Goal: Task Accomplishment & Management: Manage account settings

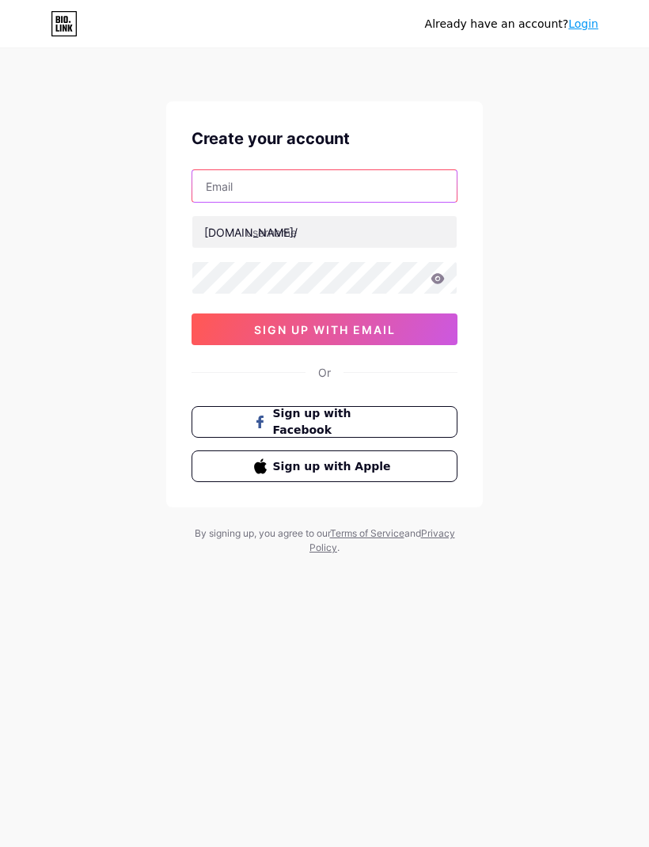
click at [379, 195] on input "text" at bounding box center [324, 186] width 264 height 32
type input "[EMAIL_ADDRESS][DOMAIN_NAME]"
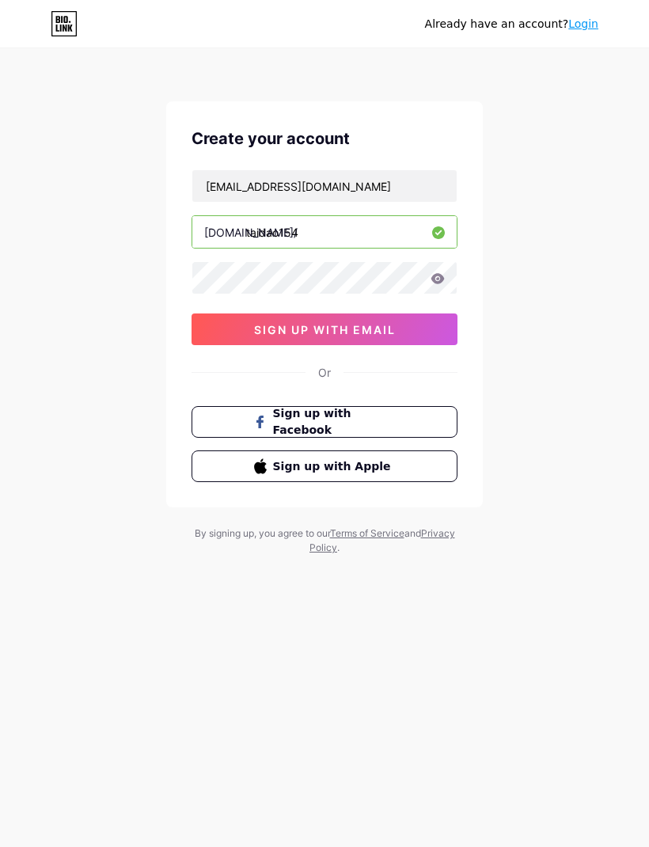
type input "taidao154"
click at [435, 275] on icon at bounding box center [437, 278] width 13 height 10
click at [404, 331] on button "sign up with email" at bounding box center [324, 329] width 266 height 32
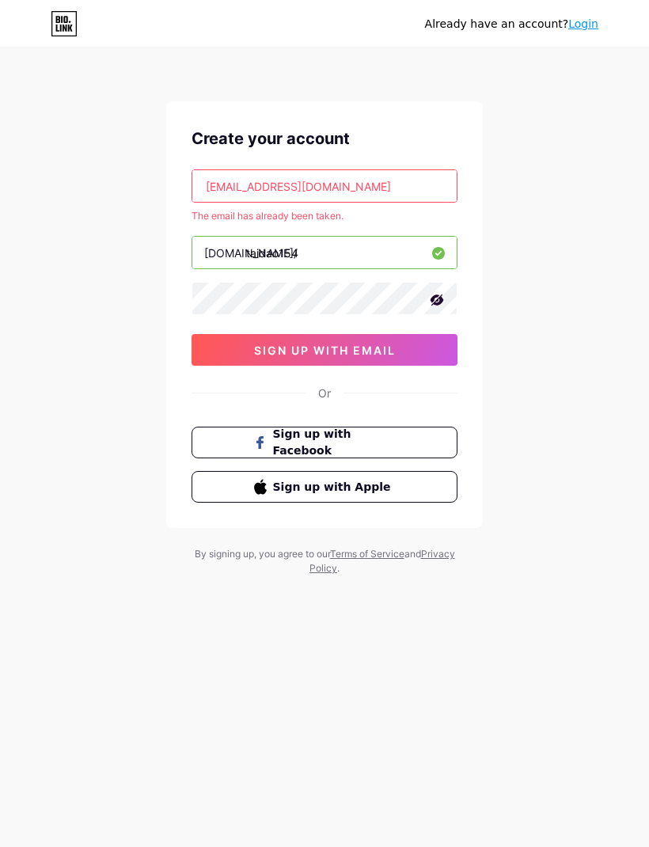
click at [351, 183] on input "[EMAIL_ADDRESS][DOMAIN_NAME]" at bounding box center [324, 186] width 264 height 32
click at [586, 25] on link "Login" at bounding box center [583, 23] width 30 height 13
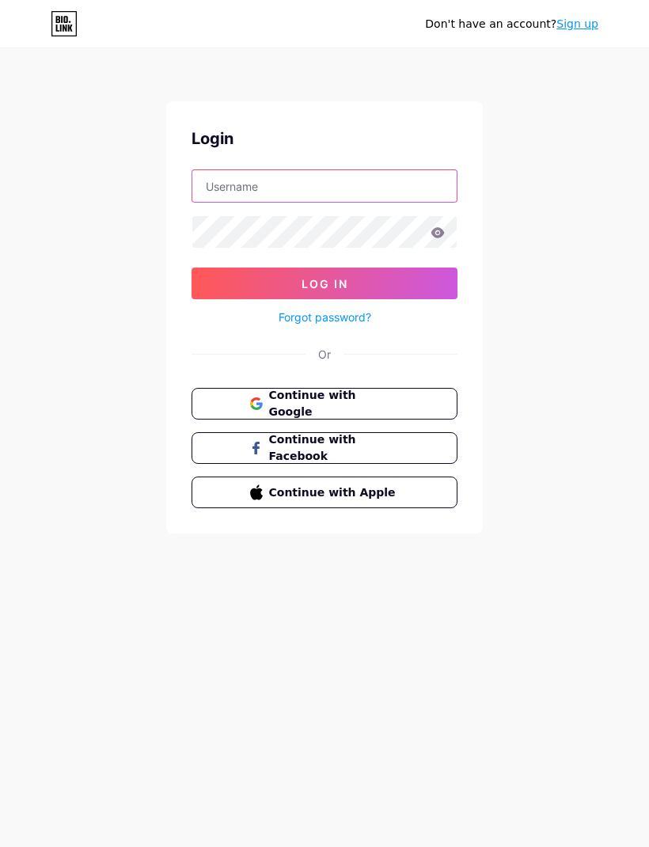
click at [322, 178] on input "text" at bounding box center [324, 186] width 264 height 32
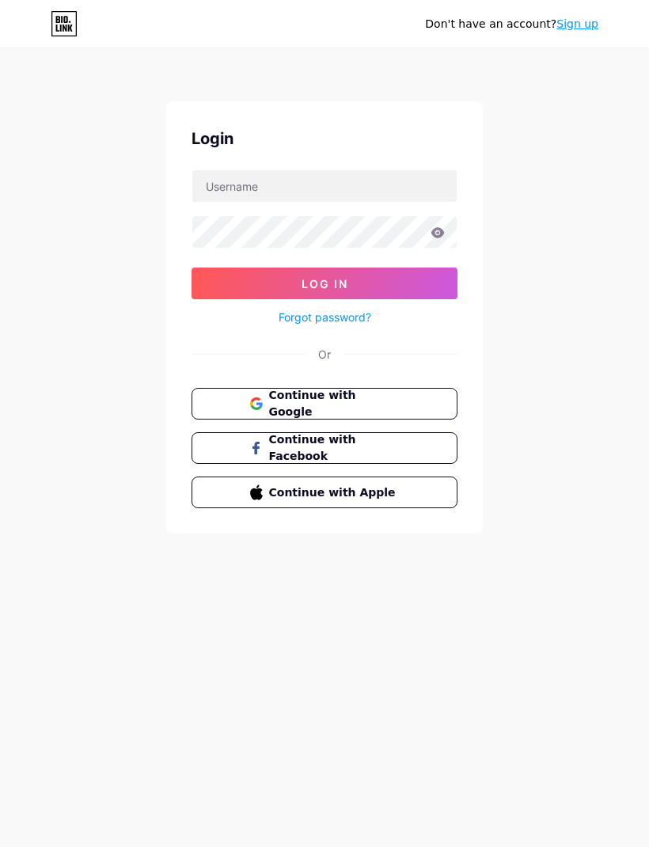
click at [400, 401] on span "Continue with Google" at bounding box center [334, 403] width 131 height 33
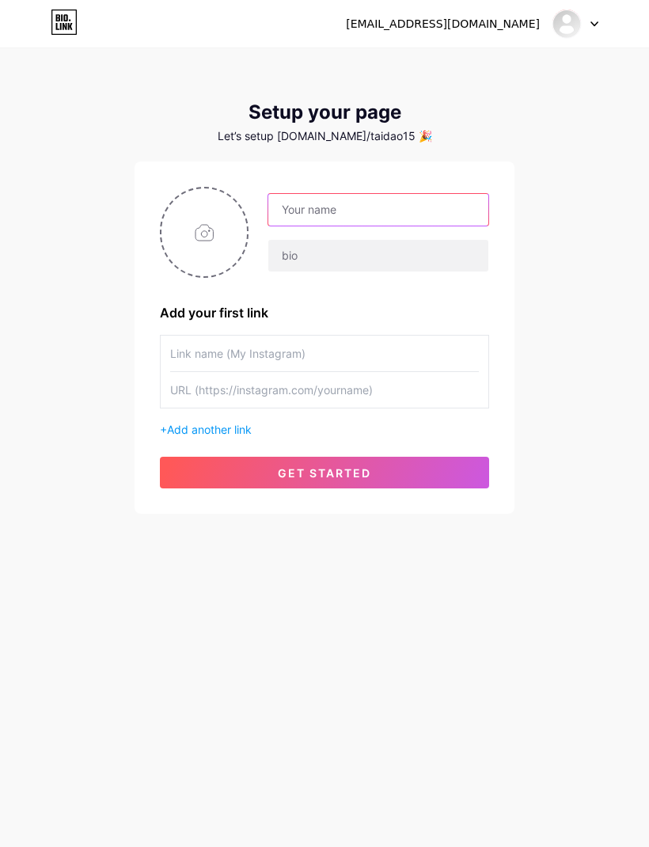
click at [372, 214] on input "text" at bounding box center [378, 210] width 220 height 32
type input "Tài Đào"
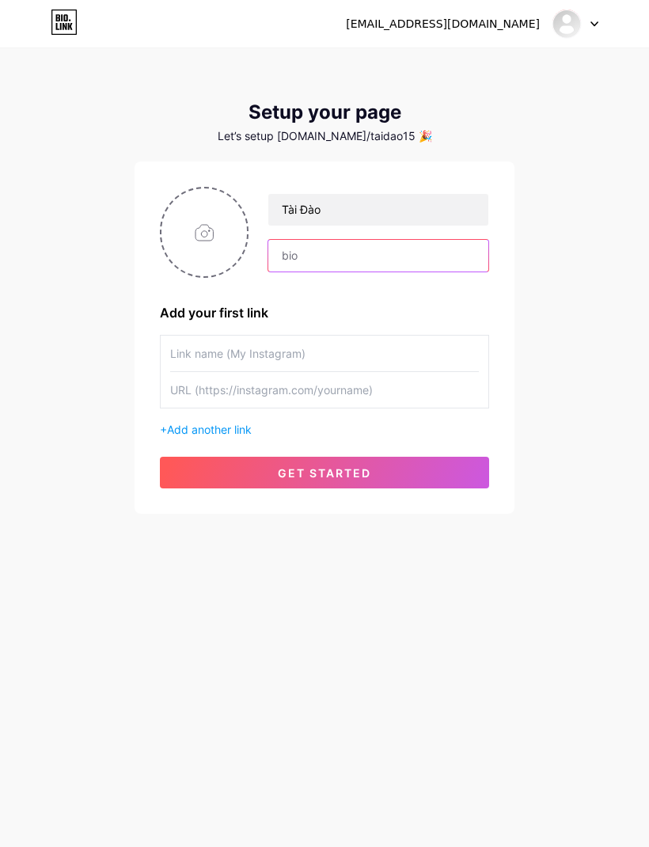
click at [378, 252] on input "text" at bounding box center [378, 256] width 220 height 32
click at [207, 233] on input "file" at bounding box center [203, 232] width 85 height 88
click at [540, 29] on div "[EMAIL_ADDRESS][DOMAIN_NAME]" at bounding box center [472, 23] width 252 height 28
click at [597, 28] on div at bounding box center [575, 23] width 46 height 28
click at [523, 199] on div "taidao154@gmail.com Dashboard Logout Setup your page Let’s setup bio.link/taida…" at bounding box center [324, 282] width 649 height 564
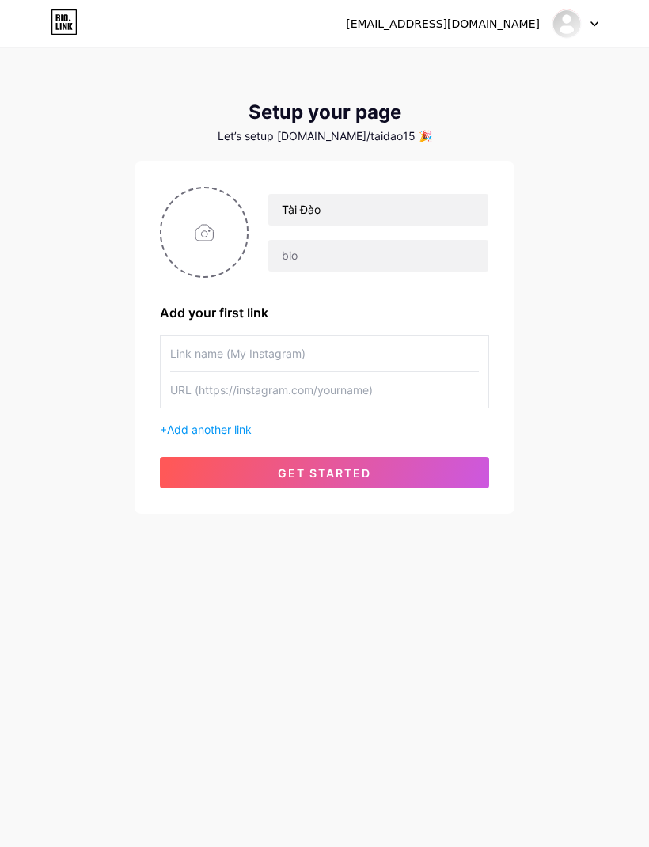
click at [368, 150] on div "Setup your page Let’s setup bio.link/taidao15 🎉 Tài Đào Add your first link + A…" at bounding box center [325, 307] width 380 height 412
click at [362, 141] on div "Let’s setup bio.link/taidao15 🎉" at bounding box center [325, 136] width 380 height 13
click at [372, 116] on div "Setup your page" at bounding box center [325, 112] width 380 height 22
click at [497, 23] on div "[EMAIL_ADDRESS][DOMAIN_NAME]" at bounding box center [443, 24] width 194 height 17
click at [568, 26] on img at bounding box center [566, 24] width 30 height 30
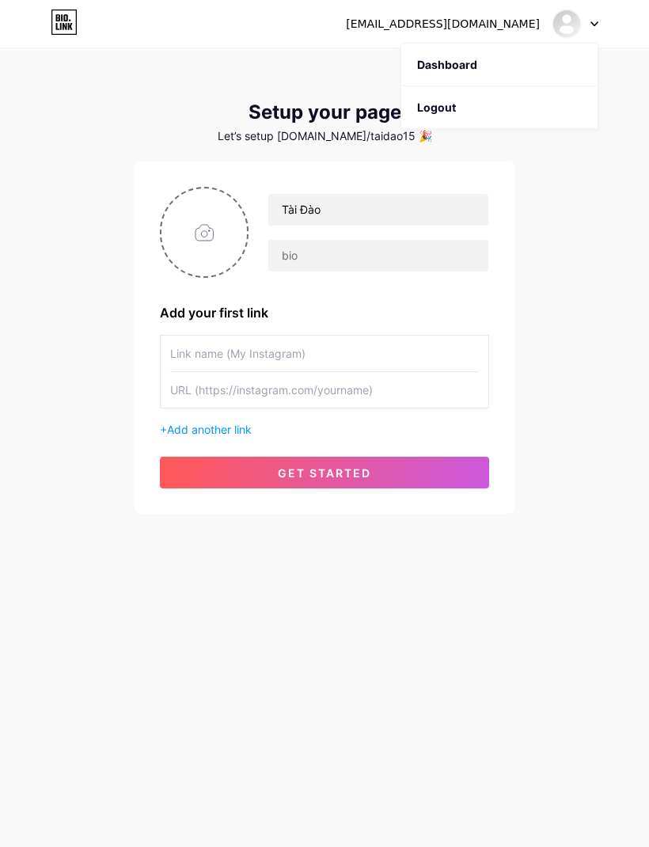
click at [476, 63] on link "Dashboard" at bounding box center [499, 65] width 196 height 43
click at [378, 132] on div "Let’s setup bio.link/taidao15 🎉" at bounding box center [325, 136] width 380 height 13
click at [351, 130] on div "Let’s setup bio.link/taidao15 🎉" at bounding box center [325, 136] width 380 height 13
click at [390, 125] on div "Setup your page Let’s setup bio.link/taidao15 🎉" at bounding box center [325, 121] width 380 height 41
click at [401, 130] on div "Let’s setup bio.link/taidao15 🎉" at bounding box center [325, 136] width 380 height 13
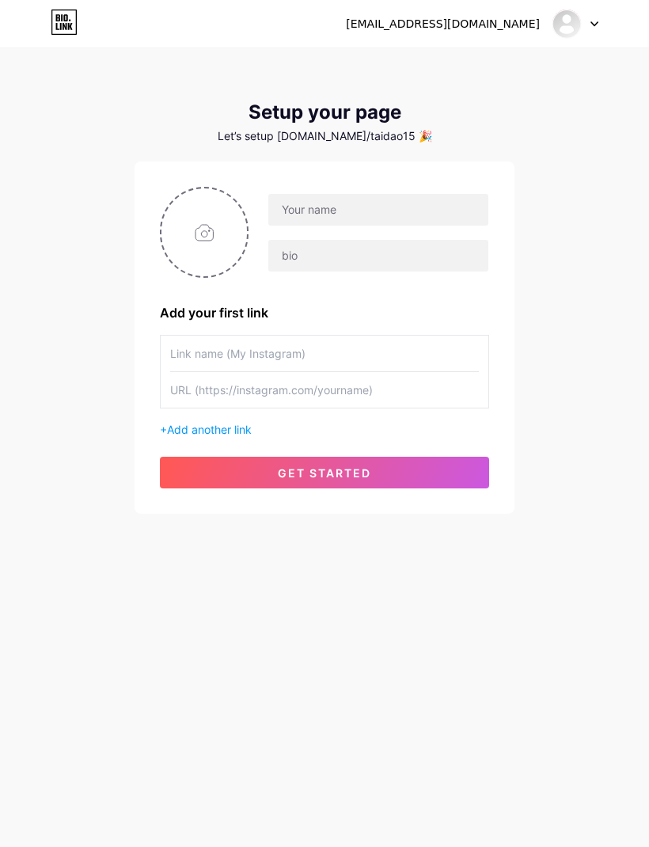
click at [403, 141] on div "Let’s setup bio.link/taidao15 🎉" at bounding box center [325, 136] width 380 height 13
click at [400, 139] on div "Let’s setup bio.link/taidao15 🎉" at bounding box center [325, 136] width 380 height 13
click at [377, 130] on div "Let’s setup bio.link/taidao15 🎉" at bounding box center [325, 136] width 380 height 13
click at [62, 30] on icon at bounding box center [64, 21] width 27 height 25
click at [370, 208] on input "text" at bounding box center [378, 210] width 220 height 32
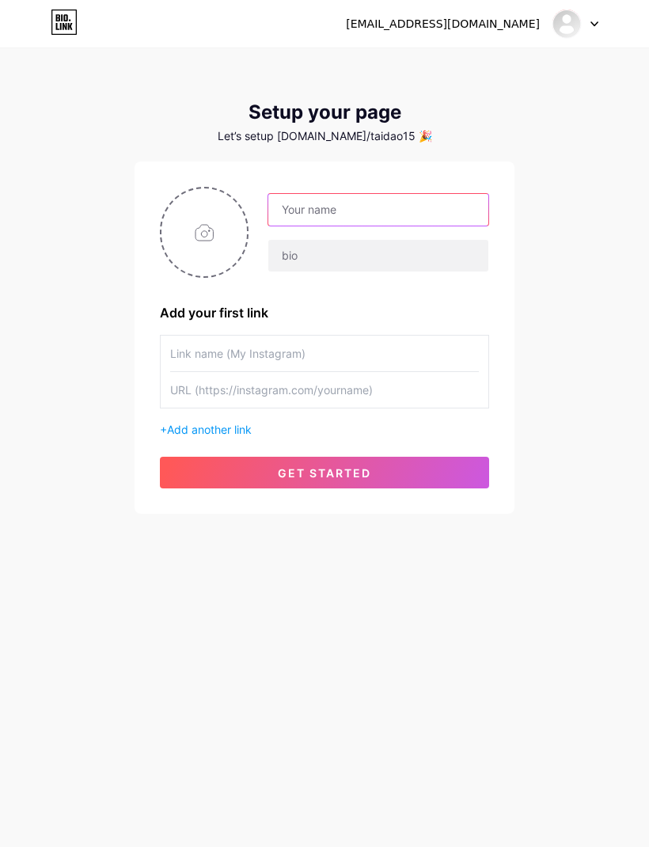
type input "t"
type input "Tài Đào"
click at [385, 459] on button "get started" at bounding box center [324, 473] width 329 height 32
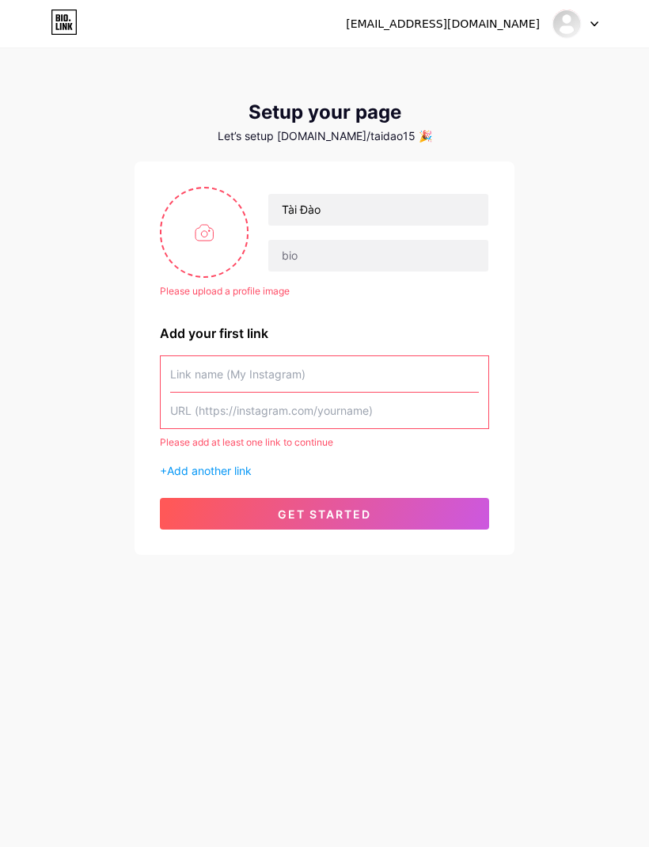
click at [336, 507] on span "get started" at bounding box center [324, 513] width 93 height 13
click at [365, 370] on input "text" at bounding box center [324, 374] width 309 height 36
click at [245, 475] on span "Add another link" at bounding box center [209, 470] width 85 height 13
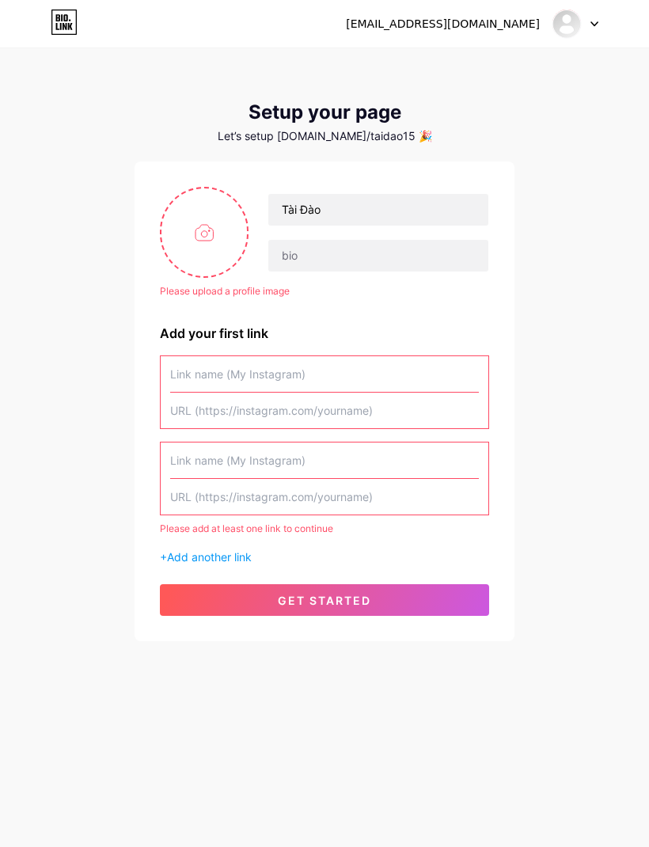
click at [362, 364] on input "text" at bounding box center [324, 374] width 309 height 36
type input "G"
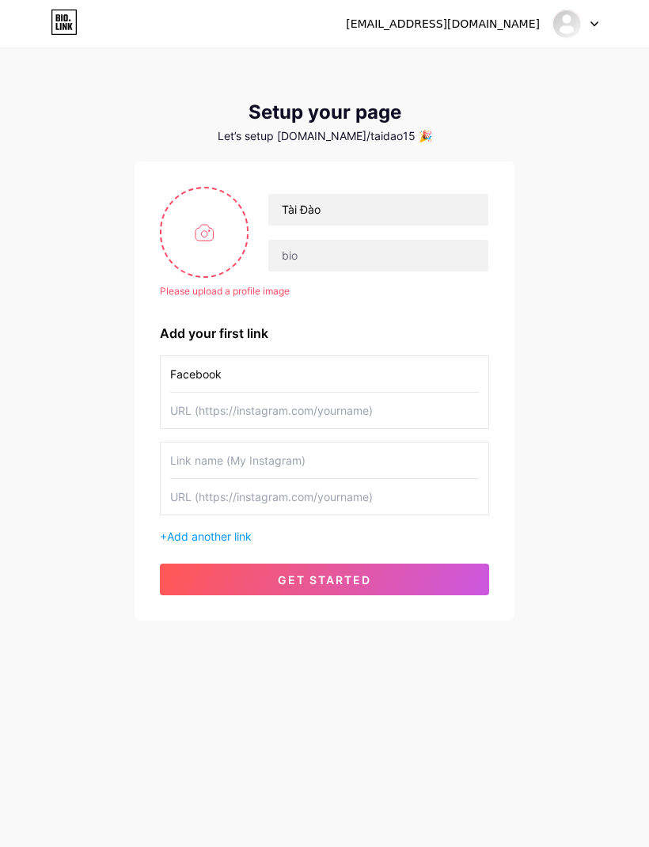
type input "Facebook"
click at [177, 417] on input "text" at bounding box center [324, 410] width 309 height 36
click at [229, 418] on input "text" at bounding box center [324, 410] width 309 height 36
click at [370, 413] on input "text" at bounding box center [324, 410] width 309 height 36
click at [373, 415] on input "text" at bounding box center [324, 410] width 309 height 36
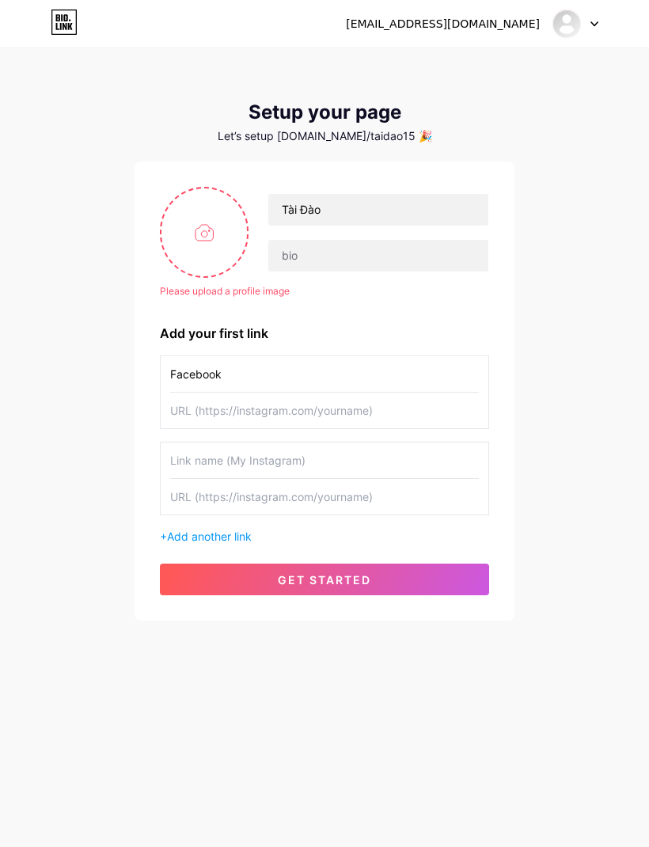
click at [347, 410] on input "text" at bounding box center [324, 410] width 309 height 36
paste input "https://www.facebook.com/taidao154?"
type input "[URL][DOMAIN_NAME]"
click at [585, 509] on div "taidao154@gmail.com Dashboard Logout Setup your page Let’s setup bio.link/taida…" at bounding box center [324, 335] width 649 height 671
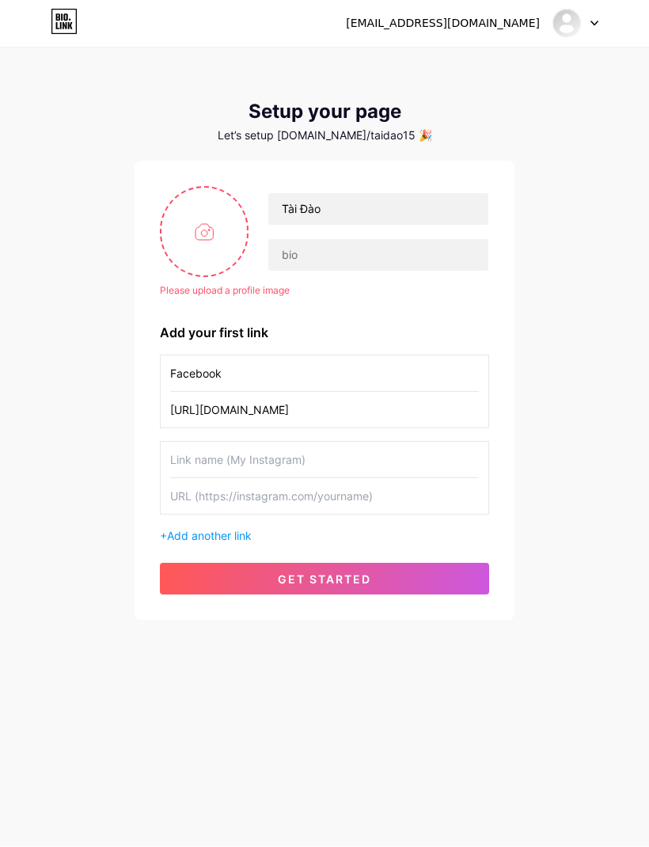
click at [345, 584] on span "get started" at bounding box center [324, 579] width 93 height 13
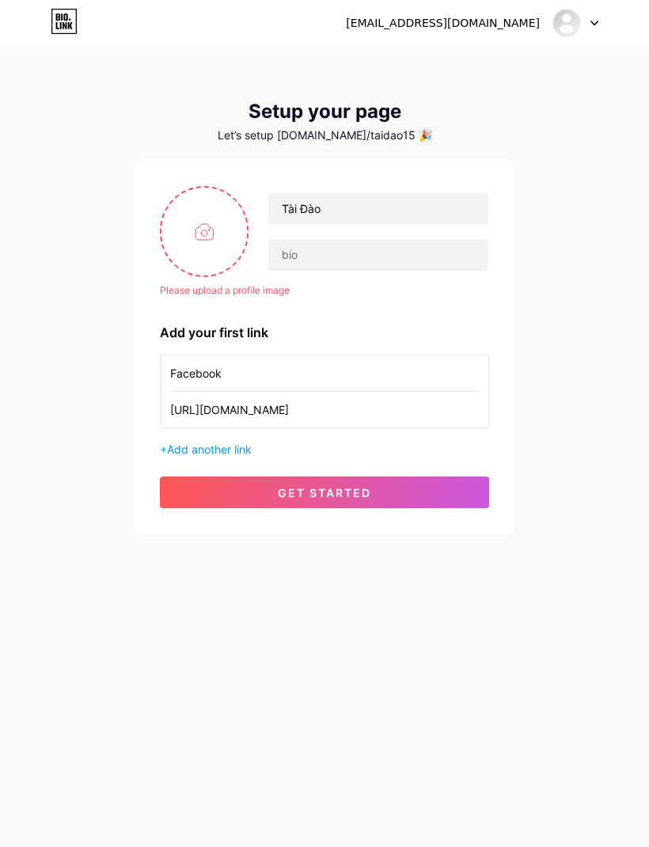
click at [391, 497] on button "get started" at bounding box center [324, 493] width 329 height 32
click at [193, 491] on button "get started" at bounding box center [324, 493] width 329 height 32
click at [179, 494] on button "get started" at bounding box center [324, 493] width 329 height 32
click at [180, 249] on input "file" at bounding box center [203, 232] width 85 height 88
type input "C:\fakepath\IMG_0599.png"
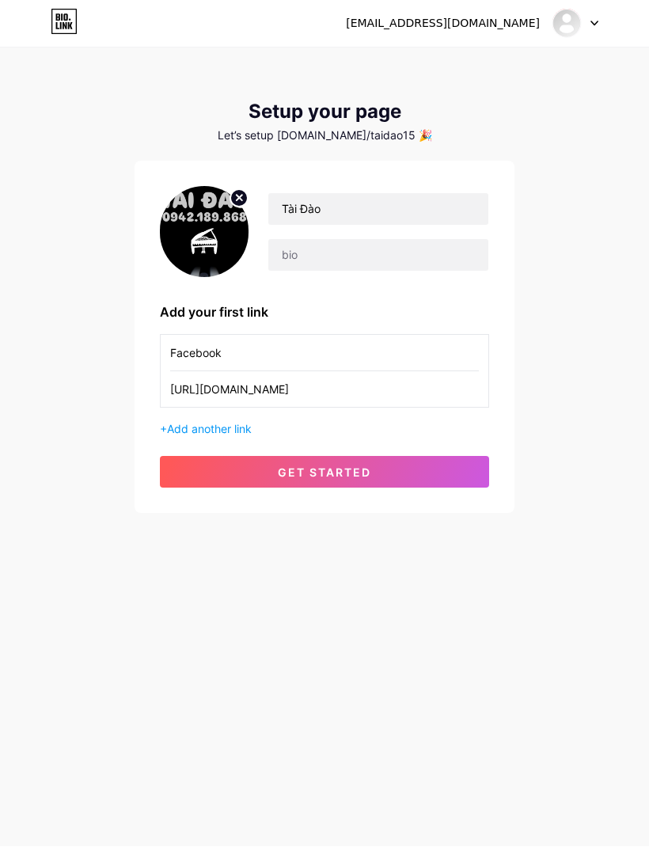
click at [179, 466] on button "get started" at bounding box center [324, 473] width 329 height 32
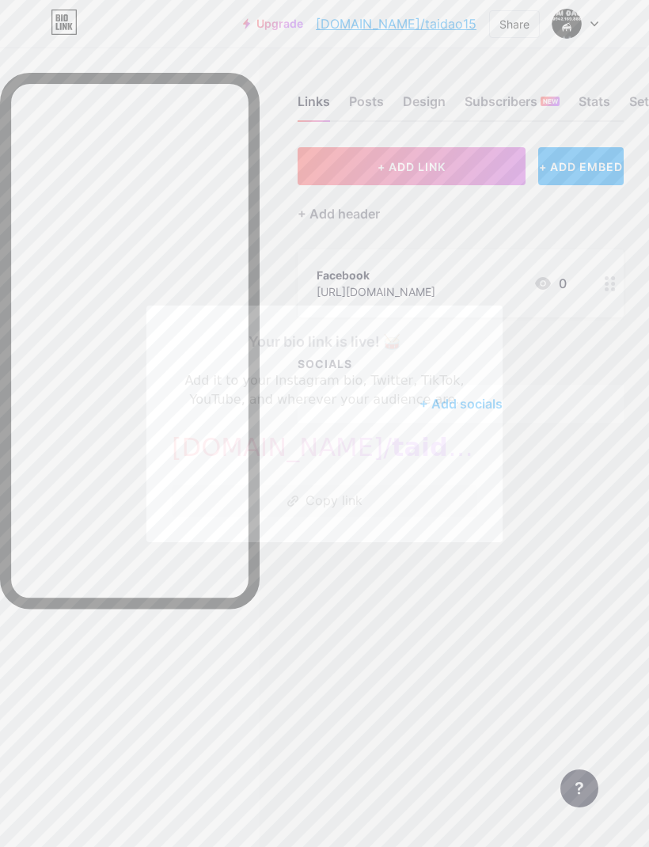
click at [423, 461] on span "taidao15" at bounding box center [455, 447] width 126 height 30
click at [392, 462] on span "taidao15" at bounding box center [455, 447] width 126 height 30
click at [396, 462] on span "taidao15" at bounding box center [455, 447] width 126 height 30
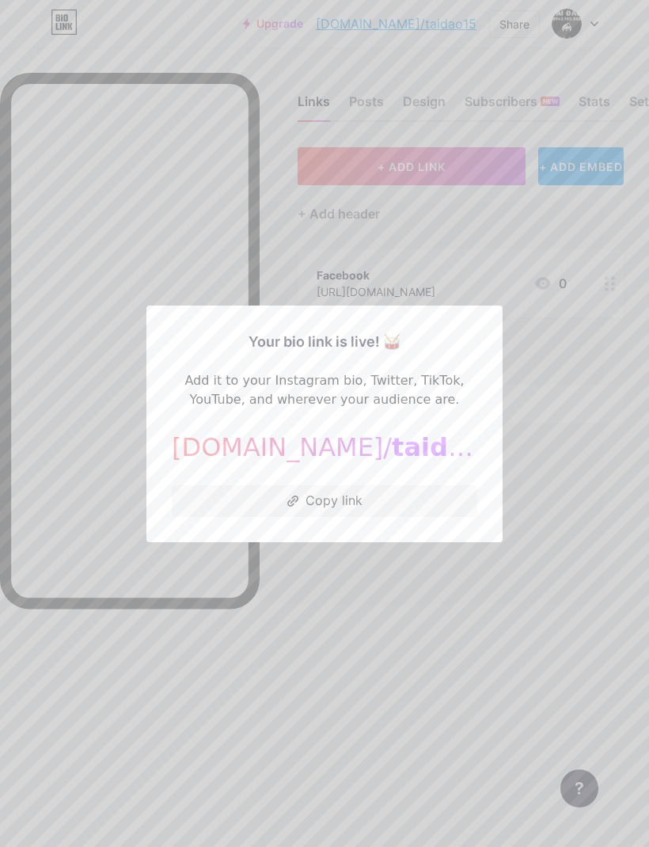
click at [343, 631] on div at bounding box center [324, 423] width 649 height 847
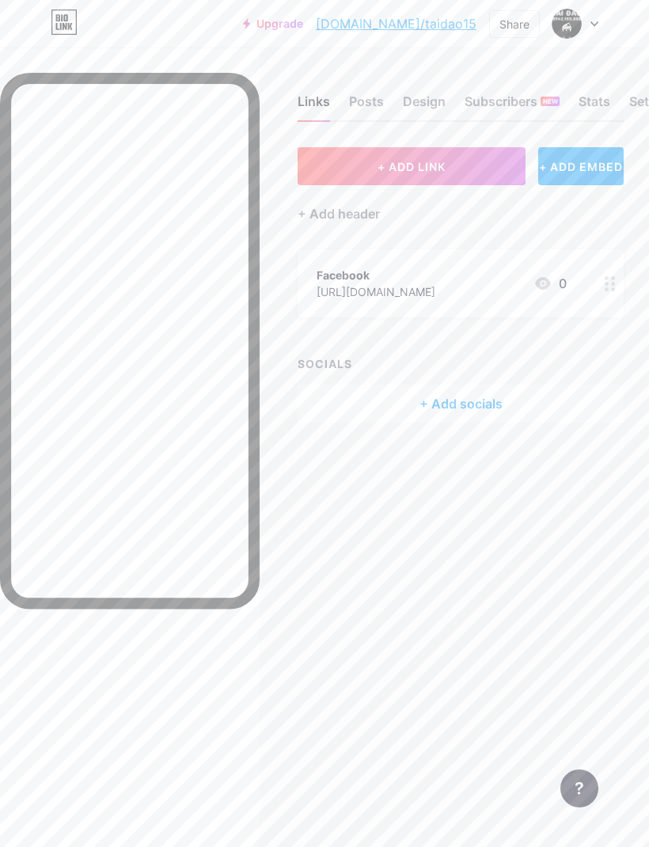
click at [354, 208] on div "+ Add header" at bounding box center [339, 213] width 82 height 19
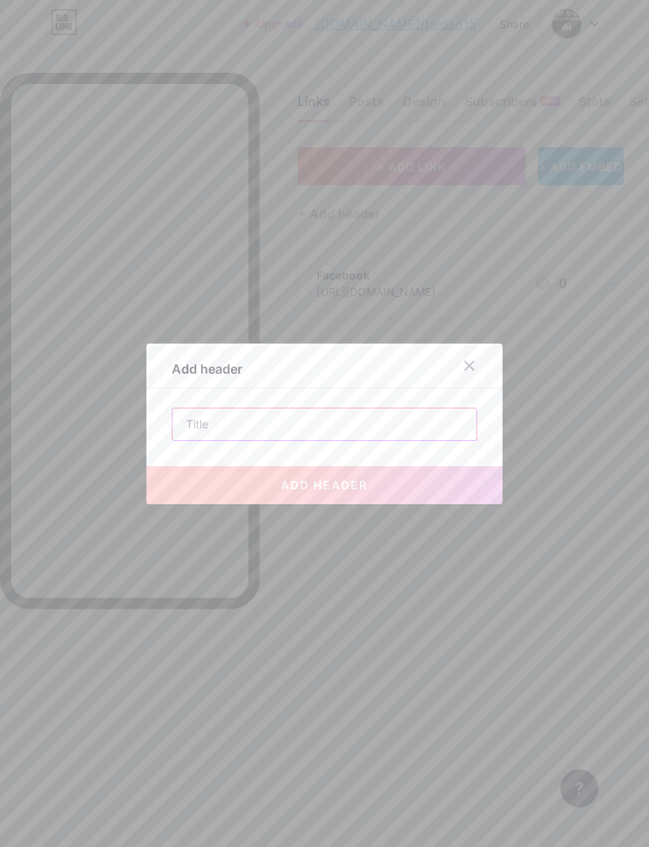
click at [368, 440] on input "text" at bounding box center [324, 424] width 304 height 32
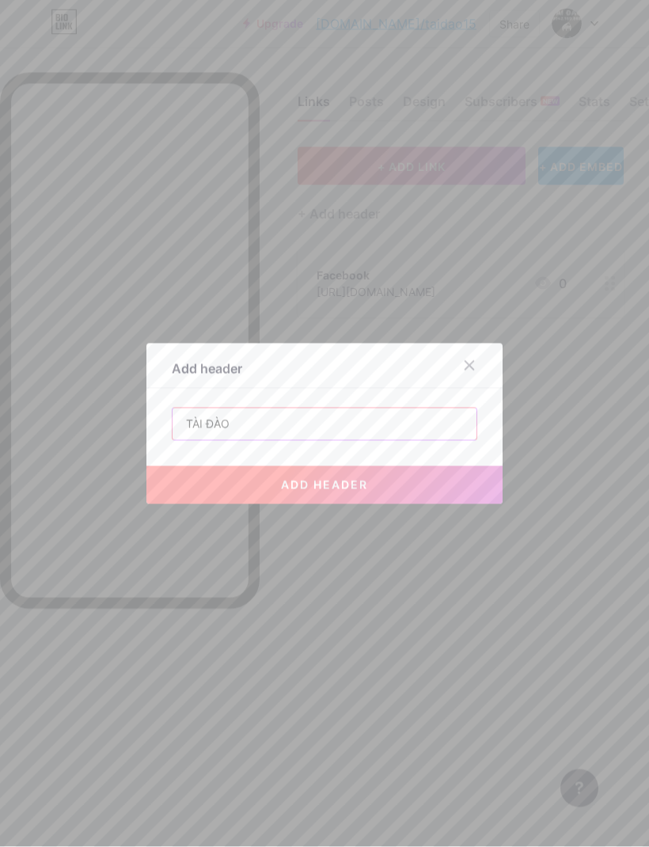
type input "TÀI ĐÀO"
click at [416, 504] on button "add header" at bounding box center [324, 485] width 356 height 38
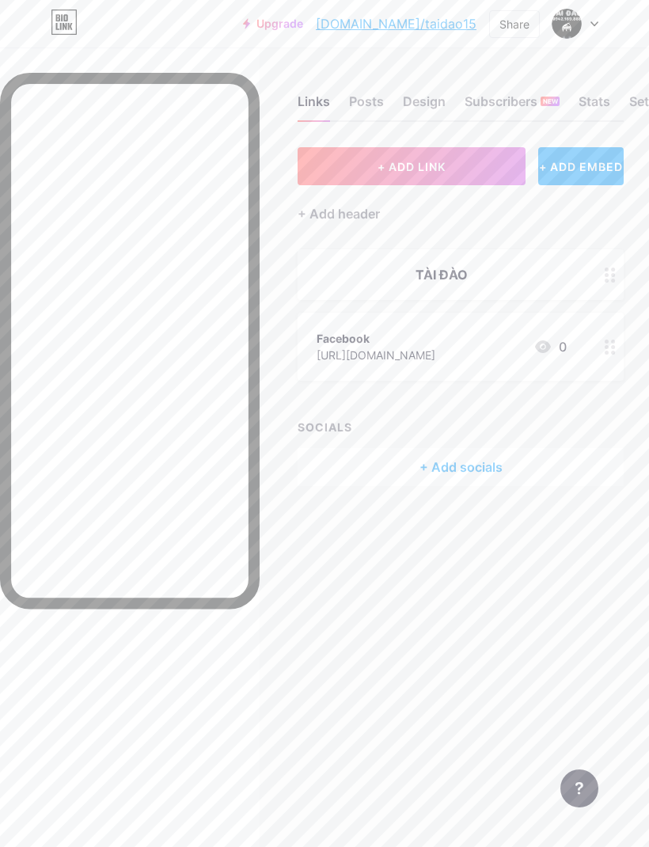
click at [492, 464] on div "+ Add socials" at bounding box center [461, 467] width 326 height 38
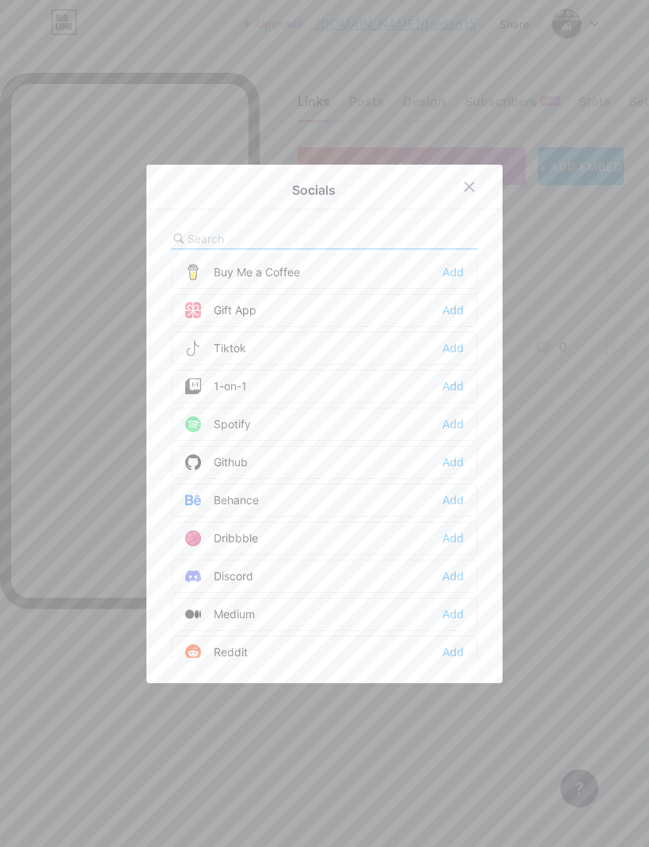
click at [453, 356] on div "Add" at bounding box center [452, 348] width 21 height 16
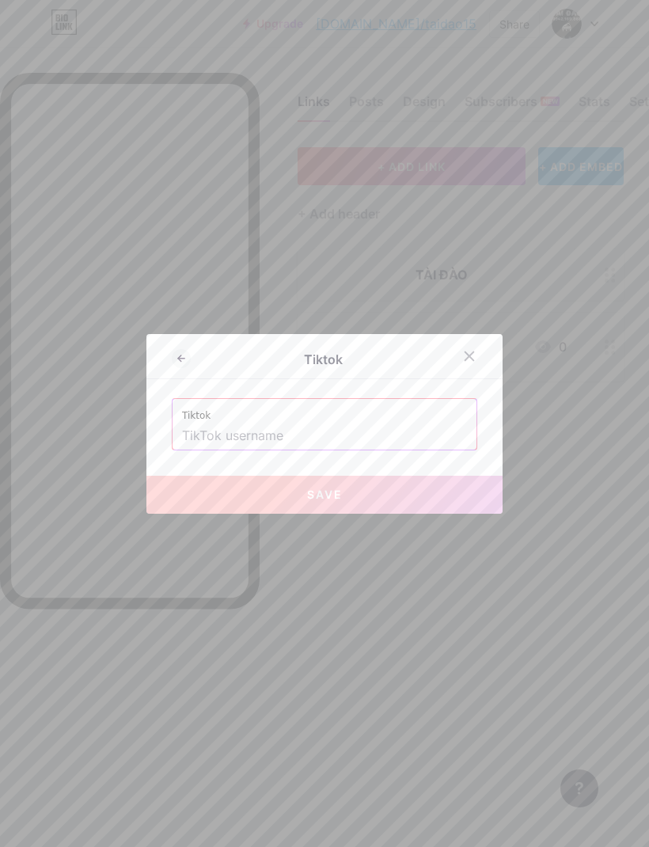
click at [366, 449] on input "text" at bounding box center [324, 436] width 285 height 27
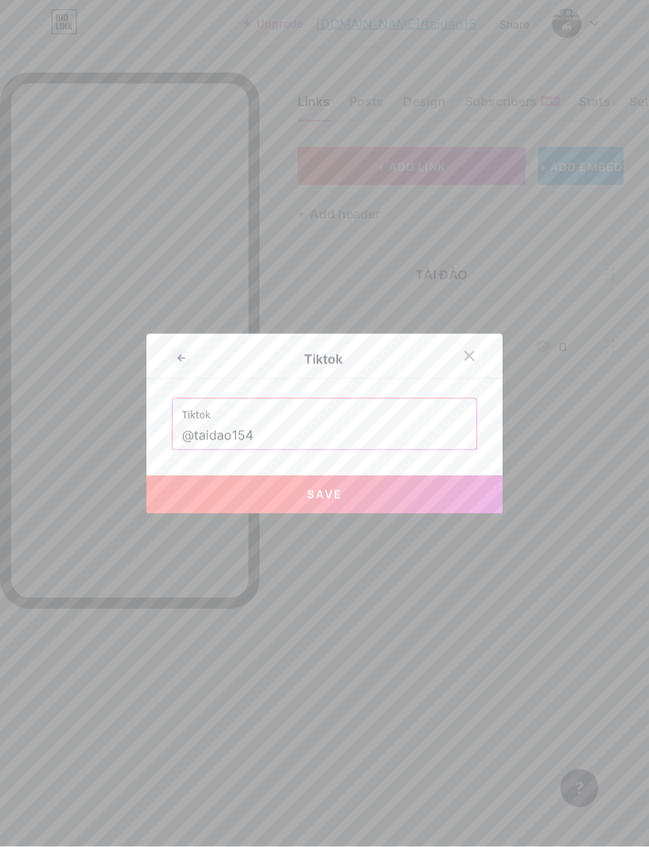
click at [423, 514] on button "Save" at bounding box center [324, 495] width 356 height 38
type input "https://tiktok.com/@taidao154"
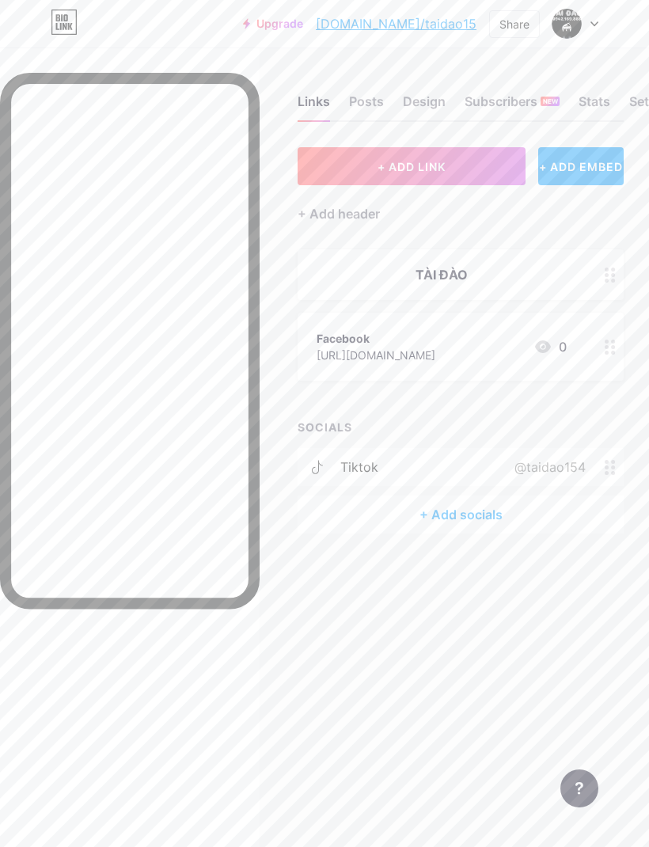
click at [453, 521] on div "+ Add socials" at bounding box center [461, 514] width 326 height 38
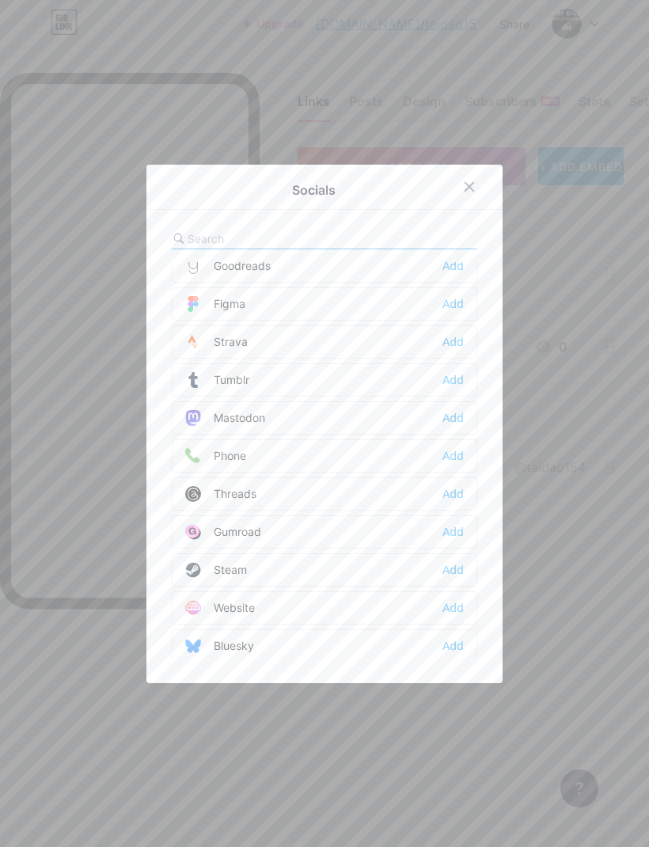
scroll to position [1407, 0]
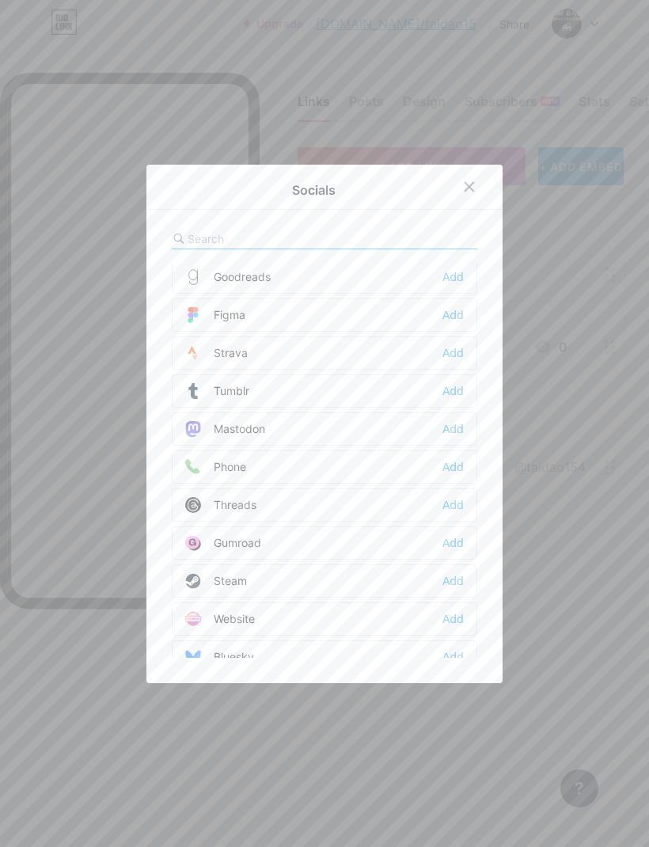
click at [453, 475] on div "Add" at bounding box center [452, 467] width 21 height 16
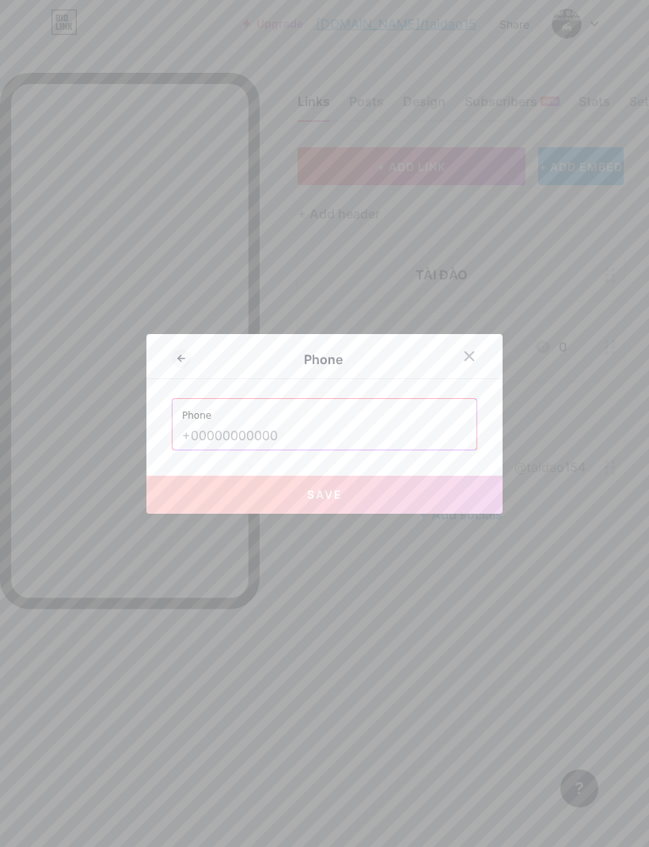
click at [347, 449] on input "text" at bounding box center [324, 436] width 285 height 27
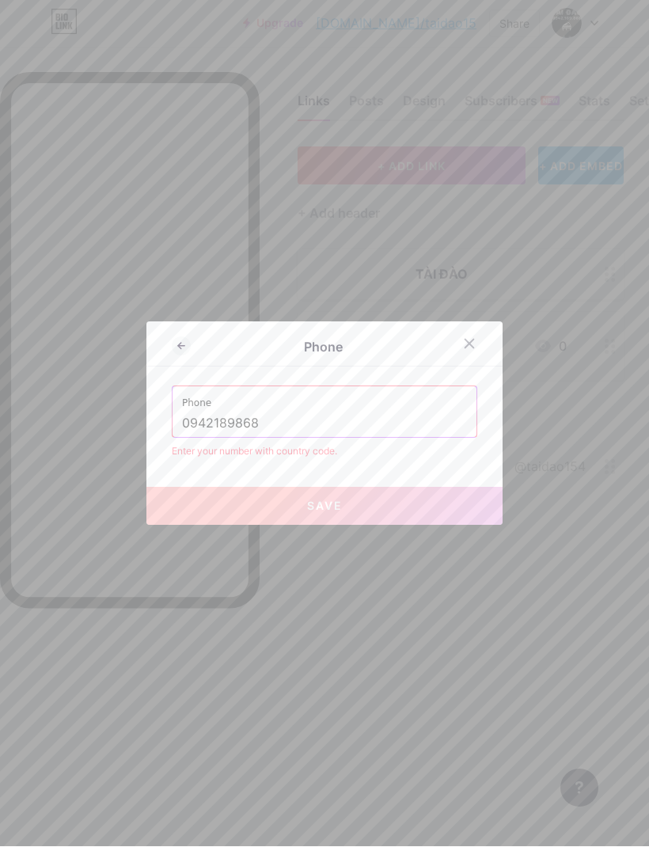
click at [291, 438] on input "0942189868" at bounding box center [324, 424] width 285 height 27
click at [191, 438] on input "0942189868" at bounding box center [324, 424] width 285 height 27
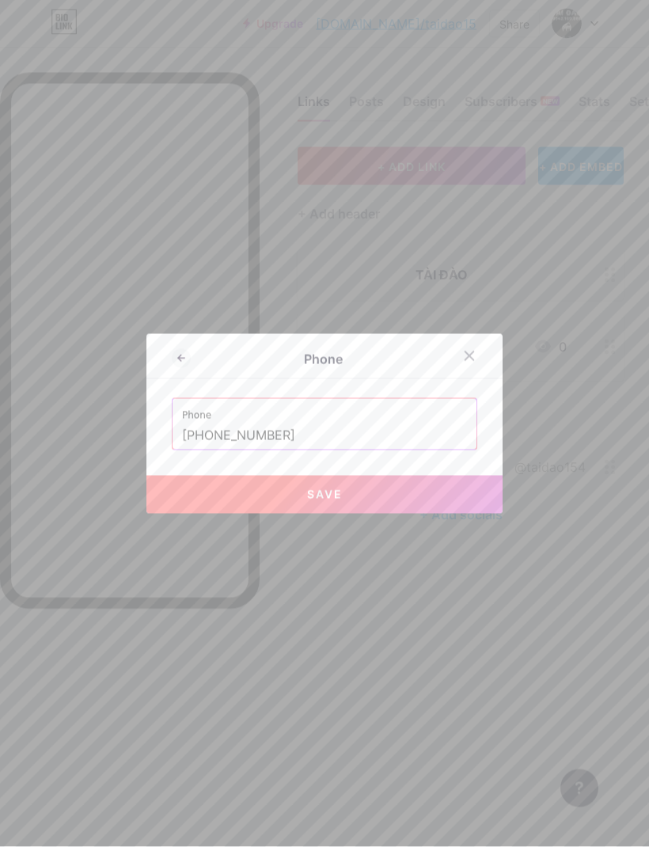
click at [401, 514] on button "Save" at bounding box center [324, 495] width 356 height 38
type input "tel:[PHONE_NUMBER]"
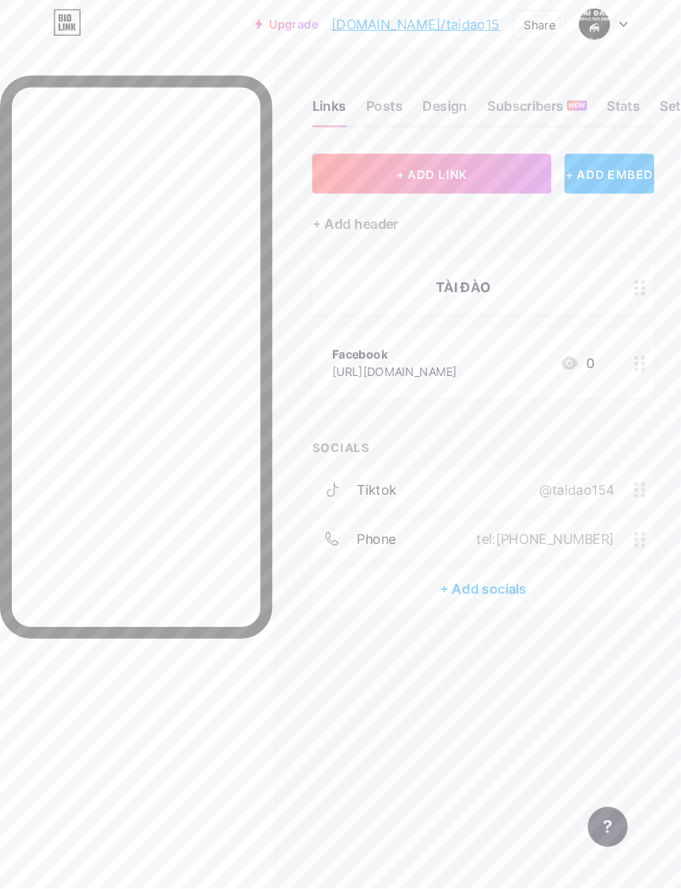
scroll to position [1, 0]
click at [617, 343] on div at bounding box center [610, 347] width 27 height 68
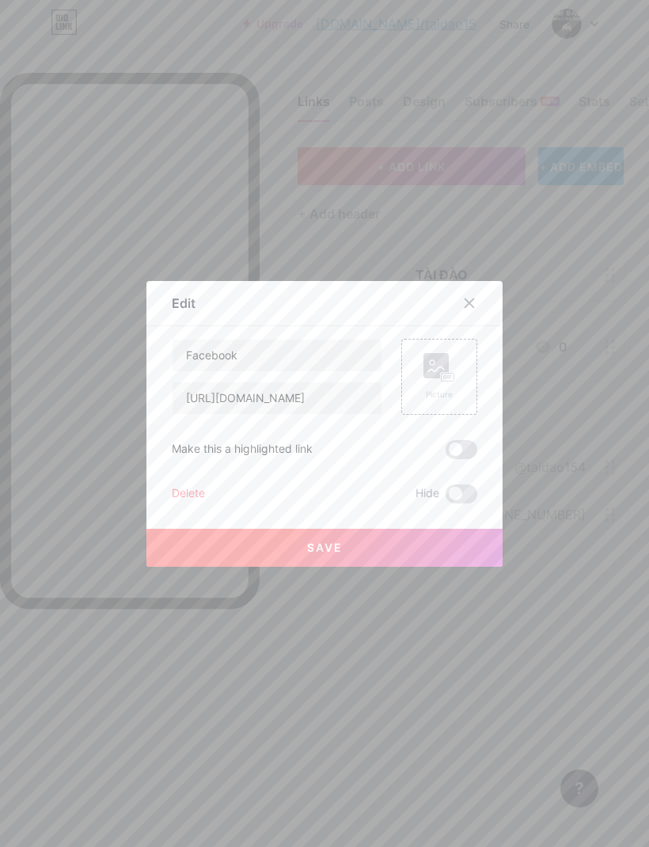
click at [478, 317] on div at bounding box center [469, 303] width 28 height 28
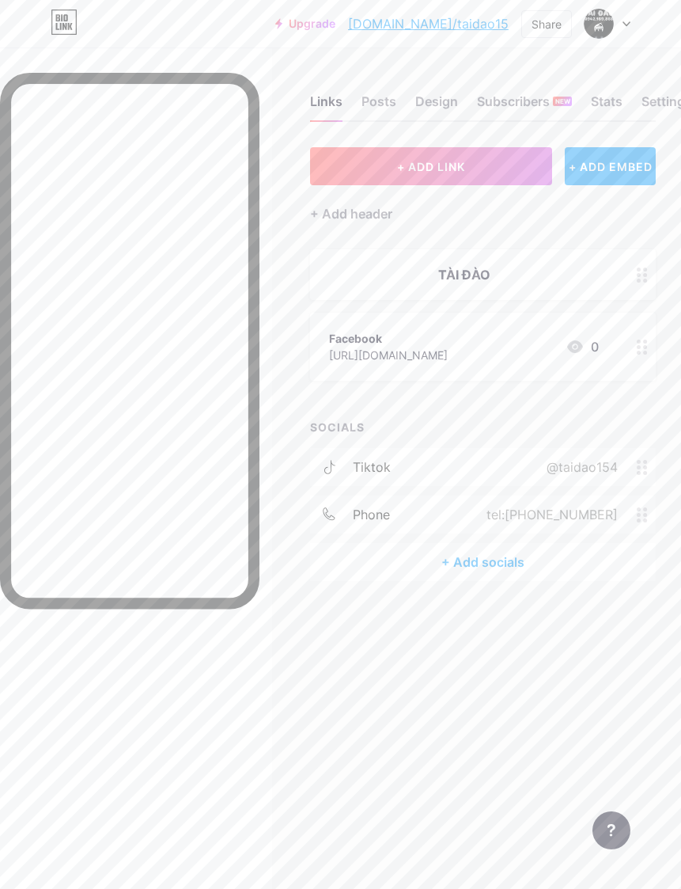
click at [640, 351] on circle at bounding box center [639, 353] width 4 height 4
click at [460, 402] on rect at bounding box center [463, 398] width 13 height 8
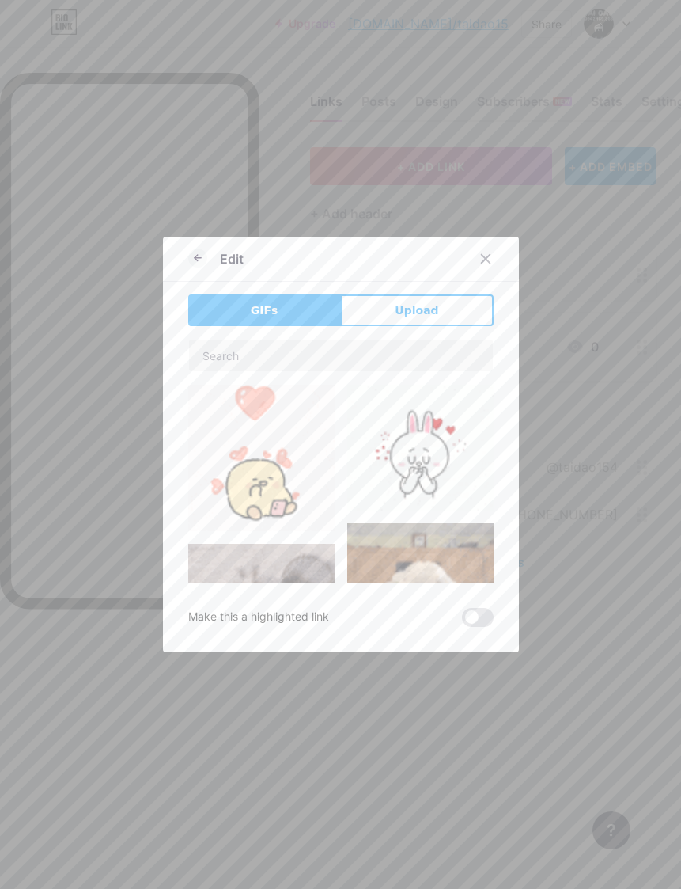
click at [428, 319] on span "Upload" at bounding box center [417, 310] width 44 height 17
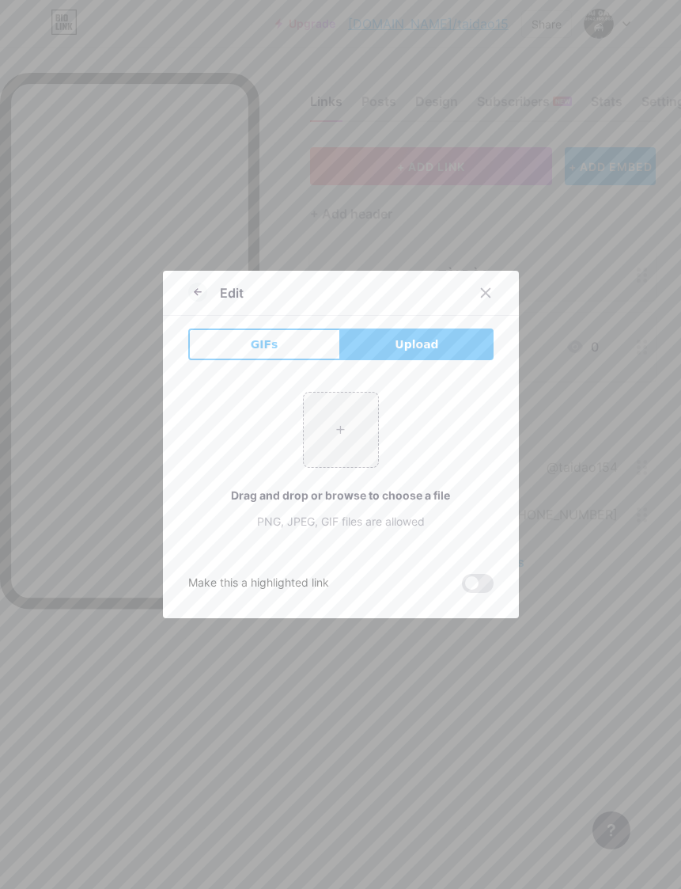
click at [339, 454] on input "file" at bounding box center [341, 429] width 74 height 74
type input "C:\fakepath\IMG_0600.png"
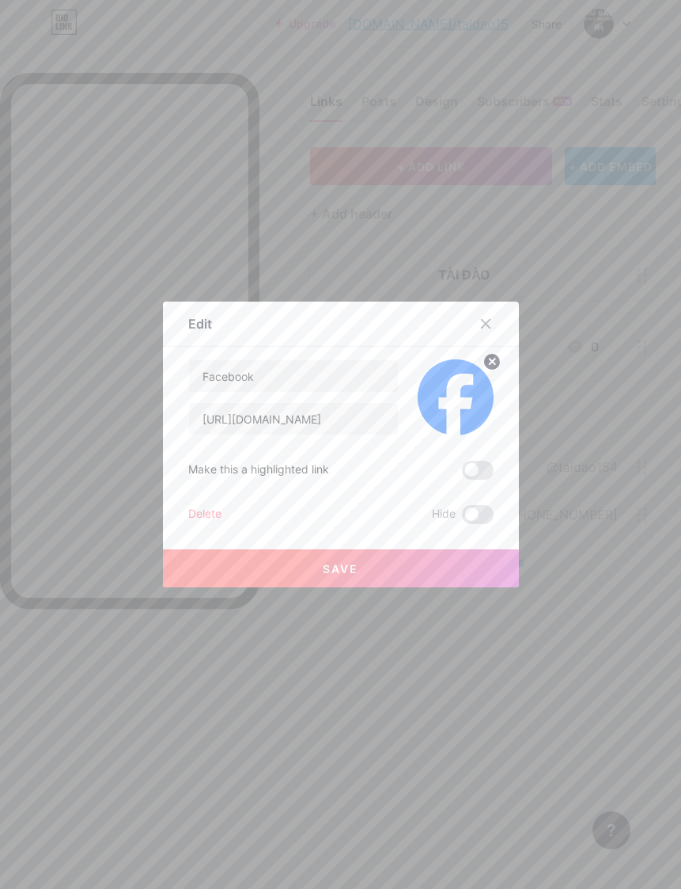
click at [394, 587] on button "Save" at bounding box center [341, 568] width 356 height 38
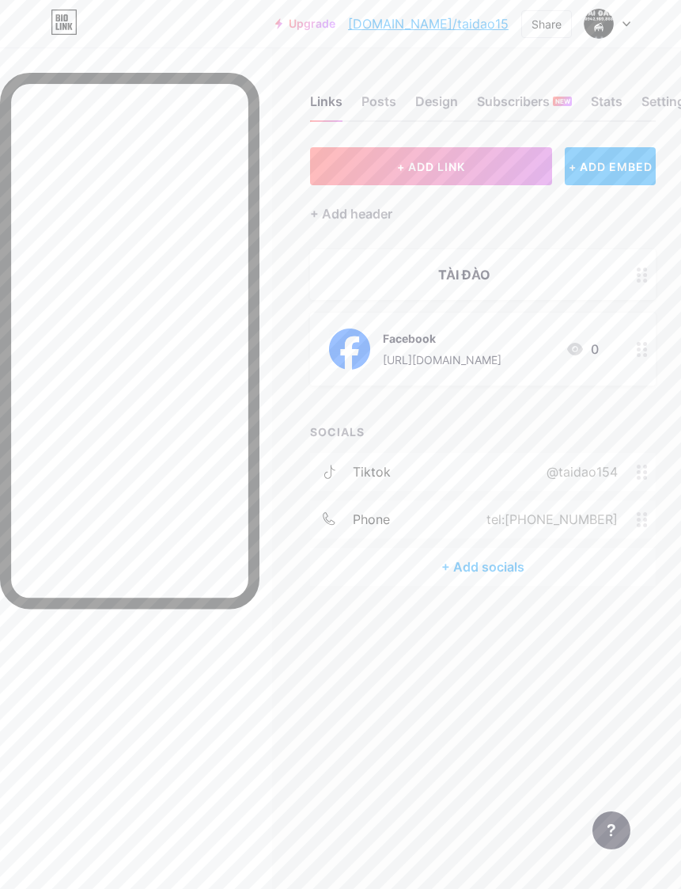
click at [516, 576] on div "+ Add socials" at bounding box center [483, 567] width 346 height 38
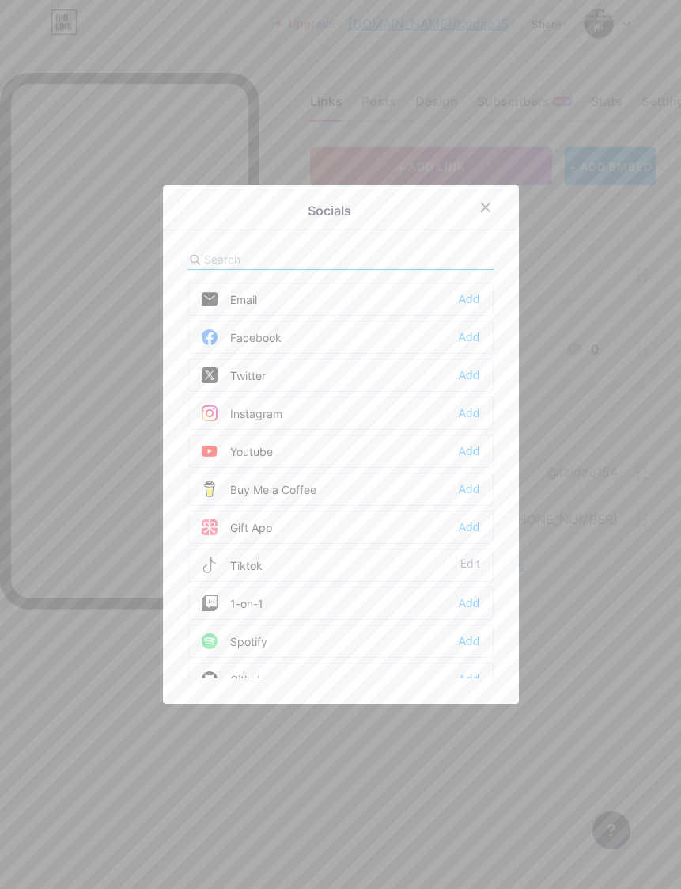
scroll to position [0, 0]
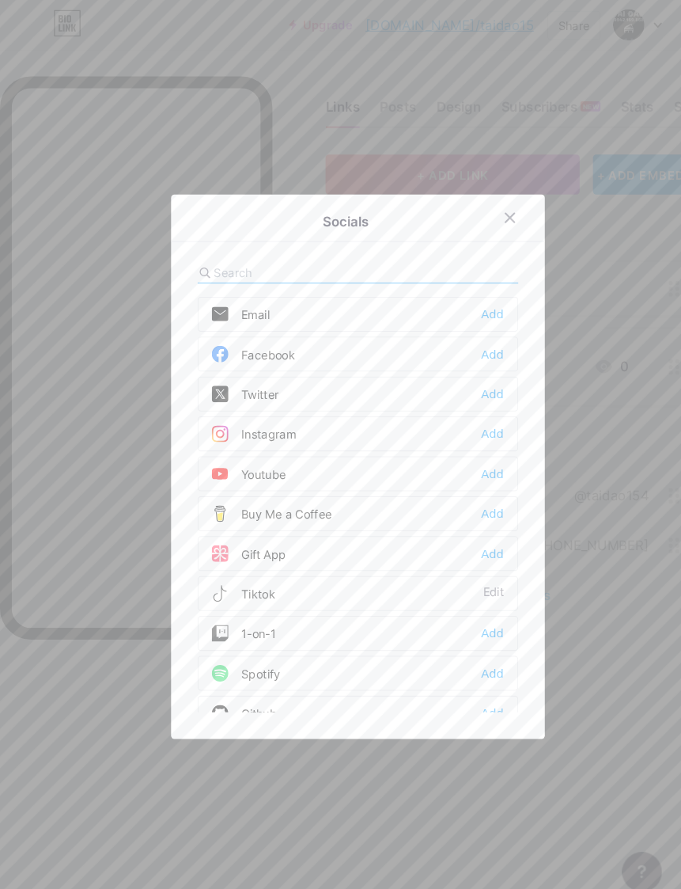
click at [474, 459] on div "Add" at bounding box center [468, 451] width 21 height 16
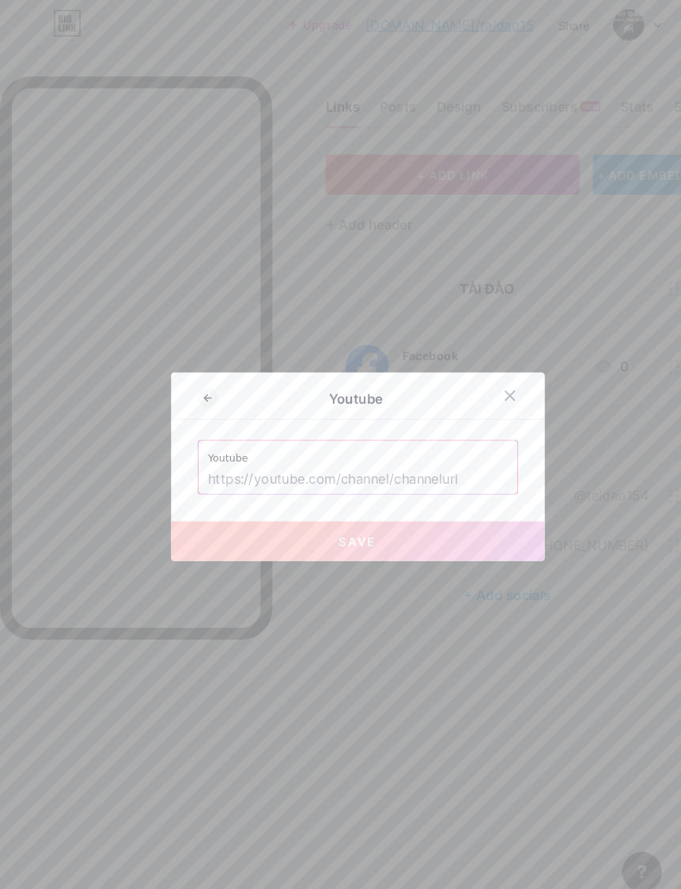
click at [441, 470] on input "text" at bounding box center [341, 456] width 285 height 27
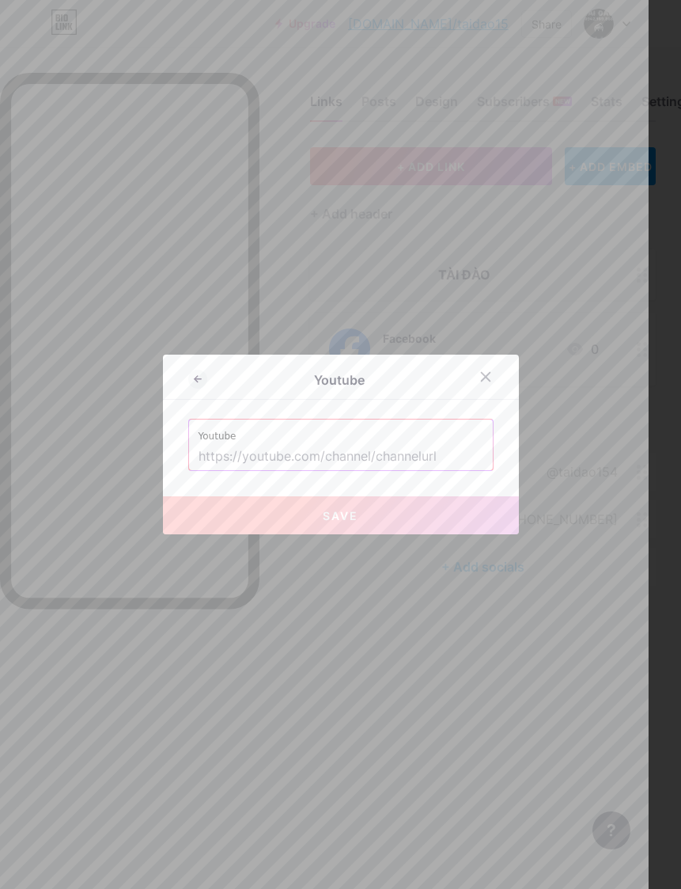
click at [353, 470] on input "text" at bounding box center [341, 456] width 285 height 27
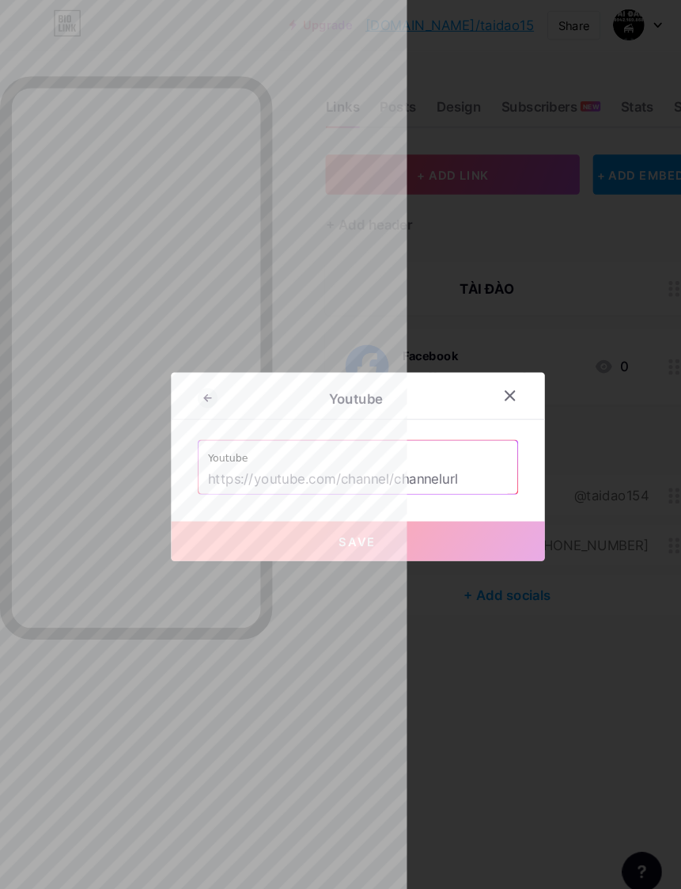
click at [328, 470] on input "text" at bounding box center [341, 456] width 285 height 27
paste input "https://youtube.com/@taidao154?si=Dzivny-mNKiP36SW"
type input "https://youtube.com/@taidao154?si=Dzivny-mNKiP36SW"
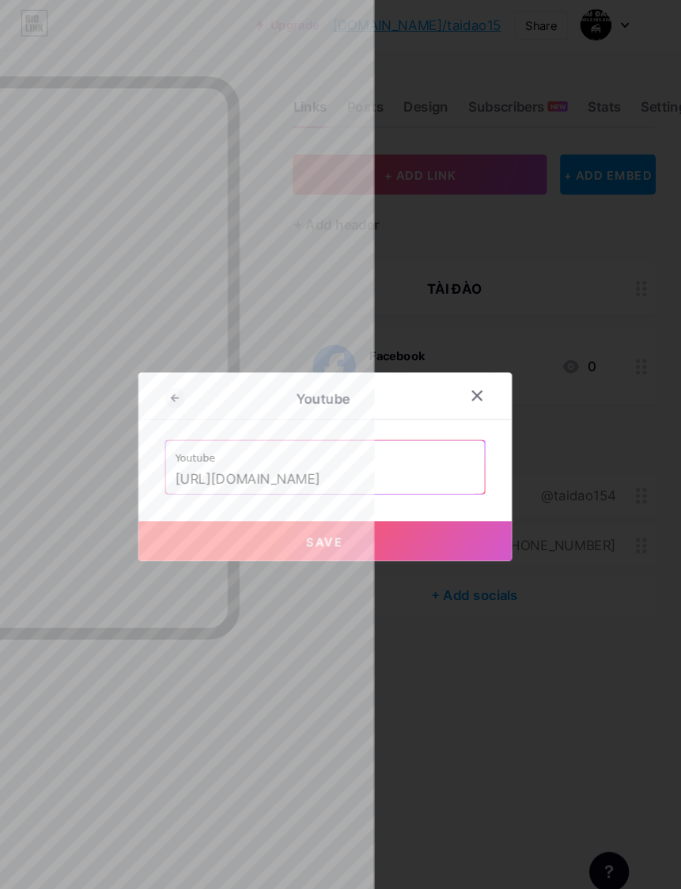
click at [479, 383] on icon at bounding box center [485, 376] width 13 height 13
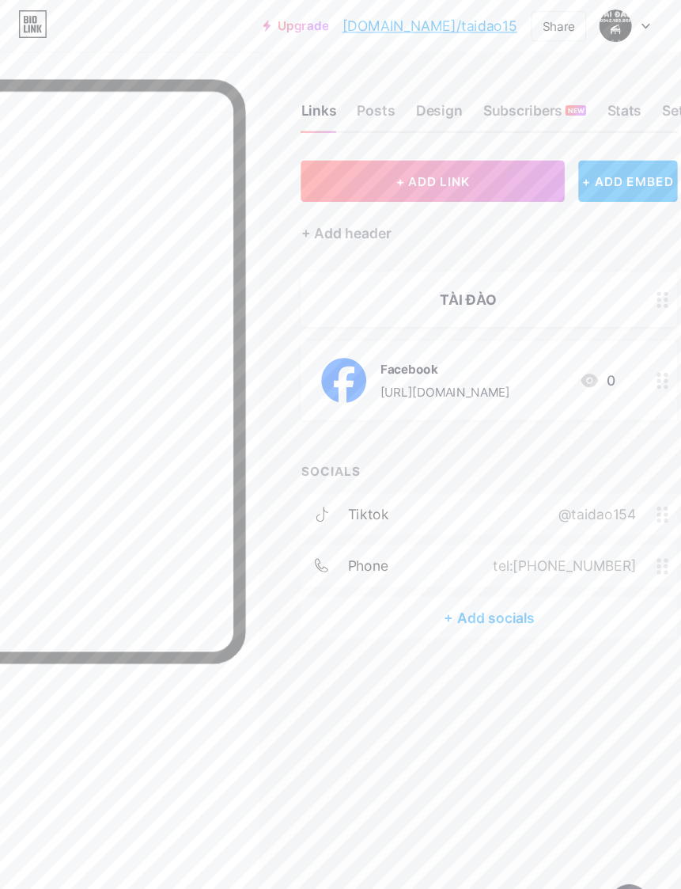
click at [451, 574] on div "+ Add socials" at bounding box center [483, 567] width 346 height 38
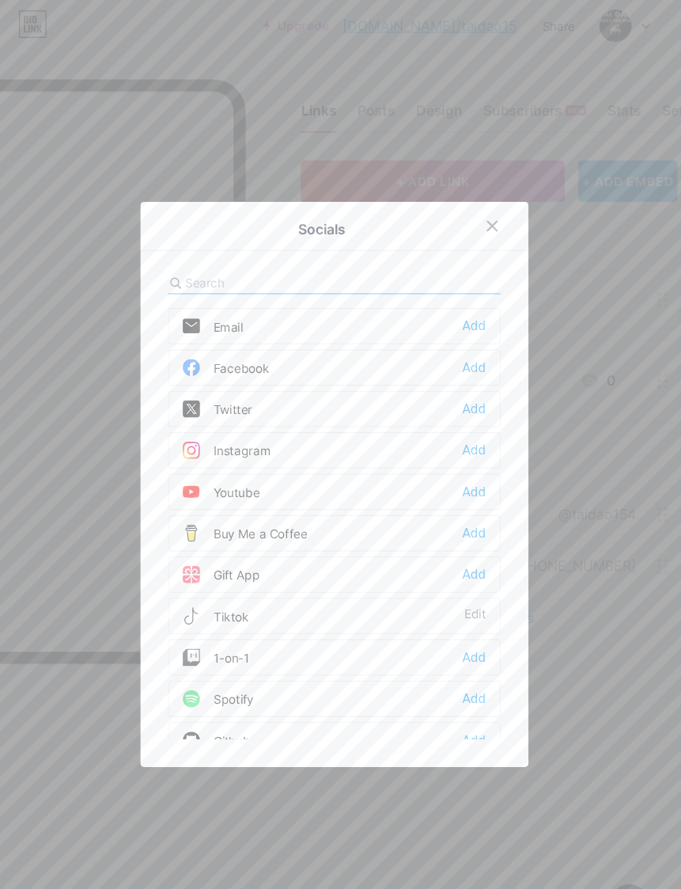
click at [458, 459] on div "Add" at bounding box center [468, 451] width 21 height 16
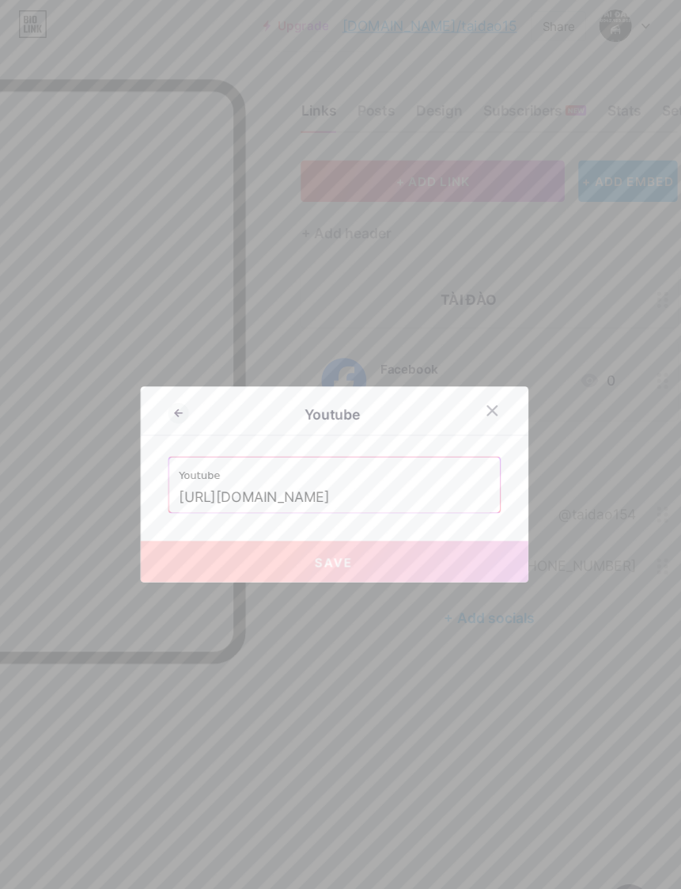
click at [381, 470] on input "https://youtube.com/@taidao154?si=Dzivny-mNKiP36SW" at bounding box center [341, 456] width 285 height 27
click at [375, 470] on input "https://youtube.com/@taidao154?si=Dzivny-mNKiP36SW" at bounding box center [341, 456] width 285 height 27
click at [374, 470] on input "https://youtube.com/@taidao154?si=Dzivny-mNKiP36SW" at bounding box center [341, 456] width 285 height 27
click at [375, 470] on input "https://youtube.com/@taidao154?si=Dzivny-mNKiP36SW" at bounding box center [341, 456] width 285 height 27
type input "https://youtube.com/@taidao154?si=Dzivny-"
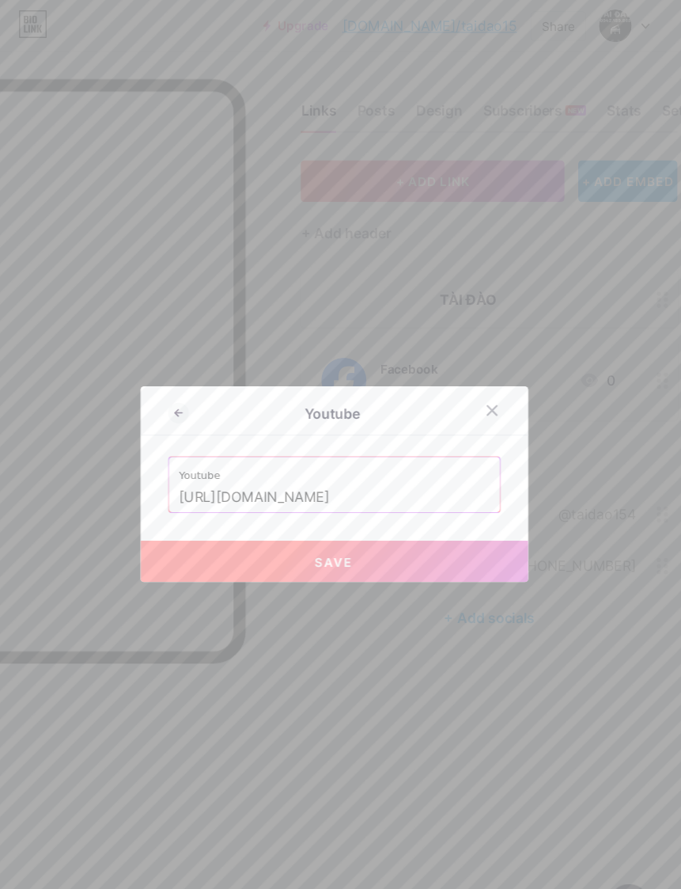
click at [385, 470] on input "https://youtube.com/@taidao154?si=Dzivny-" at bounding box center [341, 456] width 285 height 27
click at [384, 470] on input "https://youtube.com/@taidao154?si=Dzivny-" at bounding box center [341, 456] width 285 height 27
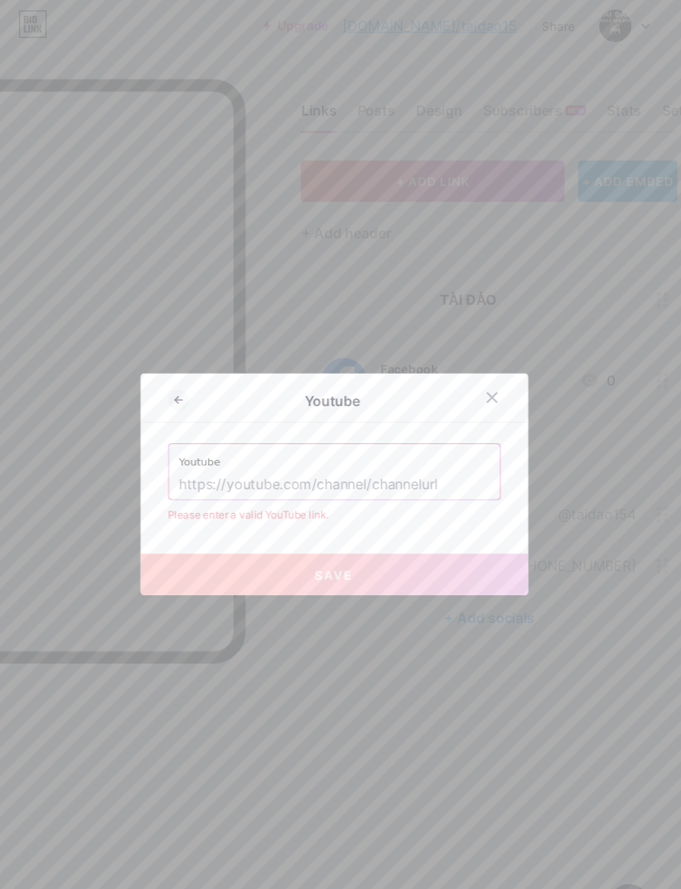
click at [303, 458] on input "text" at bounding box center [341, 444] width 285 height 27
paste input "[URL][DOMAIN_NAME]"
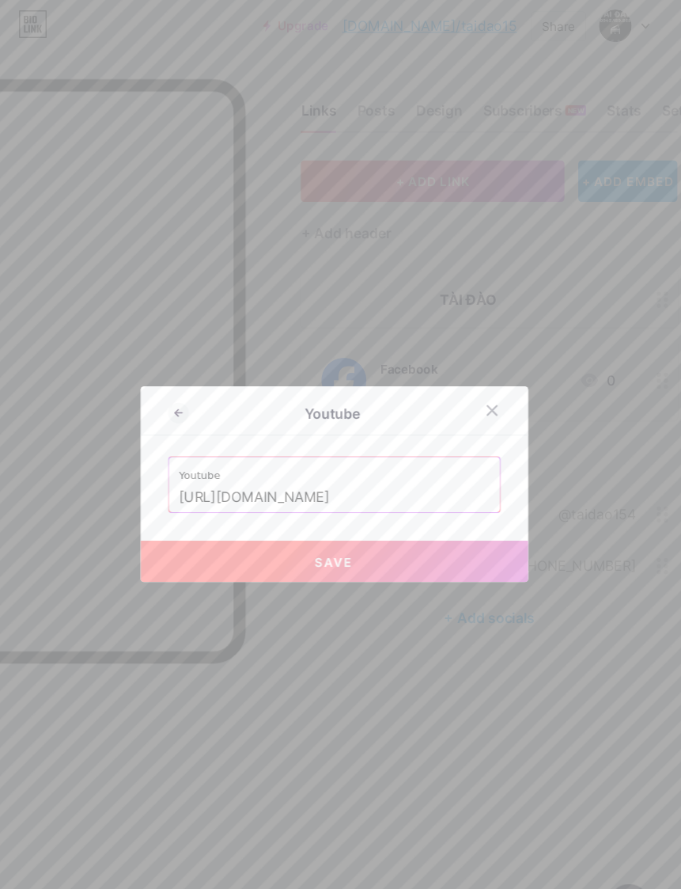
type input "[URL][DOMAIN_NAME]"
click at [362, 529] on button "Save" at bounding box center [341, 515] width 356 height 38
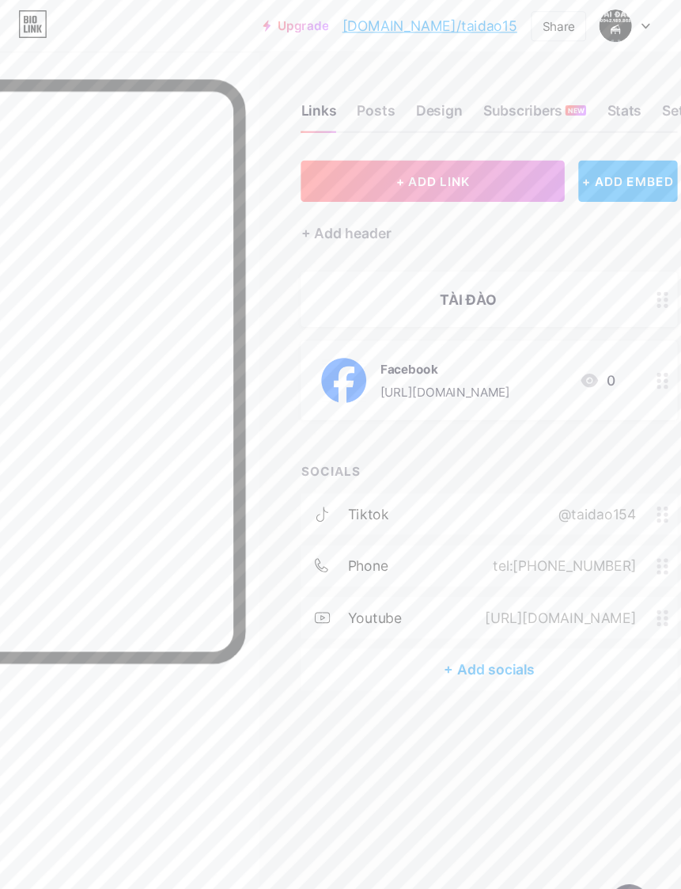
click at [606, 575] on div "youtube https://www.youtube.com/@taidao1504" at bounding box center [483, 567] width 346 height 38
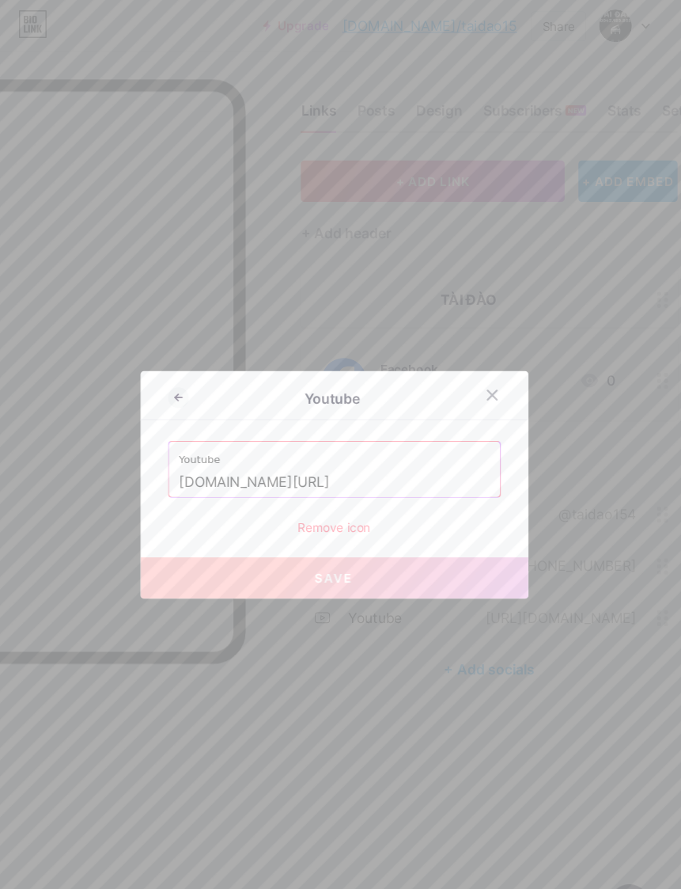
click at [287, 456] on input "[DOMAIN_NAME][URL]" at bounding box center [341, 442] width 285 height 27
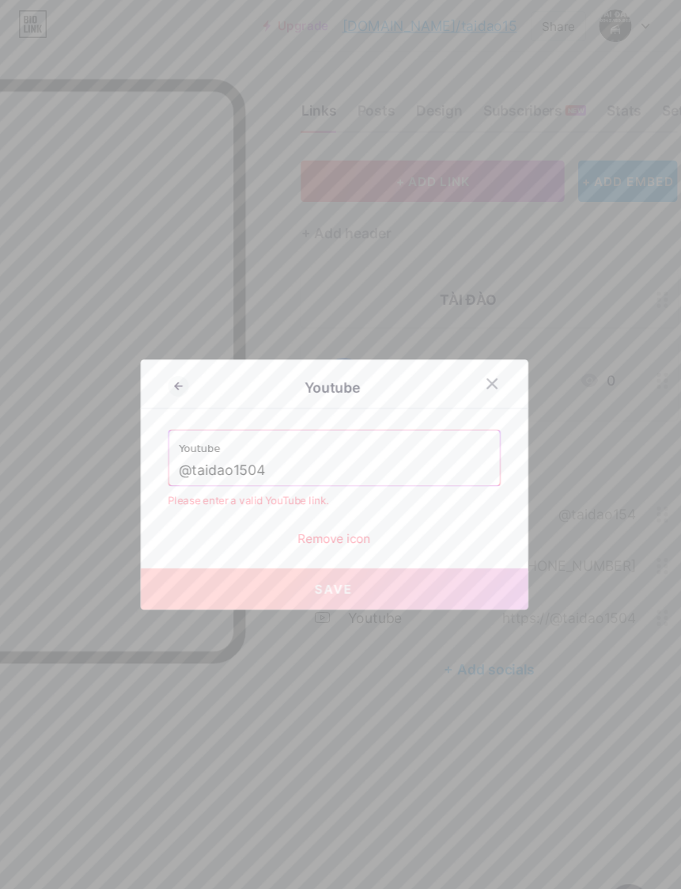
type input "@taidao1504"
click at [438, 502] on div "Youtube @taidao1504 Please enter a valid YouTube link. Remove icon" at bounding box center [340, 448] width 305 height 108
click at [369, 559] on button "Save" at bounding box center [341, 540] width 356 height 38
click at [398, 559] on button "Save" at bounding box center [341, 540] width 356 height 38
click at [472, 366] on div at bounding box center [486, 352] width 28 height 28
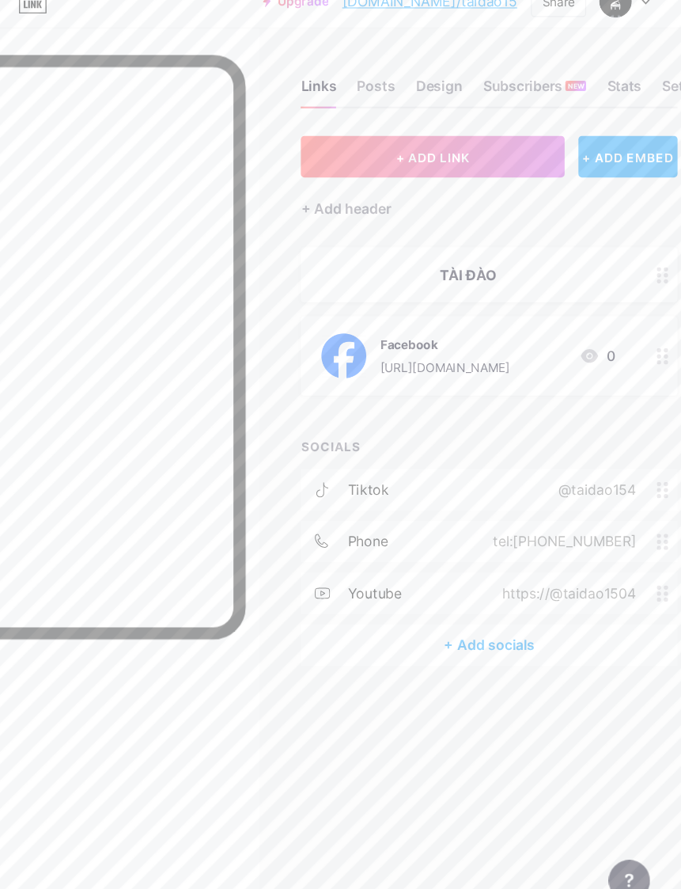
scroll to position [48, 0]
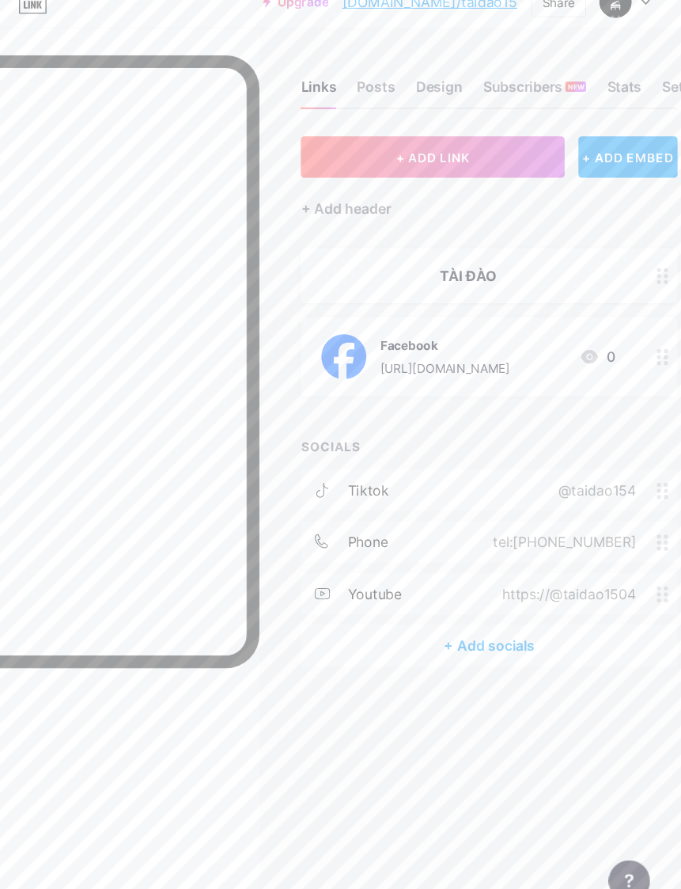
click at [601, 557] on div "https://@taidao1504" at bounding box center [553, 566] width 167 height 19
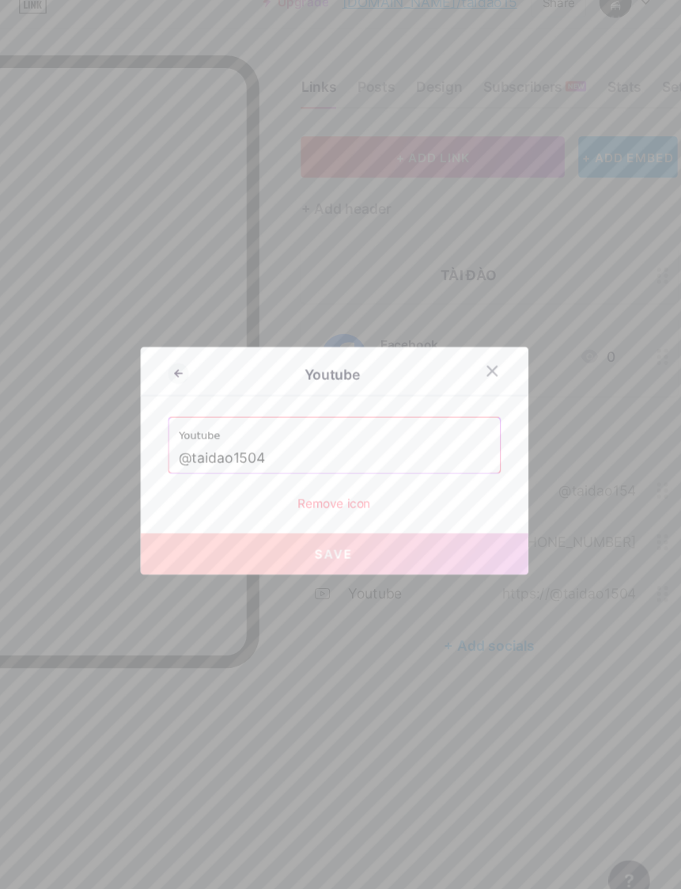
click at [354, 442] on input "@taidao1504" at bounding box center [341, 442] width 285 height 27
click at [349, 435] on input "@taidao1504" at bounding box center [341, 442] width 285 height 27
click at [347, 435] on input "@taidao1504" at bounding box center [341, 442] width 285 height 27
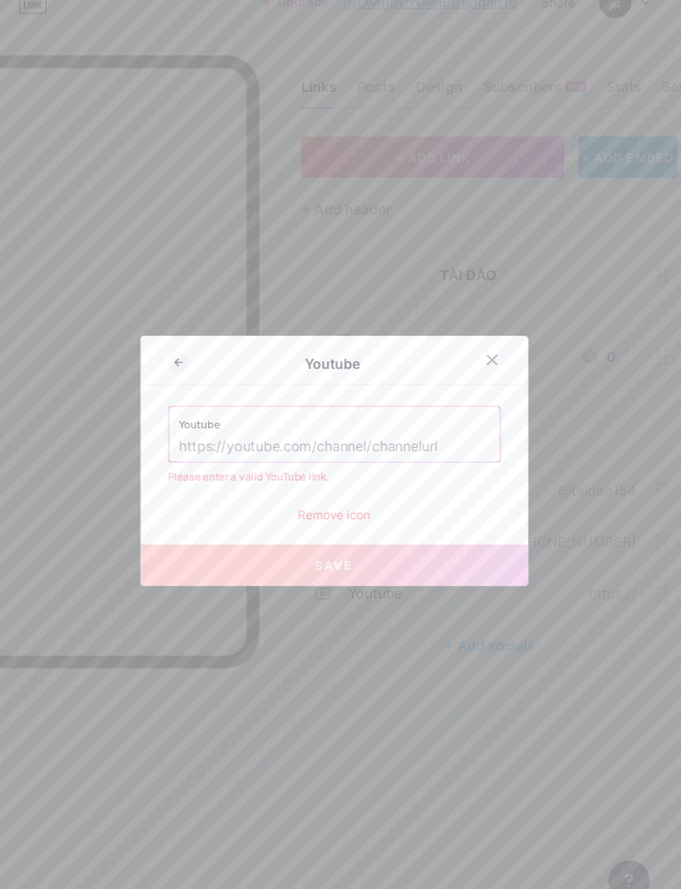
click at [352, 432] on input "text" at bounding box center [341, 432] width 285 height 27
paste input "[URL][DOMAIN_NAME]"
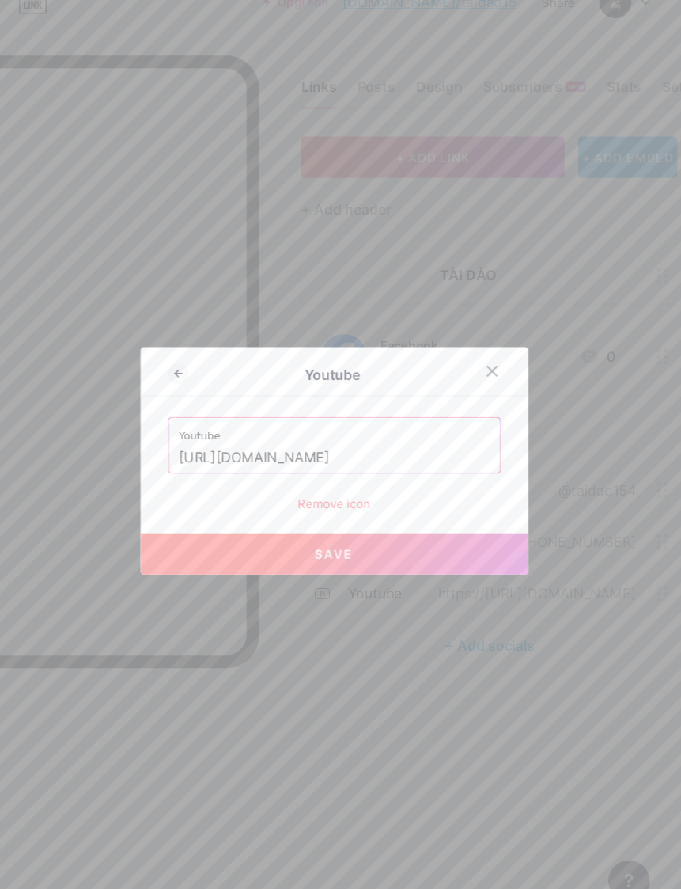
type input "[URL][DOMAIN_NAME]"
click at [358, 533] on button "Save" at bounding box center [341, 530] width 356 height 38
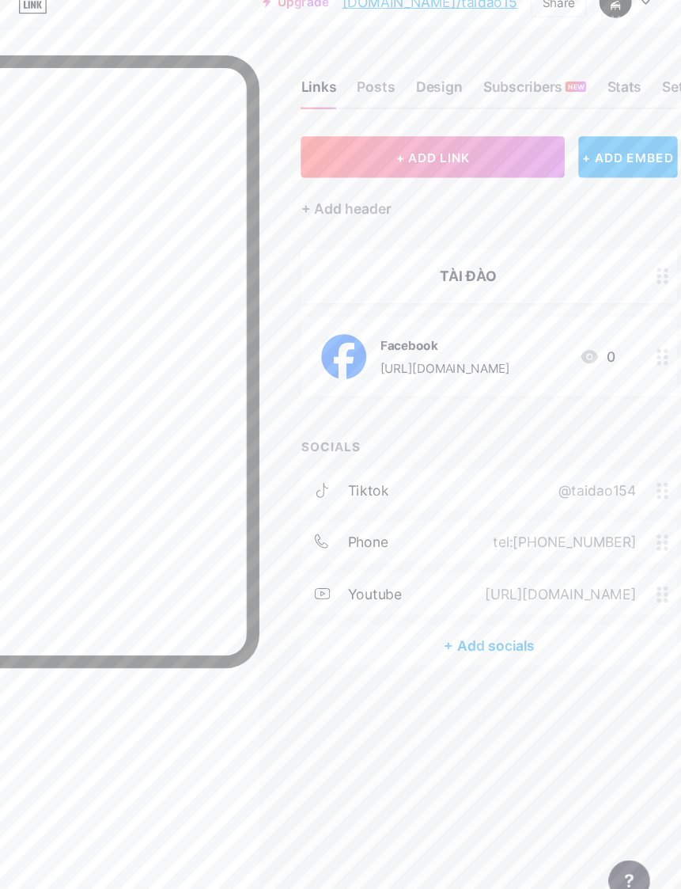
click at [467, 595] on div "+ Add socials" at bounding box center [483, 614] width 346 height 38
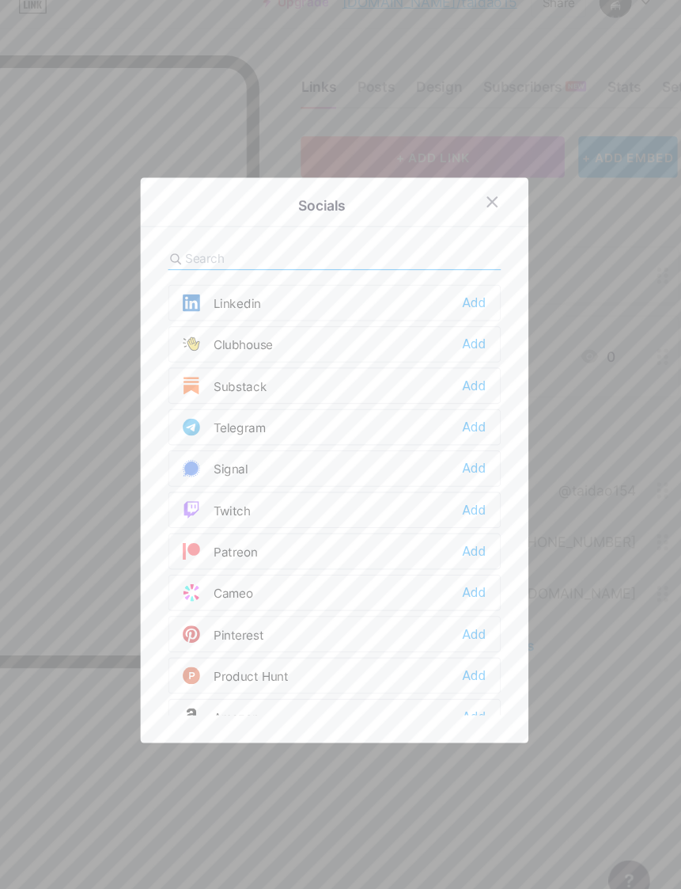
scroll to position [687, 0]
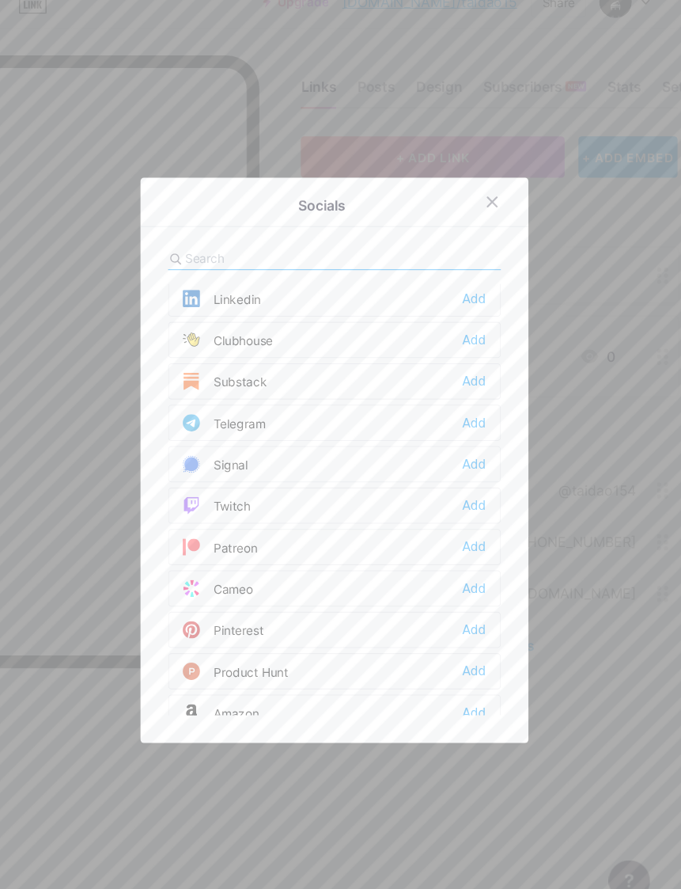
click at [458, 411] on div "Add" at bounding box center [468, 410] width 21 height 16
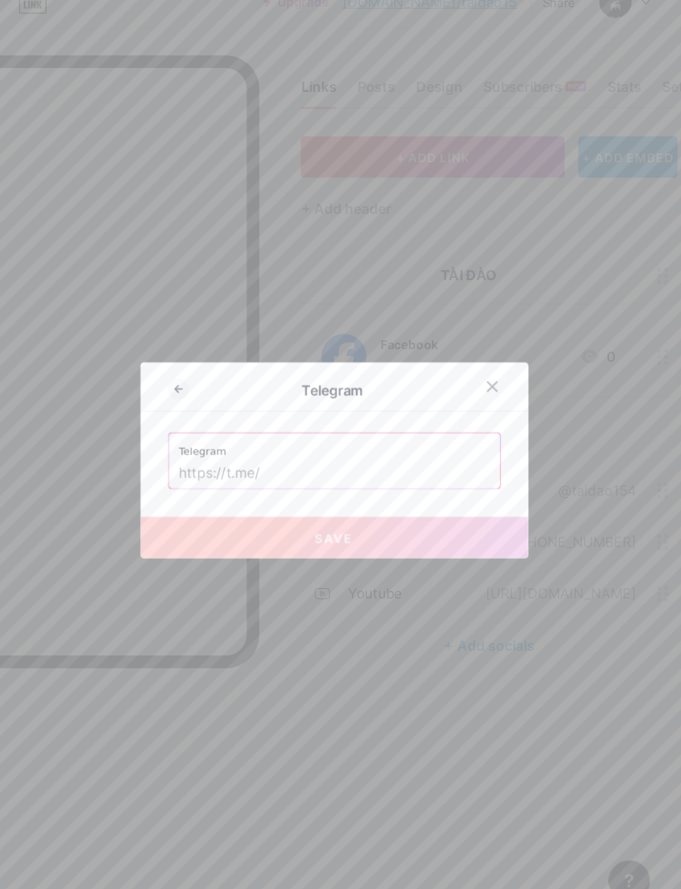
click at [305, 457] on input "text" at bounding box center [341, 456] width 285 height 27
click at [314, 459] on input "text" at bounding box center [341, 456] width 285 height 27
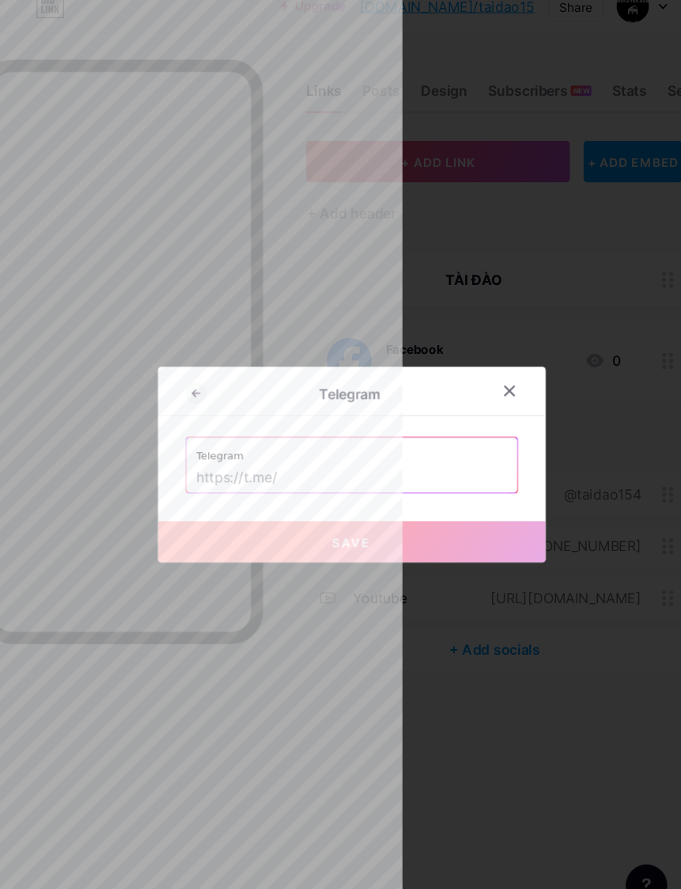
scroll to position [48, 0]
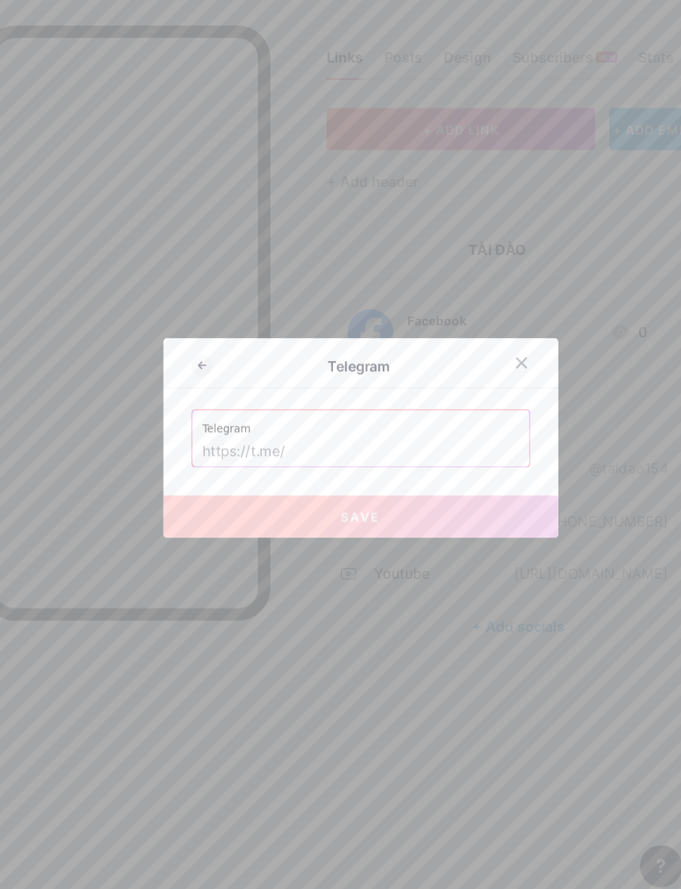
click at [285, 443] on input "text" at bounding box center [341, 456] width 285 height 27
click at [283, 443] on input "text" at bounding box center [341, 456] width 285 height 27
click at [260, 443] on input "text" at bounding box center [341, 456] width 285 height 27
click at [226, 443] on input "text" at bounding box center [341, 456] width 285 height 27
paste input "@taidao154"
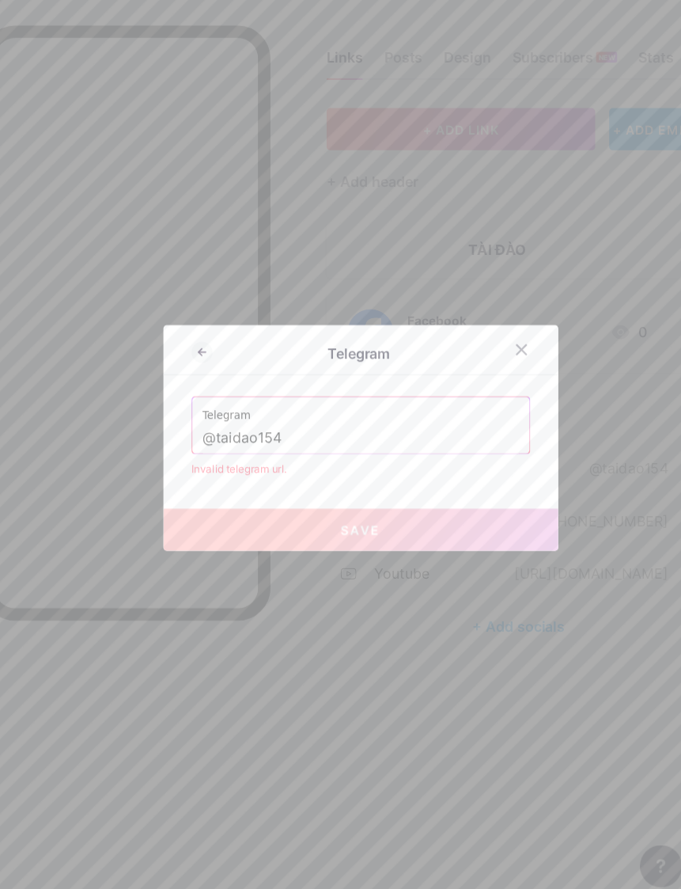
click at [373, 508] on button "Save" at bounding box center [341, 527] width 356 height 38
click at [366, 508] on button "Save" at bounding box center [341, 527] width 356 height 38
click at [293, 431] on input "@taidao154" at bounding box center [341, 444] width 285 height 27
click at [407, 508] on button "Save" at bounding box center [341, 527] width 356 height 38
click at [423, 508] on button "Save" at bounding box center [341, 527] width 356 height 38
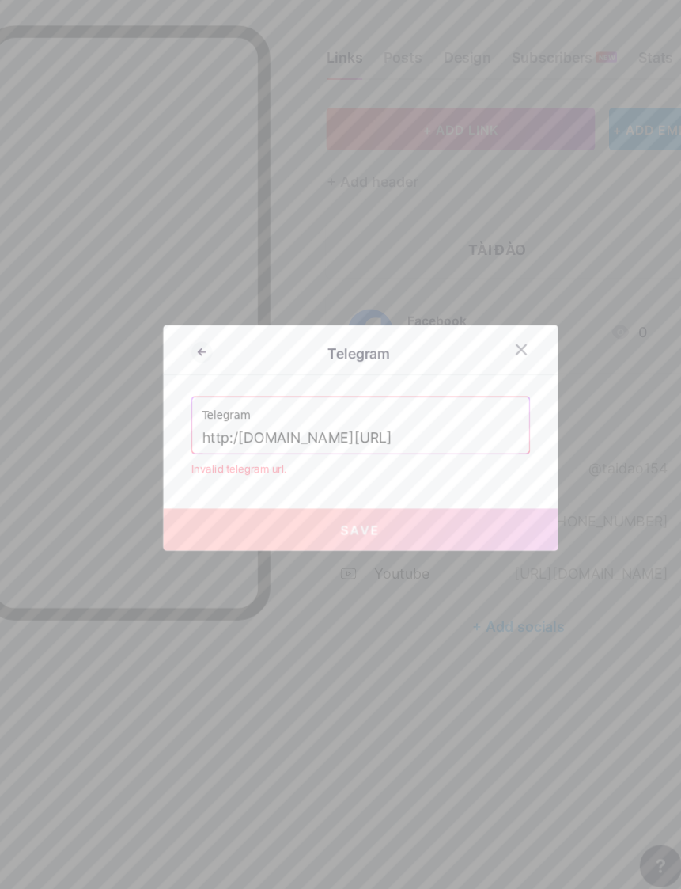
click at [217, 431] on input "http:/t.me/taidao154" at bounding box center [341, 444] width 285 height 27
type input "httpt.me/taidao154"
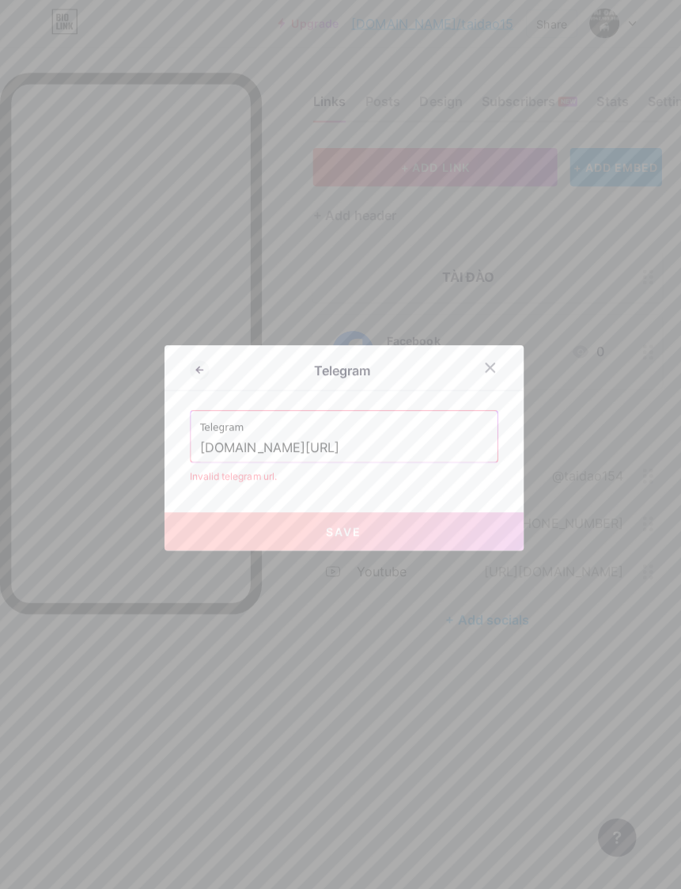
click at [493, 379] on div at bounding box center [486, 365] width 28 height 28
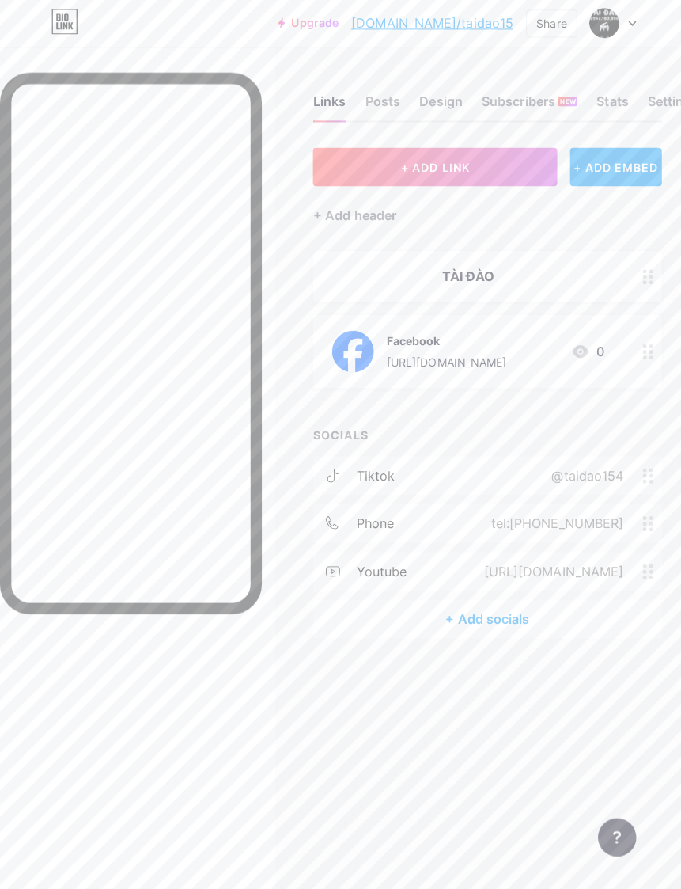
click at [509, 265] on div "TÀI ĐÀO" at bounding box center [464, 274] width 270 height 19
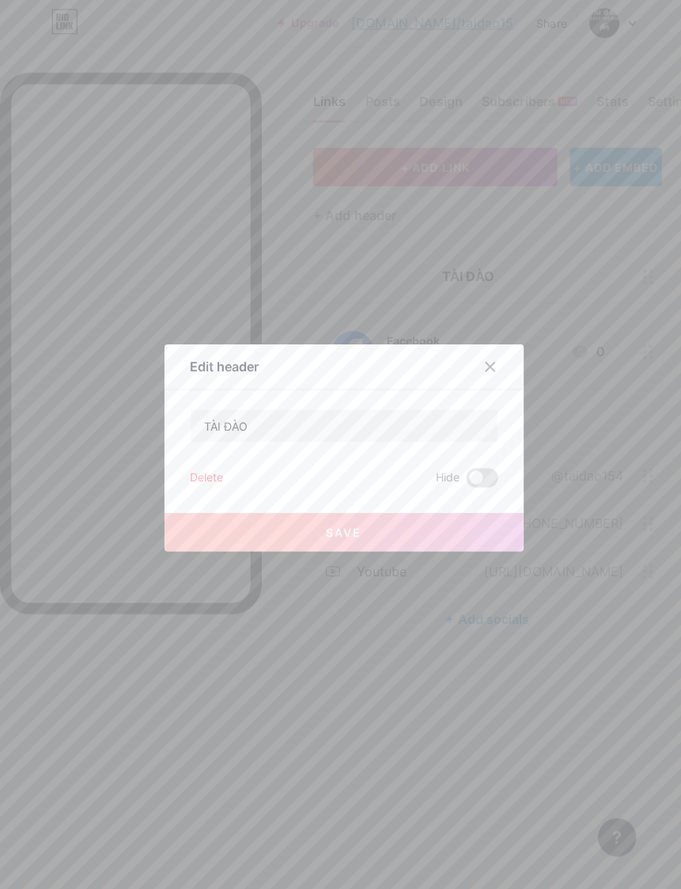
click at [493, 378] on div at bounding box center [486, 364] width 28 height 28
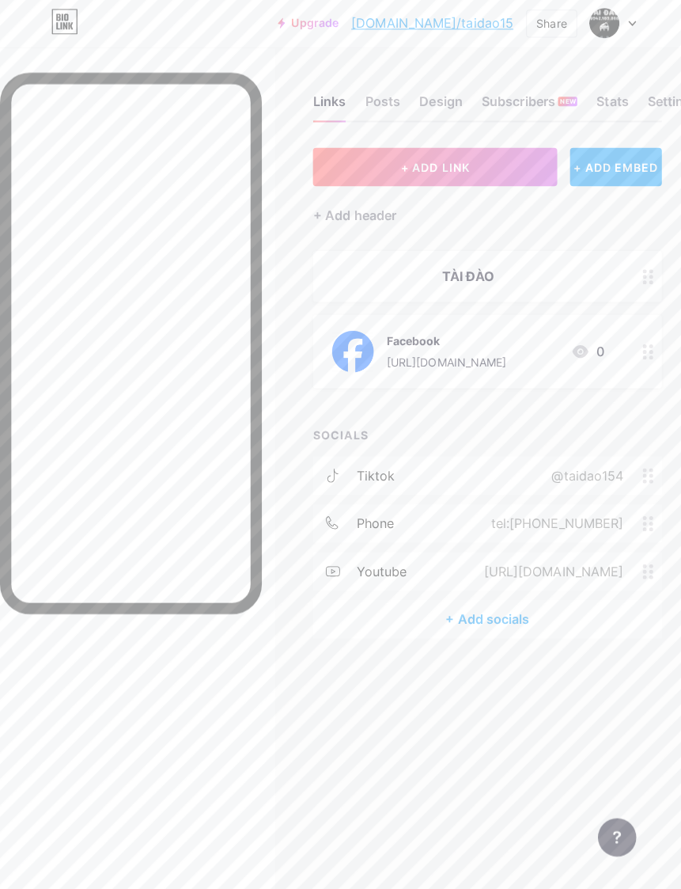
click at [644, 347] on circle at bounding box center [645, 349] width 4 height 4
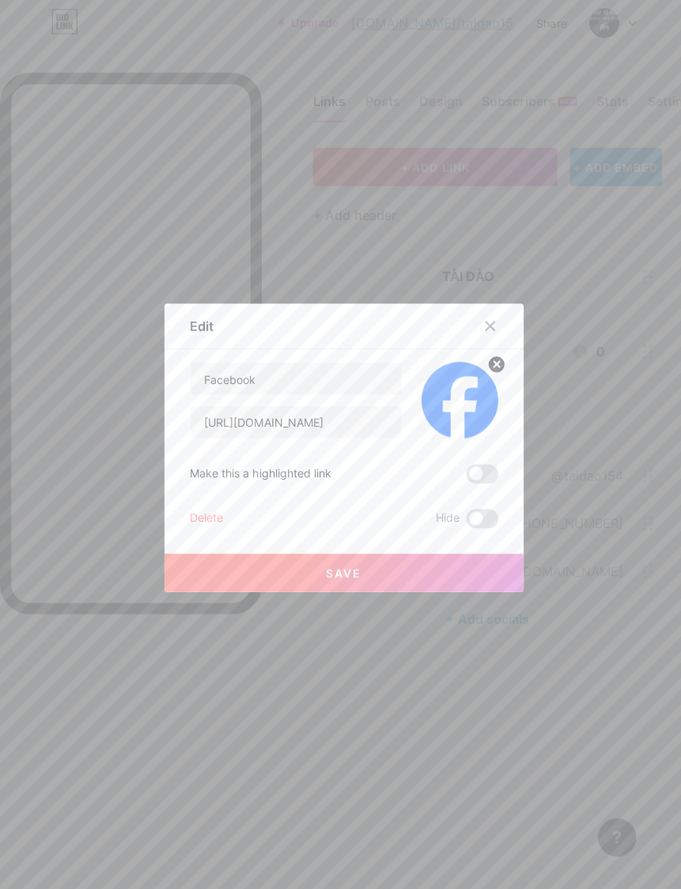
click at [476, 479] on span at bounding box center [478, 469] width 32 height 19
click at [462, 474] on input "checkbox" at bounding box center [462, 474] width 0 height 0
click at [361, 587] on button "Save" at bounding box center [341, 568] width 356 height 38
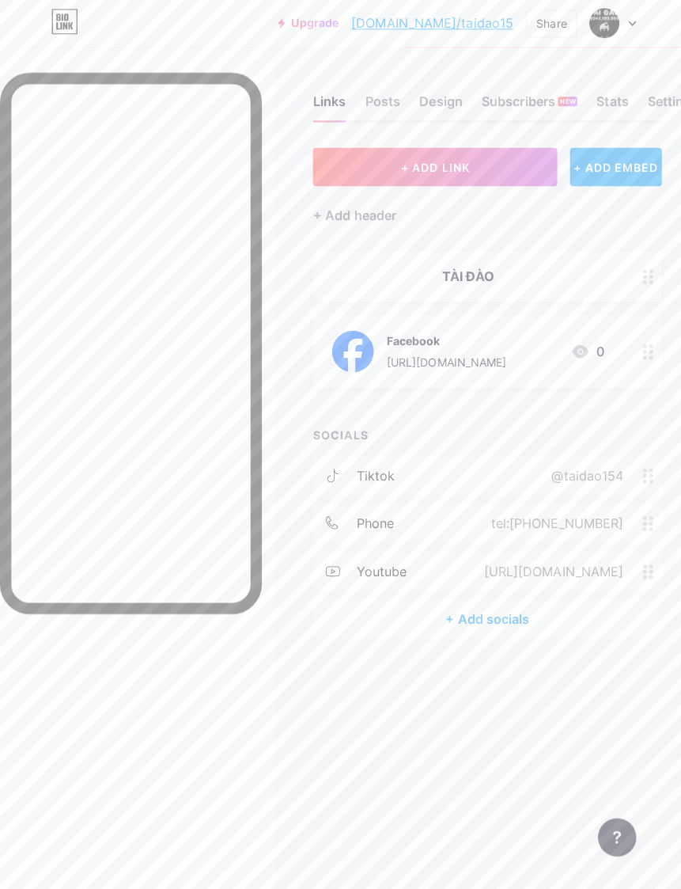
click at [468, 17] on link "[DOMAIN_NAME]/taidao15" at bounding box center [428, 23] width 161 height 19
click at [464, 147] on button "+ ADD LINK" at bounding box center [431, 166] width 242 height 38
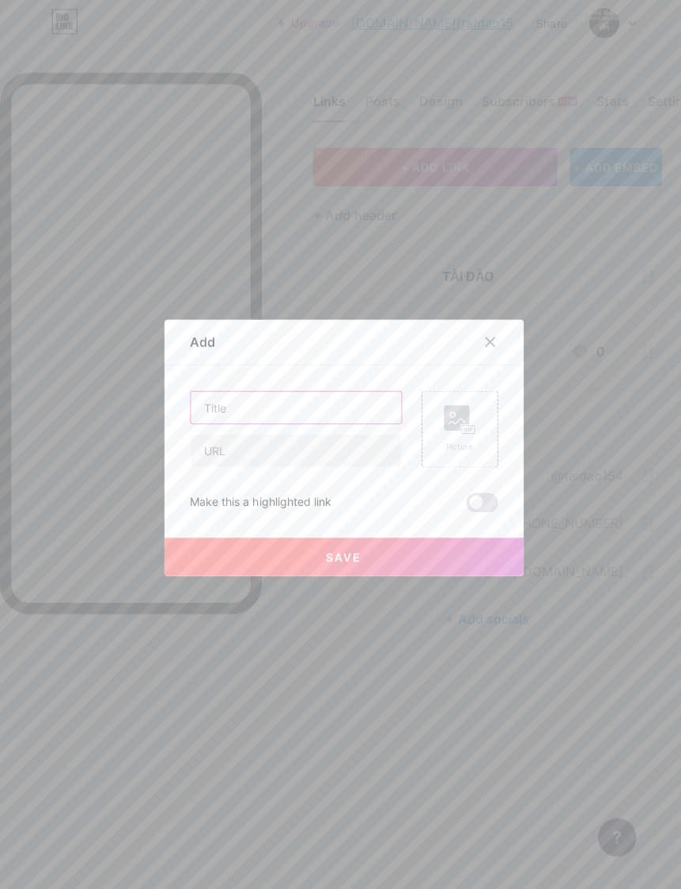
click at [333, 420] on input "text" at bounding box center [293, 404] width 209 height 32
type input "Youtube"
click at [340, 463] on input "text" at bounding box center [293, 447] width 209 height 32
click at [280, 463] on input "text" at bounding box center [293, 447] width 209 height 32
click at [279, 463] on input "text" at bounding box center [293, 447] width 209 height 32
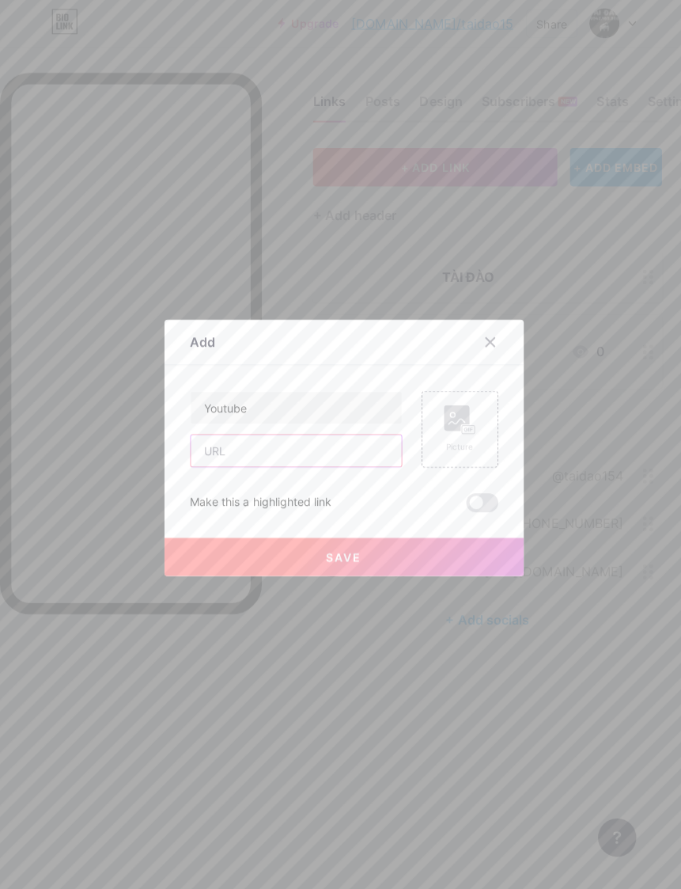
paste input "[URL][DOMAIN_NAME]"
type input "[URL][DOMAIN_NAME]"
click at [223, 11] on div at bounding box center [340, 444] width 681 height 889
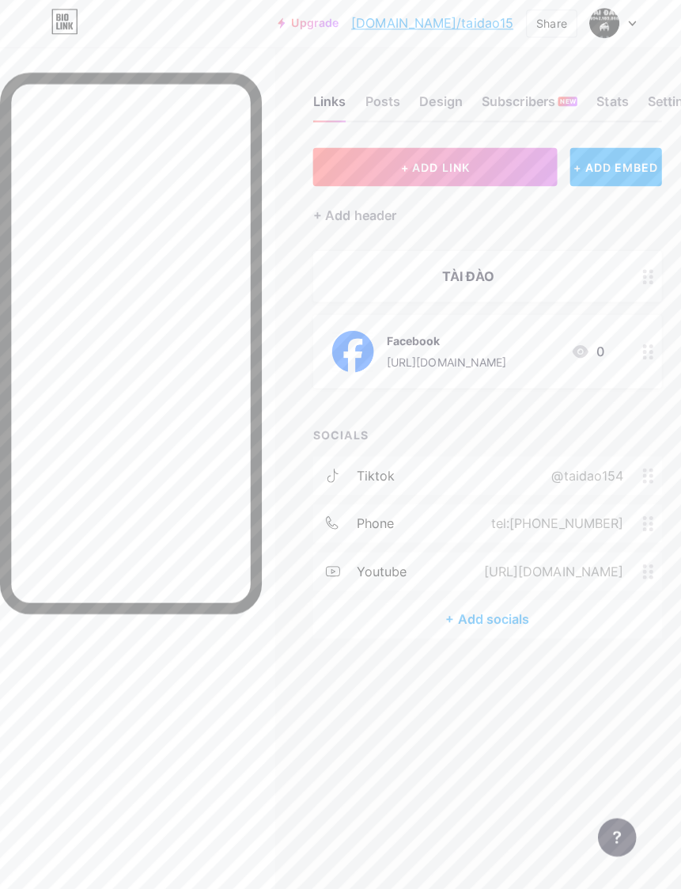
click at [445, 160] on span "+ ADD LINK" at bounding box center [431, 166] width 68 height 13
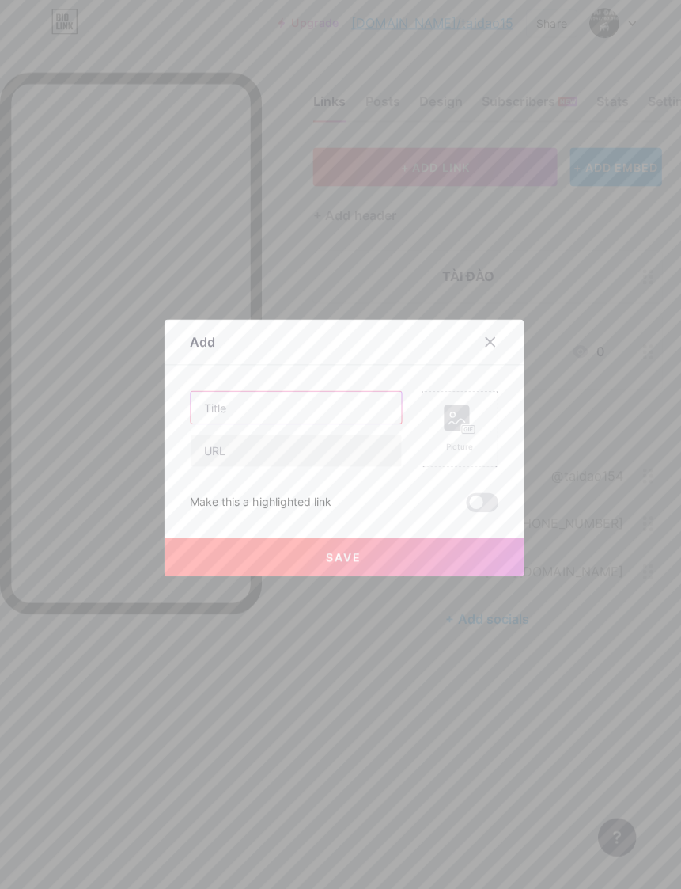
click at [305, 420] on input "text" at bounding box center [293, 404] width 209 height 32
click at [275, 463] on input "text" at bounding box center [293, 447] width 209 height 32
click at [286, 420] on input "text" at bounding box center [293, 404] width 209 height 32
click at [446, 427] on rect at bounding box center [452, 414] width 25 height 25
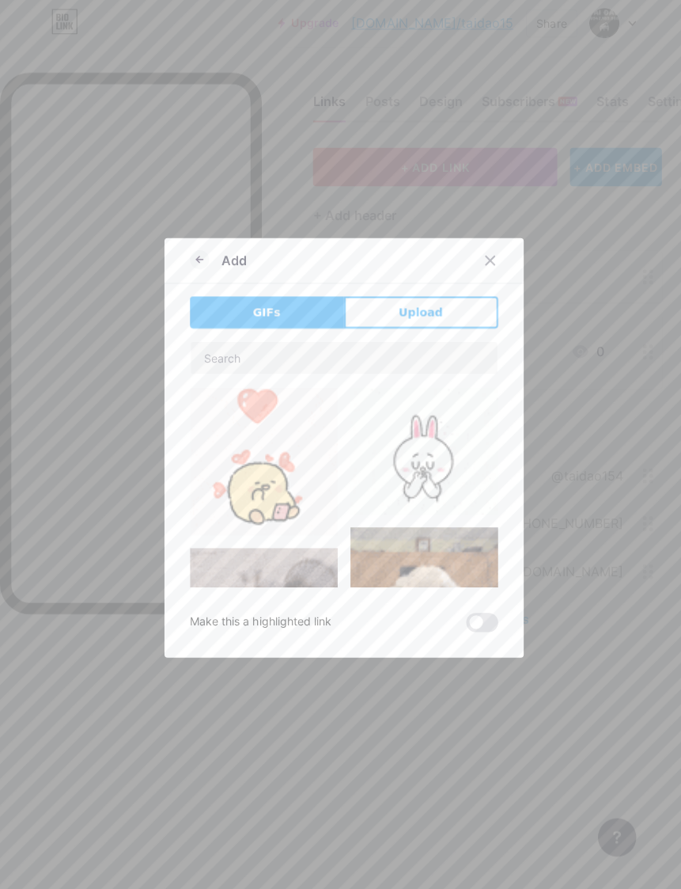
click at [430, 319] on span "Upload" at bounding box center [417, 310] width 44 height 17
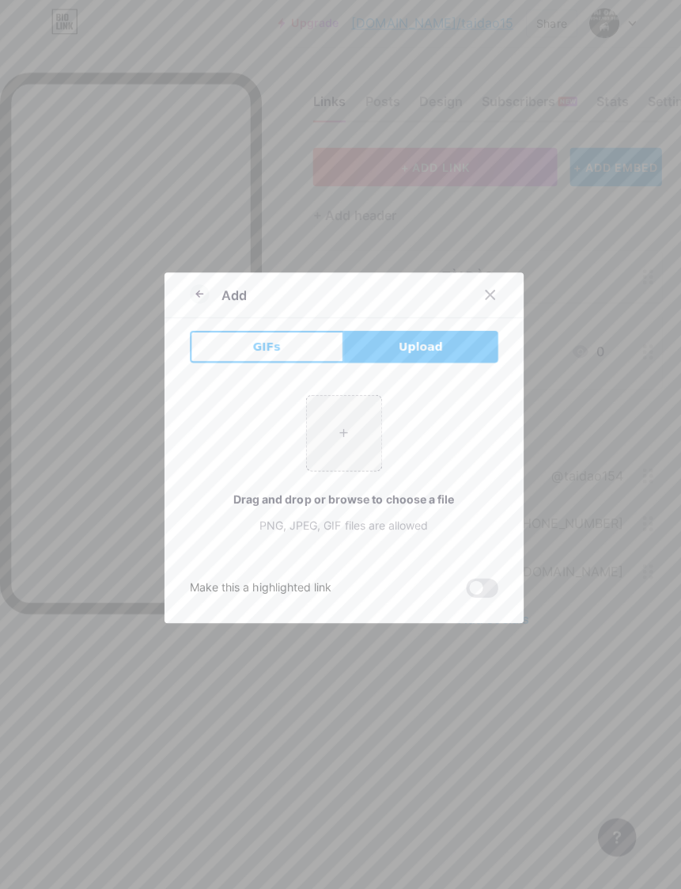
click at [344, 460] on input "file" at bounding box center [341, 429] width 74 height 74
type input "C:\fakepath\IMG_0601.webp"
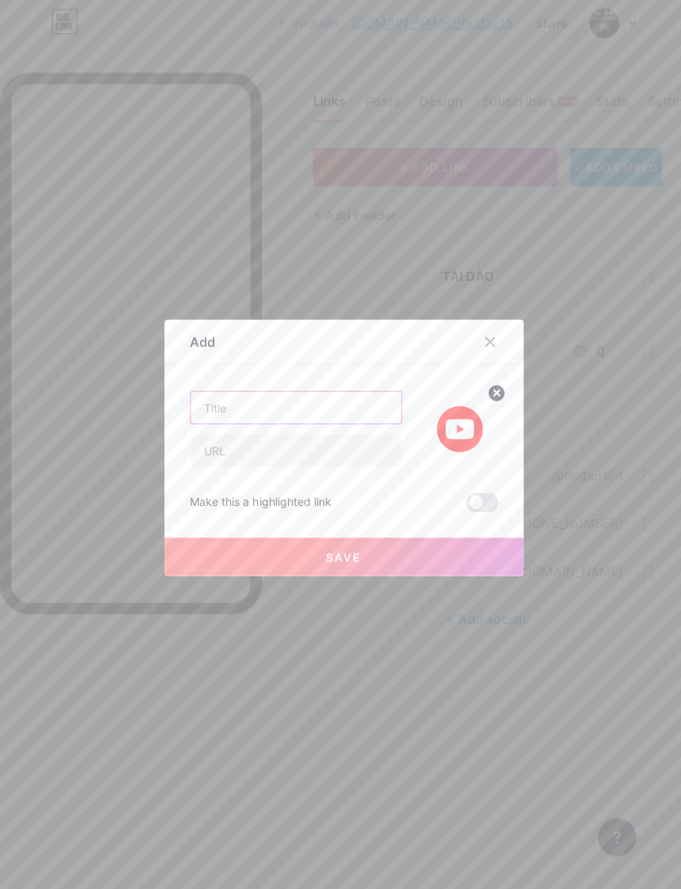
click at [294, 420] on input "text" at bounding box center [293, 404] width 209 height 32
type input "Youtube"
click at [324, 463] on input "text" at bounding box center [293, 447] width 209 height 32
click at [309, 463] on input "text" at bounding box center [293, 447] width 209 height 32
paste input "[URL][DOMAIN_NAME]"
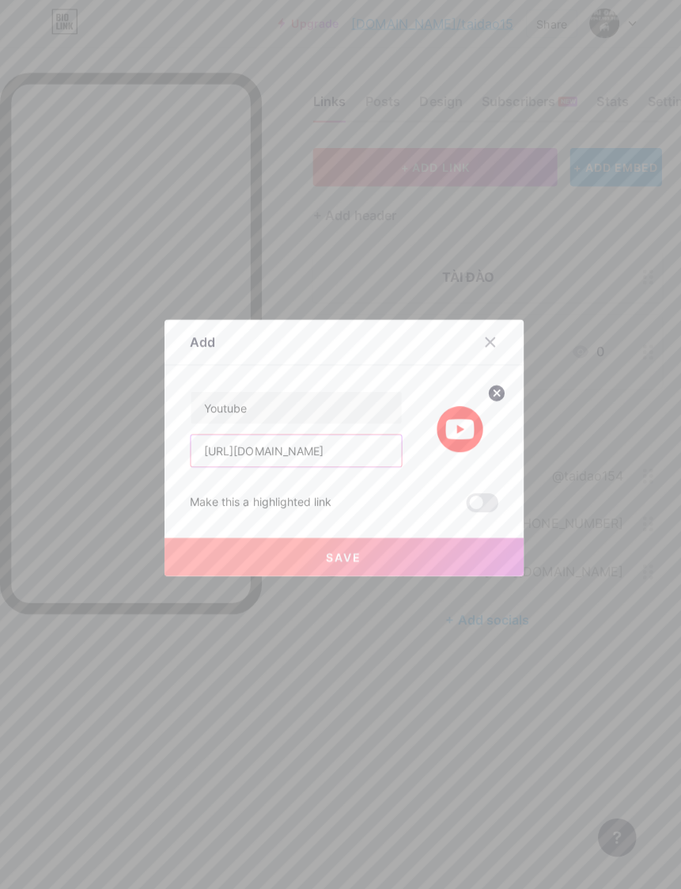
type input "[URL][DOMAIN_NAME]"
click at [409, 571] on button "Save" at bounding box center [341, 552] width 356 height 38
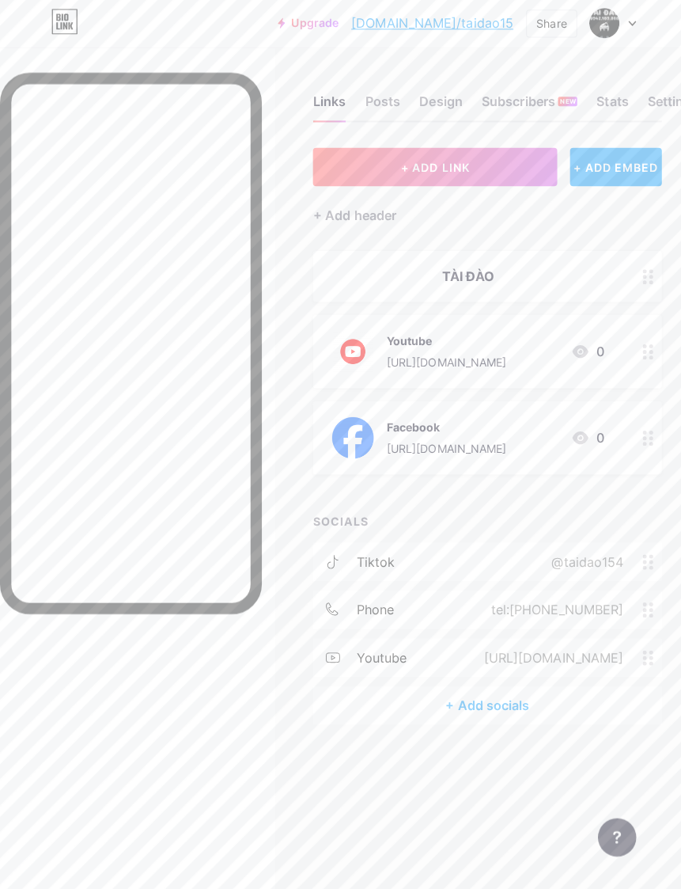
click at [427, 160] on span "+ ADD LINK" at bounding box center [431, 166] width 68 height 13
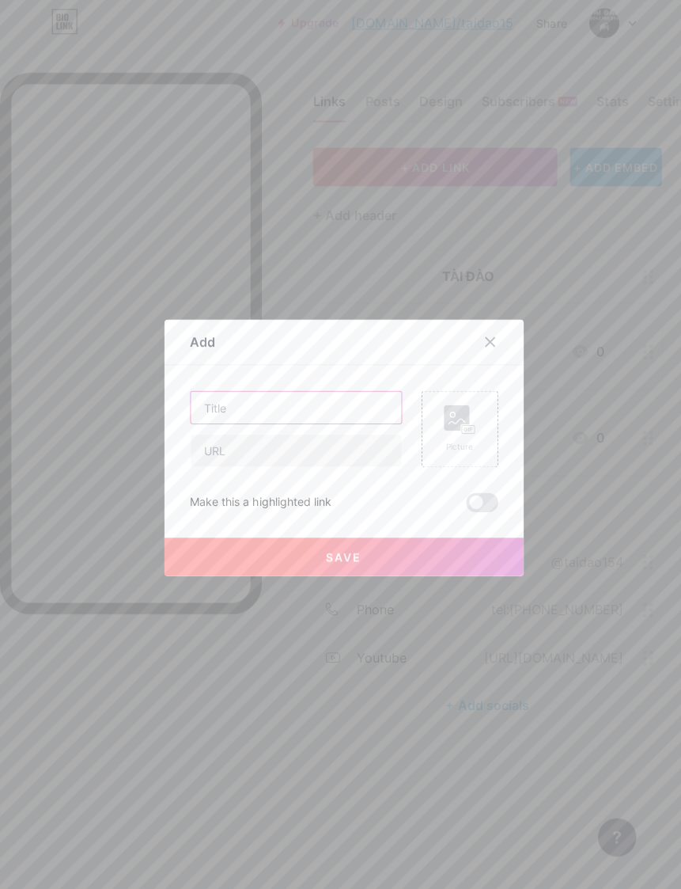
click at [297, 420] on input "text" at bounding box center [293, 404] width 209 height 32
type input "Tiktok"
click at [337, 463] on input "text" at bounding box center [293, 447] width 209 height 32
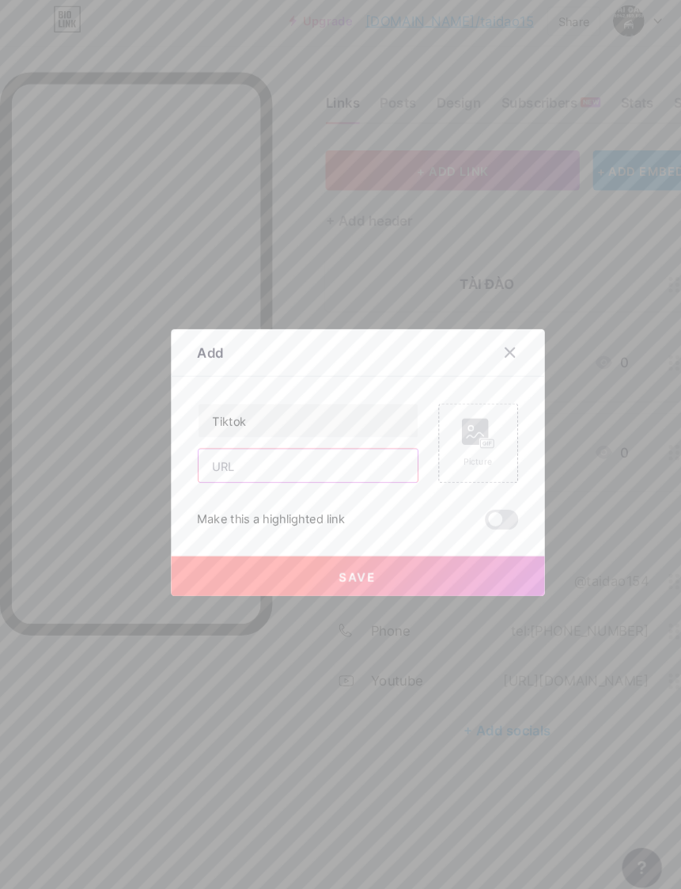
click at [294, 463] on input "text" at bounding box center [293, 447] width 209 height 32
click at [272, 463] on input "text" at bounding box center [293, 447] width 209 height 32
paste input "https://www.tiktok.com/@taidao154?_t=ZS-8yqoD5siZBx&_r=1"
type input "[URL][DOMAIN_NAME]"
click at [466, 428] on icon at bounding box center [466, 426] width 2 height 4
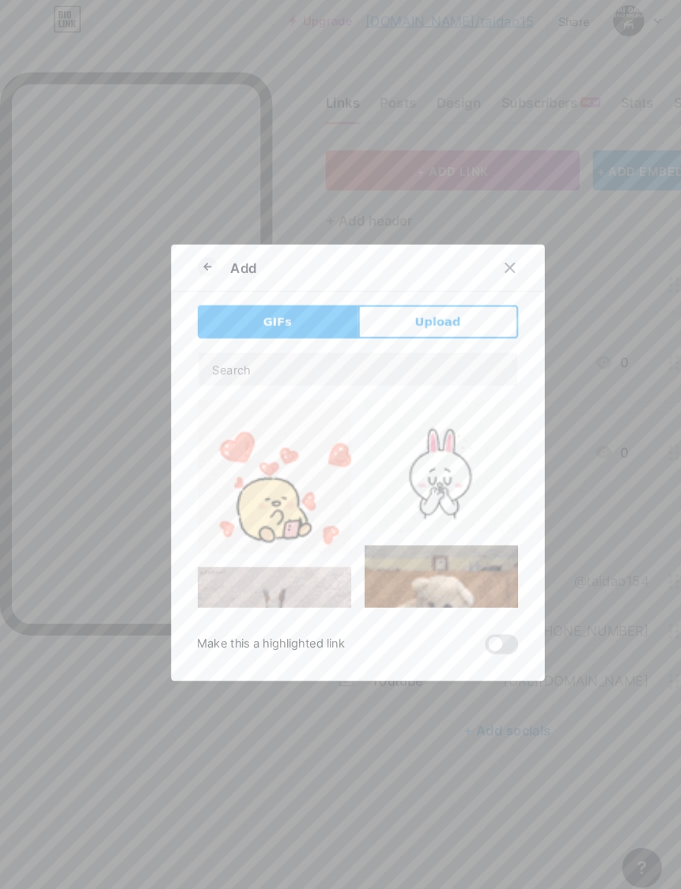
click at [415, 319] on span "Upload" at bounding box center [417, 310] width 44 height 17
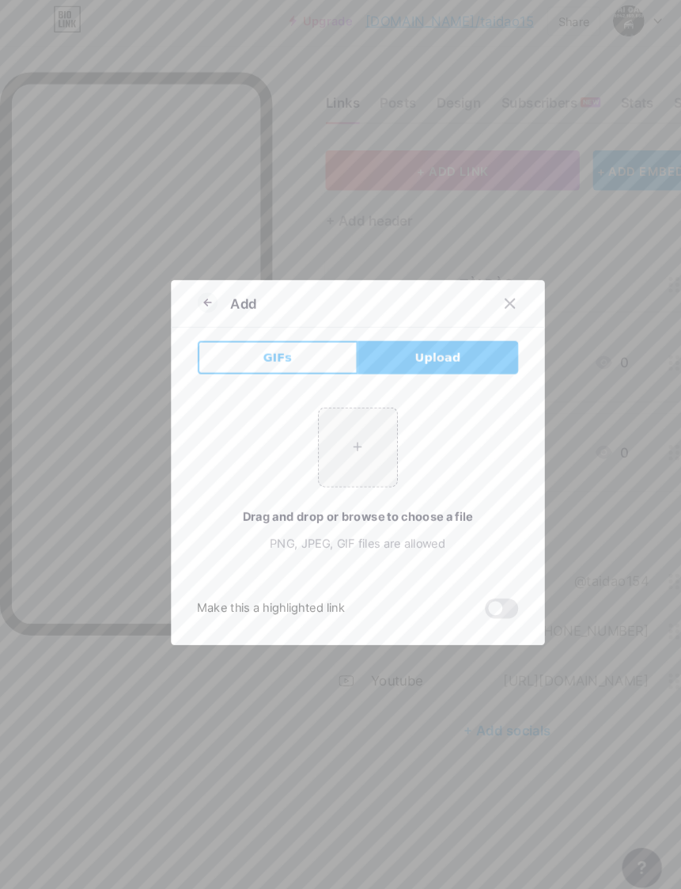
click at [338, 464] on input "file" at bounding box center [341, 429] width 74 height 74
type input "C:\fakepath\IMG_0602.png"
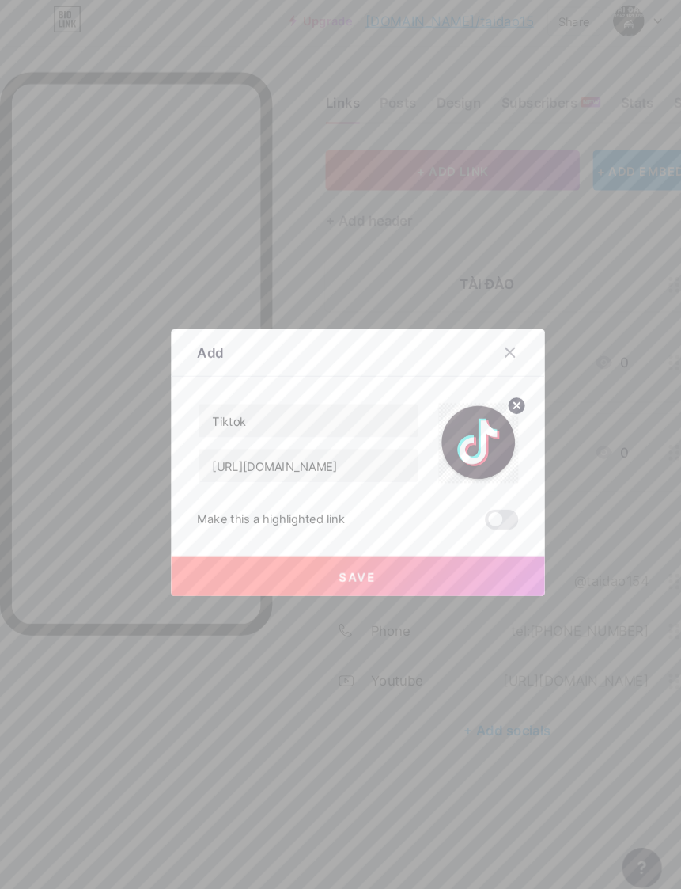
click at [407, 571] on button "Save" at bounding box center [341, 552] width 356 height 38
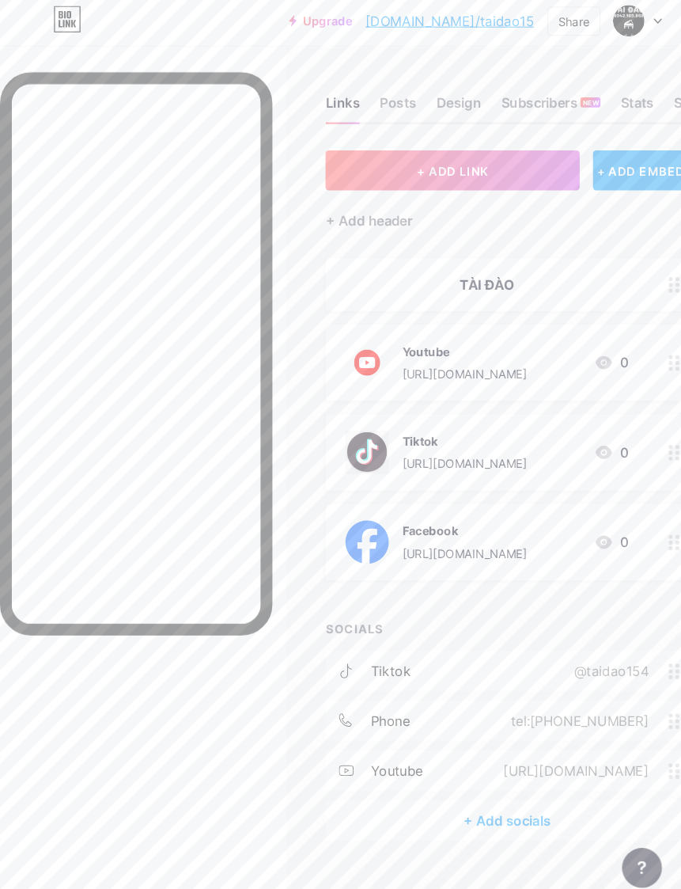
click at [643, 398] on div at bounding box center [642, 434] width 27 height 73
click at [498, 370] on circle at bounding box center [491, 361] width 17 height 17
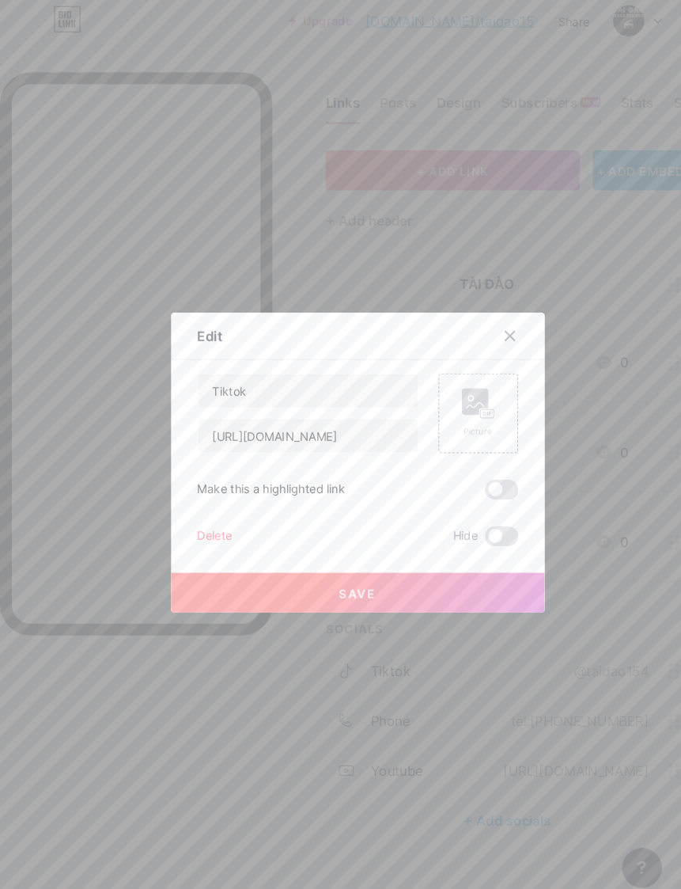
click at [449, 399] on rect at bounding box center [452, 385] width 25 height 25
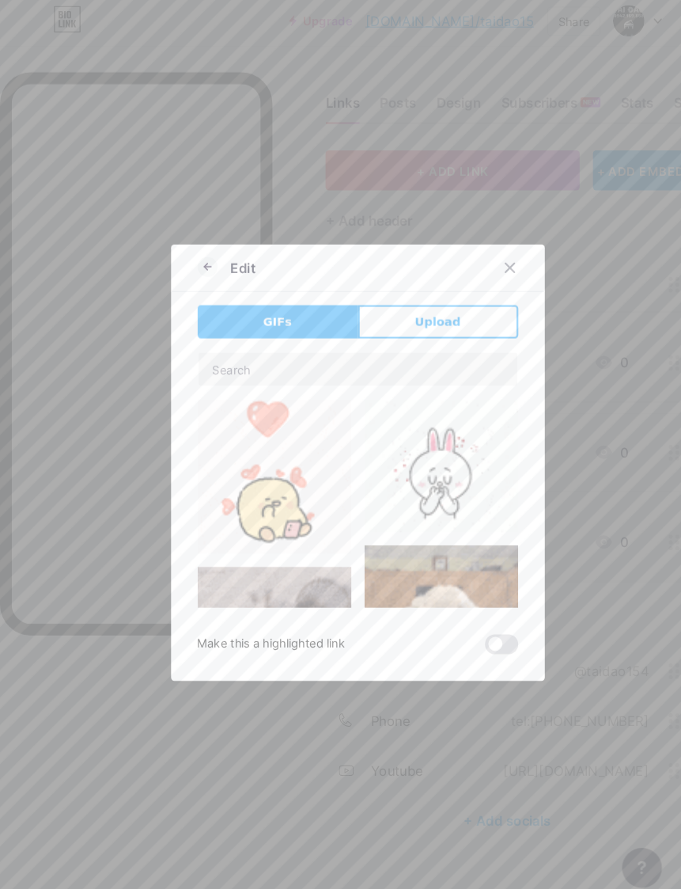
click at [417, 319] on span "Upload" at bounding box center [417, 310] width 44 height 17
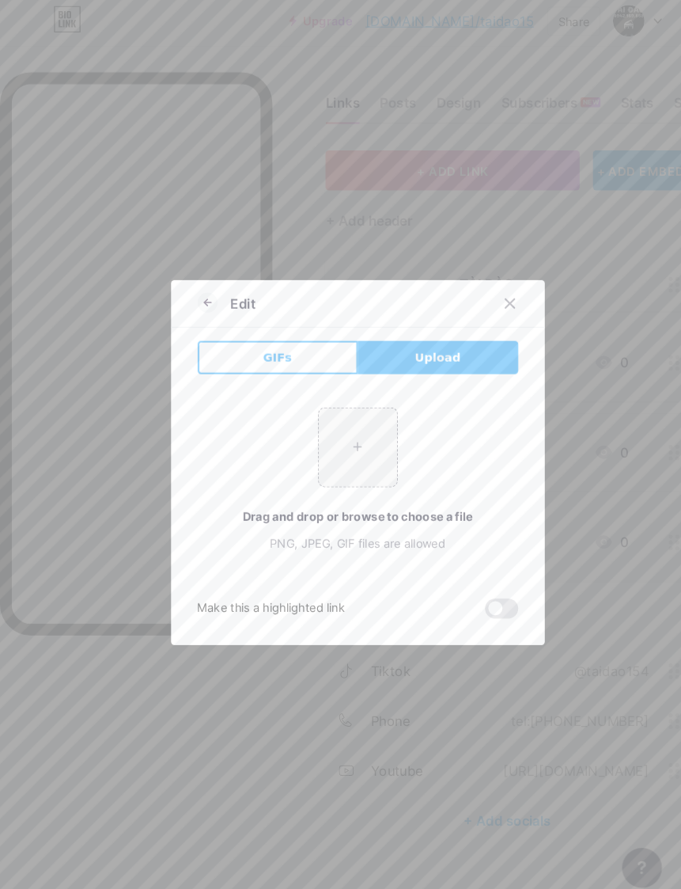
click at [329, 467] on input "file" at bounding box center [341, 429] width 74 height 74
type input "C:\fakepath\IMG_0603.png"
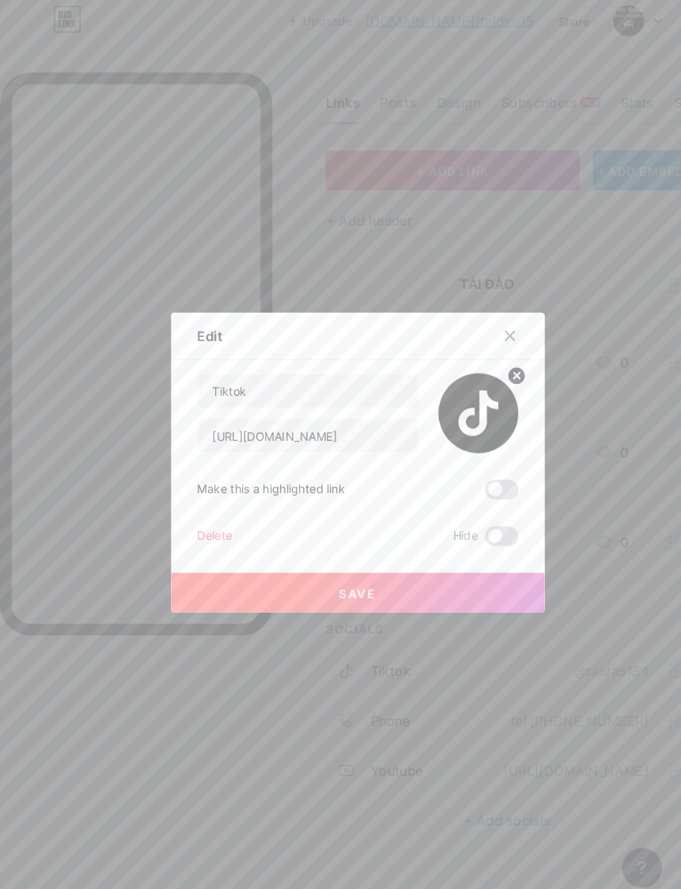
click at [481, 479] on span at bounding box center [478, 469] width 32 height 19
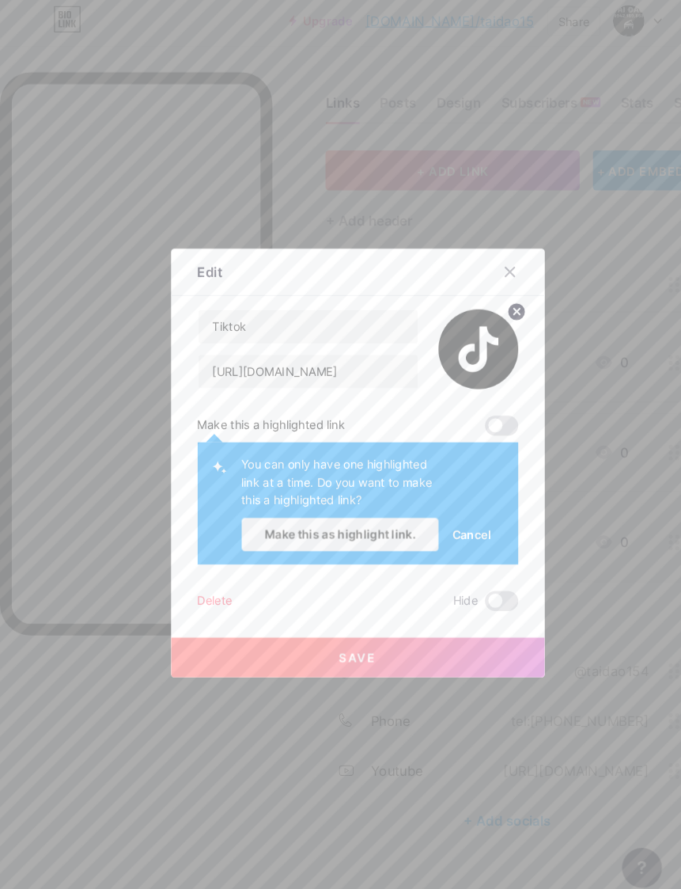
click at [456, 521] on span "Cancel" at bounding box center [448, 512] width 37 height 17
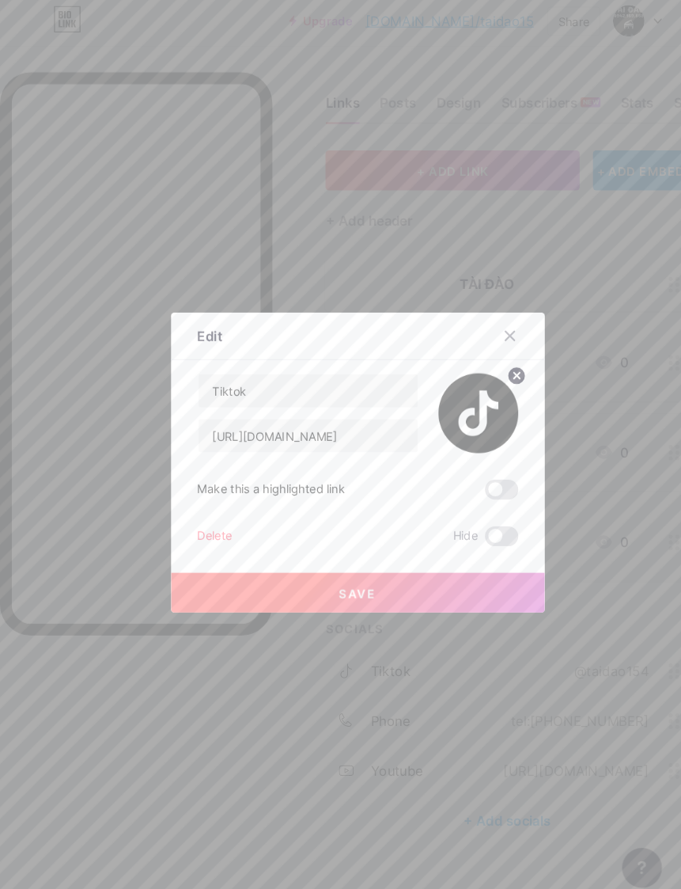
click at [481, 479] on span at bounding box center [478, 469] width 32 height 19
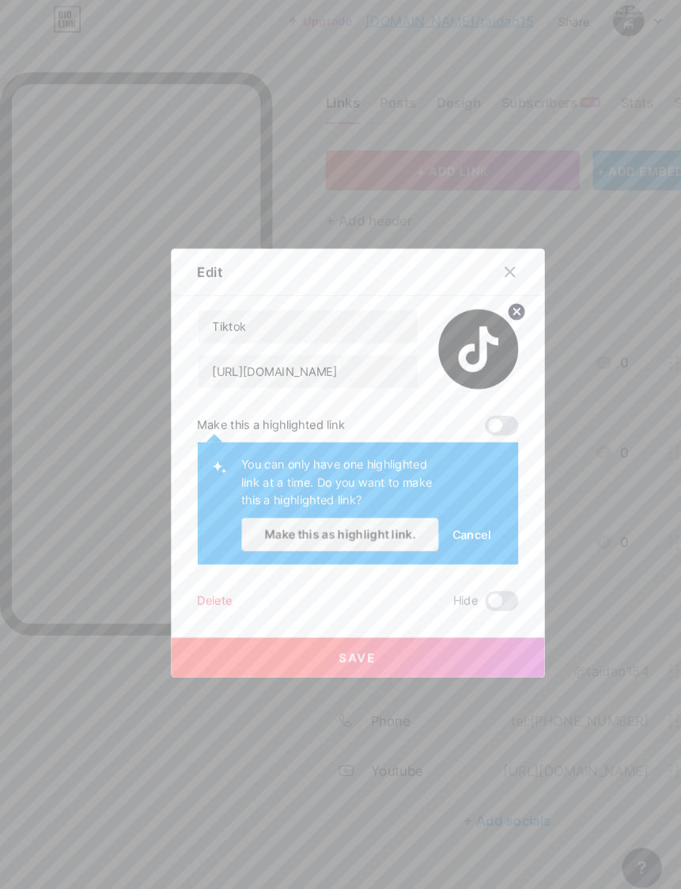
click at [371, 649] on button "Save" at bounding box center [341, 630] width 356 height 38
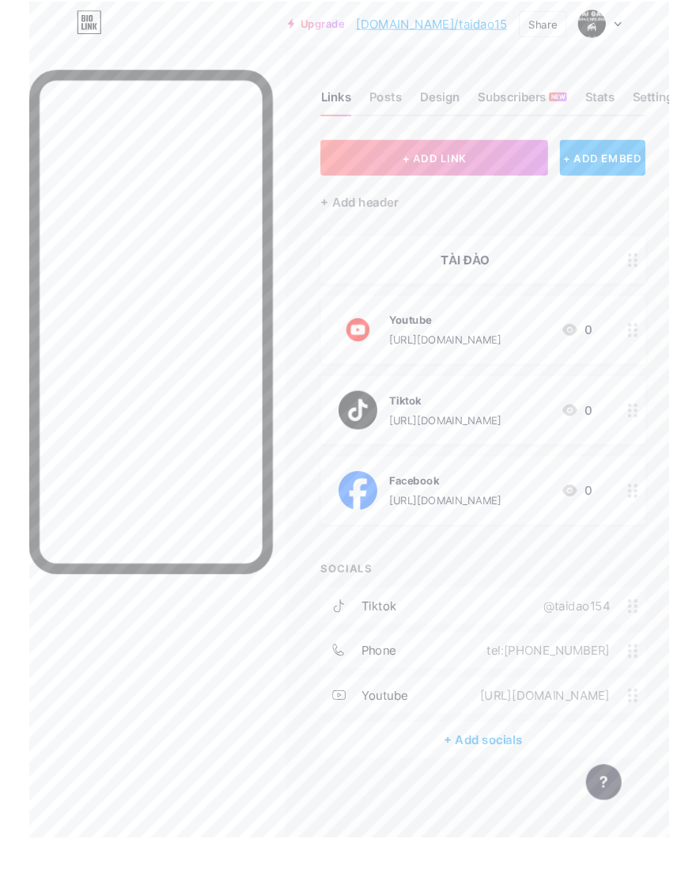
scroll to position [33, 0]
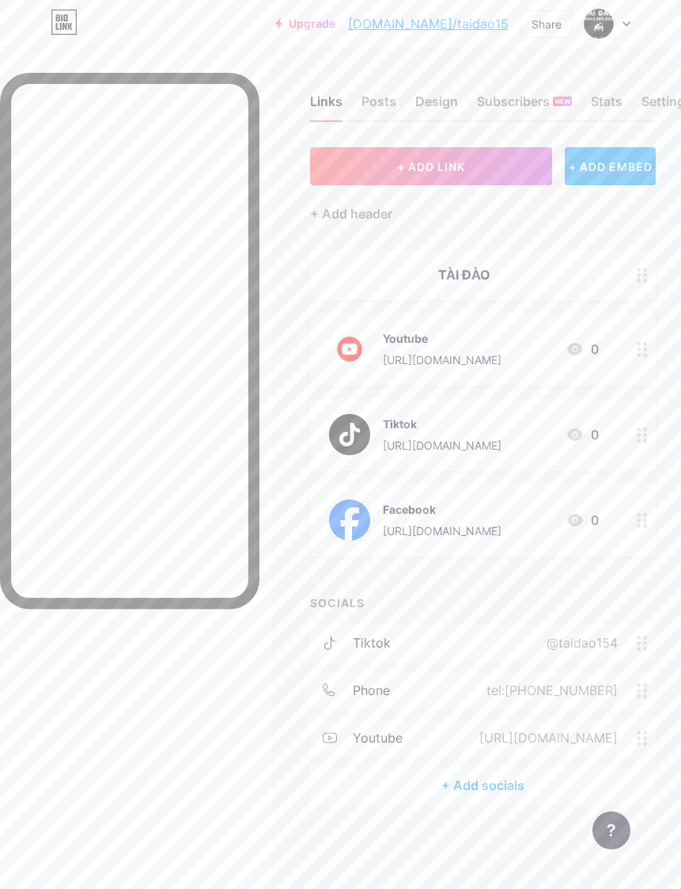
click at [645, 347] on circle at bounding box center [645, 349] width 4 height 4
click at [497, 370] on circle at bounding box center [491, 361] width 17 height 17
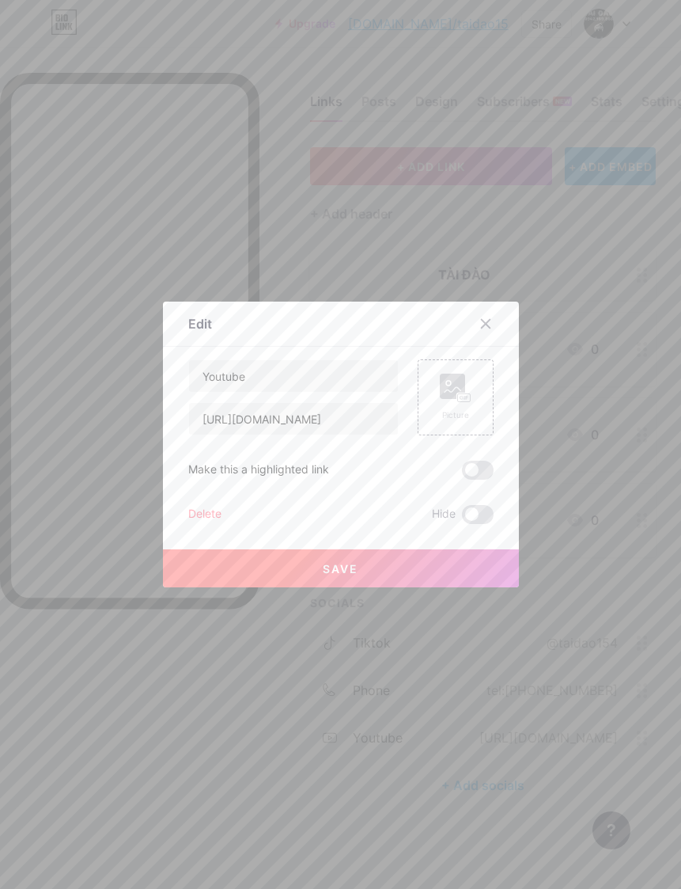
click at [450, 399] on rect at bounding box center [452, 385] width 25 height 25
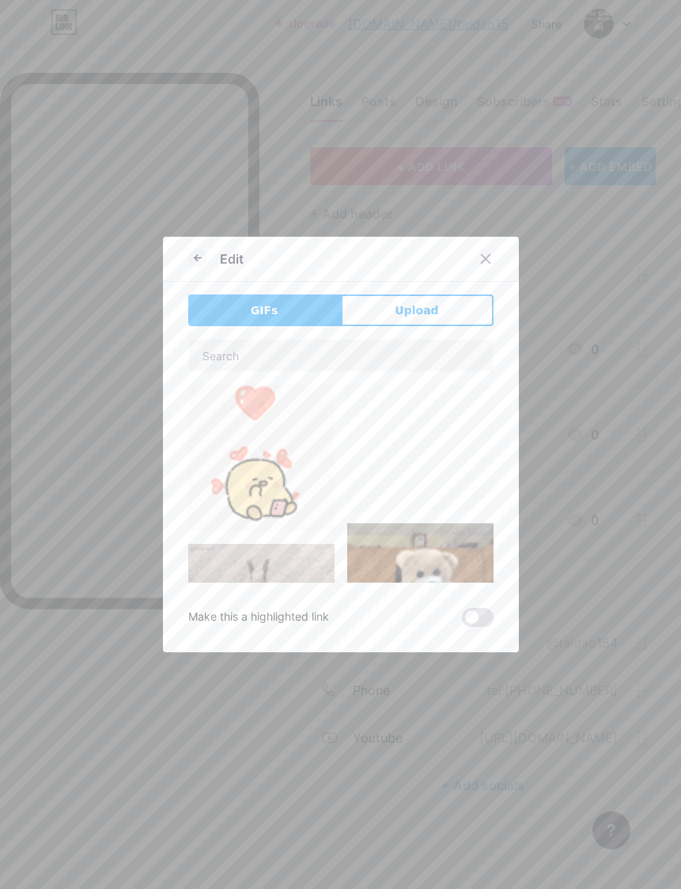
click at [436, 319] on span "Upload" at bounding box center [417, 310] width 44 height 17
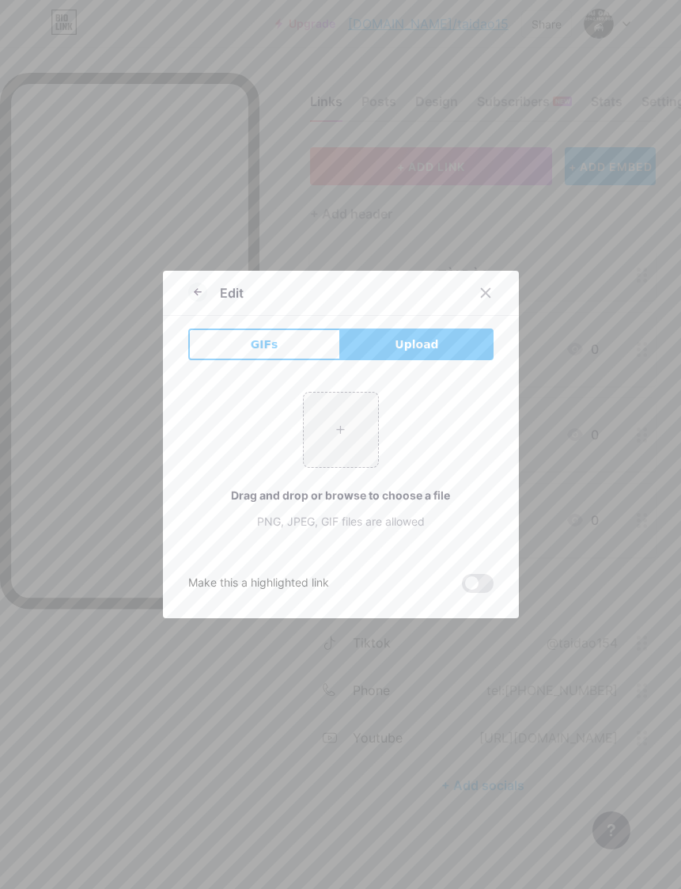
click at [339, 463] on input "file" at bounding box center [341, 429] width 74 height 74
type input "C:\fakepath\IMG_0604.png"
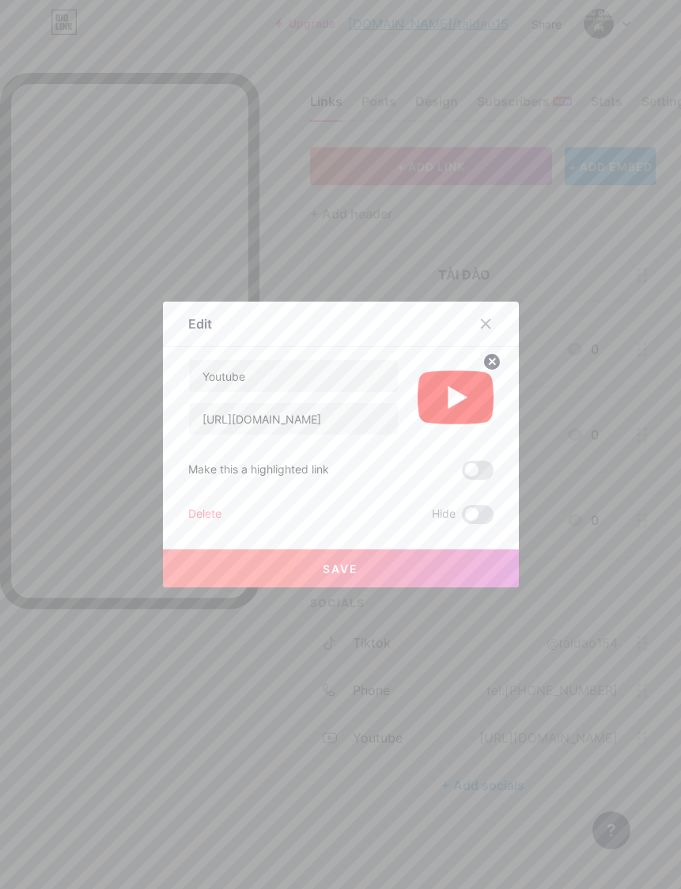
click at [423, 587] on button "Save" at bounding box center [341, 568] width 356 height 38
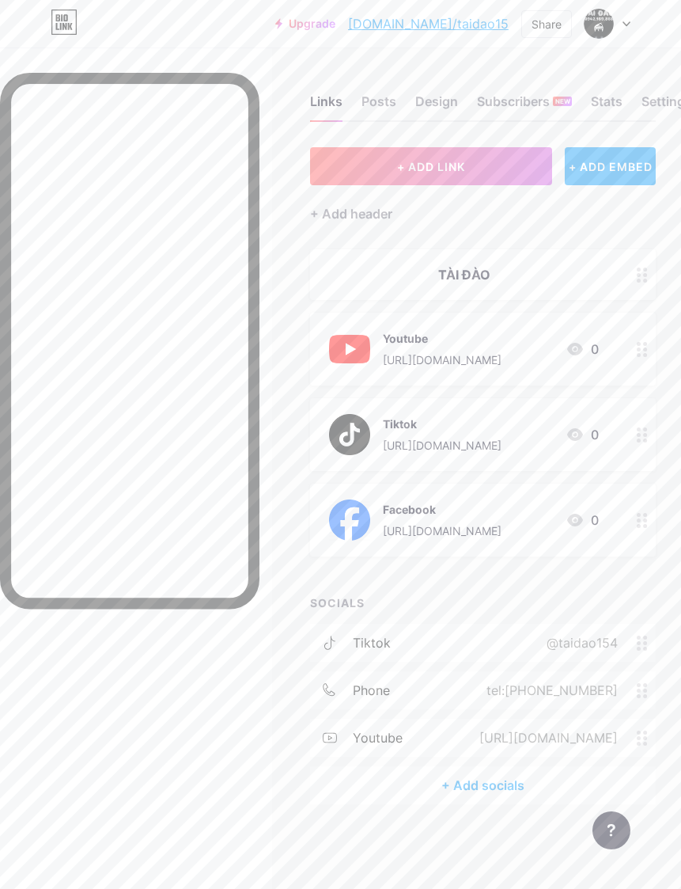
click at [646, 518] on circle at bounding box center [645, 520] width 4 height 4
click at [477, 338] on div at bounding box center [486, 323] width 28 height 28
click at [633, 536] on div "+ ADD LINK + ADD EMBED + Add header TÀI ĐÀO Youtube https://www.youtube.com/@ta…" at bounding box center [483, 475] width 346 height 657
click at [646, 524] on circle at bounding box center [645, 526] width 4 height 4
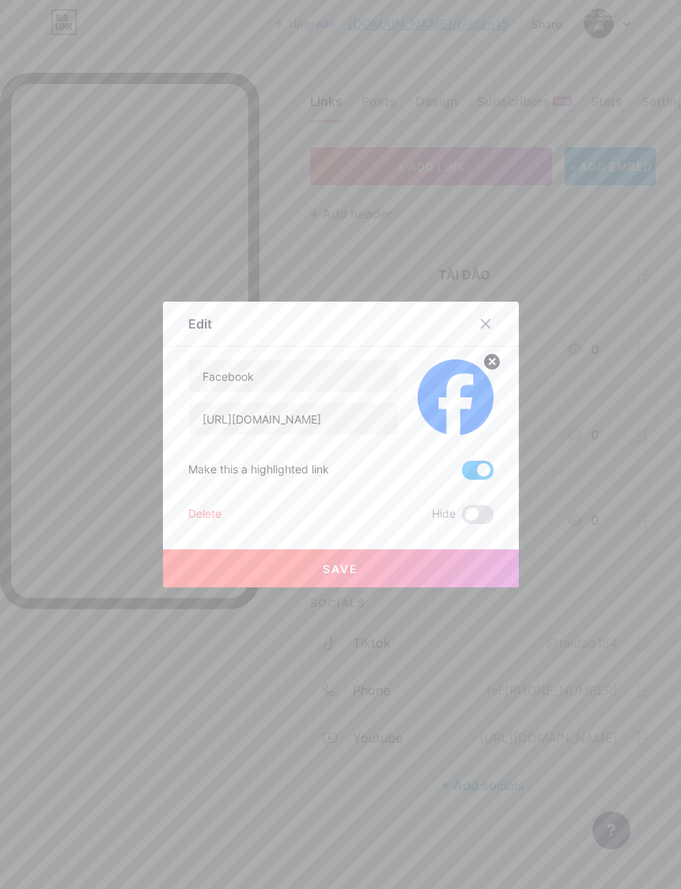
click at [636, 544] on div at bounding box center [340, 444] width 681 height 889
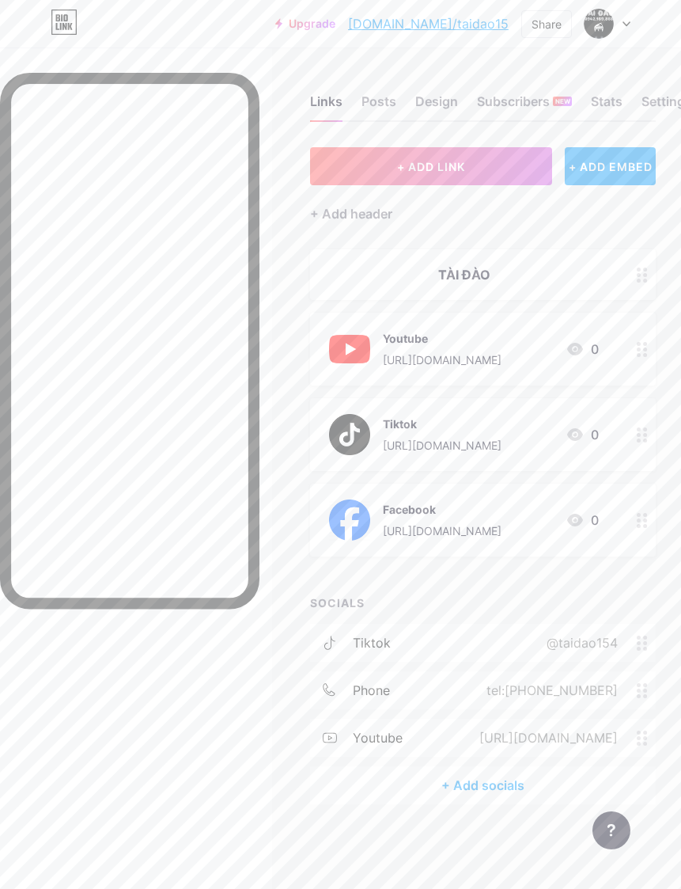
click at [620, 147] on div "+ ADD EMBED" at bounding box center [610, 166] width 91 height 38
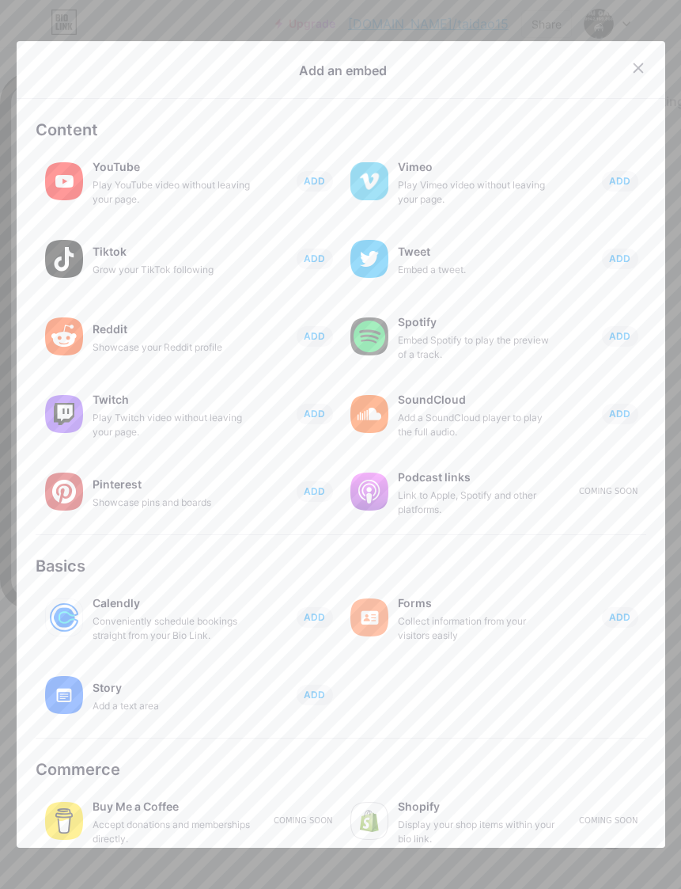
click at [635, 74] on icon at bounding box center [638, 68] width 13 height 13
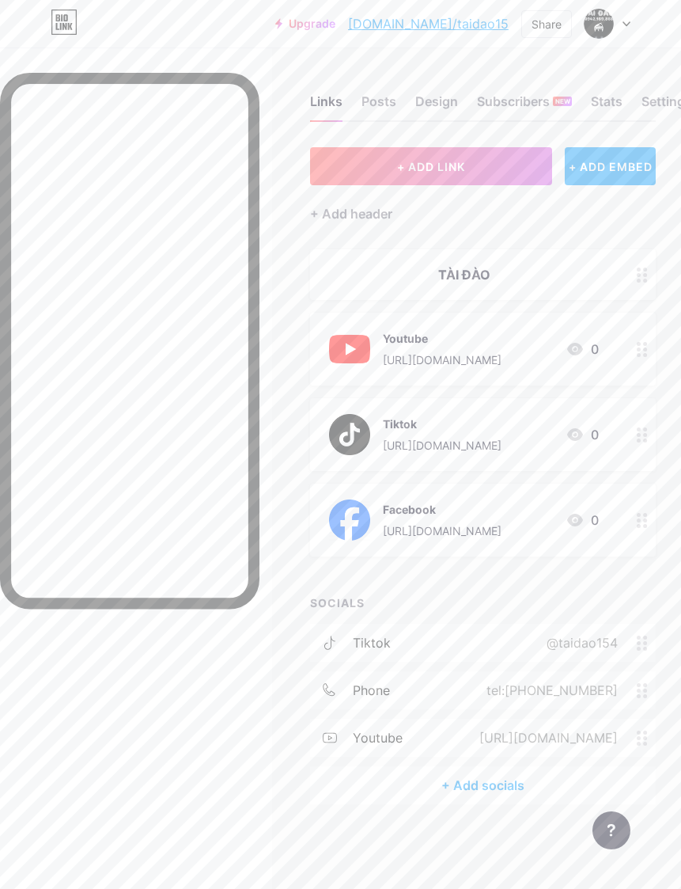
click at [475, 147] on button "+ ADD LINK" at bounding box center [431, 166] width 242 height 38
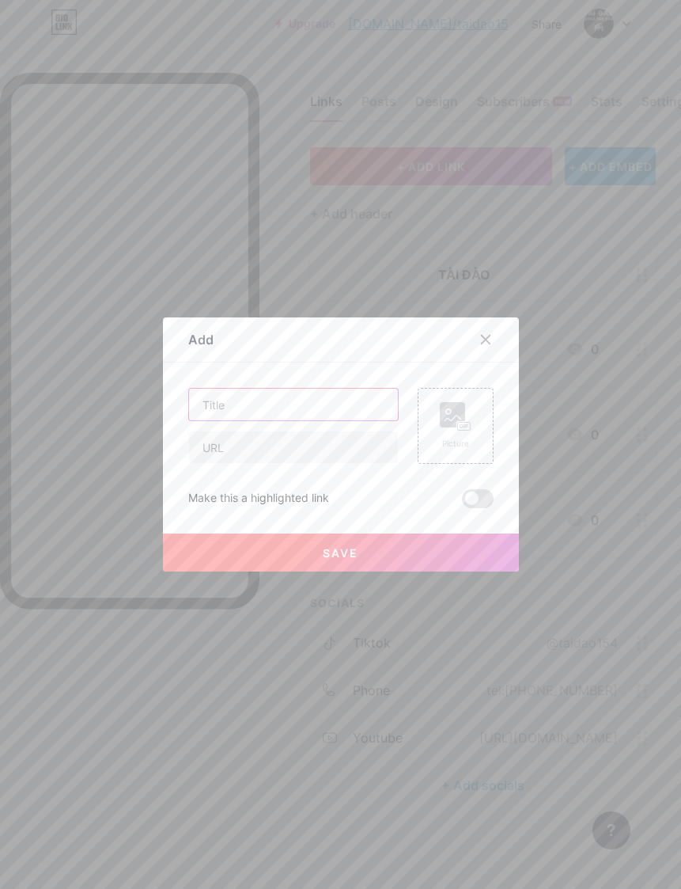
click at [320, 420] on input "text" at bounding box center [293, 404] width 209 height 32
type input "Zalo"
click at [333, 463] on input "text" at bounding box center [293, 447] width 209 height 32
click at [466, 430] on rect at bounding box center [463, 427] width 13 height 8
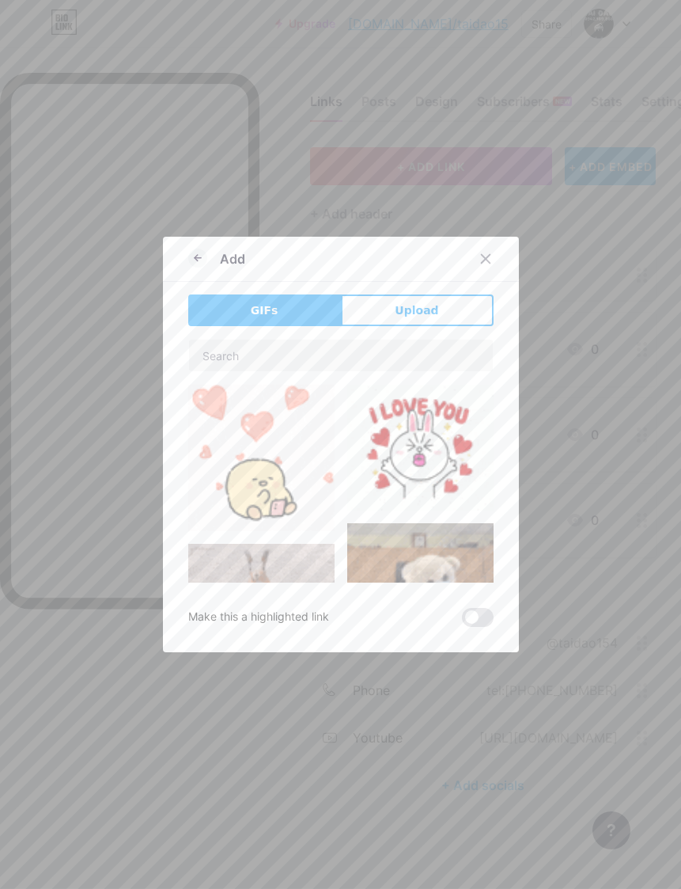
scroll to position [33, 0]
click at [425, 326] on button "Upload" at bounding box center [417, 310] width 153 height 32
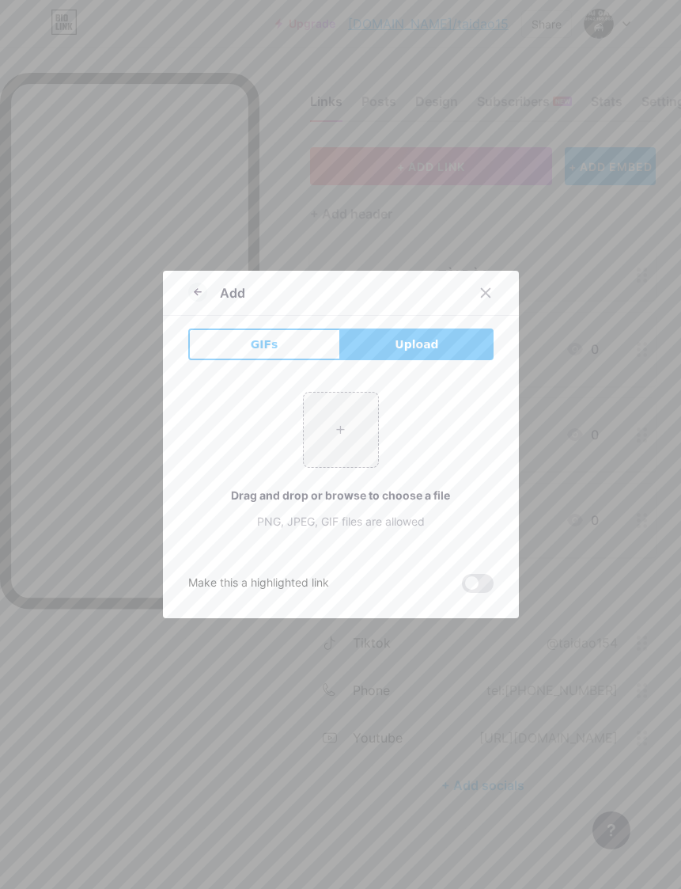
click at [347, 443] on input "file" at bounding box center [341, 429] width 74 height 74
type input "C:\fakepath\IMG_0605.png"
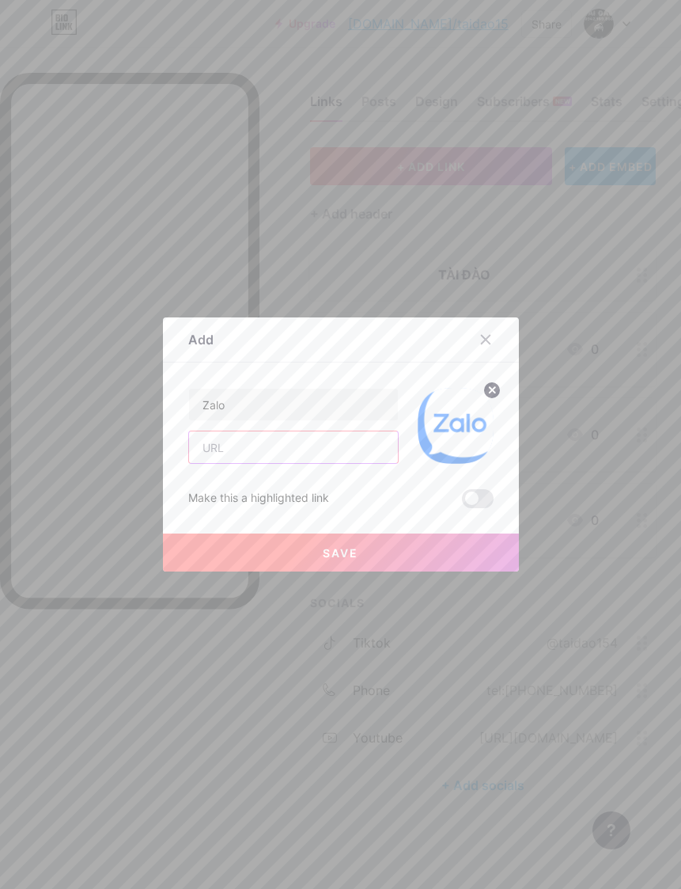
click at [309, 463] on input "text" at bounding box center [293, 447] width 209 height 32
click at [311, 463] on input "text" at bounding box center [293, 447] width 209 height 32
type input "P"
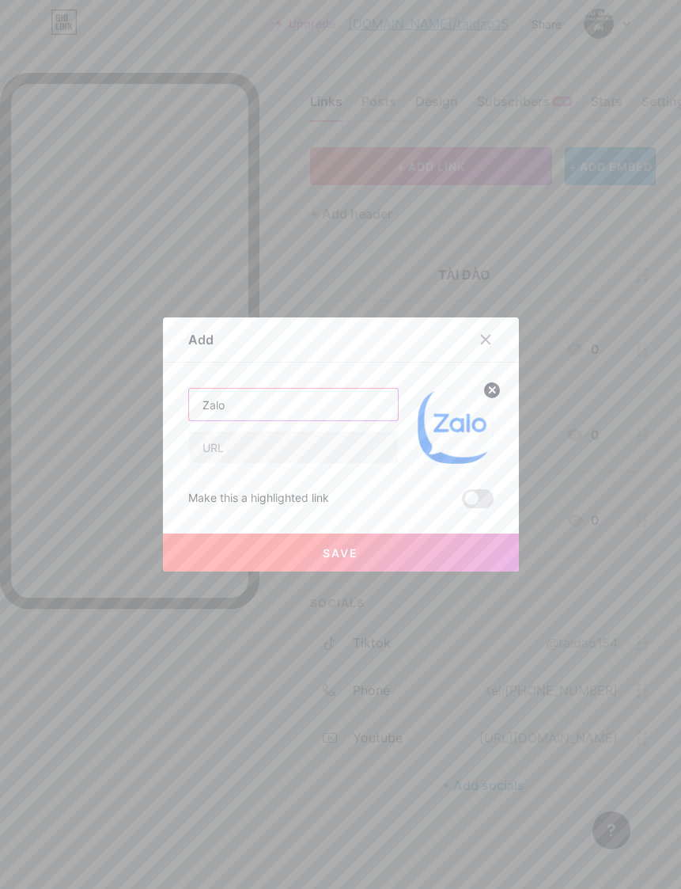
click at [318, 420] on input "Zalo" at bounding box center [293, 404] width 209 height 32
click at [339, 463] on input "text" at bounding box center [293, 447] width 209 height 32
type input "0942189868"
click at [435, 571] on button "Save" at bounding box center [341, 552] width 356 height 38
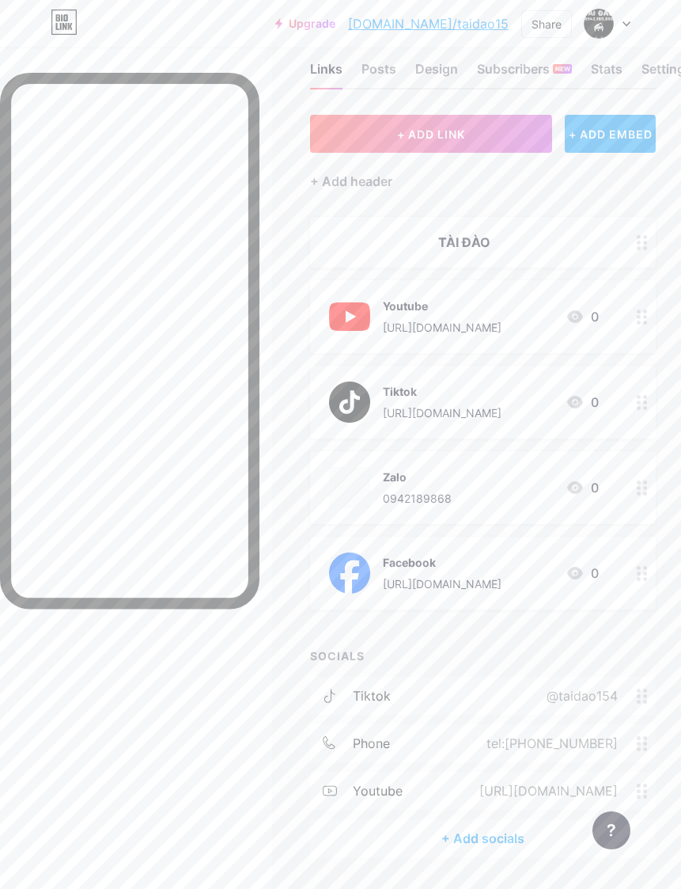
scroll to position [33, 0]
click at [426, 135] on span "+ ADD LINK" at bounding box center [431, 133] width 68 height 13
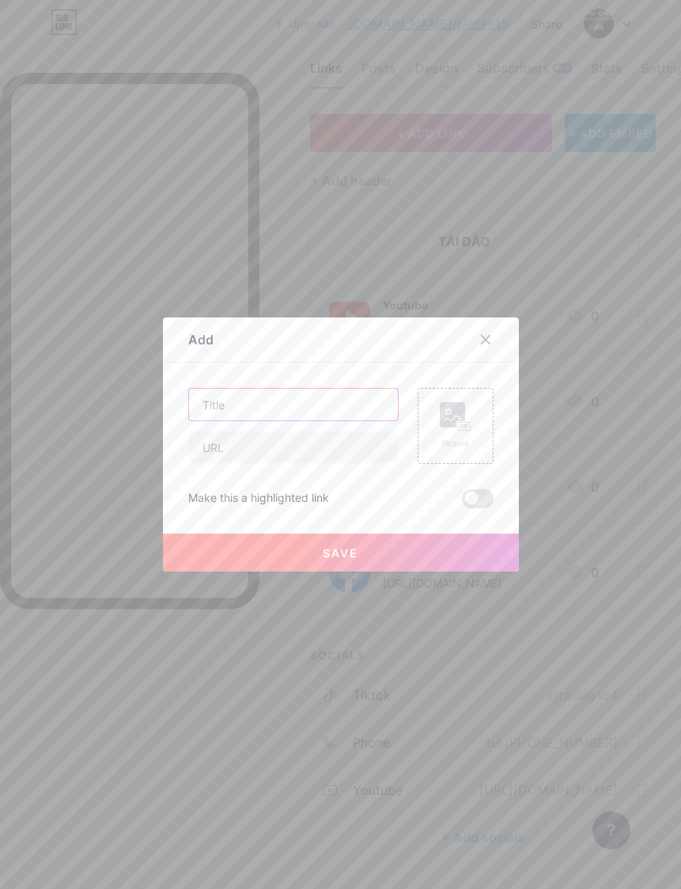
click at [292, 420] on input "text" at bounding box center [293, 404] width 209 height 32
type input "Telephone"
click at [453, 427] on rect at bounding box center [452, 414] width 25 height 25
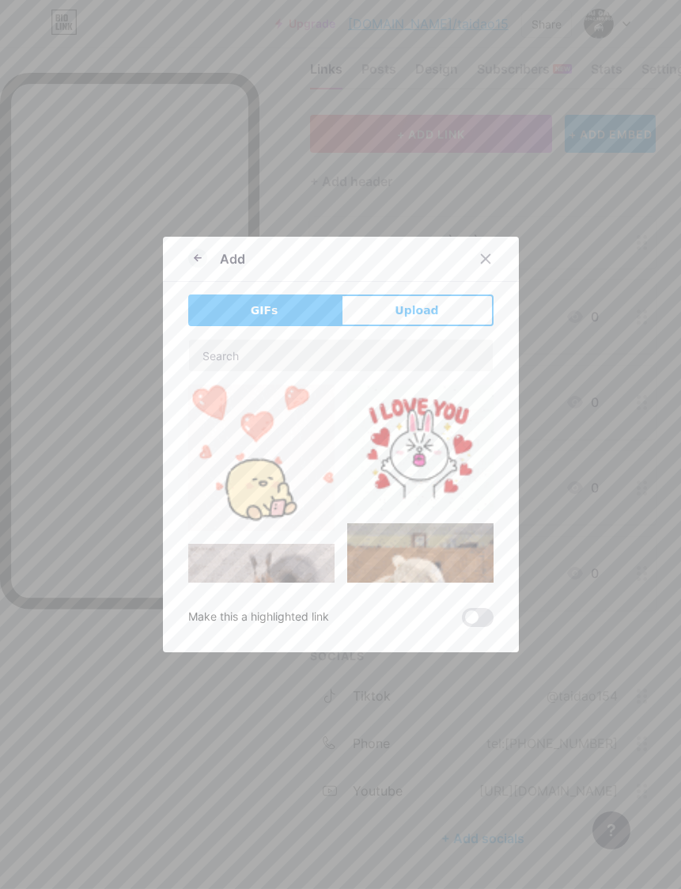
scroll to position [33, 0]
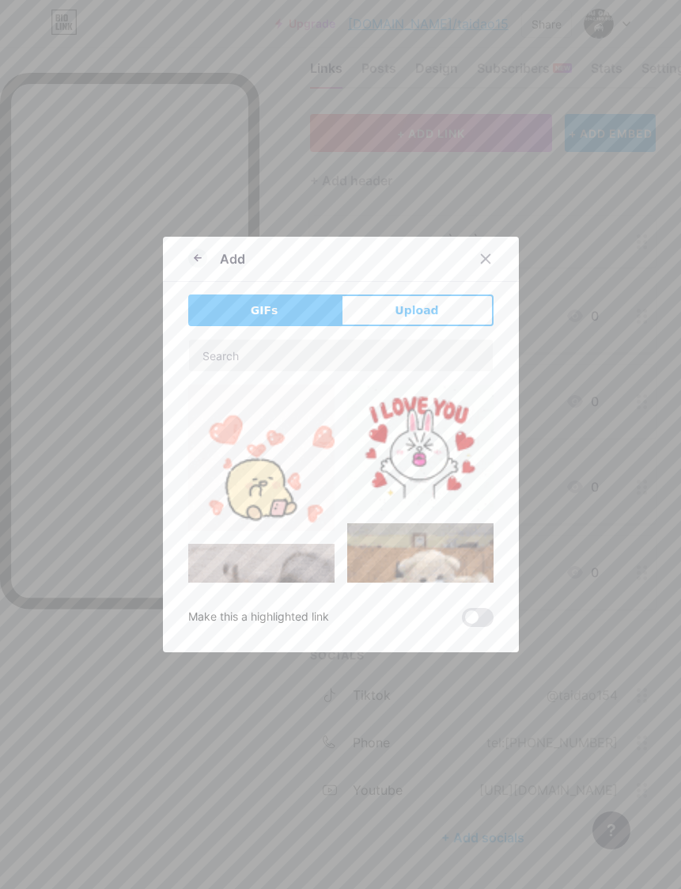
click at [441, 326] on button "Upload" at bounding box center [417, 310] width 153 height 32
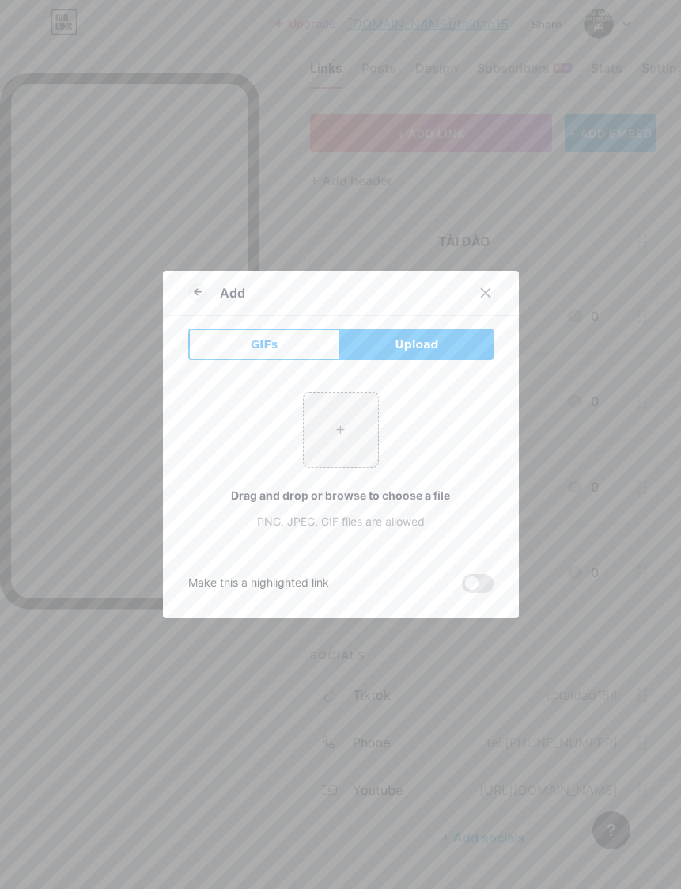
click at [341, 460] on input "file" at bounding box center [341, 429] width 74 height 74
type input "C:\fakepath\IMG_0606.png"
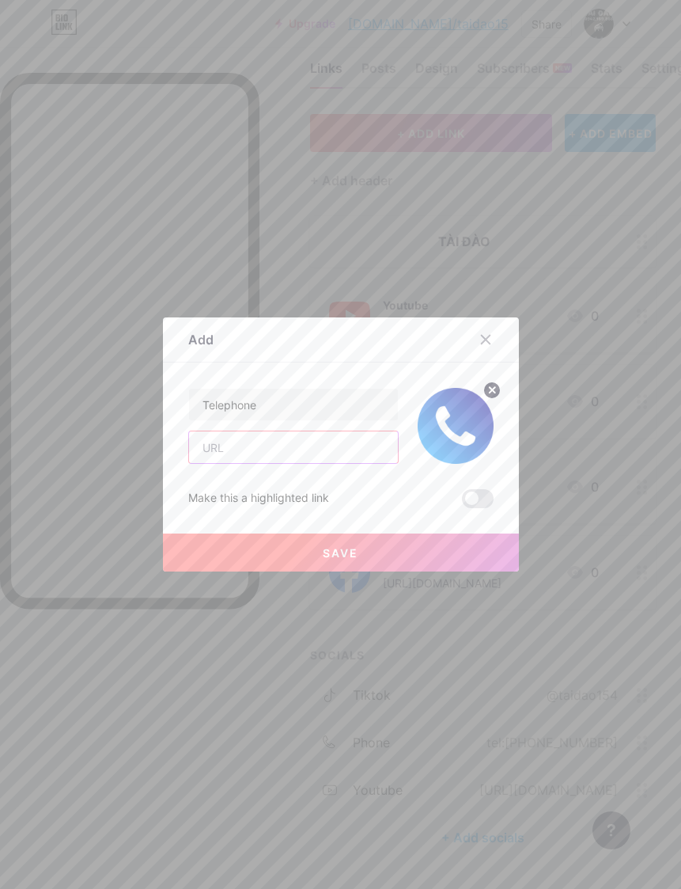
click at [324, 463] on input "text" at bounding box center [293, 447] width 209 height 32
type input "0942189868"
click at [434, 571] on button "Save" at bounding box center [341, 552] width 356 height 38
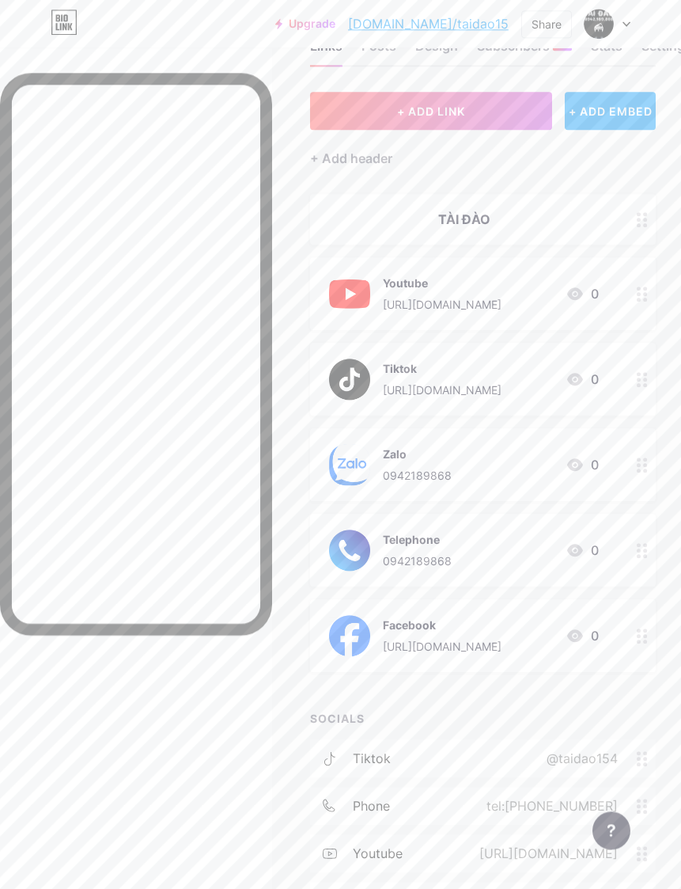
scroll to position [0, 0]
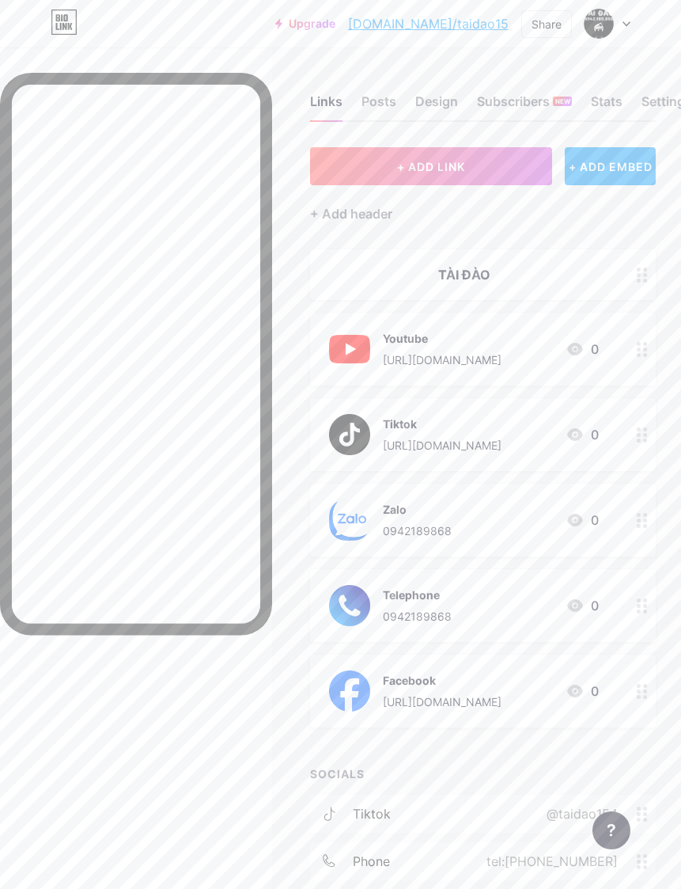
click at [625, 25] on icon at bounding box center [627, 24] width 8 height 6
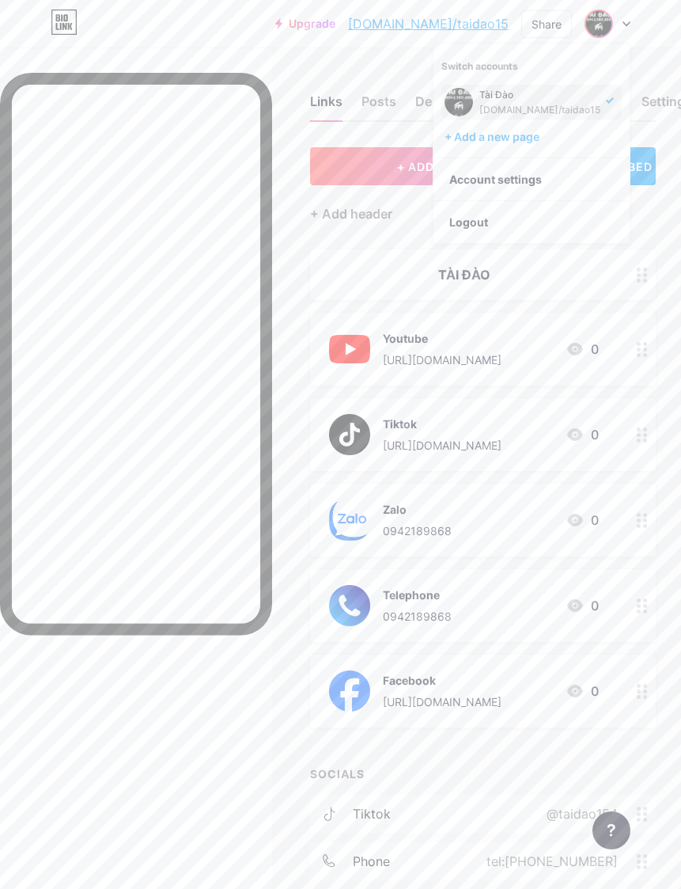
click at [553, 178] on link "Account settings" at bounding box center [532, 179] width 196 height 43
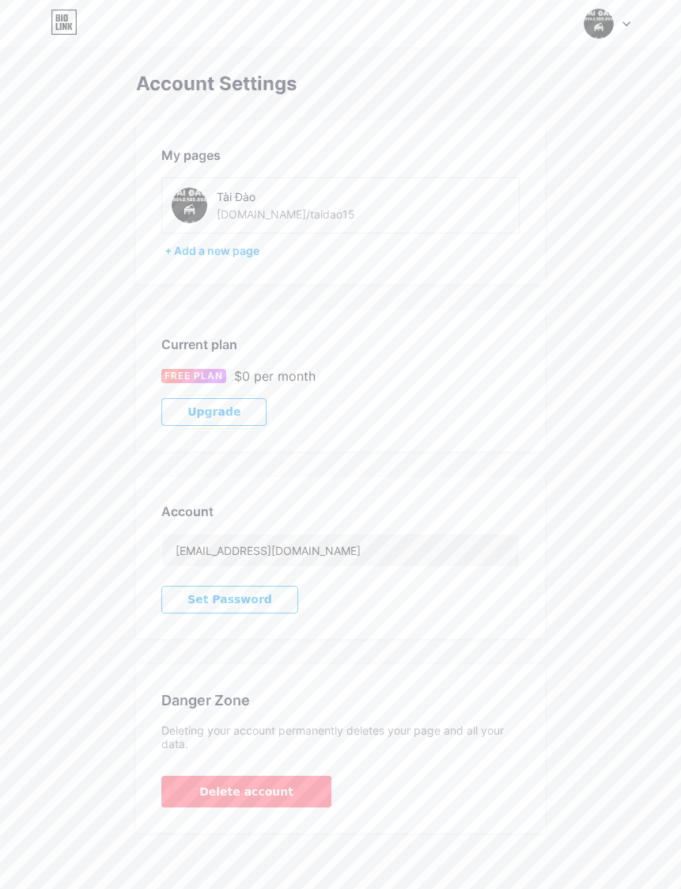
click at [393, 232] on div "Tài Đào bio.link/taidao15" at bounding box center [340, 205] width 358 height 56
click at [408, 228] on div "Tài Đào bio.link/taidao15" at bounding box center [340, 205] width 358 height 56
click at [352, 191] on div "Tài Đào bio.link/taidao15" at bounding box center [284, 206] width 225 height 36
click at [367, 205] on div "Tài Đào bio.link/taidao15" at bounding box center [284, 206] width 225 height 36
click at [233, 267] on div "My pages Tài Đào bio.link/taidao15 + Add a new page" at bounding box center [340, 202] width 409 height 164
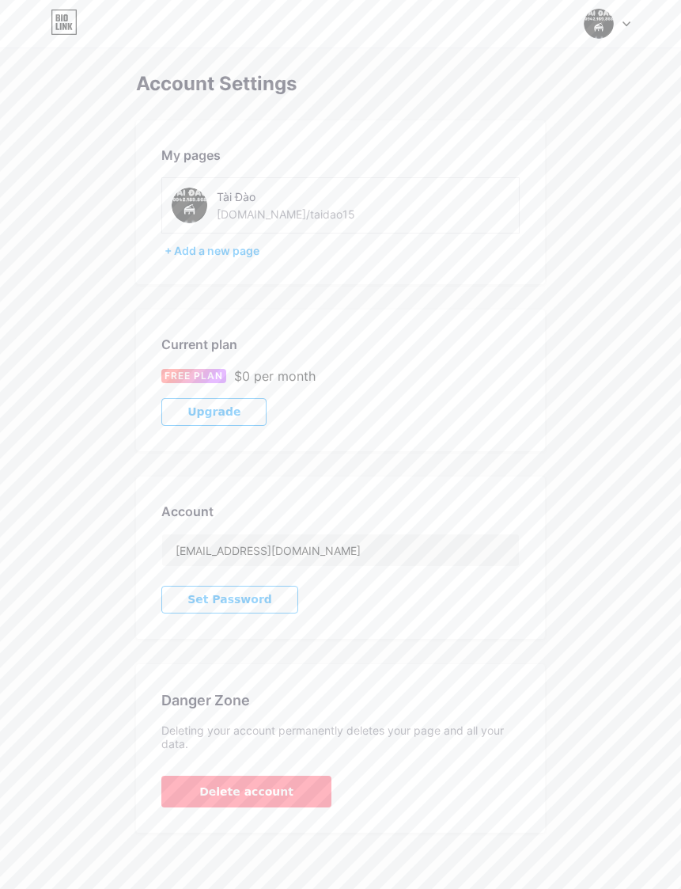
click at [232, 251] on div "+ Add a new page" at bounding box center [342, 251] width 355 height 16
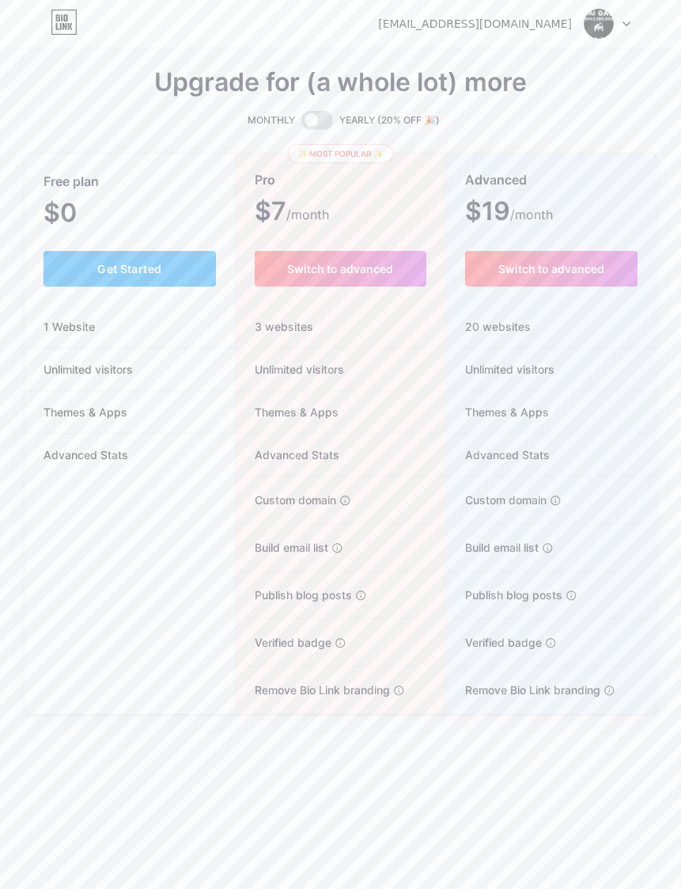
click at [153, 279] on button "Get Started" at bounding box center [130, 269] width 173 height 36
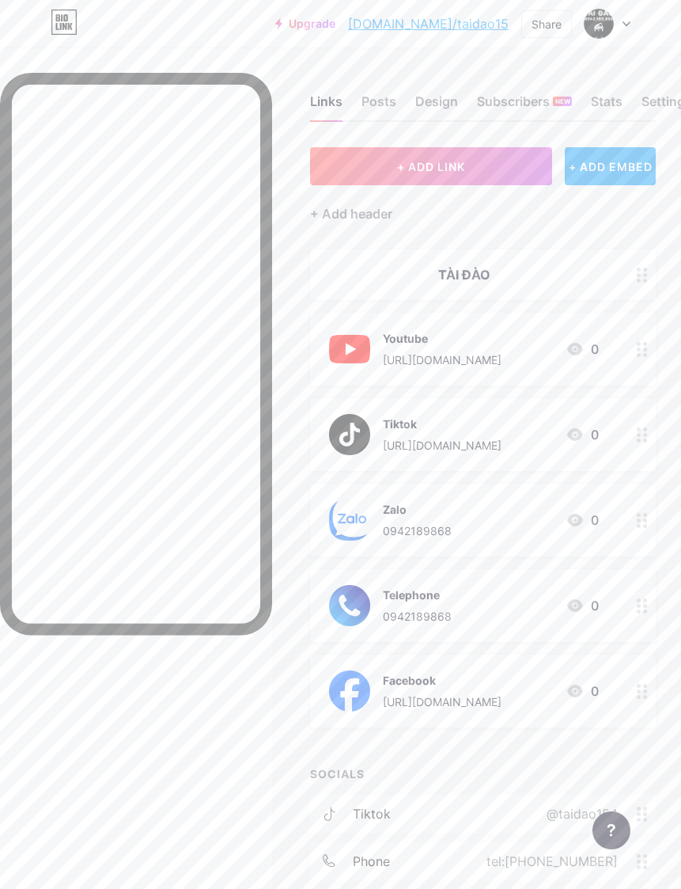
click at [469, 27] on link "[DOMAIN_NAME]/taidao15" at bounding box center [428, 23] width 161 height 19
click at [604, 25] on img at bounding box center [599, 24] width 30 height 30
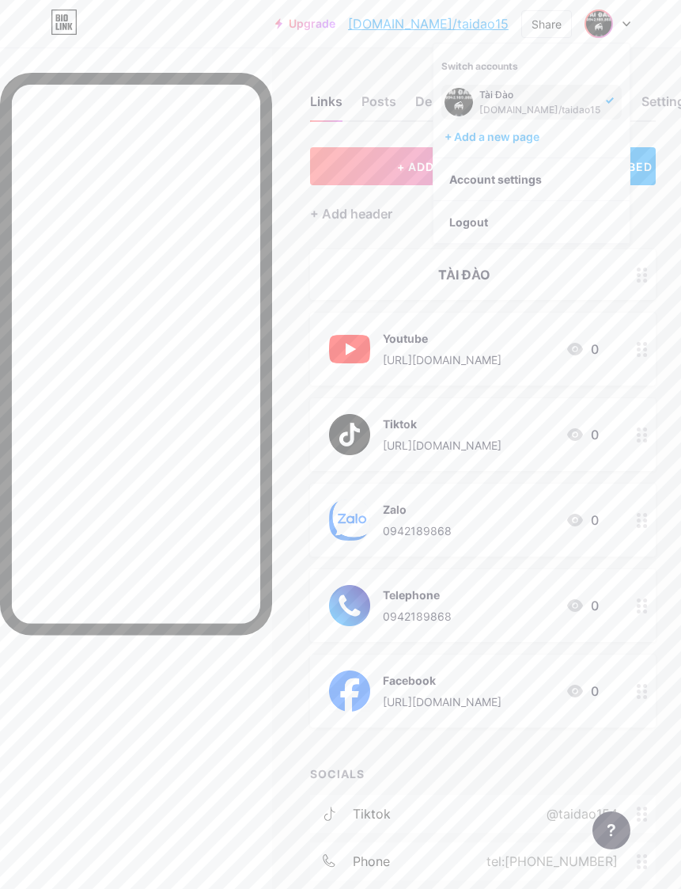
click at [597, 109] on div "Tài Đào bio.link/taidao15" at bounding box center [532, 102] width 180 height 35
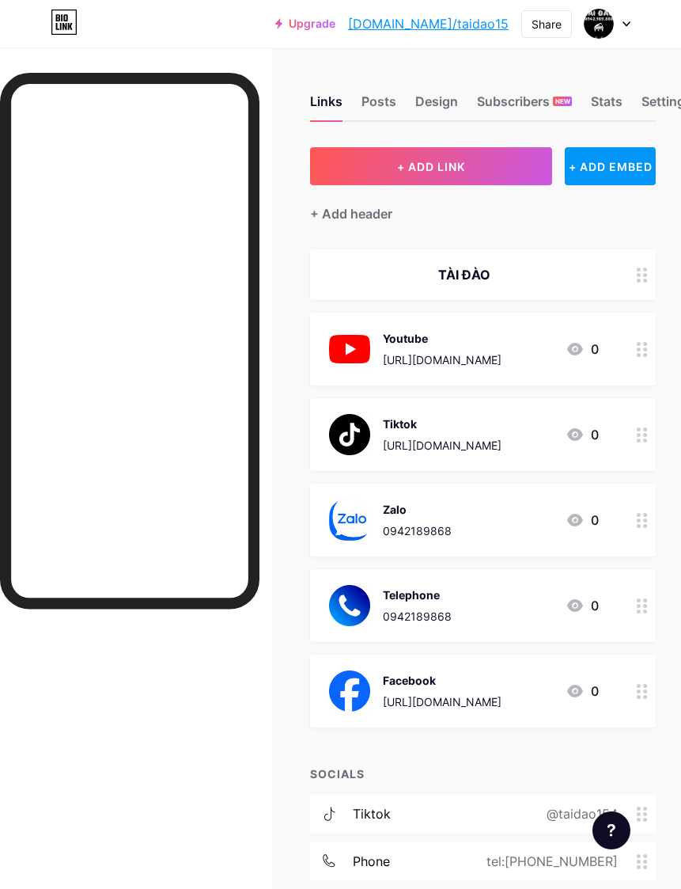
scroll to position [5, 0]
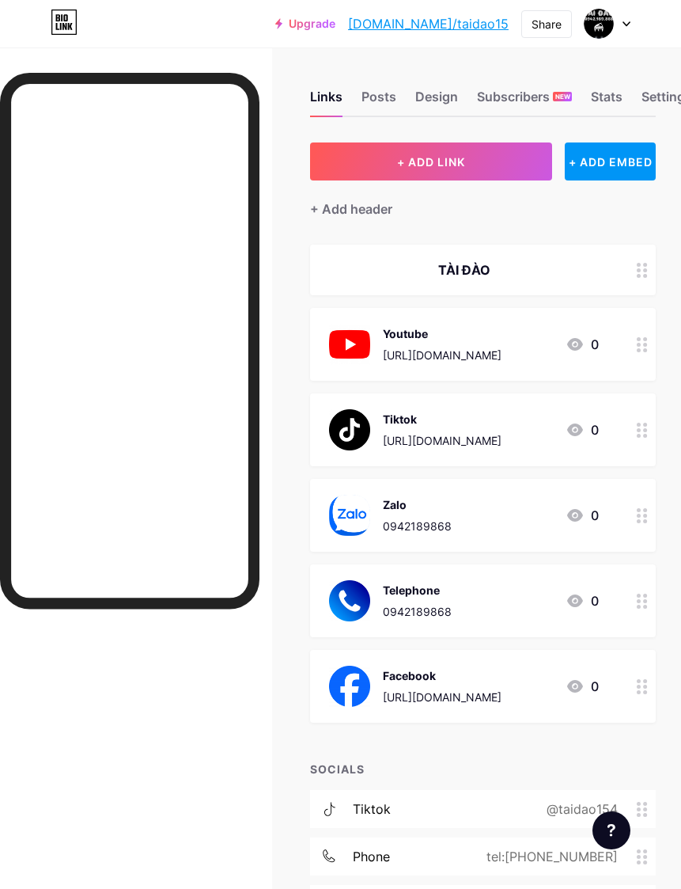
click at [605, 21] on img at bounding box center [599, 24] width 30 height 30
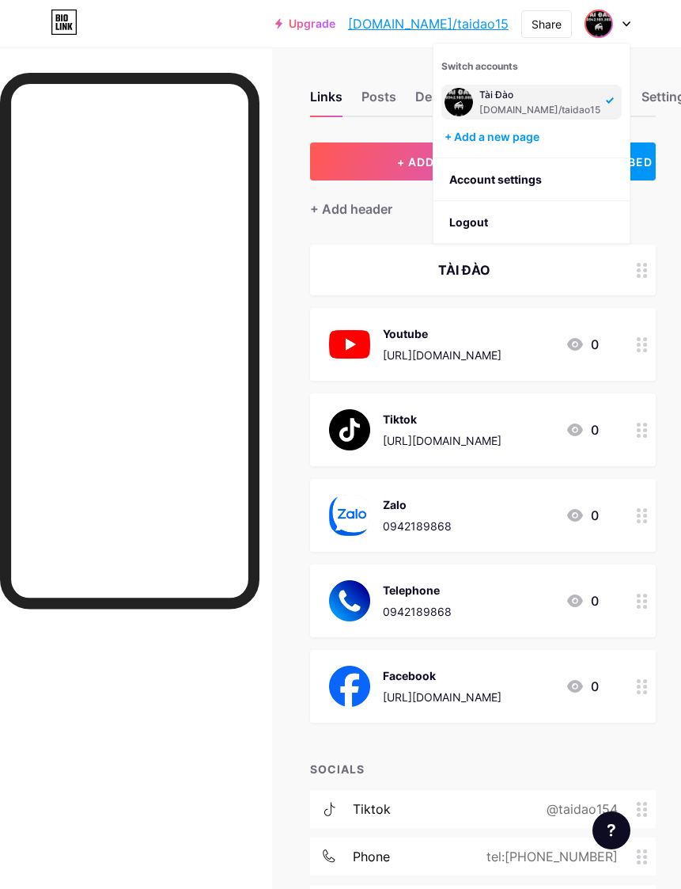
click at [535, 182] on link "Account settings" at bounding box center [532, 179] width 196 height 43
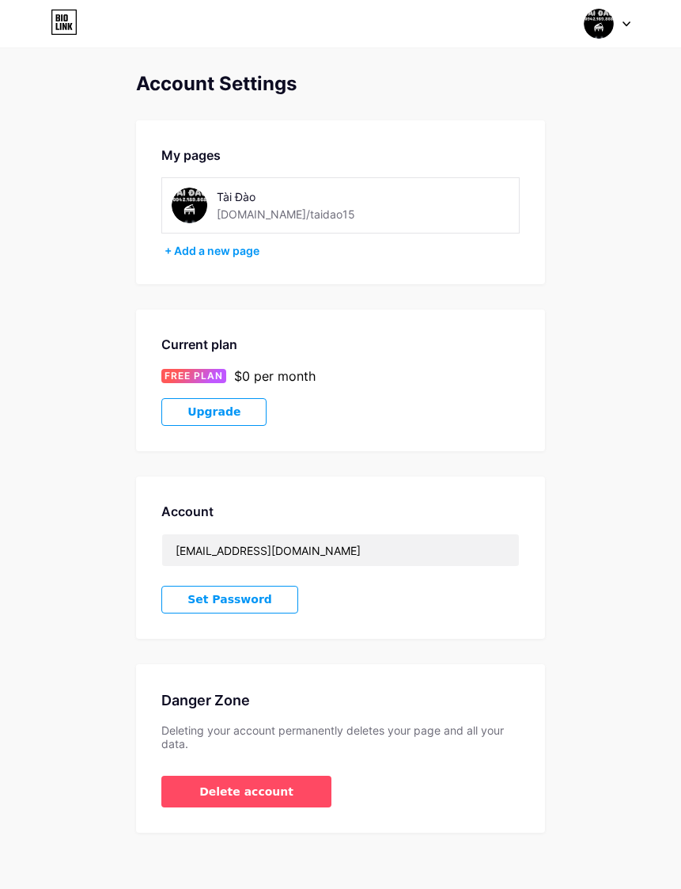
click at [602, 19] on img at bounding box center [599, 24] width 30 height 30
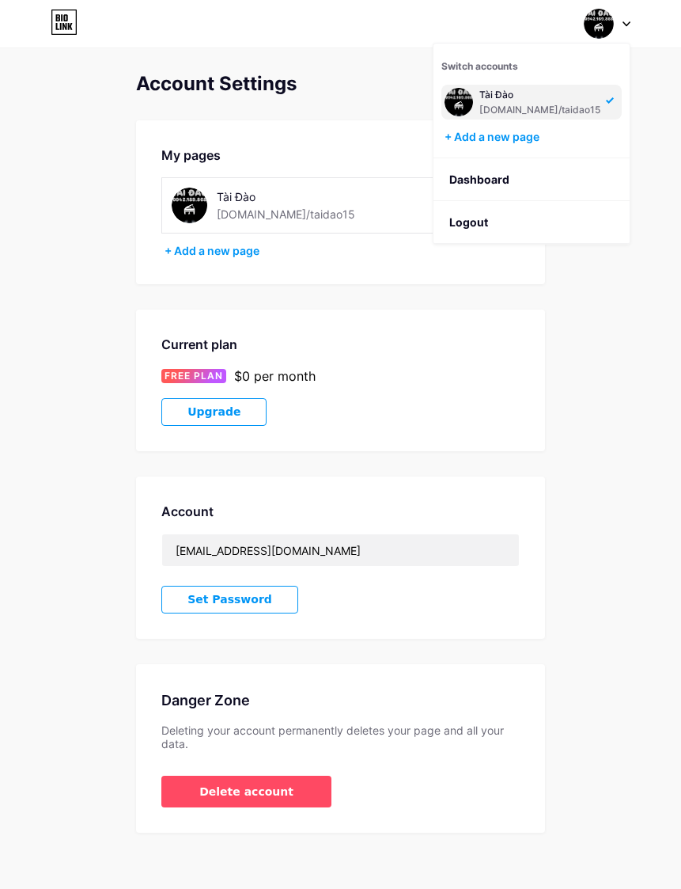
click at [592, 318] on div "Account Settings My pages Tài Đào bio.link/taidao15 + Add a new page Current pl…" at bounding box center [340, 453] width 681 height 760
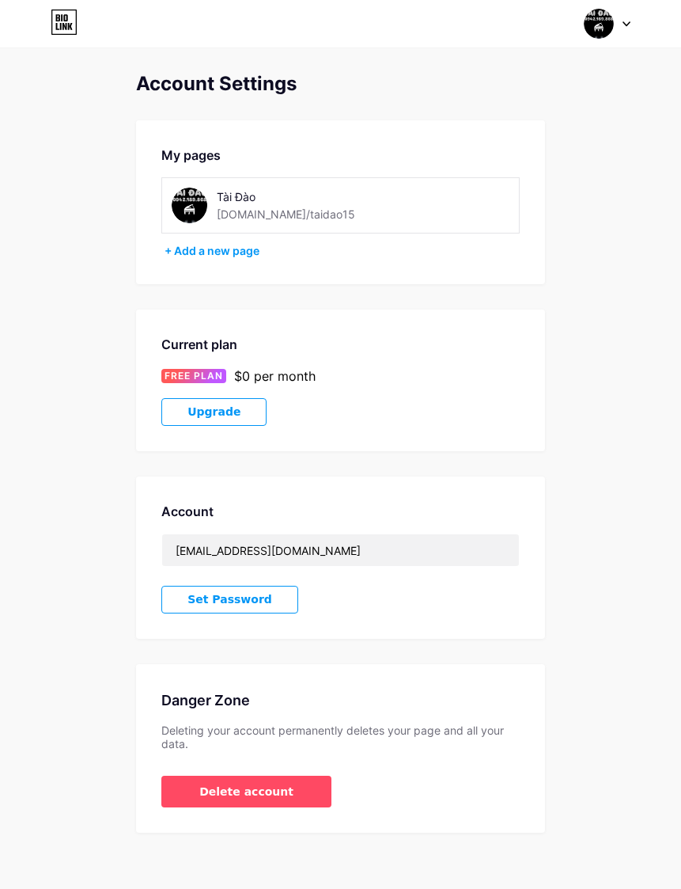
click at [604, 25] on img at bounding box center [599, 24] width 30 height 30
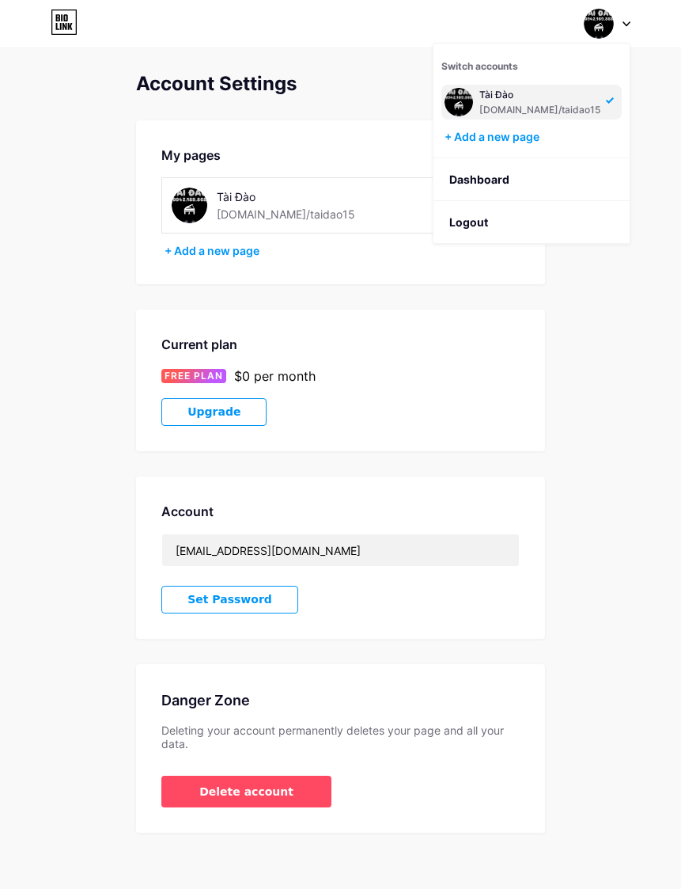
click at [591, 341] on div "Account Settings My pages Tài Đào bio.link/taidao15 + Add a new page Current pl…" at bounding box center [340, 453] width 681 height 760
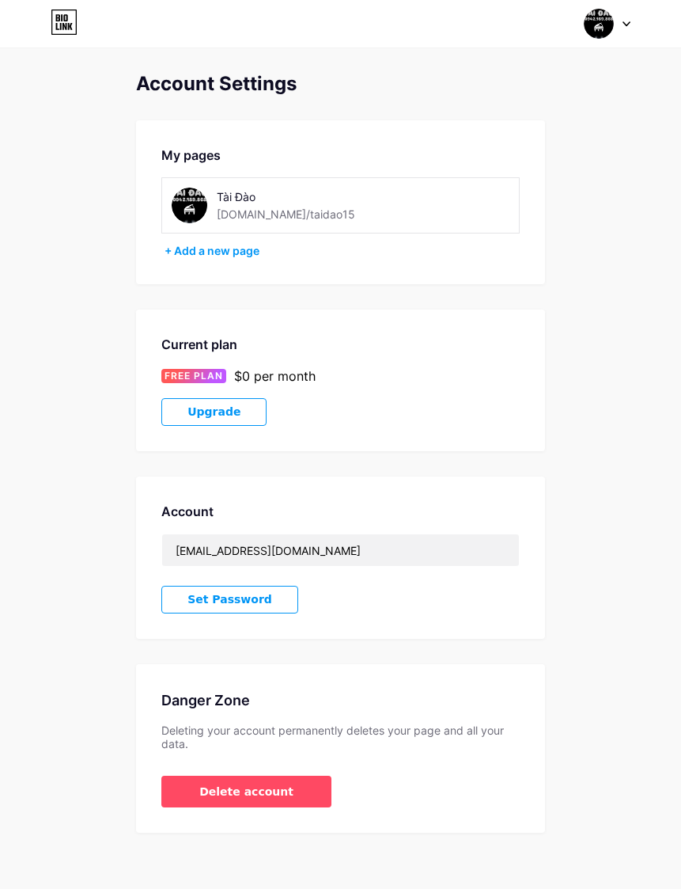
click at [604, 21] on img at bounding box center [599, 24] width 30 height 30
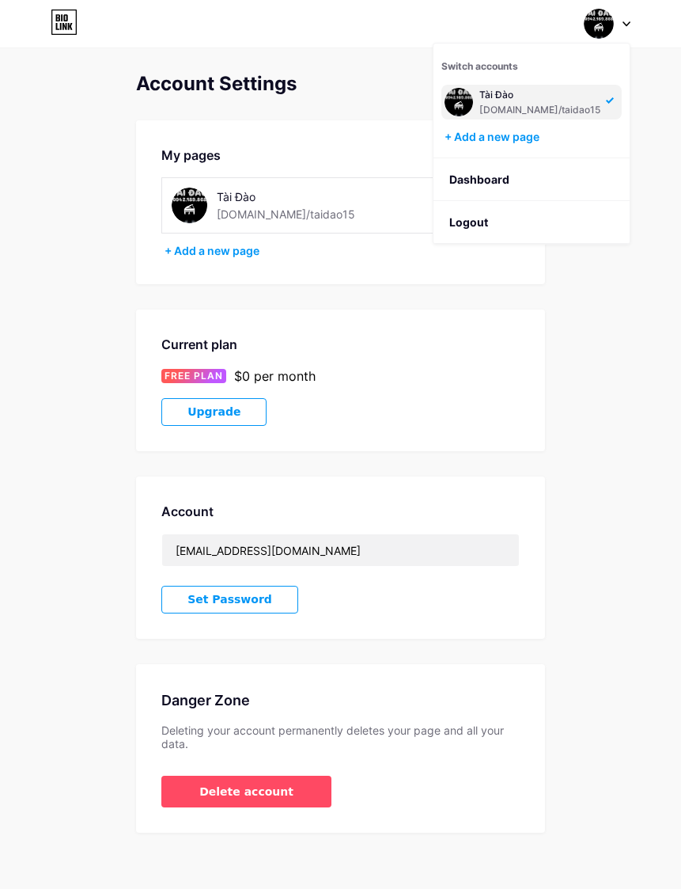
click at [503, 214] on li "Logout" at bounding box center [532, 222] width 196 height 43
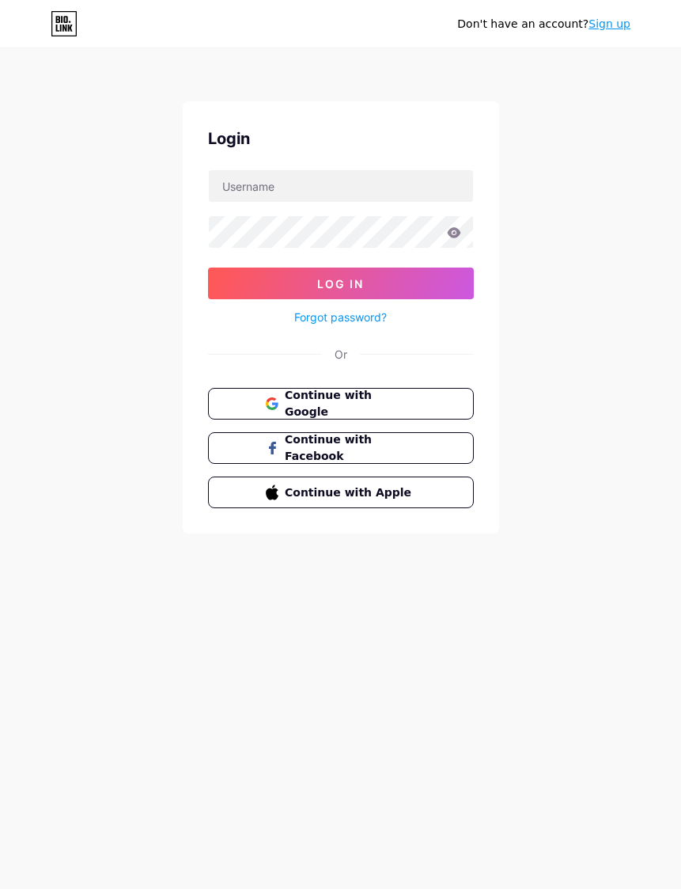
click at [412, 397] on span "Continue with Google" at bounding box center [350, 403] width 131 height 33
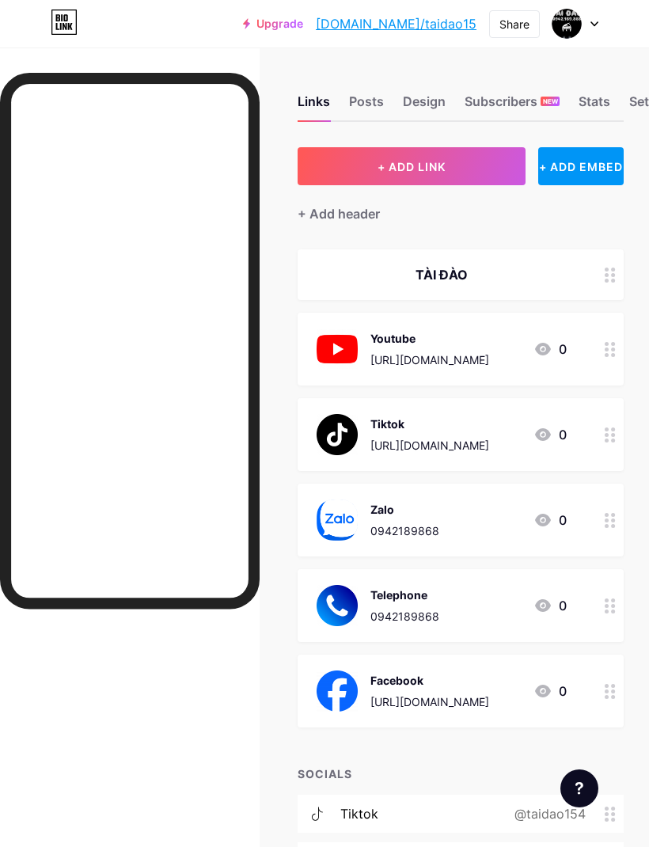
click at [595, 17] on div at bounding box center [575, 23] width 46 height 28
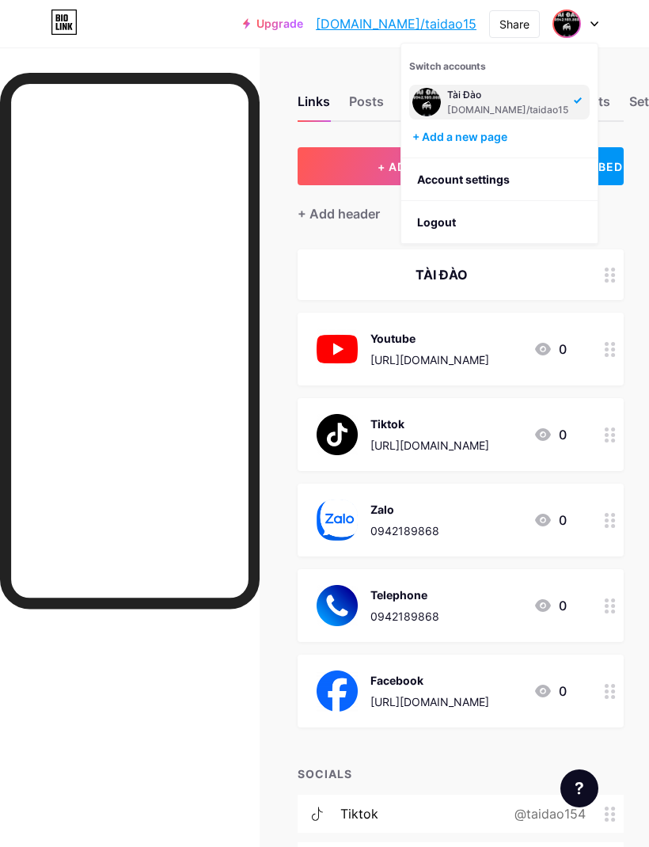
click at [496, 179] on link "Account settings" at bounding box center [499, 179] width 196 height 43
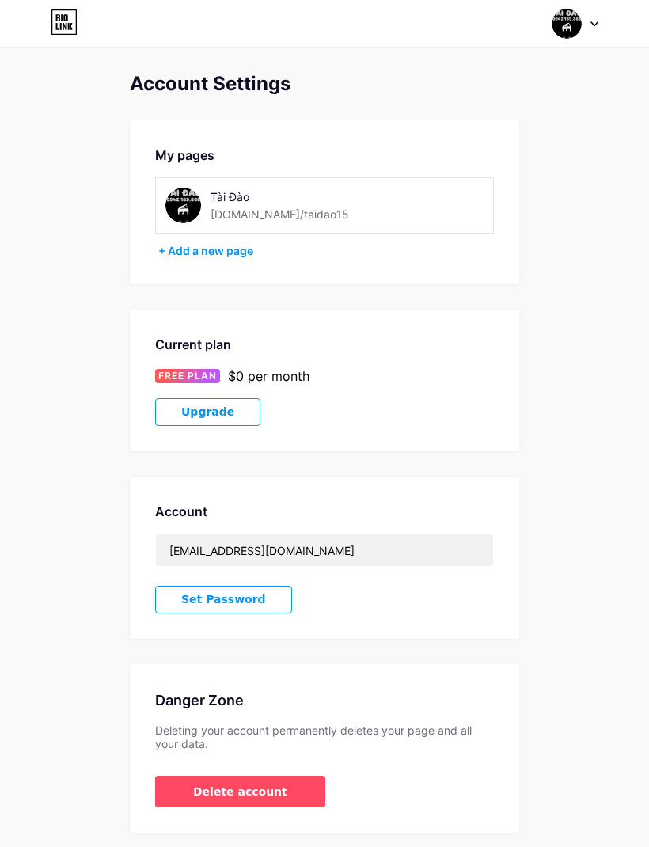
click at [275, 796] on span "Delete account" at bounding box center [240, 791] width 94 height 17
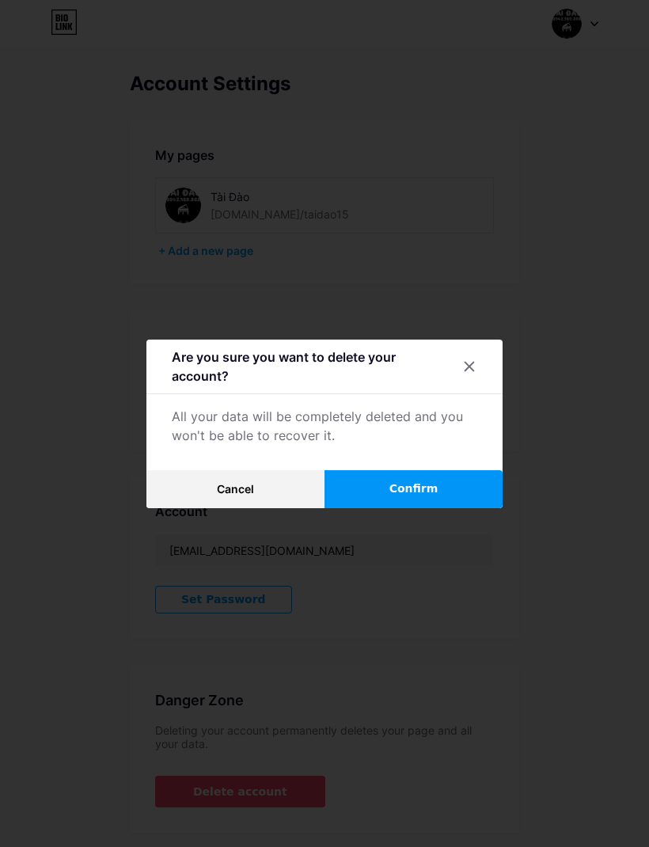
click at [453, 504] on button "Confirm" at bounding box center [413, 489] width 178 height 38
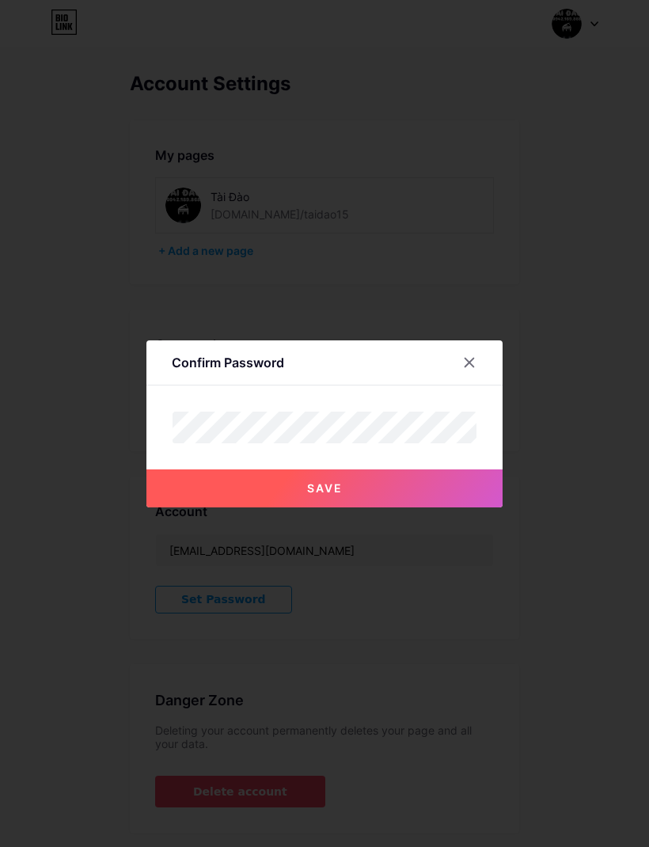
click at [417, 507] on button "Save" at bounding box center [324, 488] width 356 height 38
click at [396, 507] on button "Save" at bounding box center [324, 488] width 356 height 38
click at [385, 507] on button "Save" at bounding box center [324, 488] width 356 height 38
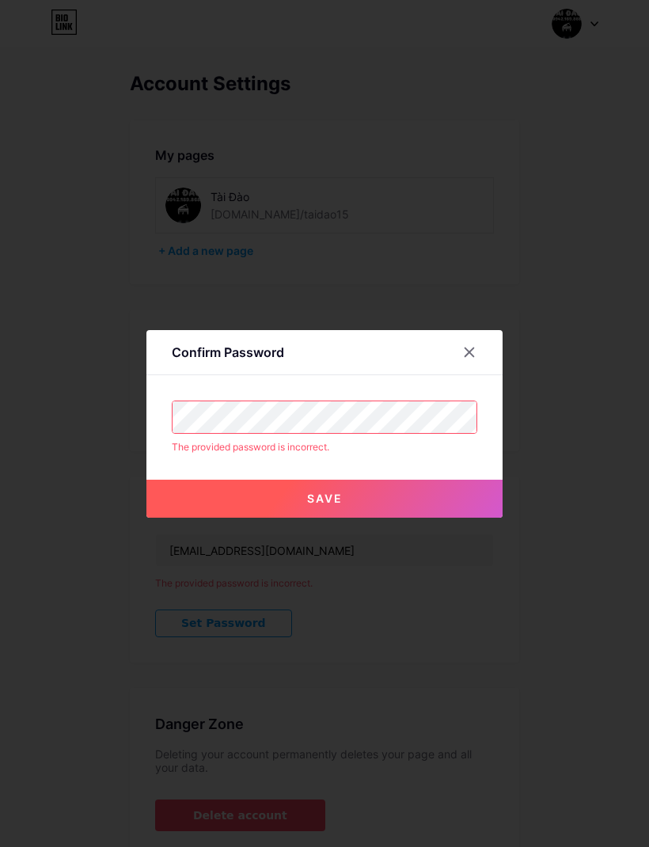
click at [487, 366] on div at bounding box center [478, 352] width 47 height 28
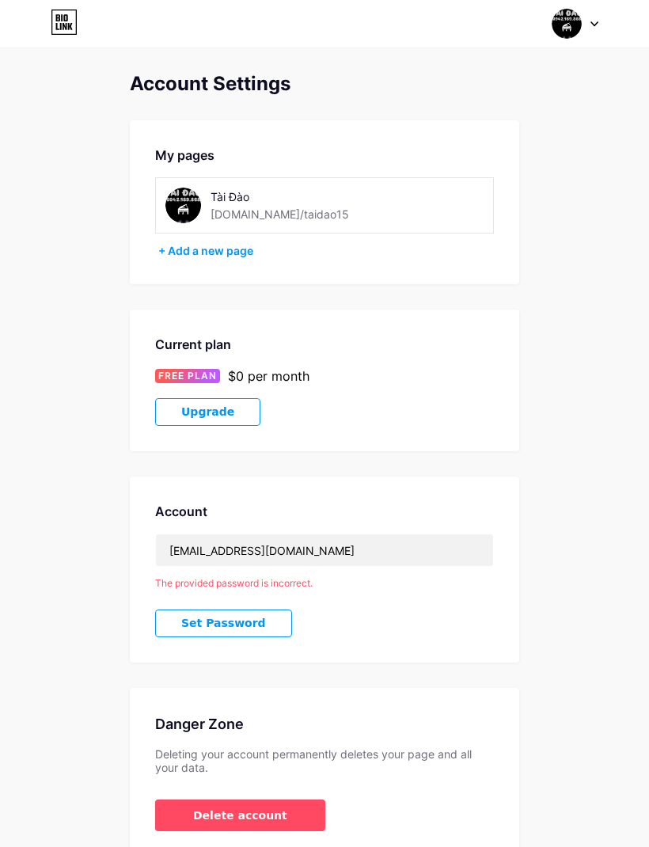
click at [572, 29] on img at bounding box center [566, 24] width 30 height 30
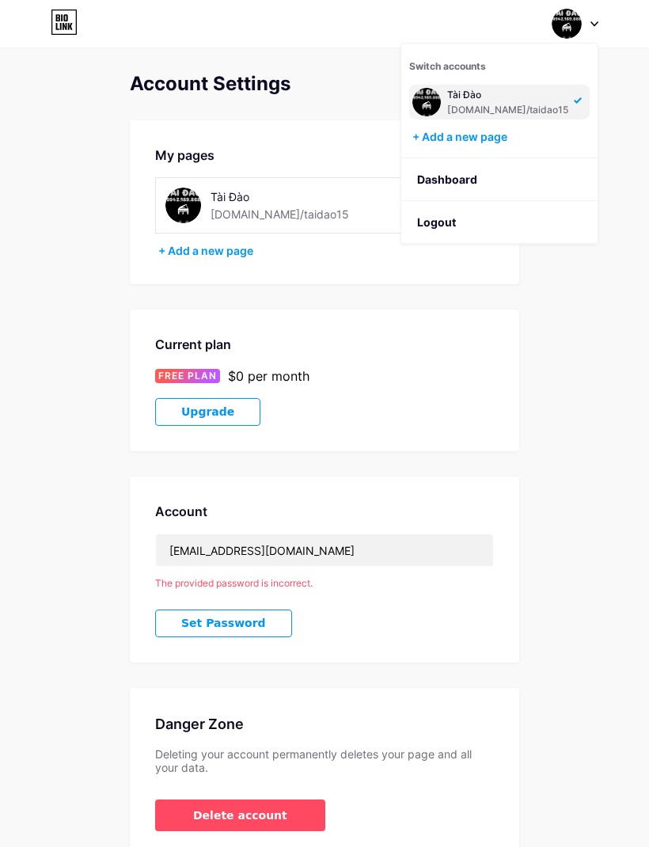
click at [477, 179] on link "Dashboard" at bounding box center [499, 179] width 196 height 43
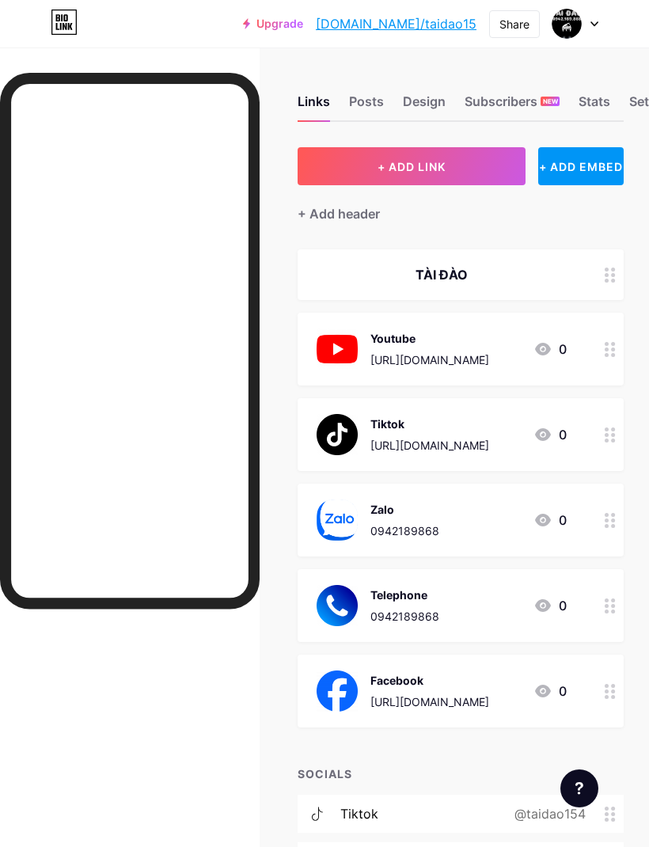
click at [428, 24] on link "[DOMAIN_NAME]/taidao15" at bounding box center [396, 23] width 161 height 19
click at [581, 20] on div at bounding box center [575, 23] width 46 height 28
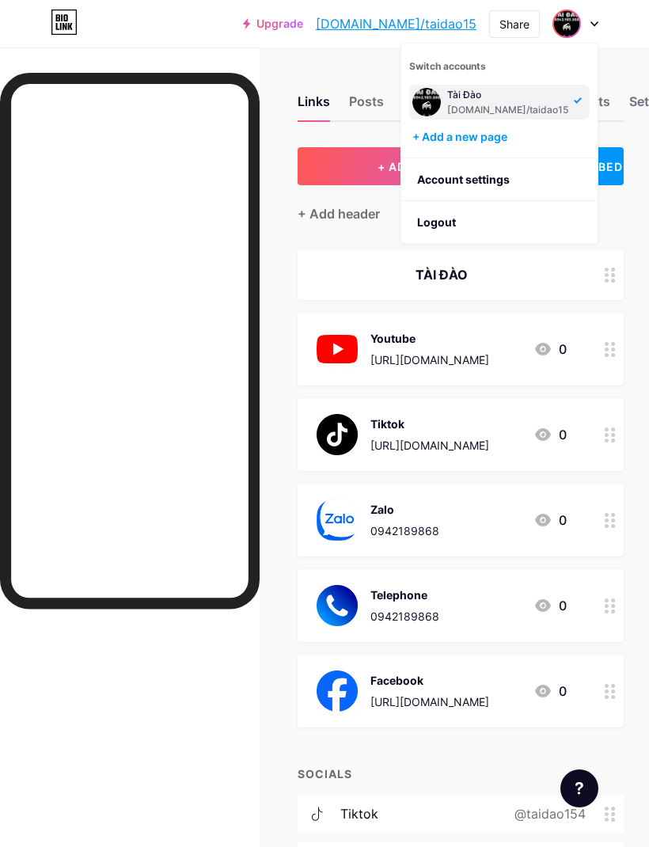
click at [436, 223] on li "Logout" at bounding box center [499, 222] width 196 height 43
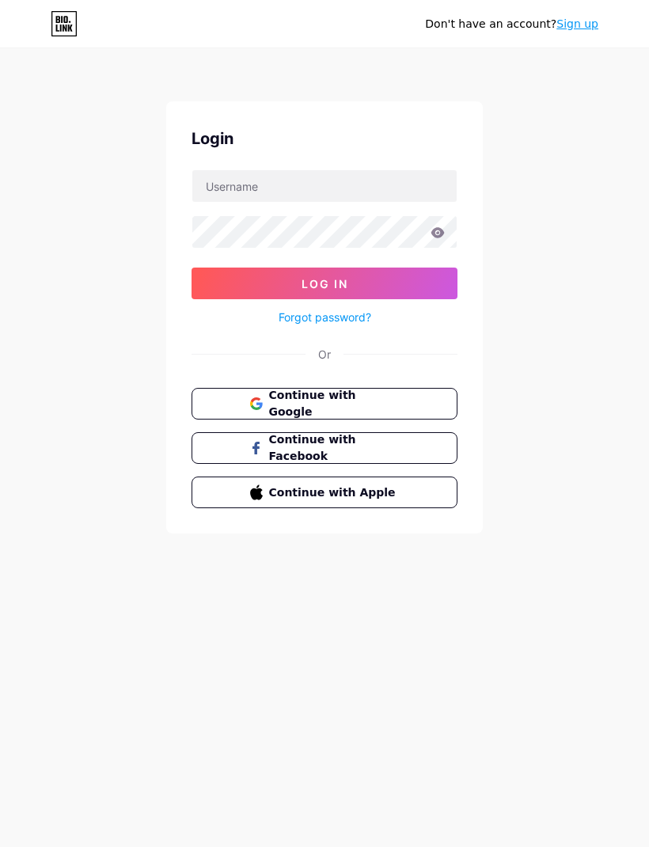
click at [394, 404] on span "Continue with Google" at bounding box center [334, 403] width 131 height 33
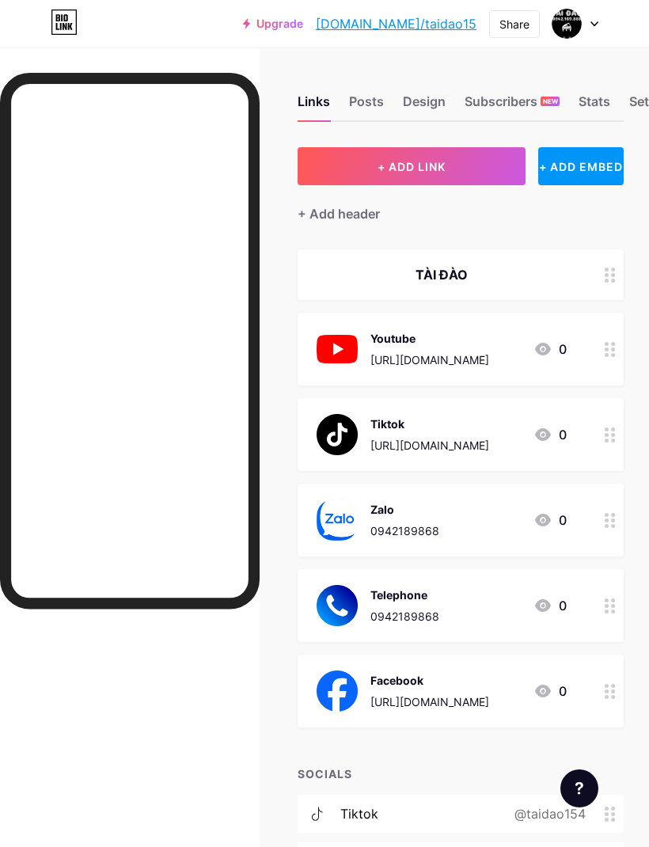
click at [593, 24] on icon at bounding box center [594, 24] width 6 height 4
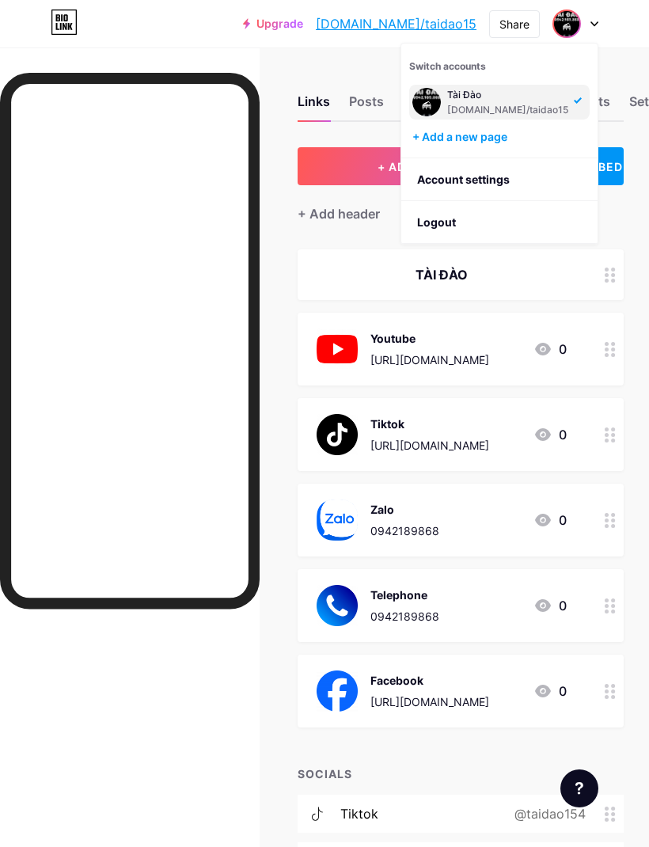
click at [449, 233] on li "Logout" at bounding box center [499, 222] width 196 height 43
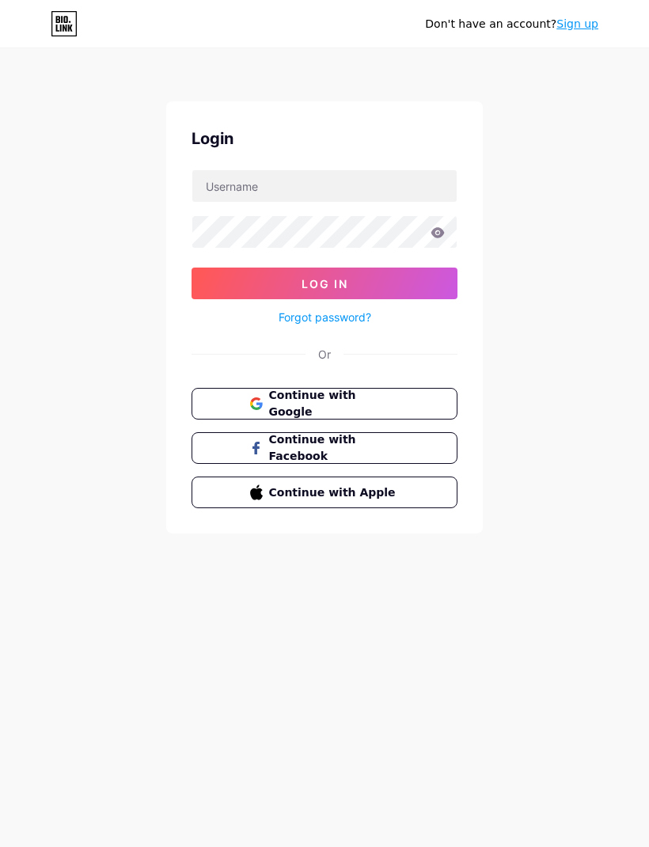
click at [353, 313] on link "Forgot password?" at bounding box center [325, 317] width 93 height 17
click at [405, 449] on button "Continue with Facebook" at bounding box center [324, 448] width 266 height 32
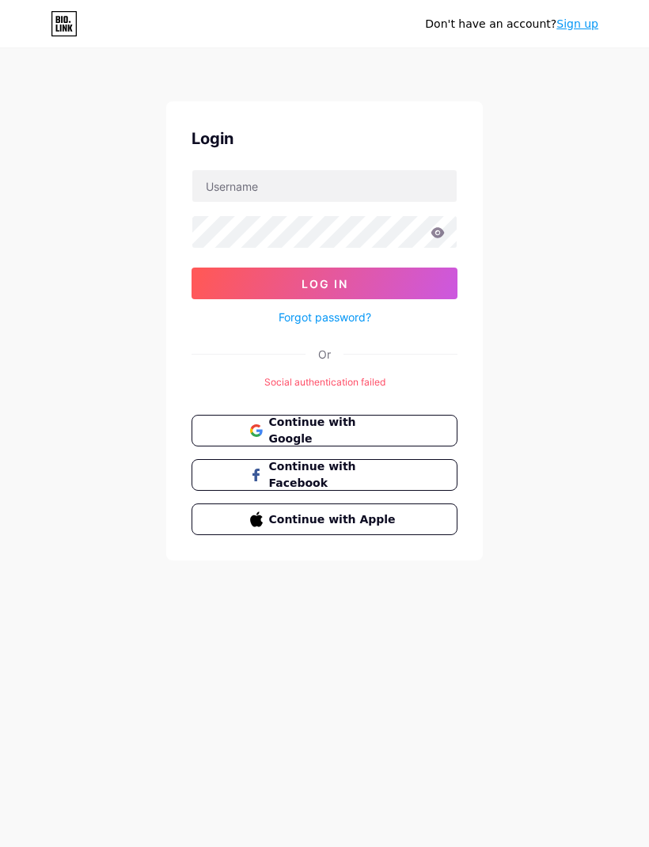
click at [415, 422] on button "Continue with Google" at bounding box center [324, 431] width 266 height 32
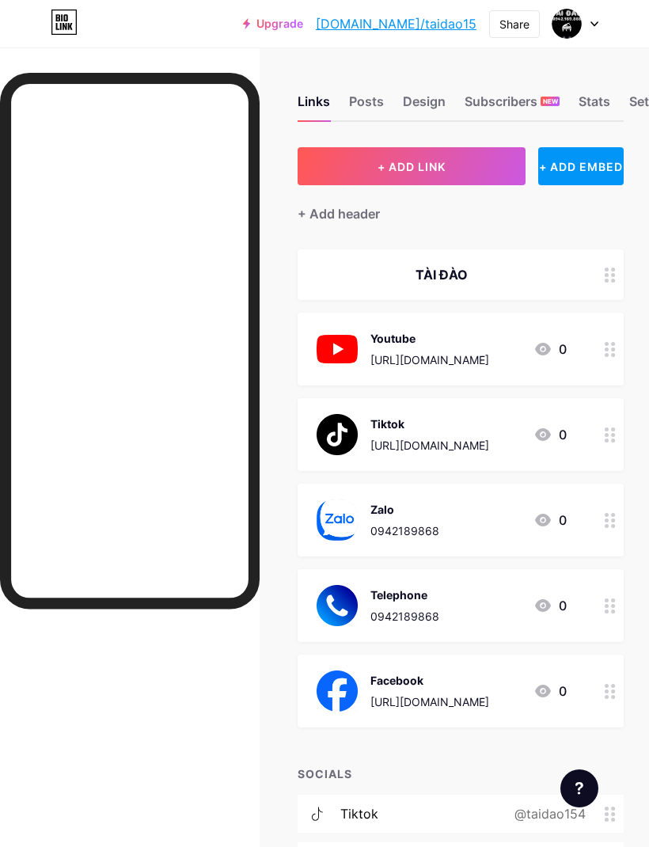
click at [595, 27] on div at bounding box center [575, 23] width 46 height 28
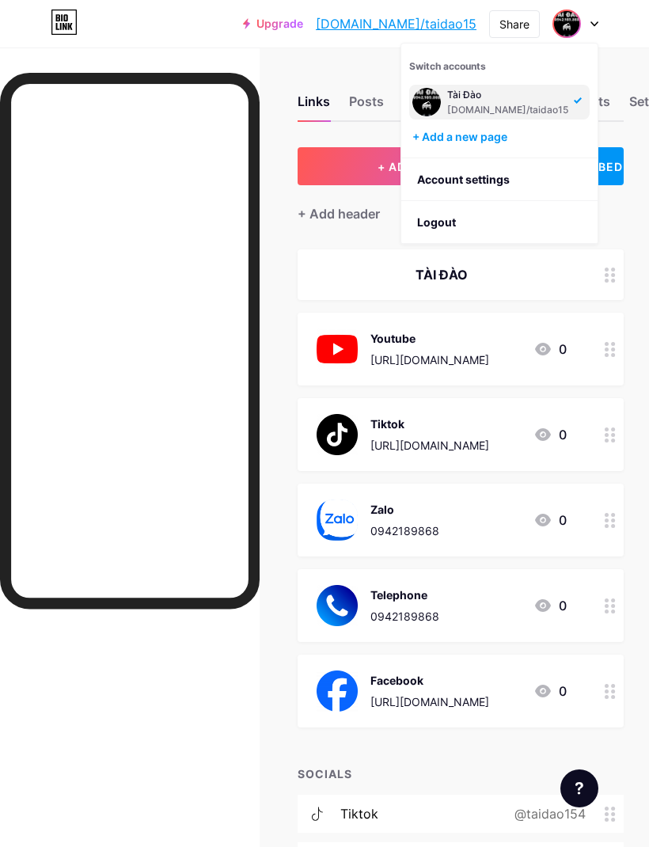
click at [509, 98] on div "Tài Đào" at bounding box center [507, 95] width 121 height 13
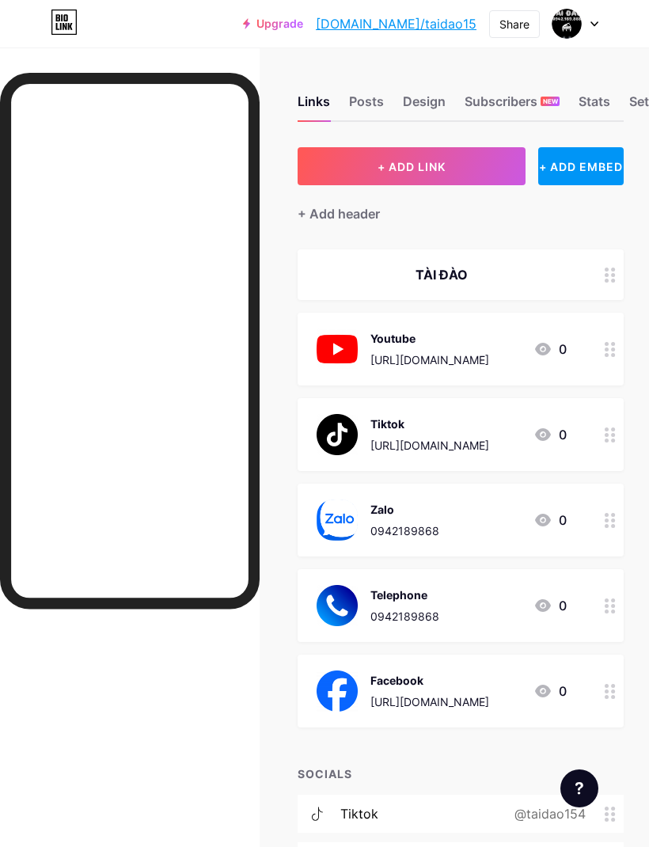
click at [578, 15] on span at bounding box center [566, 24] width 30 height 30
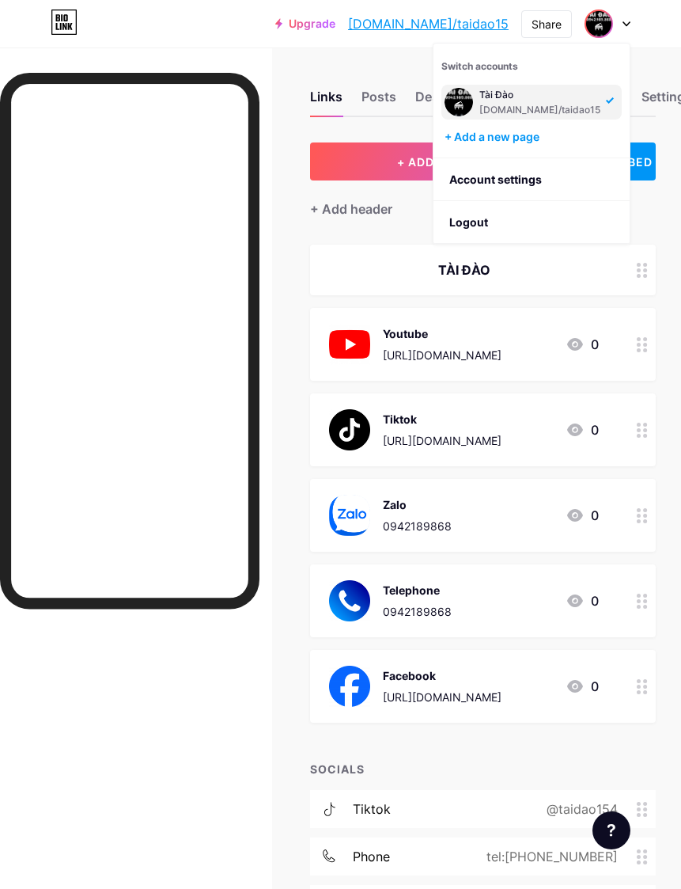
click at [541, 187] on link "Account settings" at bounding box center [532, 179] width 196 height 43
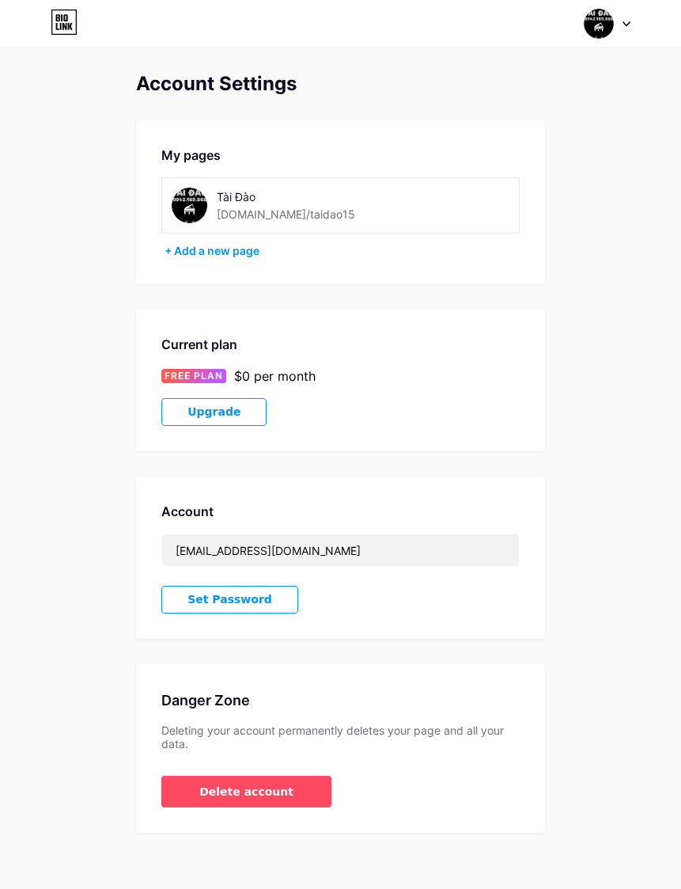
click at [381, 214] on div "Tài Đào bio.link/taidao15" at bounding box center [284, 206] width 225 height 36
click at [321, 209] on div "Tài Đào bio.link/taidao15" at bounding box center [305, 206] width 177 height 36
click at [195, 206] on img at bounding box center [190, 206] width 36 height 36
click at [379, 207] on div "Tài Đào bio.link/taidao15" at bounding box center [284, 206] width 225 height 36
click at [408, 203] on div "Tài Đào bio.link/taidao15" at bounding box center [340, 205] width 358 height 56
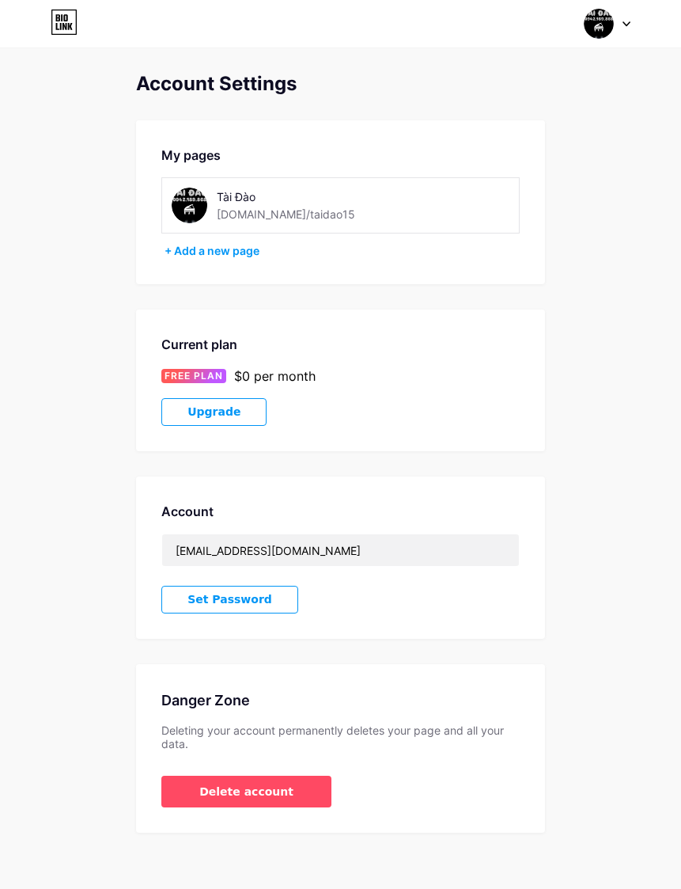
click at [430, 196] on div "Tài Đào bio.link/taidao15" at bounding box center [340, 205] width 358 height 56
click at [445, 193] on div "Tài Đào bio.link/taidao15" at bounding box center [340, 205] width 358 height 56
click at [400, 191] on div "Tài Đào bio.link/taidao15" at bounding box center [340, 205] width 358 height 56
click at [343, 214] on div "Tài Đào bio.link/taidao15" at bounding box center [284, 206] width 225 height 36
click at [192, 205] on img at bounding box center [190, 206] width 36 height 36
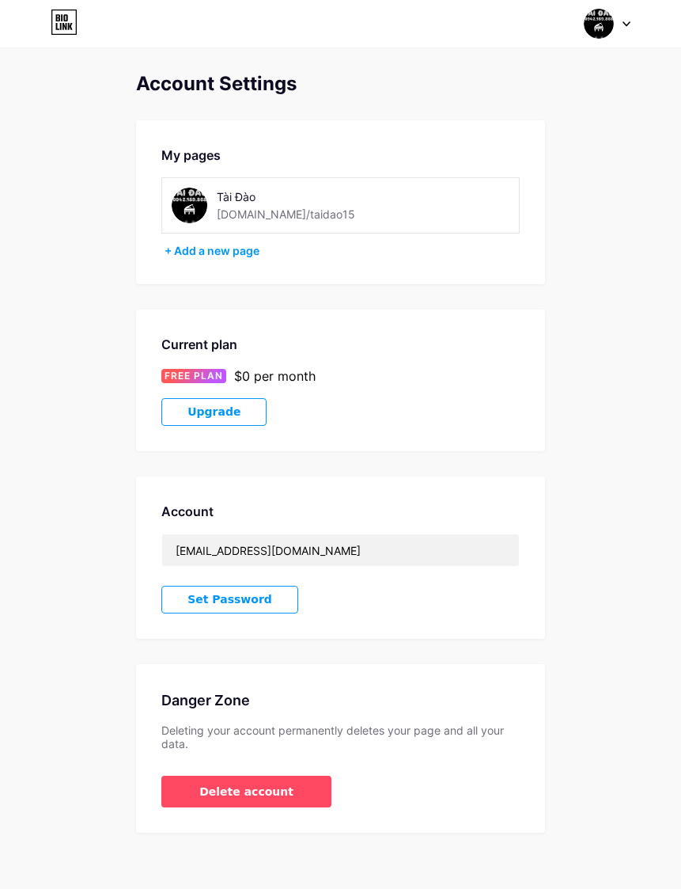
click at [195, 213] on img at bounding box center [190, 206] width 36 height 36
click at [203, 212] on img at bounding box center [190, 206] width 36 height 36
click at [201, 150] on div "My pages" at bounding box center [340, 155] width 358 height 19
click at [373, 208] on div "Tài Đào bio.link/taidao15" at bounding box center [284, 206] width 225 height 36
click at [395, 212] on div "Tài Đào bio.link/taidao15" at bounding box center [284, 206] width 225 height 36
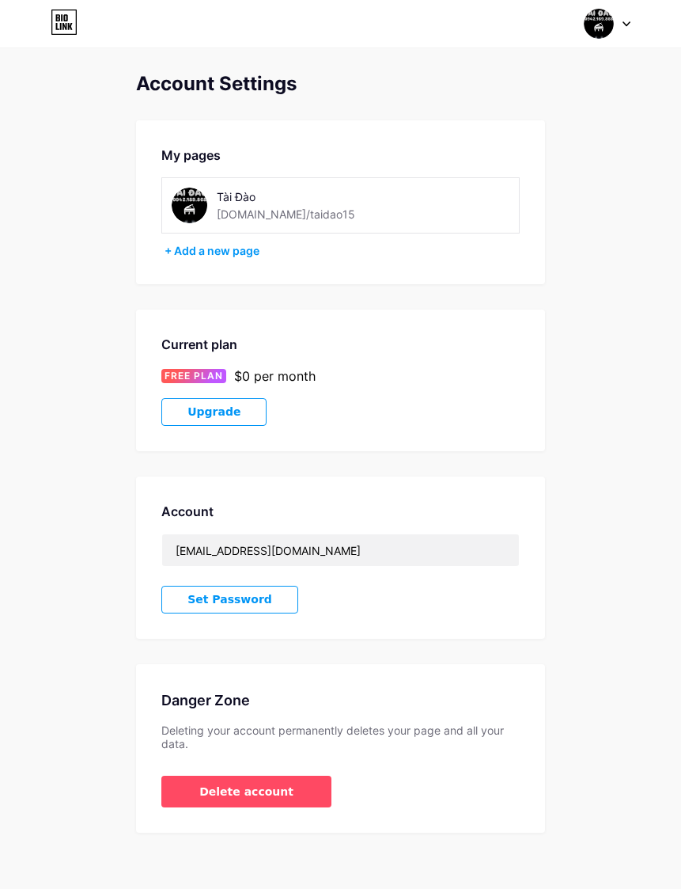
click at [59, 32] on icon at bounding box center [64, 21] width 27 height 25
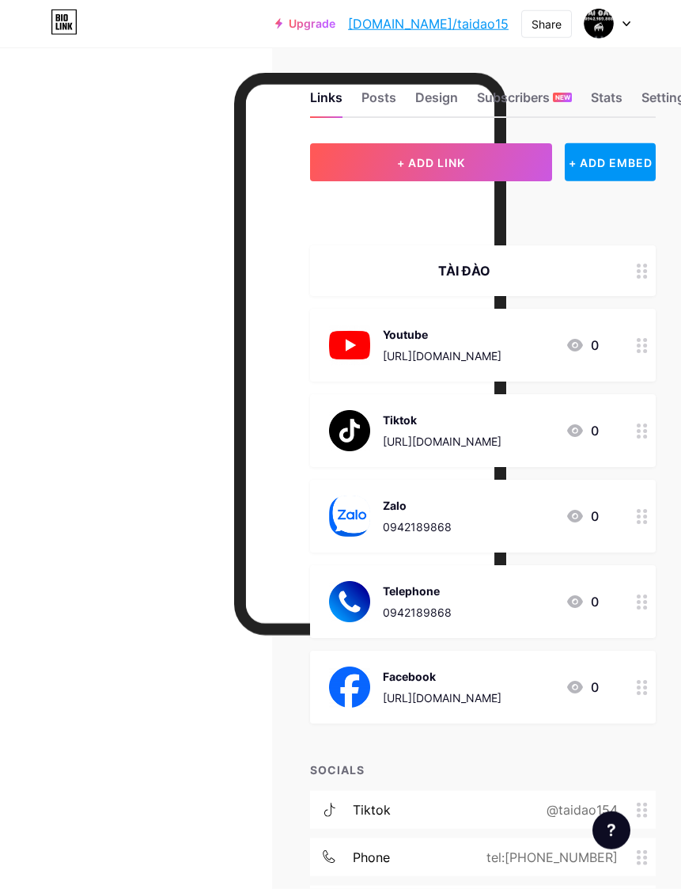
scroll to position [32, 0]
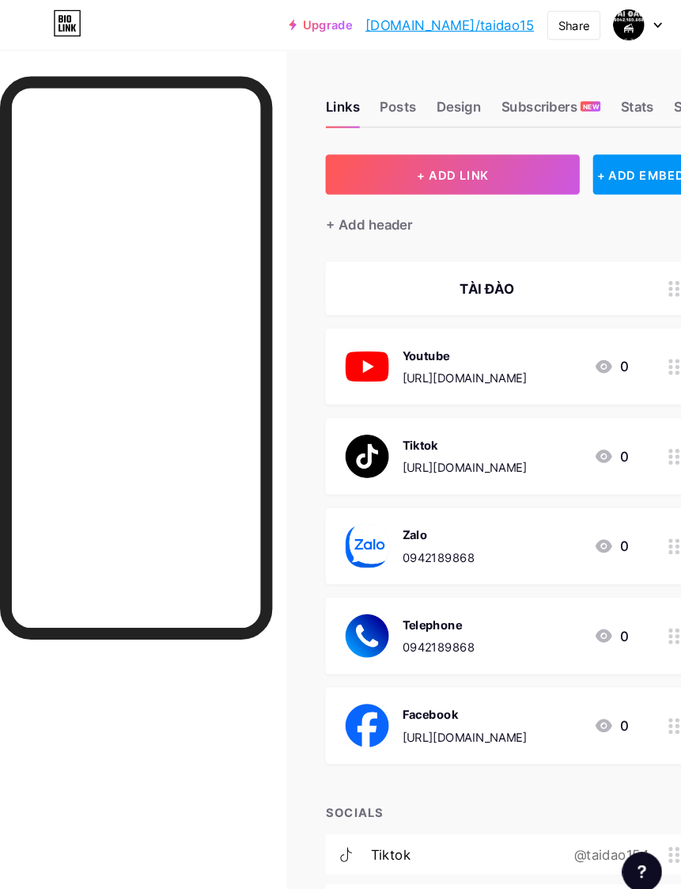
scroll to position [0, 13]
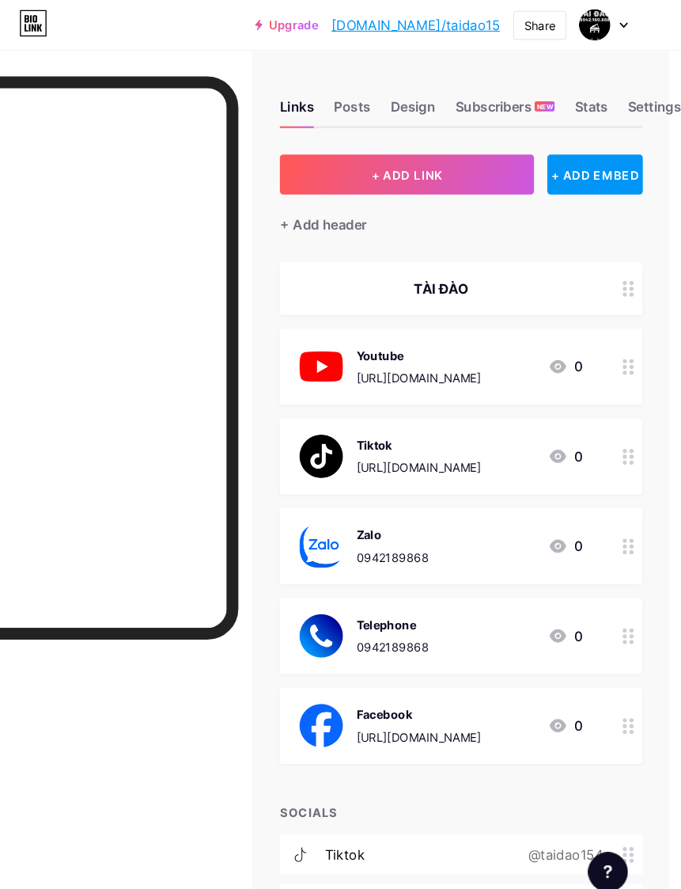
click at [626, 691] on icon at bounding box center [631, 691] width 11 height 15
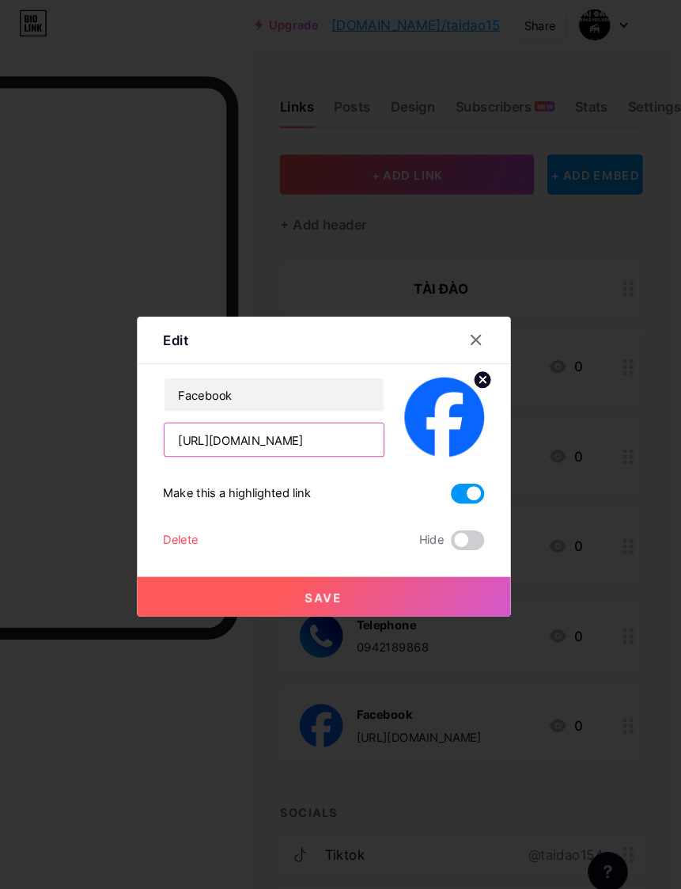
click at [307, 434] on input "[URL][DOMAIN_NAME]" at bounding box center [293, 419] width 209 height 32
click at [297, 434] on input "[URL][DOMAIN_NAME]" at bounding box center [293, 419] width 209 height 32
click at [298, 434] on input "[URL][DOMAIN_NAME]" at bounding box center [293, 419] width 209 height 32
click at [260, 434] on input "[URL][DOMAIN_NAME]" at bounding box center [293, 419] width 209 height 32
click at [263, 434] on input "[URL][DOMAIN_NAME]" at bounding box center [293, 419] width 209 height 32
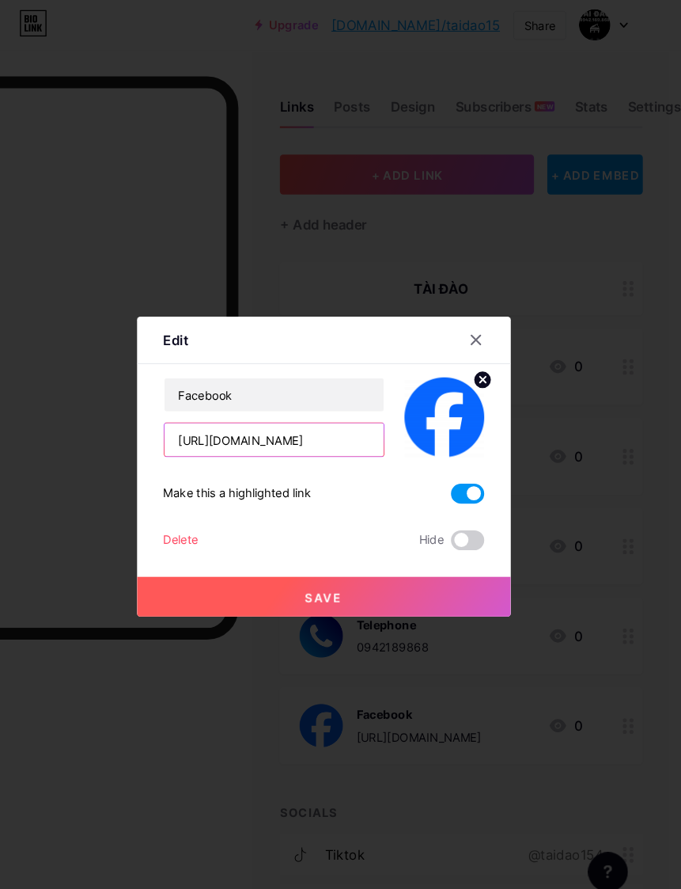
click at [266, 434] on input "[URL][DOMAIN_NAME]" at bounding box center [293, 419] width 209 height 32
click at [260, 434] on input "[URL][DOMAIN_NAME]" at bounding box center [293, 419] width 209 height 32
click at [259, 434] on input "[URL][DOMAIN_NAME]" at bounding box center [293, 419] width 209 height 32
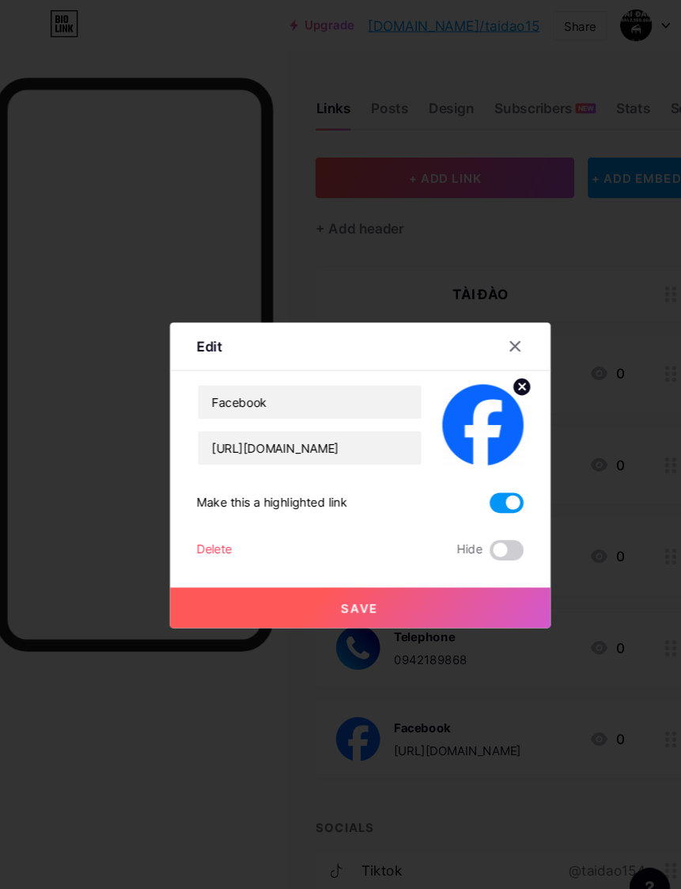
click at [485, 328] on icon at bounding box center [485, 324] width 9 height 9
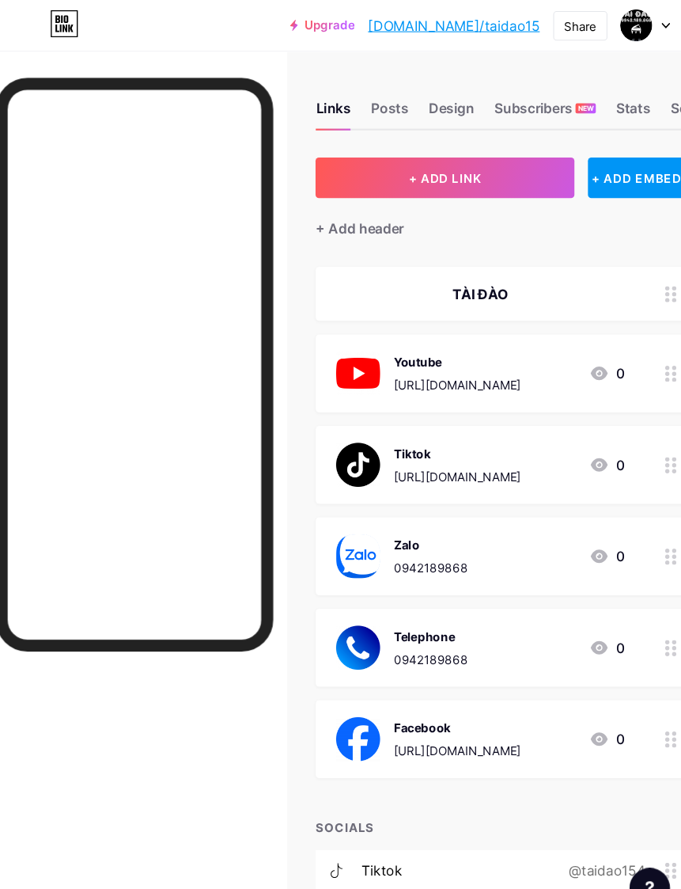
click at [618, 353] on div at bounding box center [631, 349] width 27 height 73
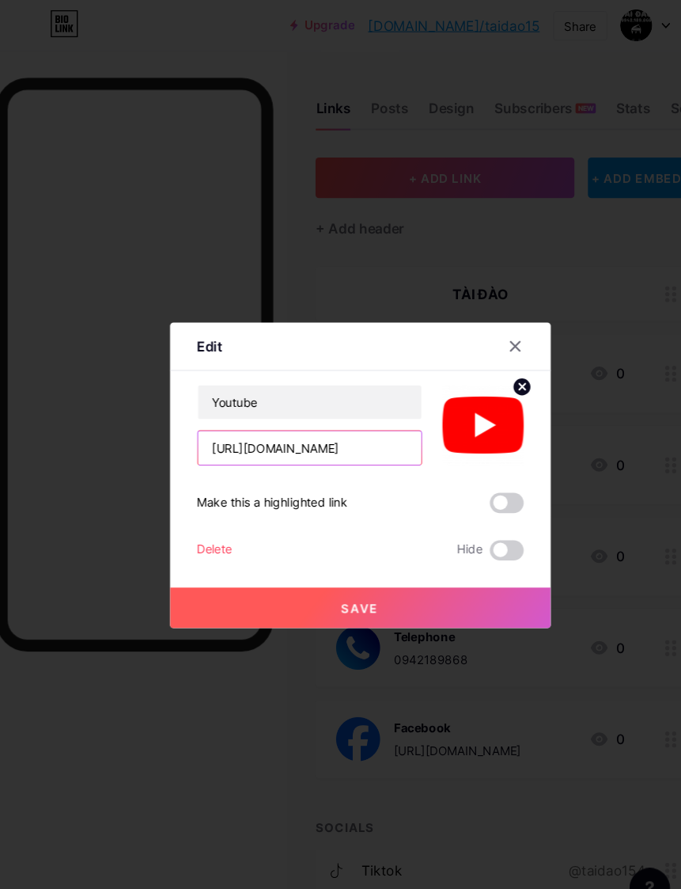
click at [320, 434] on input "[URL][DOMAIN_NAME]" at bounding box center [293, 419] width 209 height 32
click at [312, 434] on input "[URL][DOMAIN_NAME]" at bounding box center [293, 419] width 209 height 32
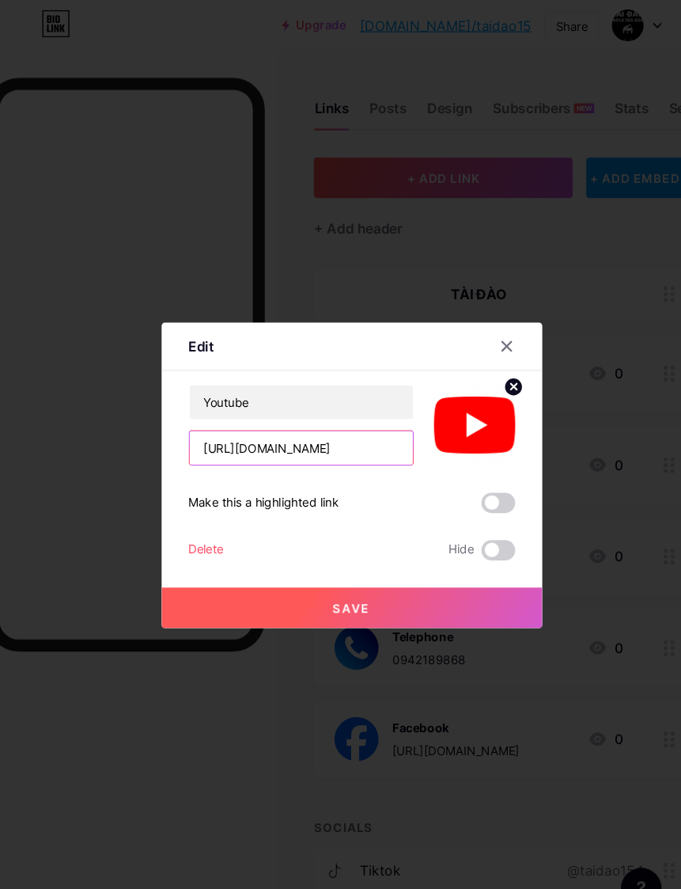
scroll to position [0, 0]
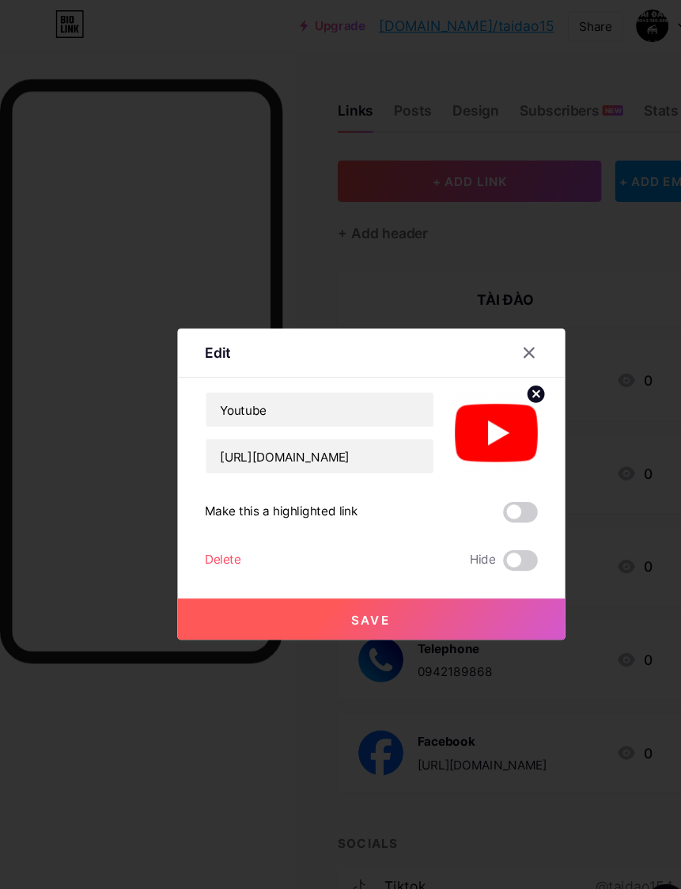
click at [485, 338] on div at bounding box center [486, 323] width 28 height 28
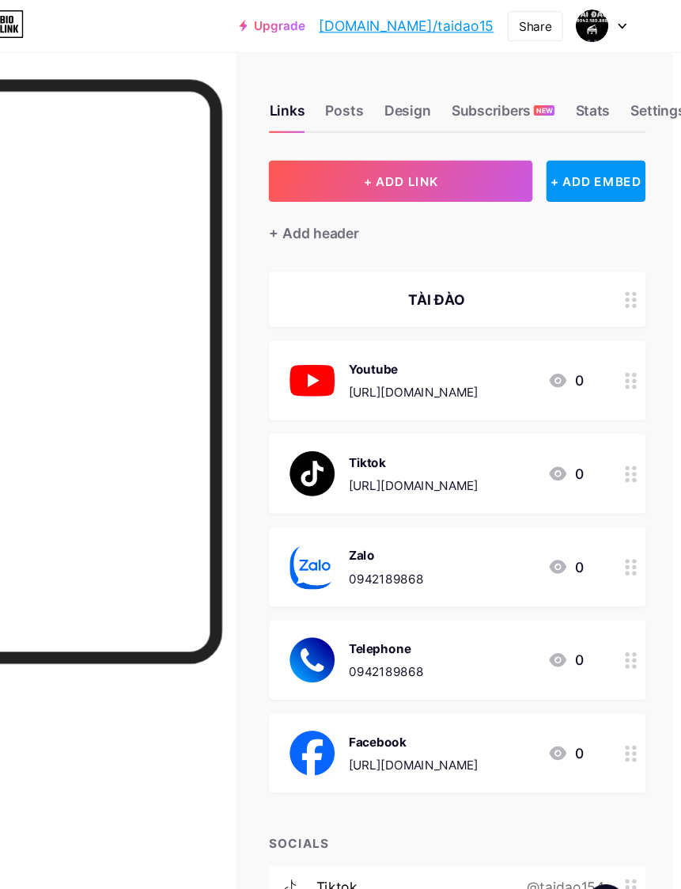
scroll to position [0, 13]
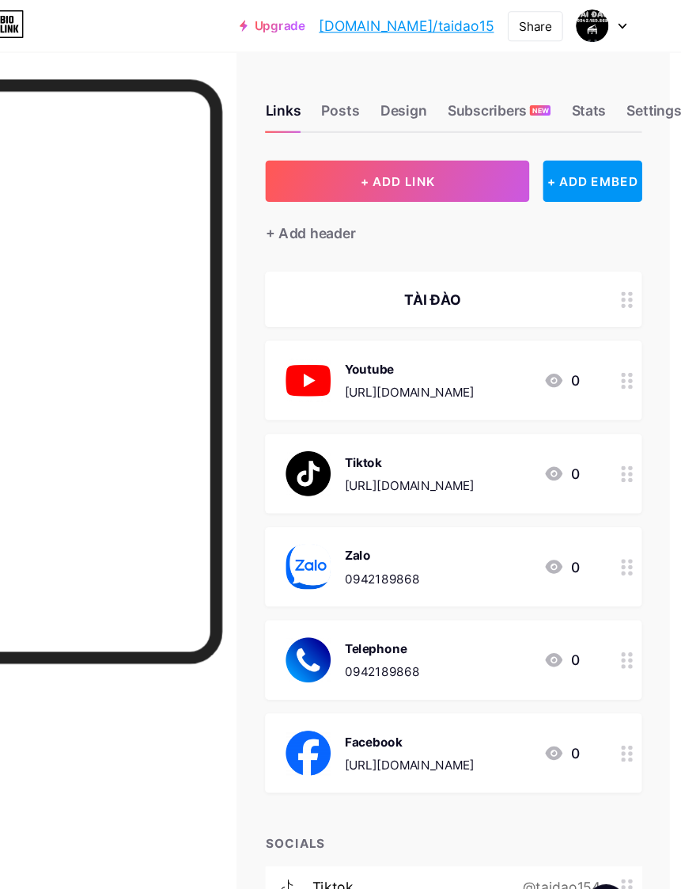
click at [626, 692] on icon at bounding box center [631, 691] width 11 height 15
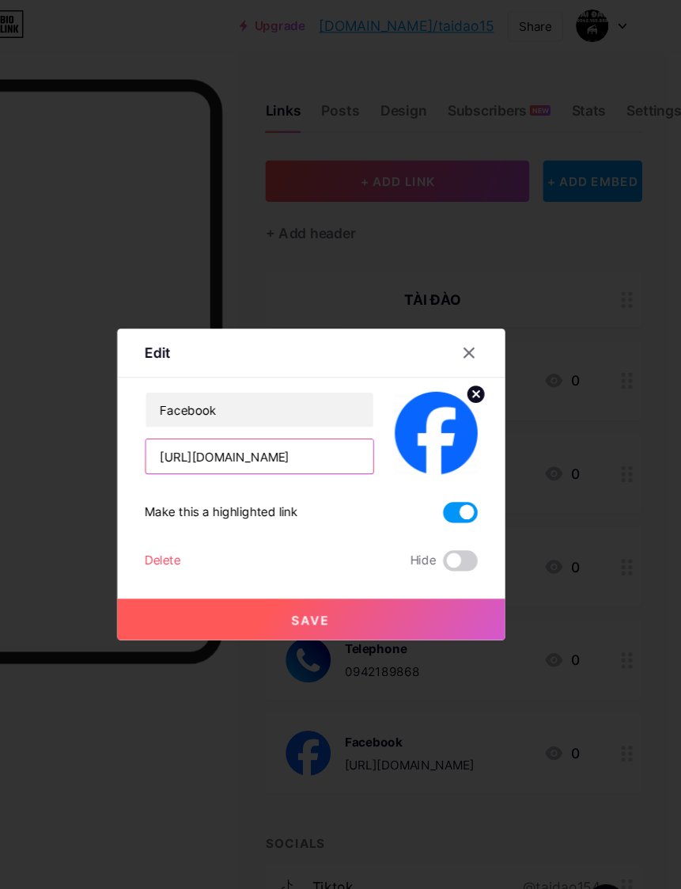
click at [298, 434] on input "[URL][DOMAIN_NAME]" at bounding box center [293, 419] width 209 height 32
click at [295, 434] on input "[URL][DOMAIN_NAME]" at bounding box center [293, 419] width 209 height 32
click at [253, 434] on input "[URL][DOMAIN_NAME]" at bounding box center [293, 419] width 209 height 32
click at [256, 434] on input "[URL][DOMAIN_NAME]" at bounding box center [293, 419] width 209 height 32
click at [260, 434] on input "[URL][DOMAIN_NAME]" at bounding box center [293, 419] width 209 height 32
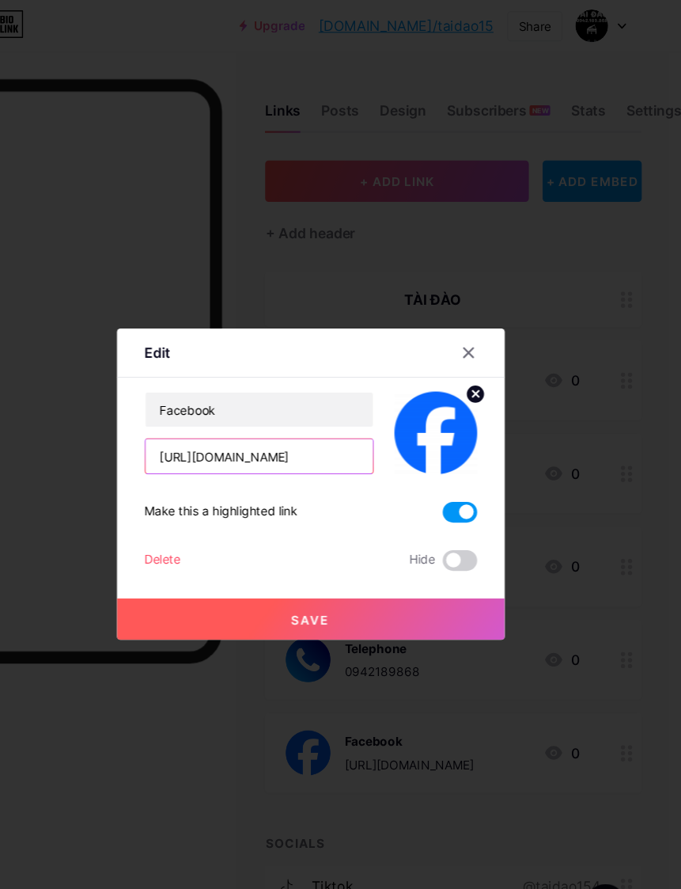
click at [207, 434] on input "[URL][DOMAIN_NAME]" at bounding box center [293, 419] width 209 height 32
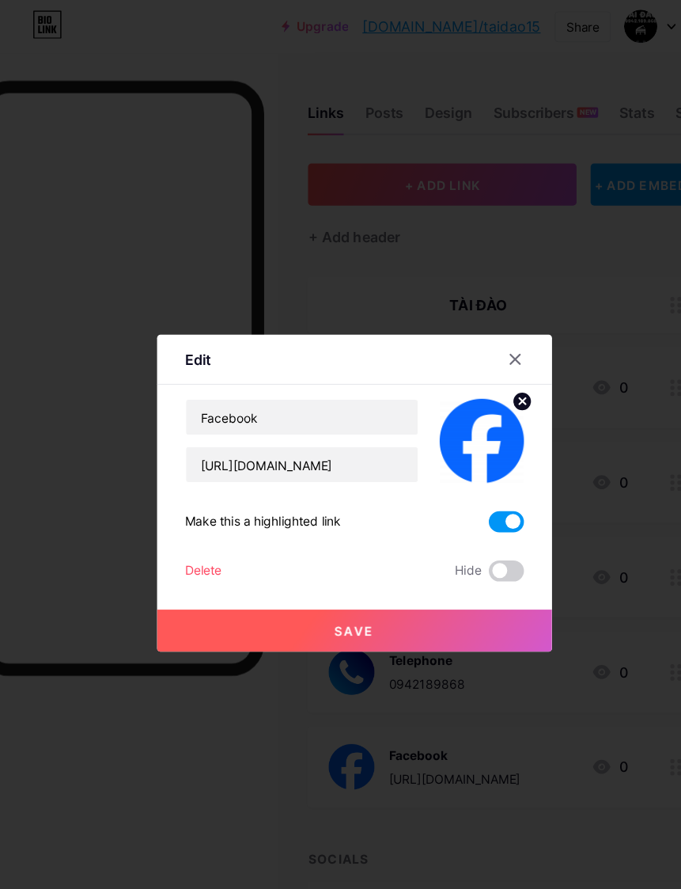
click at [474, 338] on div at bounding box center [486, 323] width 28 height 28
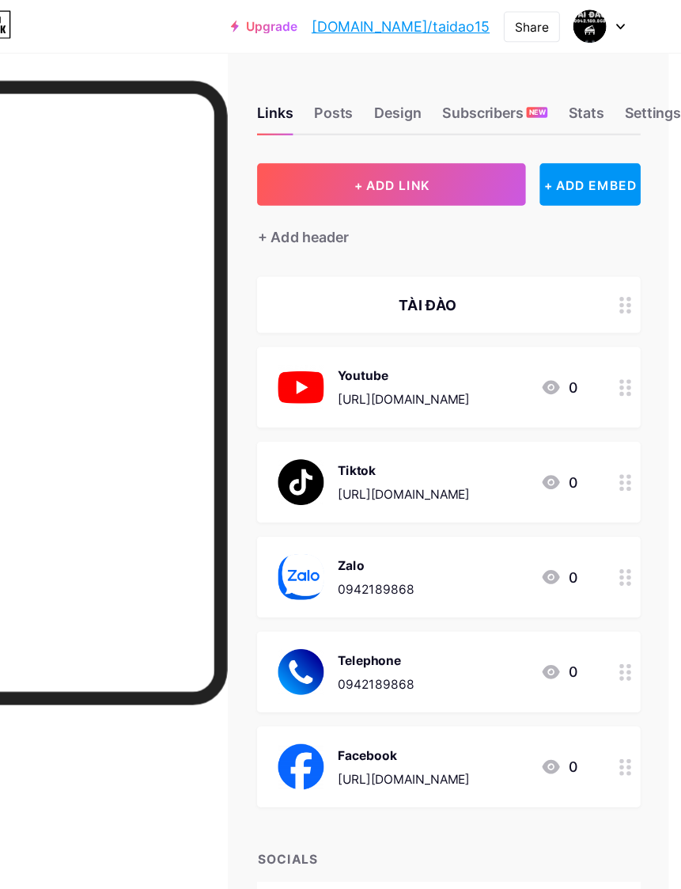
click at [626, 267] on circle at bounding box center [628, 269] width 4 height 4
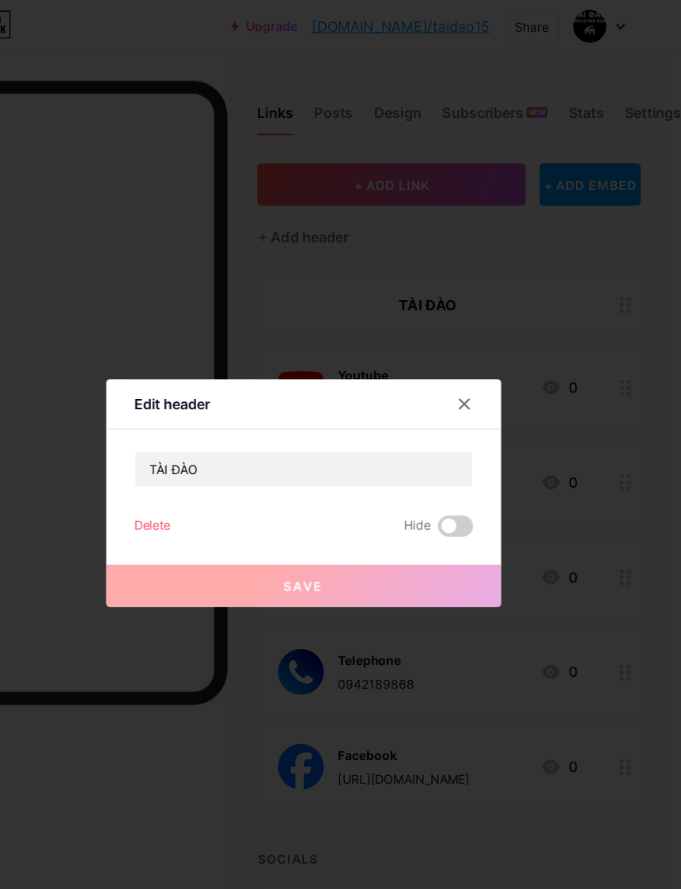
click at [360, 547] on button "Save" at bounding box center [341, 528] width 356 height 38
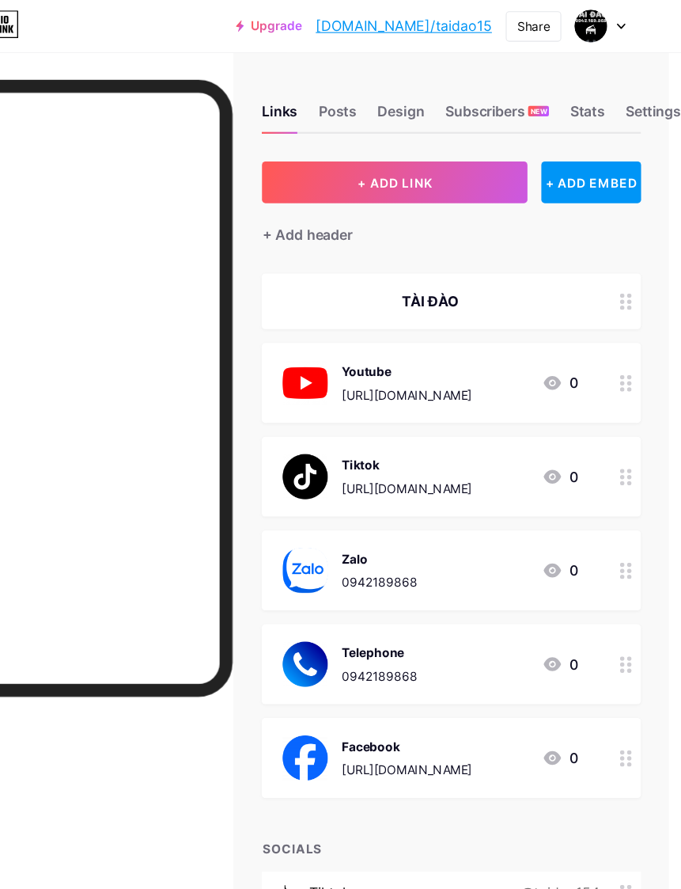
click at [585, 33] on div at bounding box center [608, 23] width 46 height 28
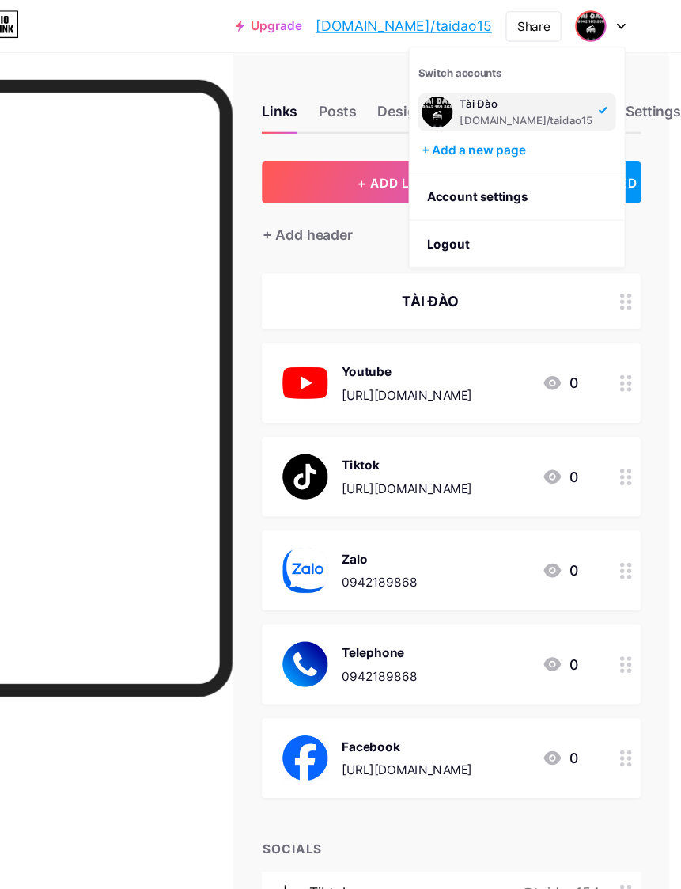
click at [479, 104] on div "[DOMAIN_NAME]/taidao15" at bounding box center [539, 110] width 121 height 13
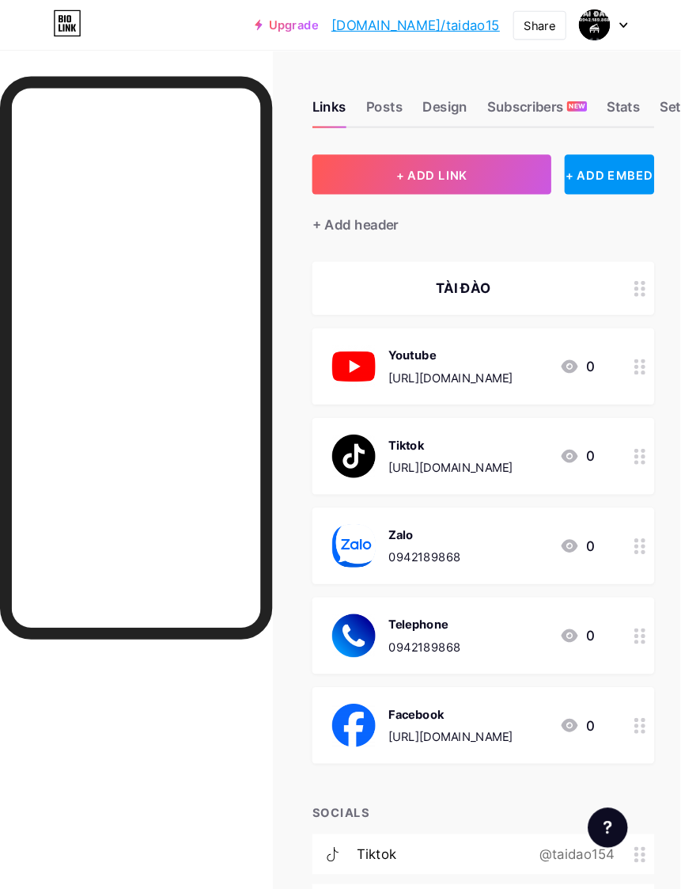
scroll to position [5, 0]
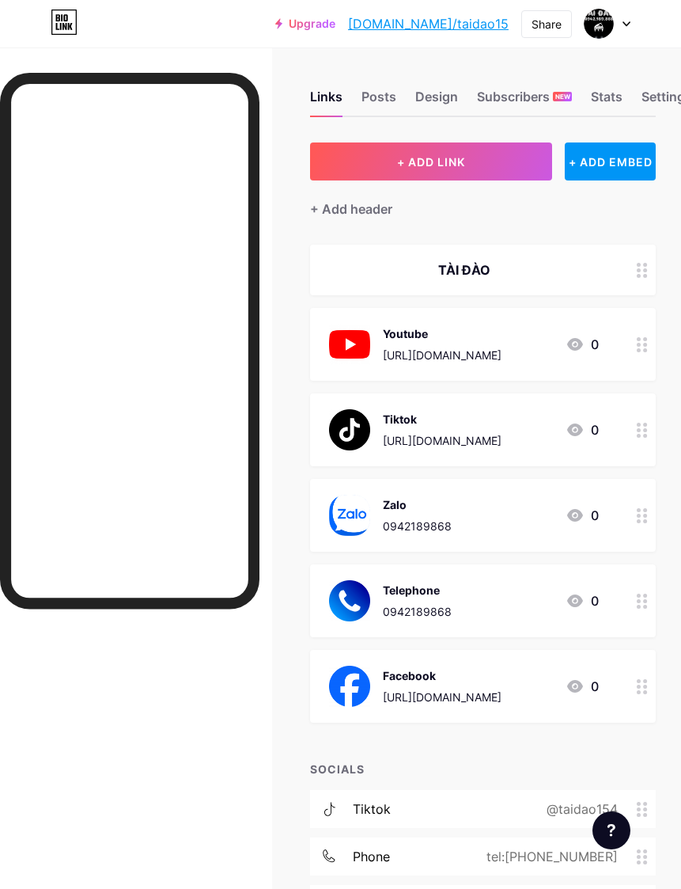
click at [630, 18] on div at bounding box center [608, 23] width 46 height 28
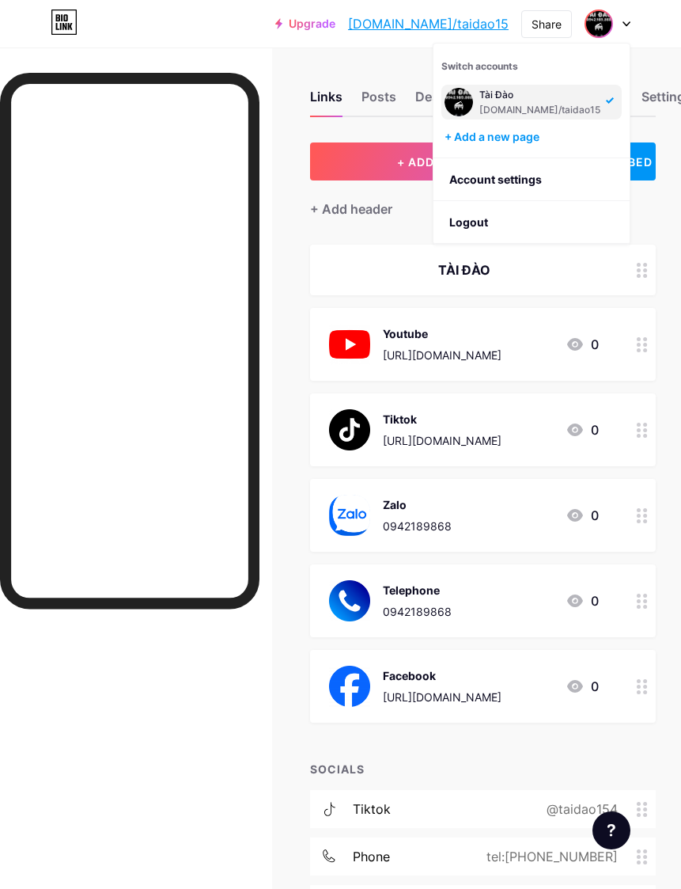
click at [537, 177] on link "Account settings" at bounding box center [532, 179] width 196 height 43
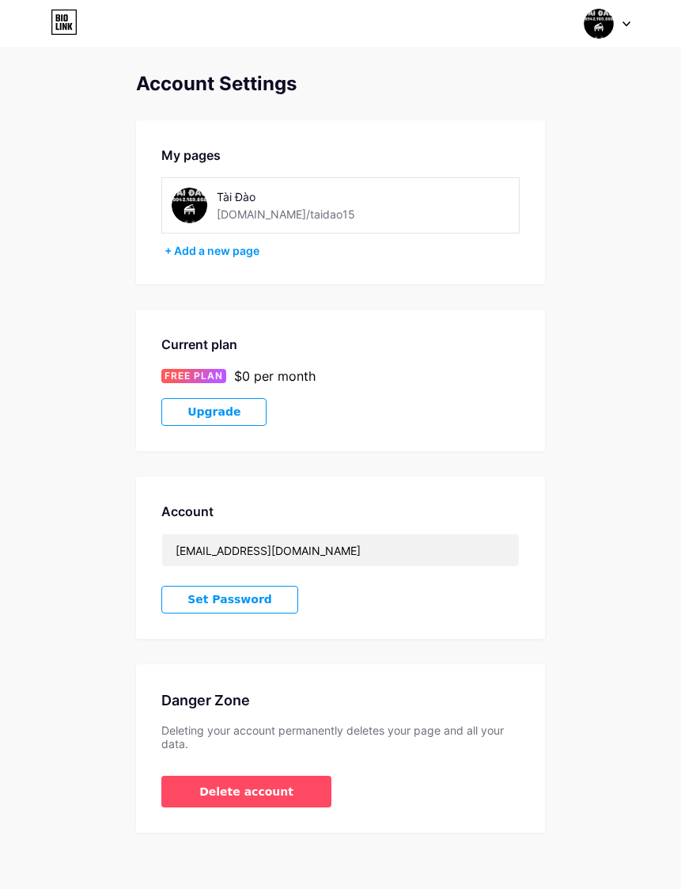
click at [195, 205] on img at bounding box center [190, 206] width 36 height 36
click at [630, 17] on div at bounding box center [608, 23] width 46 height 28
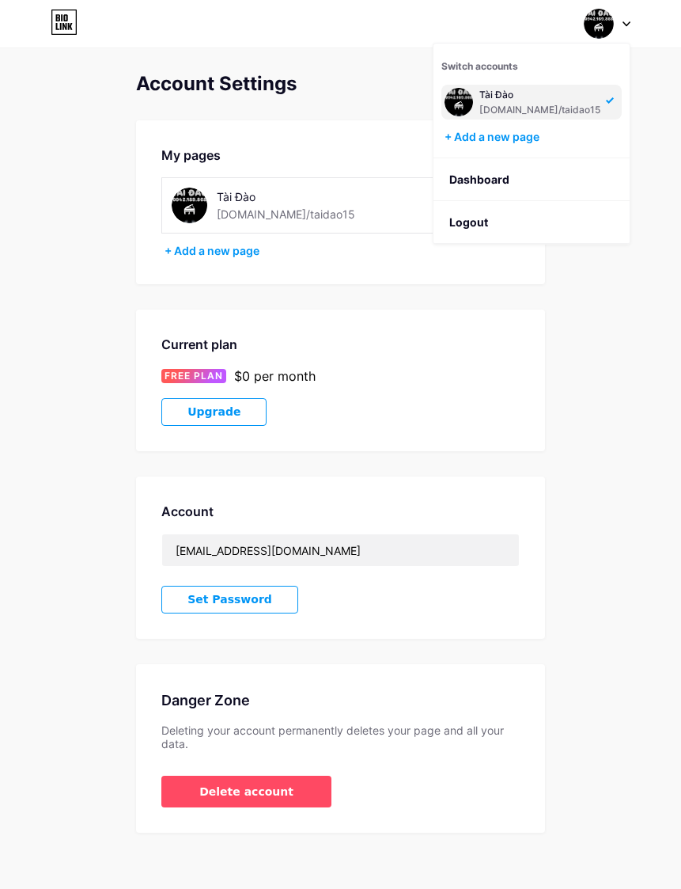
click at [529, 190] on link "Dashboard" at bounding box center [532, 179] width 196 height 43
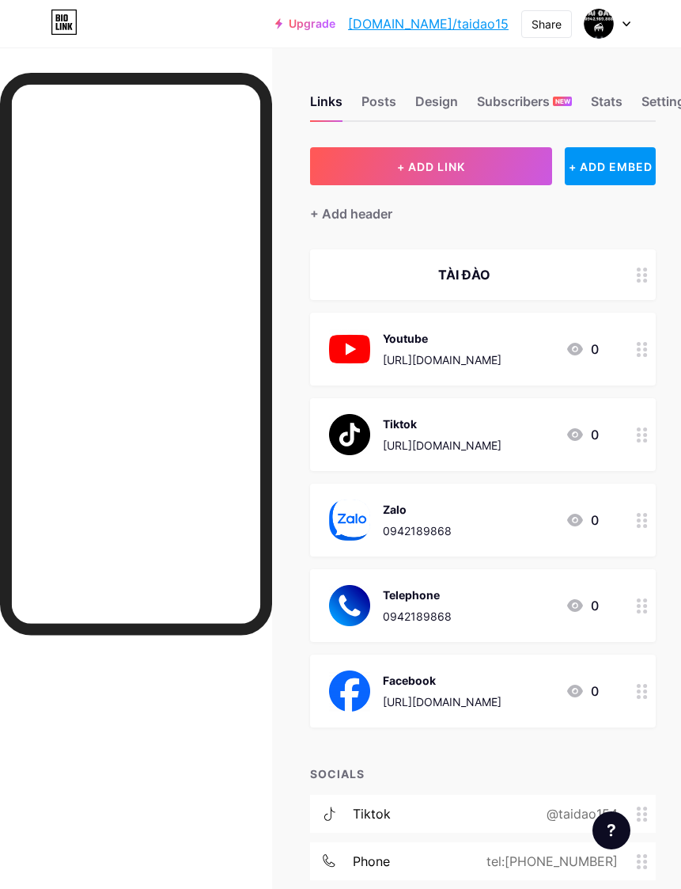
click at [548, 29] on div "Share" at bounding box center [547, 24] width 30 height 17
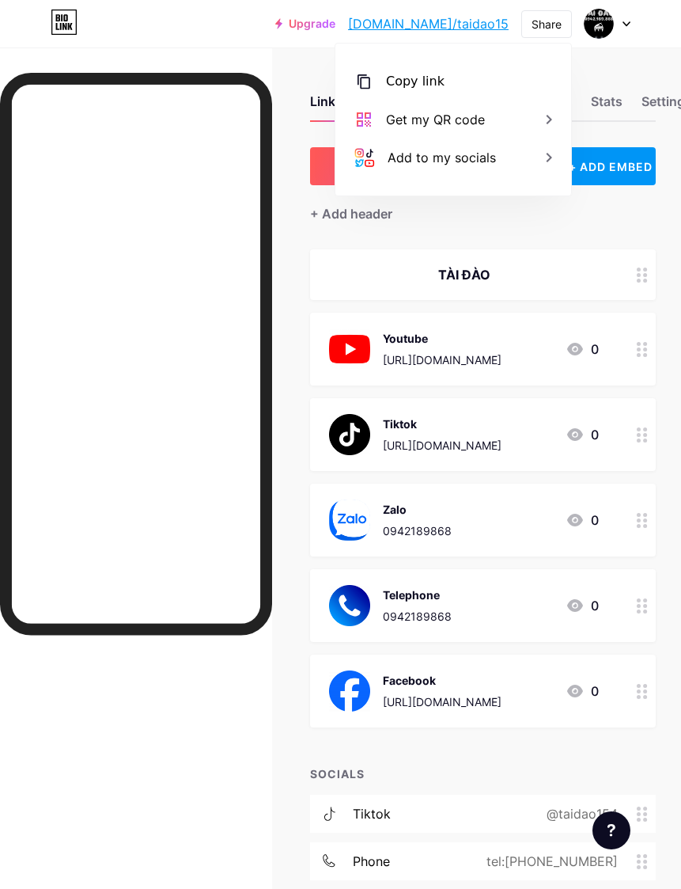
click at [452, 92] on div "Copy link" at bounding box center [453, 82] width 236 height 38
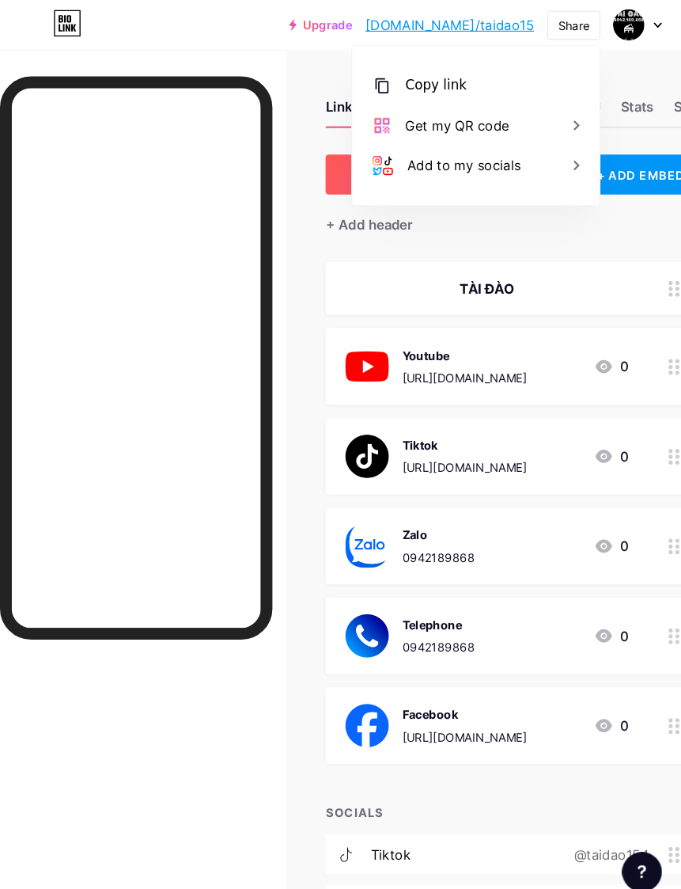
click at [629, 691] on div at bounding box center [642, 690] width 27 height 73
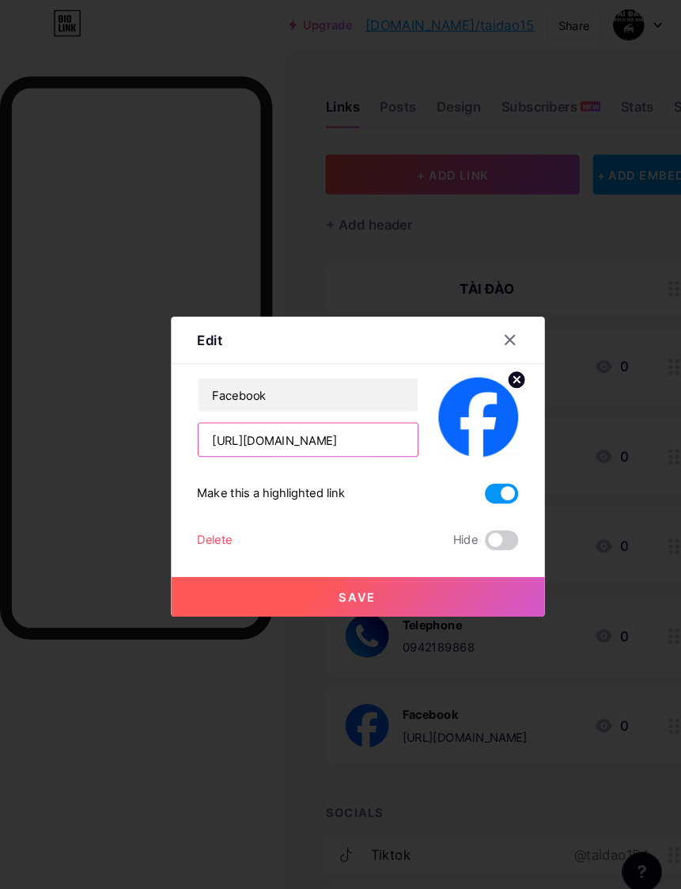
click at [349, 434] on input "[URL][DOMAIN_NAME]" at bounding box center [293, 419] width 209 height 32
click at [342, 434] on input "[URL][DOMAIN_NAME]" at bounding box center [293, 419] width 209 height 32
click at [316, 434] on input "[URL][DOMAIN_NAME]" at bounding box center [293, 419] width 209 height 32
click at [312, 434] on input "[URL][DOMAIN_NAME]" at bounding box center [293, 419] width 209 height 32
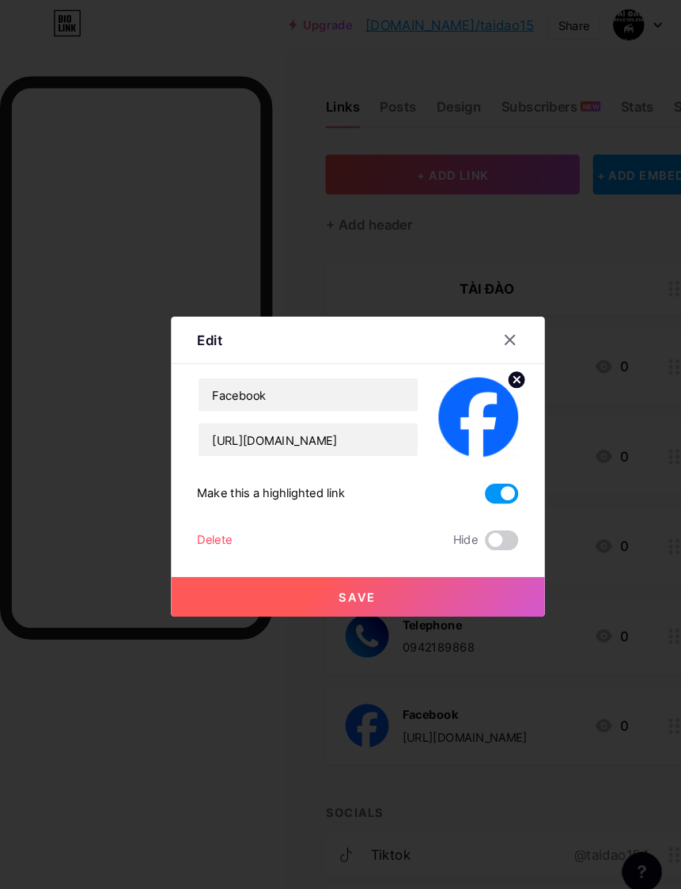
click at [485, 330] on icon at bounding box center [485, 323] width 13 height 13
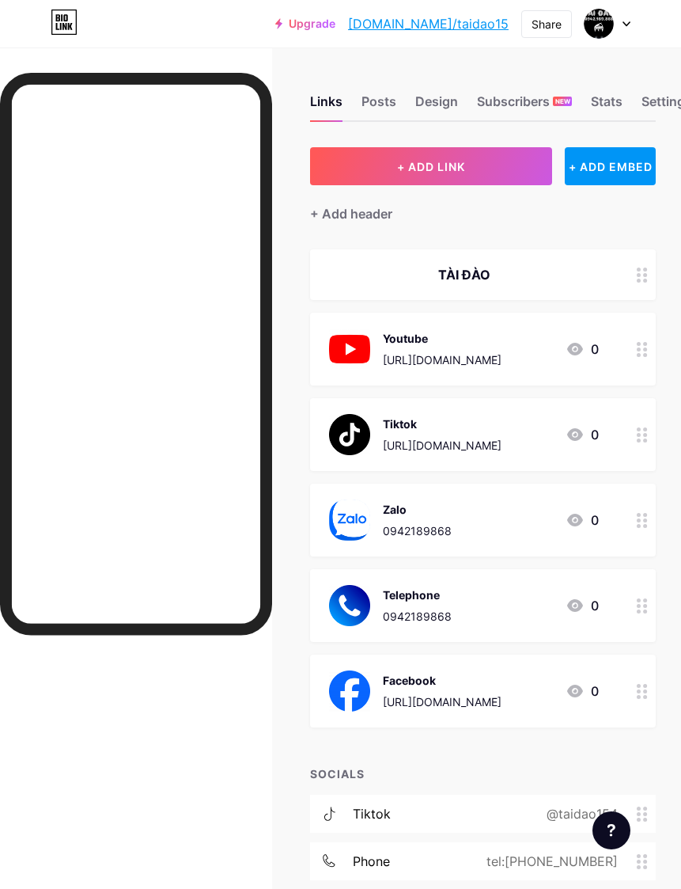
click at [377, 104] on div "Posts" at bounding box center [379, 106] width 35 height 28
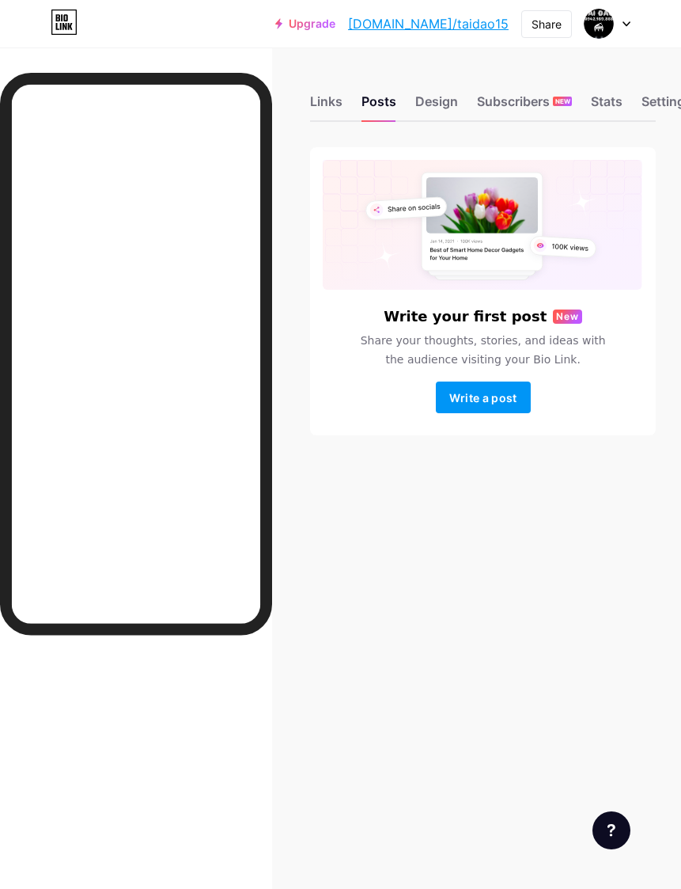
click at [435, 107] on div "Design" at bounding box center [436, 106] width 43 height 28
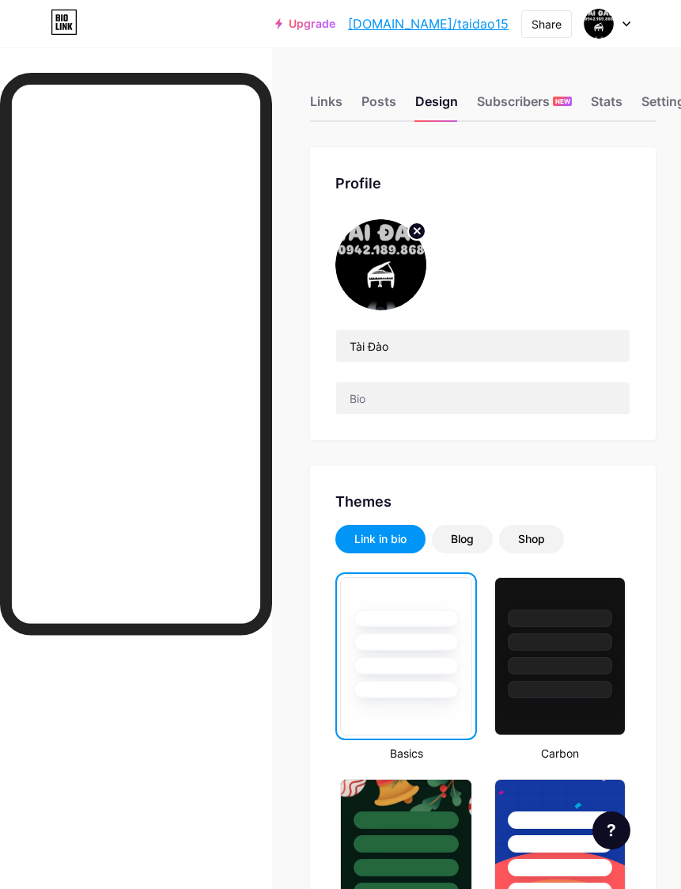
click at [419, 231] on icon at bounding box center [418, 231] width 6 height 6
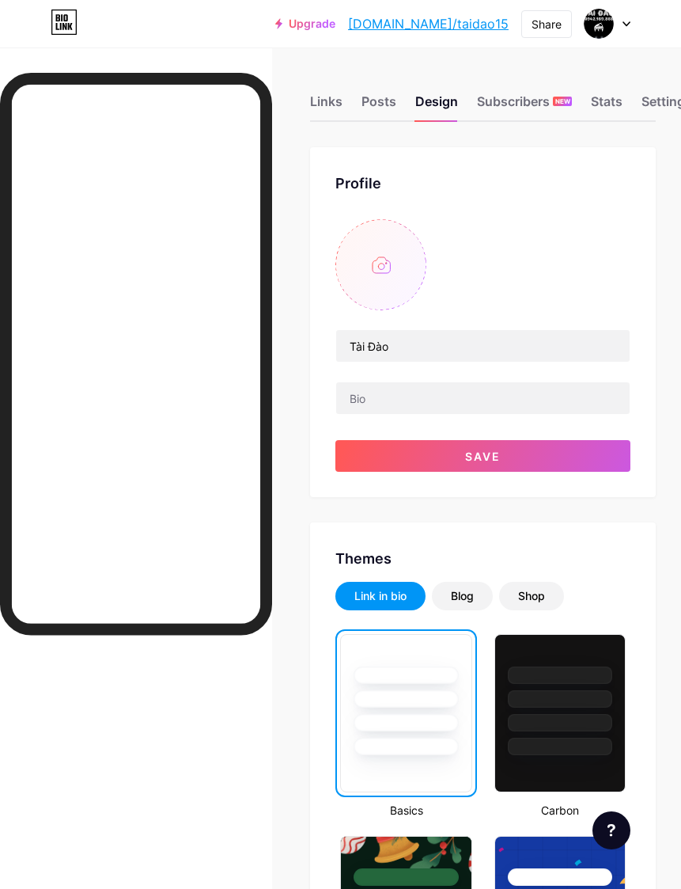
click at [383, 273] on input "file" at bounding box center [380, 264] width 91 height 91
type input "C:\fakepath\04C0C9E4-40B4-4380-87D5-F8601D0BCA34.jpeg"
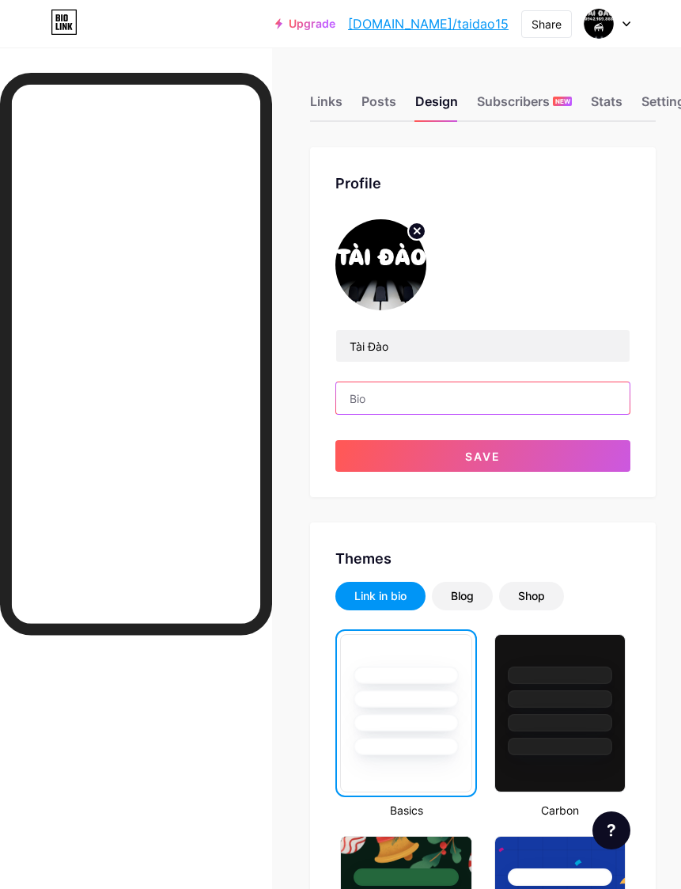
click at [488, 406] on input "text" at bounding box center [483, 398] width 294 height 32
type input "0942.189.868"
click at [551, 457] on button "Save" at bounding box center [482, 456] width 295 height 32
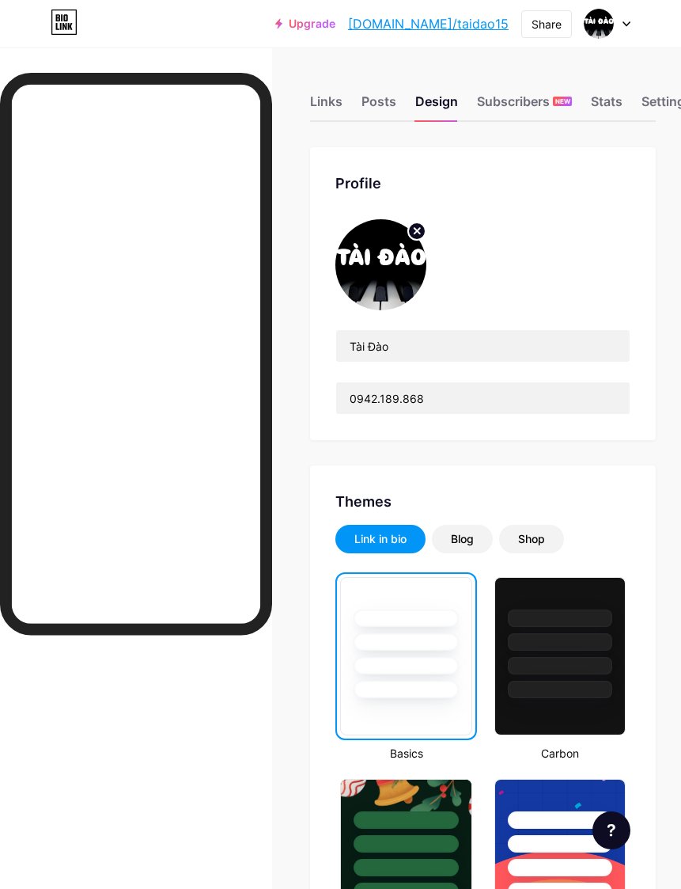
click at [551, 659] on div at bounding box center [560, 665] width 104 height 17
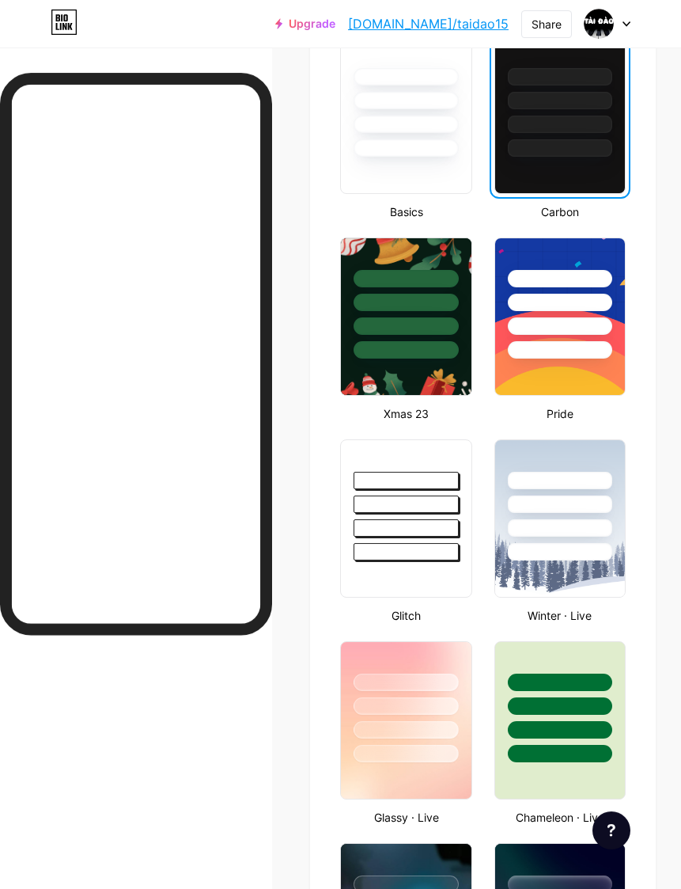
scroll to position [541, 0]
click at [568, 535] on div at bounding box center [560, 527] width 104 height 17
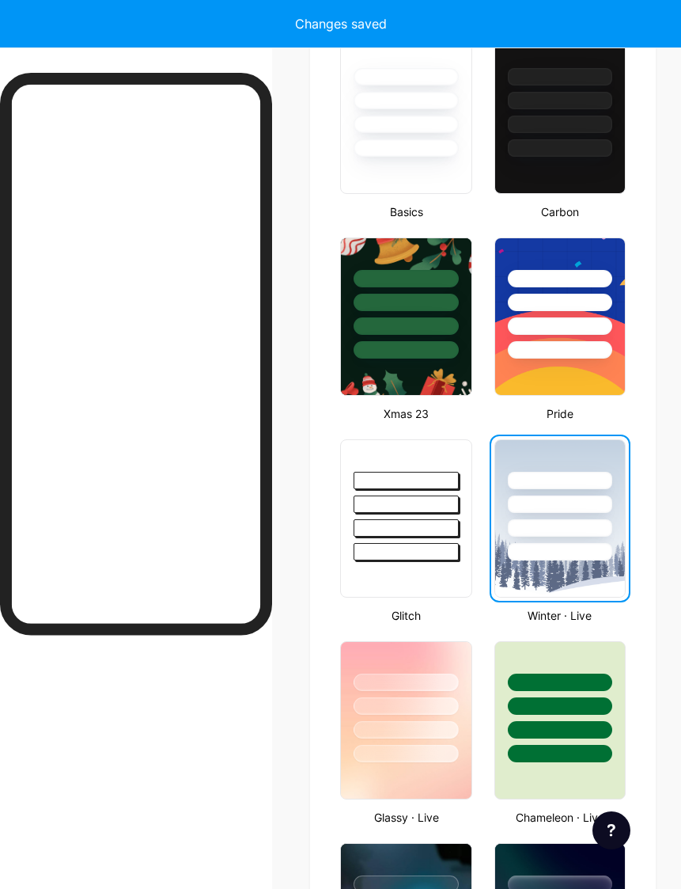
click at [411, 517] on div at bounding box center [406, 500] width 130 height 120
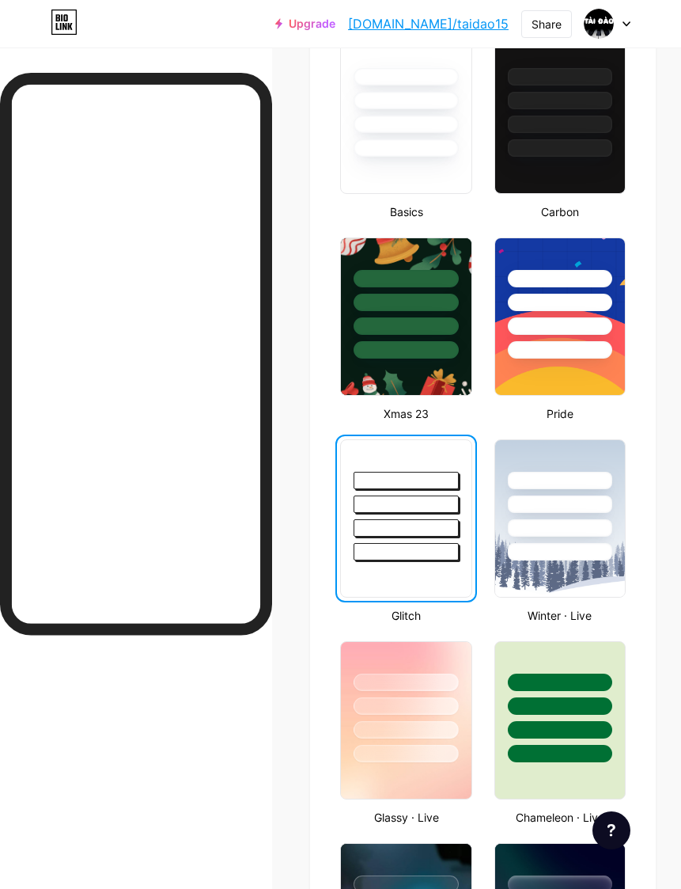
click at [561, 527] on div at bounding box center [560, 527] width 104 height 17
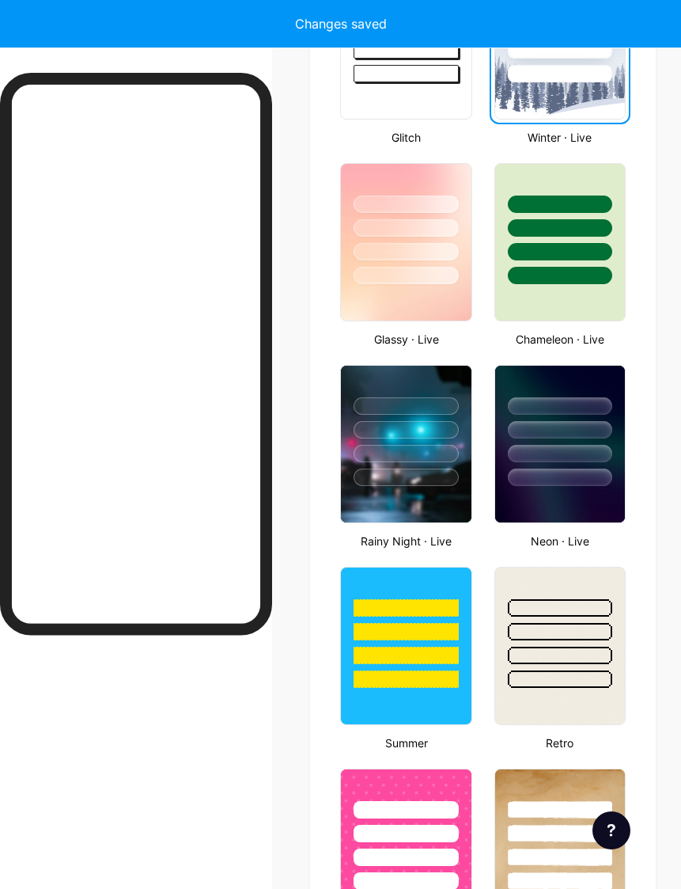
scroll to position [1018, 0]
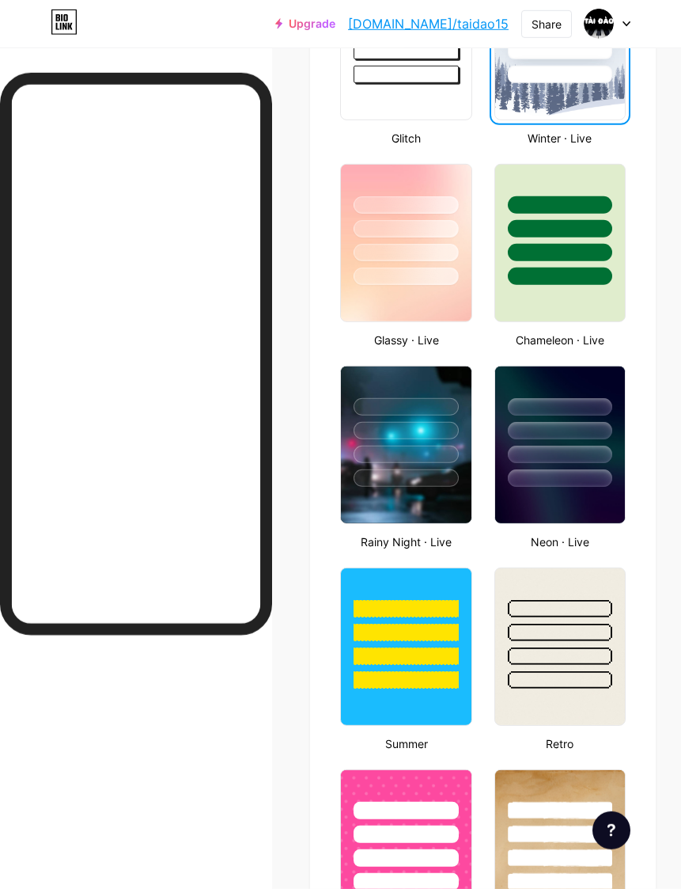
click at [427, 444] on div at bounding box center [406, 426] width 130 height 120
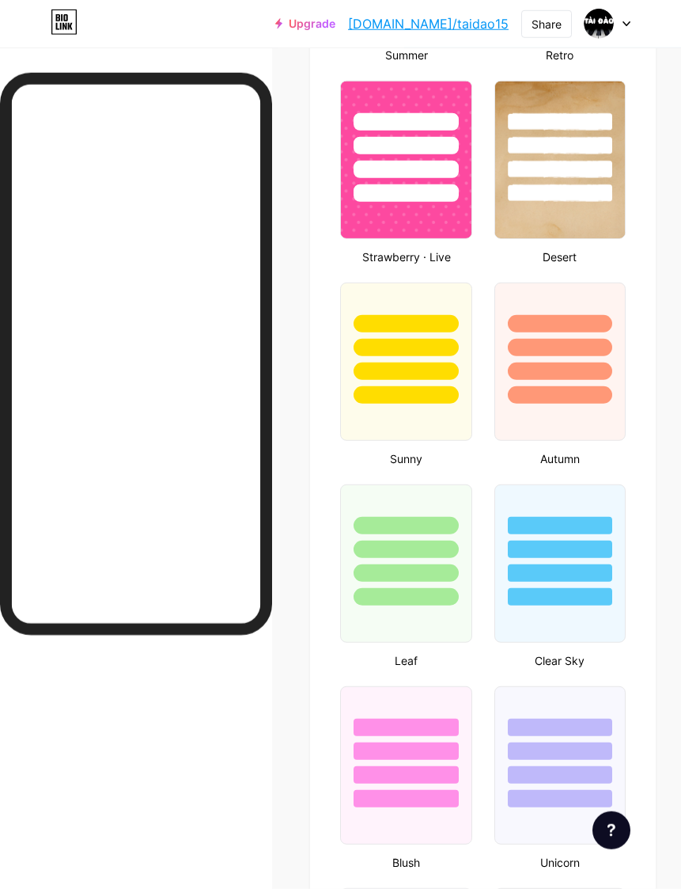
scroll to position [1707, 0]
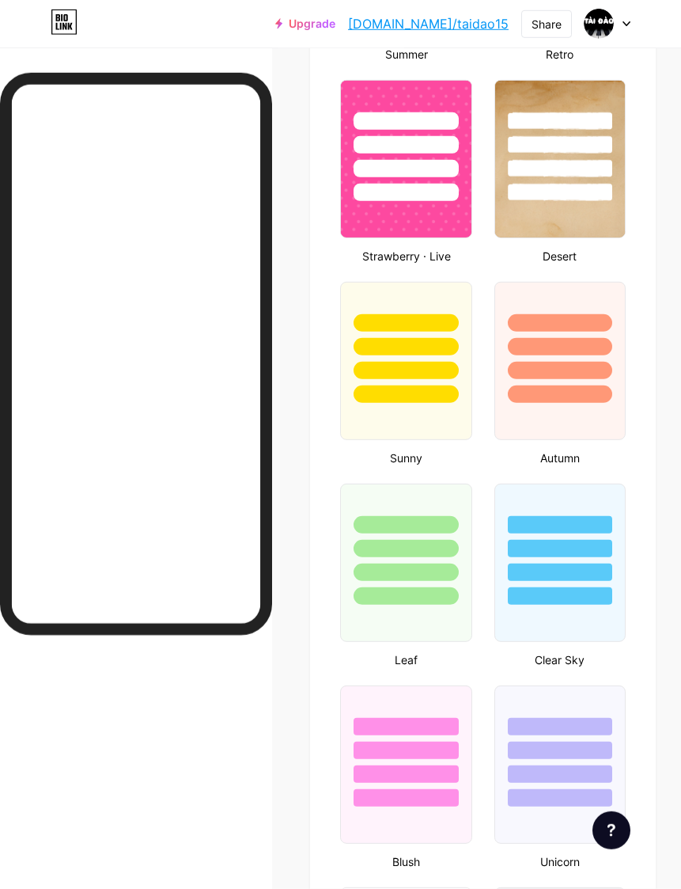
click at [410, 375] on div at bounding box center [406, 370] width 104 height 17
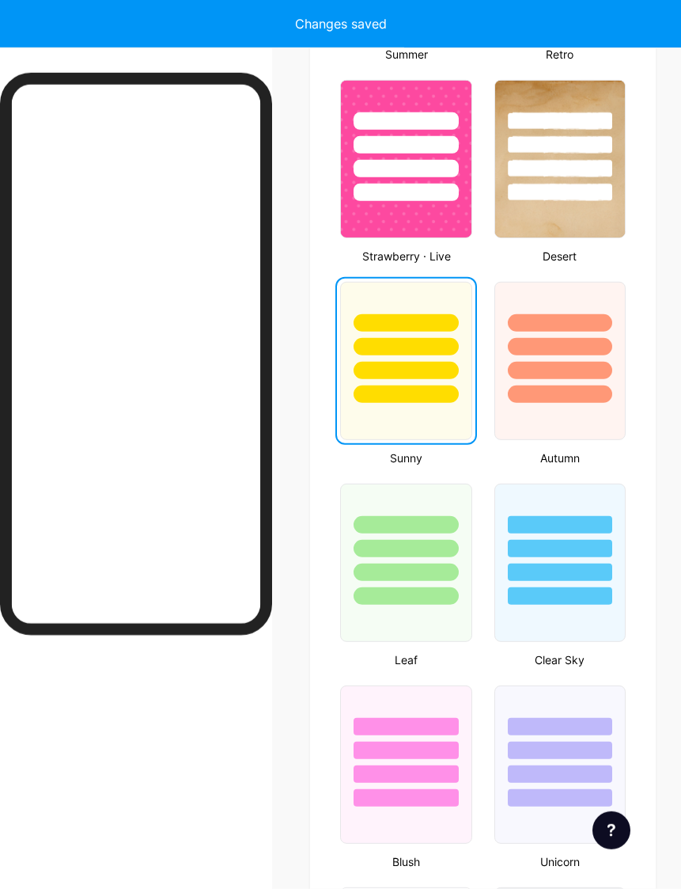
click at [567, 384] on div at bounding box center [560, 342] width 130 height 120
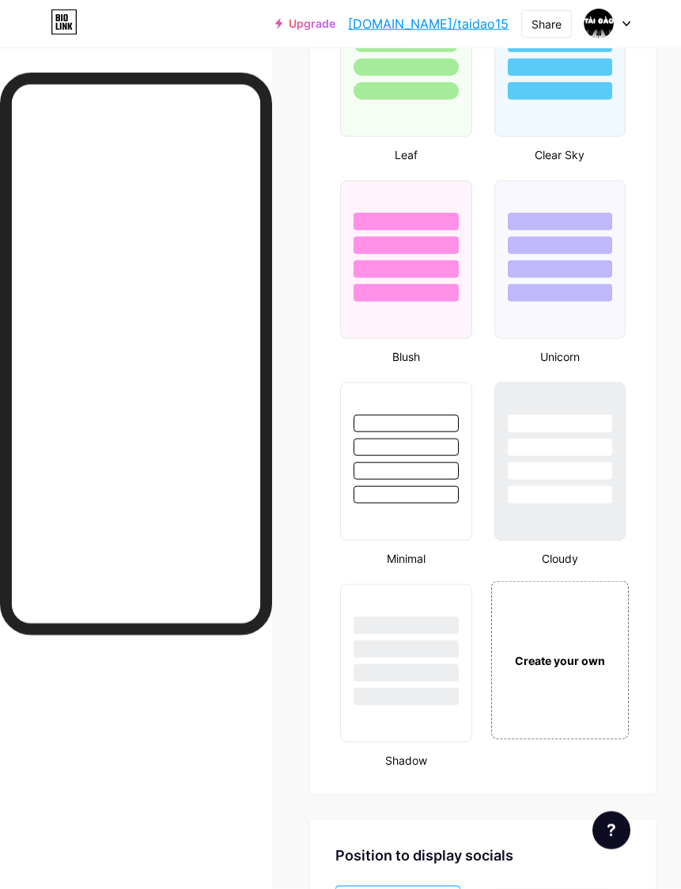
scroll to position [2212, 0]
click at [412, 468] on div at bounding box center [406, 470] width 104 height 17
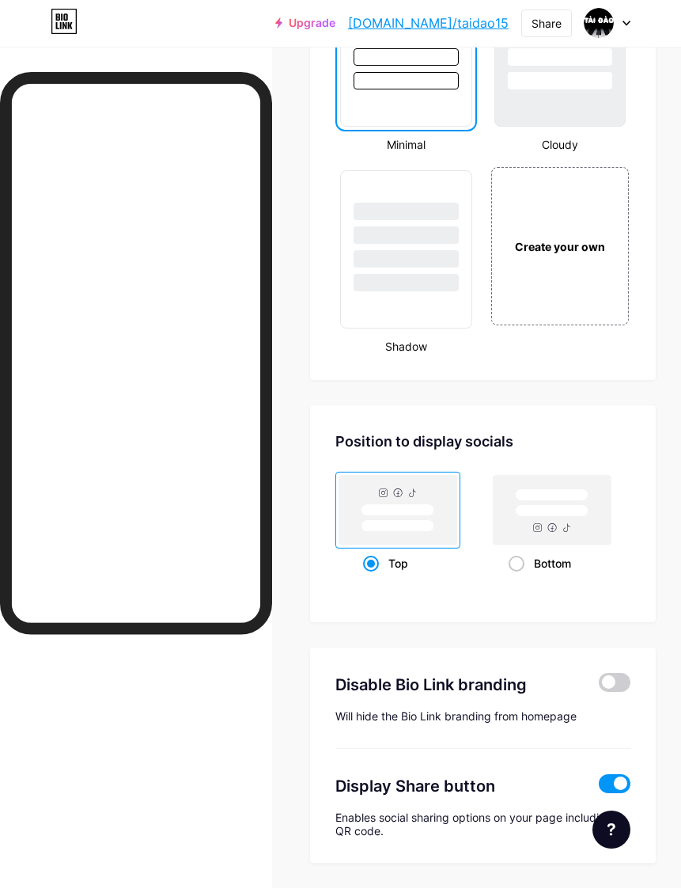
scroll to position [2625, 0]
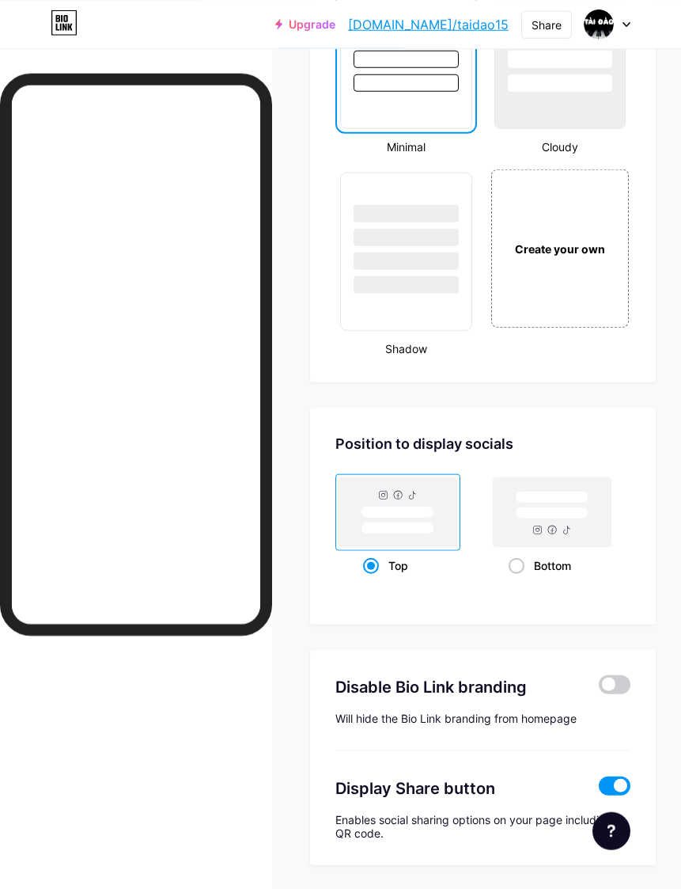
click at [554, 515] on rect at bounding box center [552, 512] width 73 height 12
click at [519, 579] on input "Bottom" at bounding box center [514, 584] width 10 height 10
radio input "true"
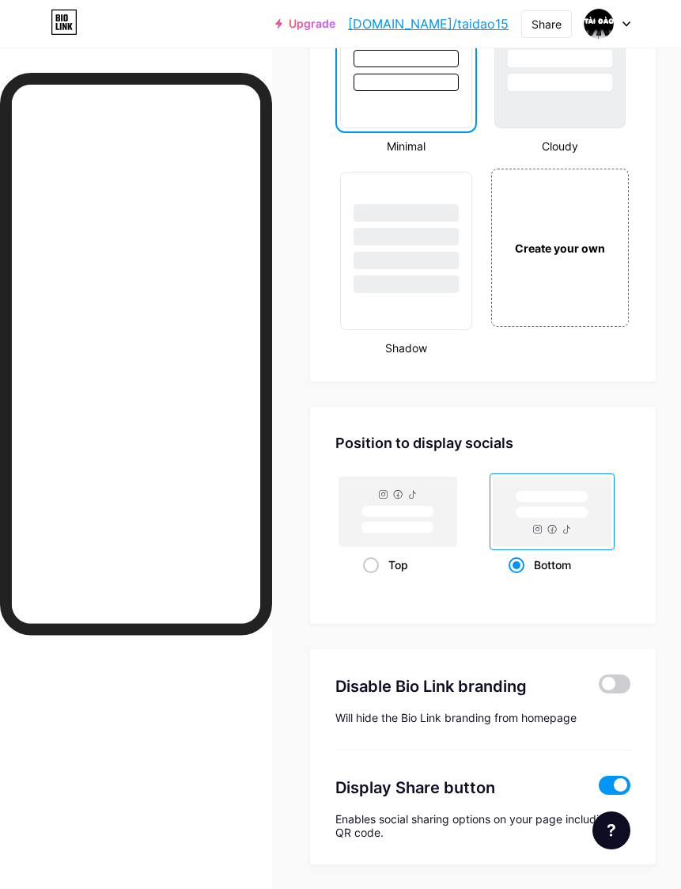
click at [423, 517] on rect at bounding box center [398, 512] width 73 height 12
click at [373, 579] on input "Top" at bounding box center [368, 584] width 10 height 10
radio input "true"
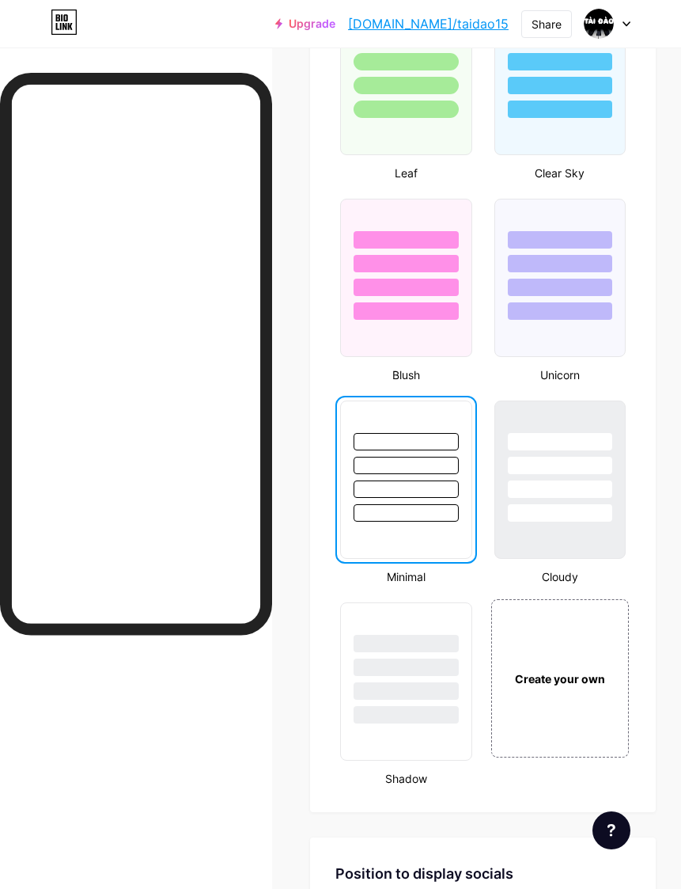
scroll to position [2174, 0]
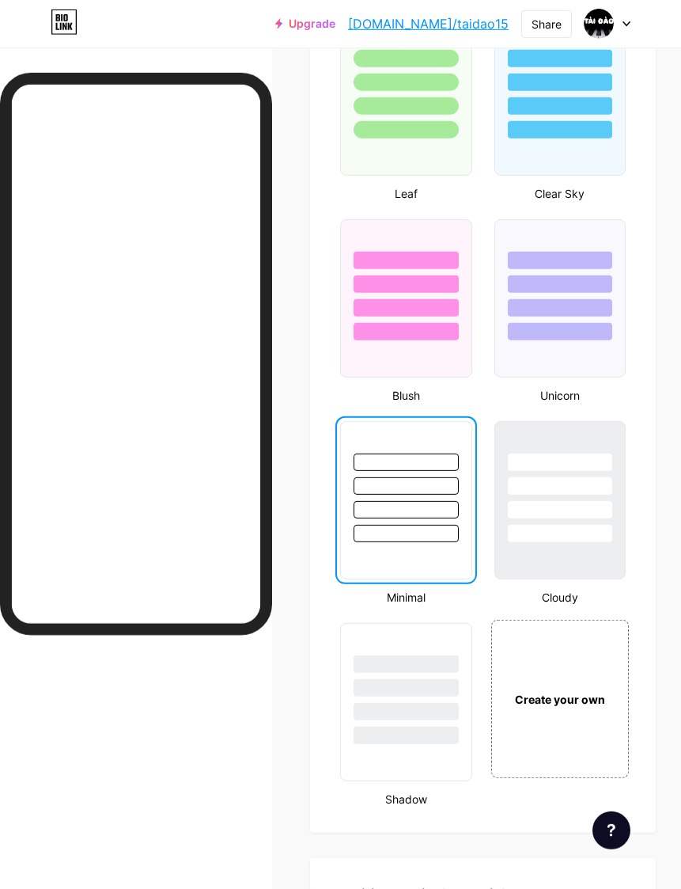
click at [415, 686] on div at bounding box center [406, 687] width 104 height 17
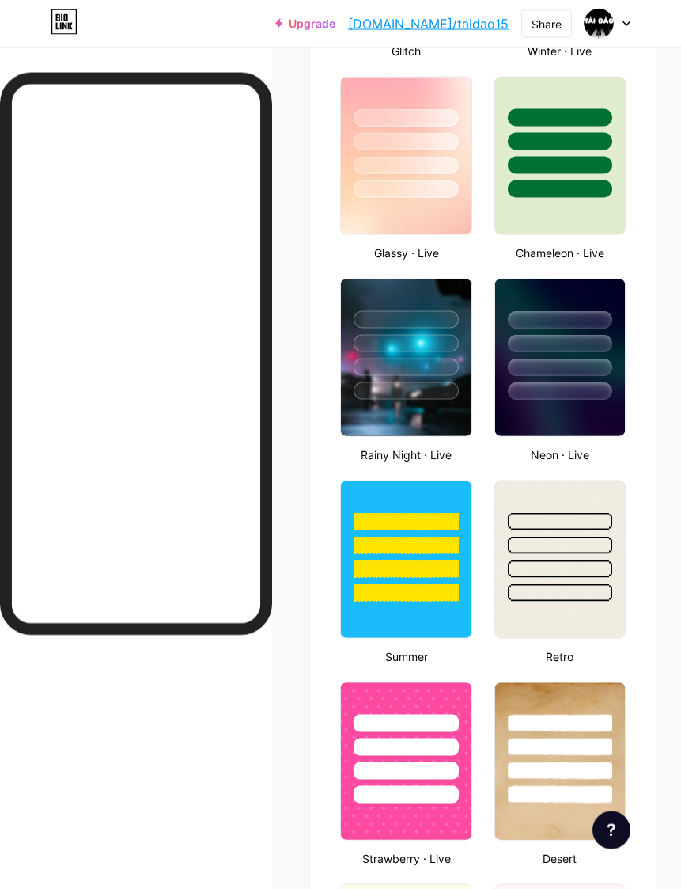
scroll to position [1076, 0]
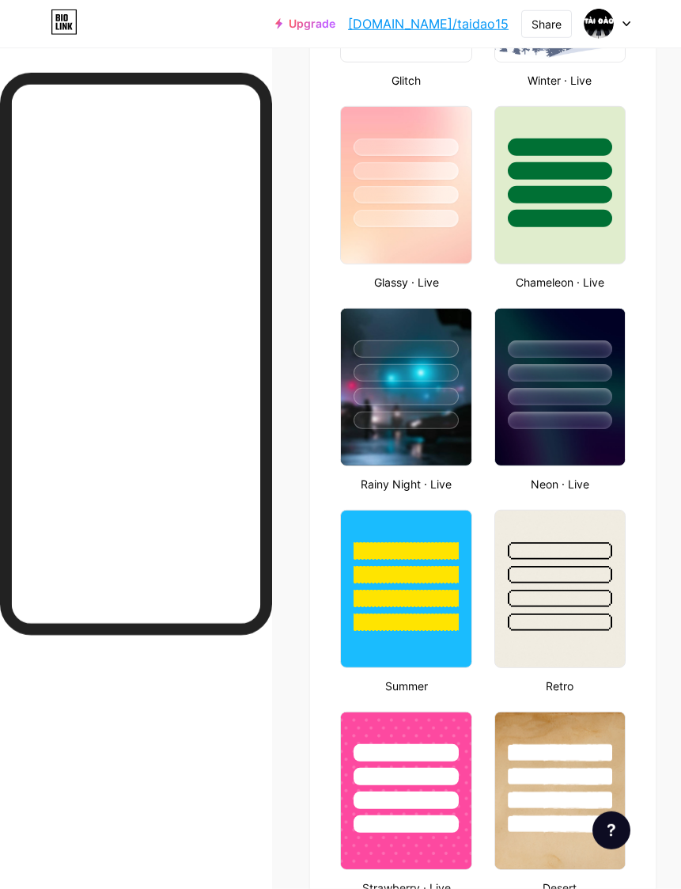
click at [551, 609] on div at bounding box center [560, 570] width 130 height 120
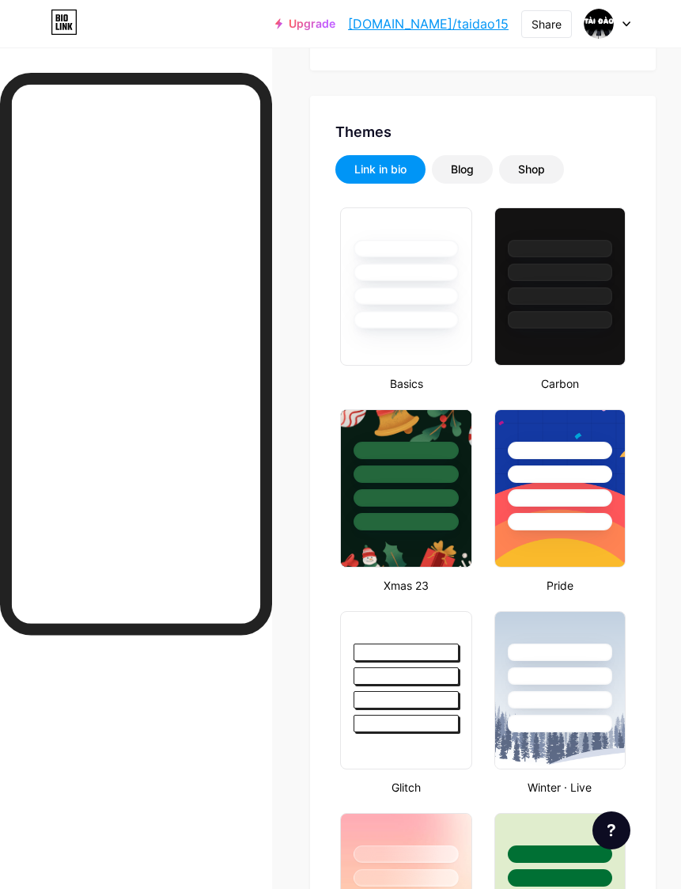
scroll to position [370, 0]
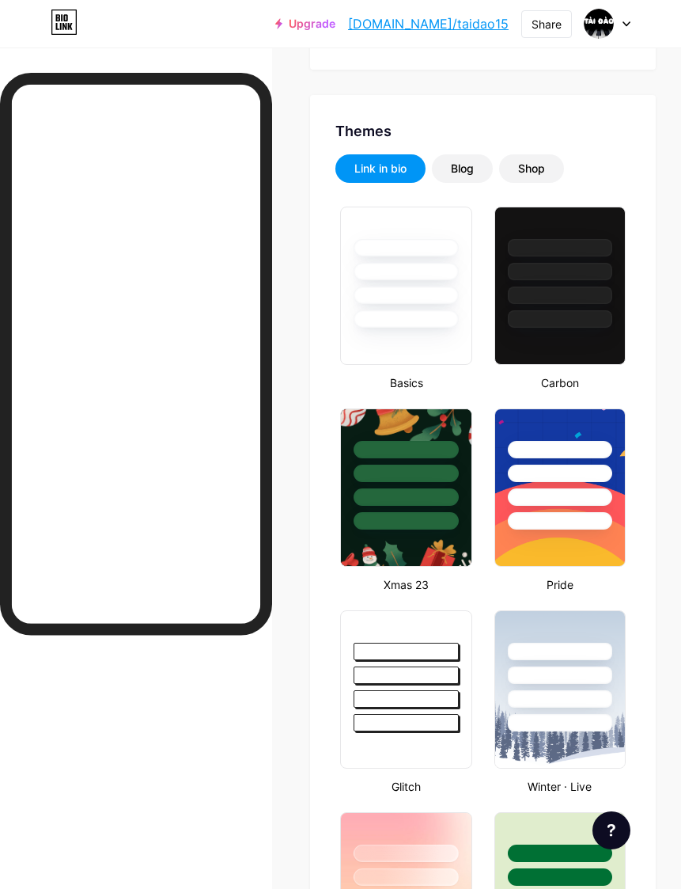
click at [412, 699] on div at bounding box center [406, 698] width 104 height 17
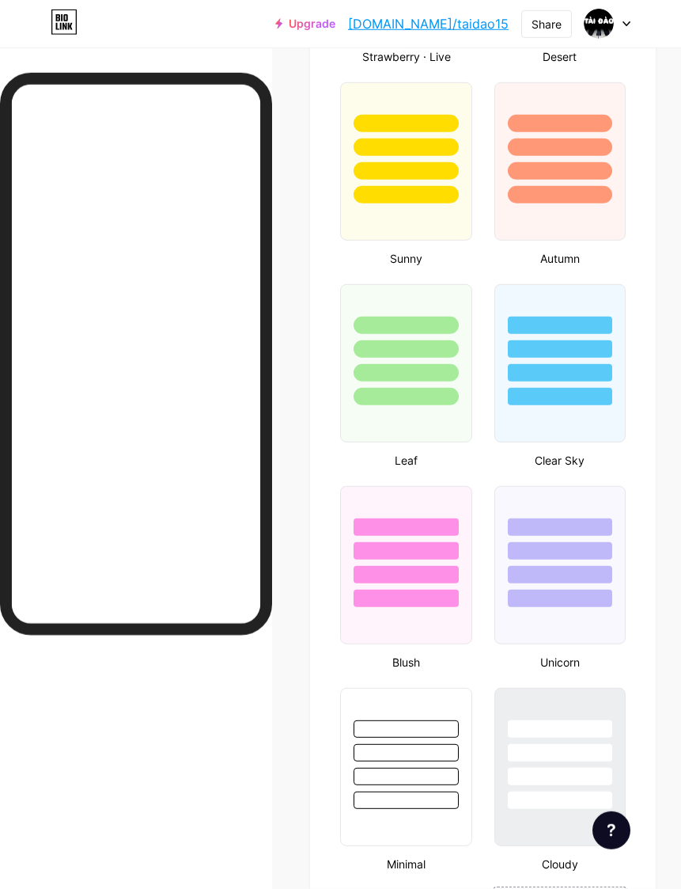
scroll to position [1908, 0]
click at [417, 617] on div at bounding box center [405, 564] width 131 height 158
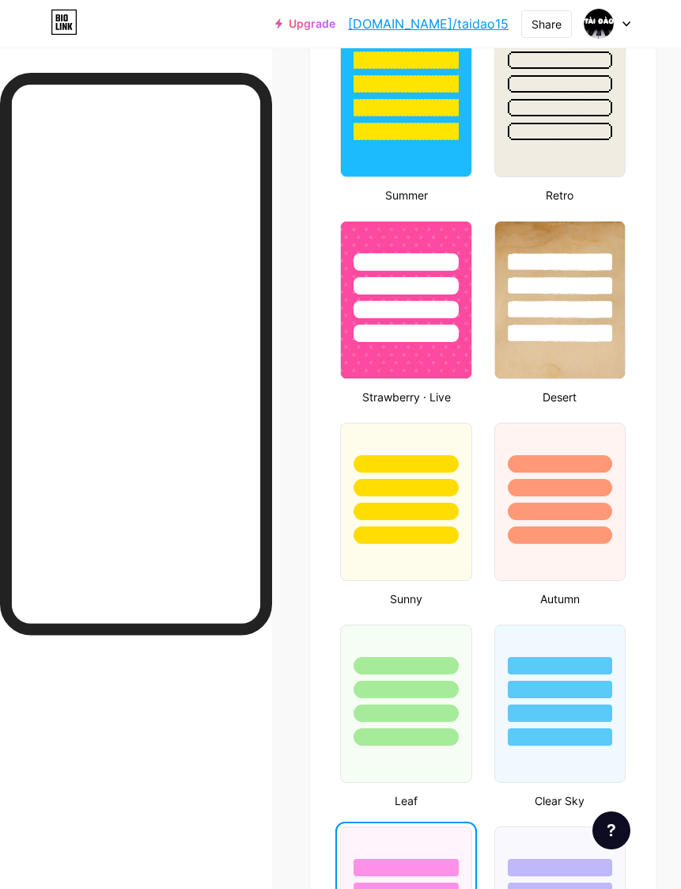
scroll to position [1563, 0]
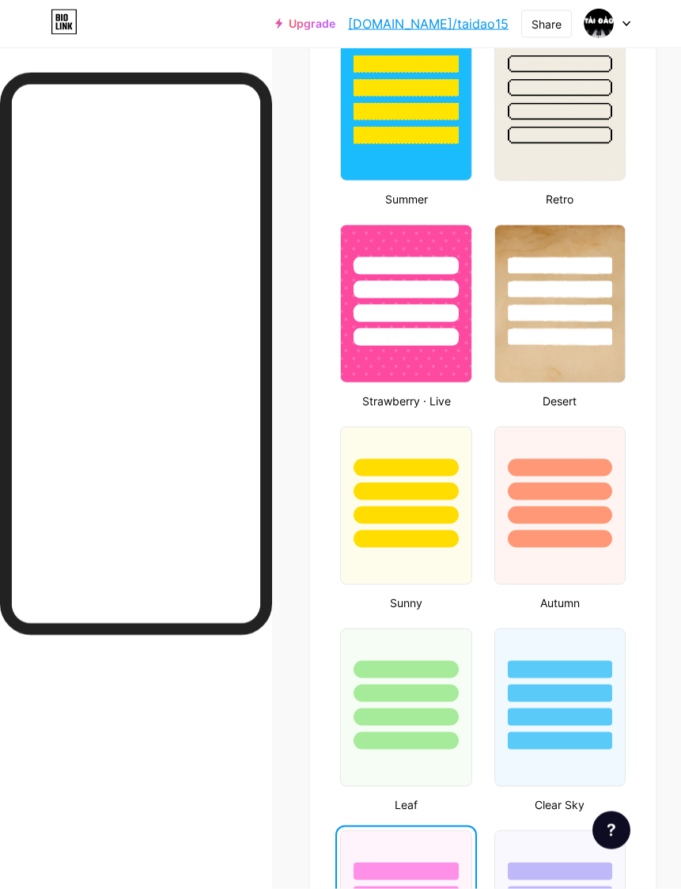
click at [567, 691] on div at bounding box center [560, 692] width 104 height 17
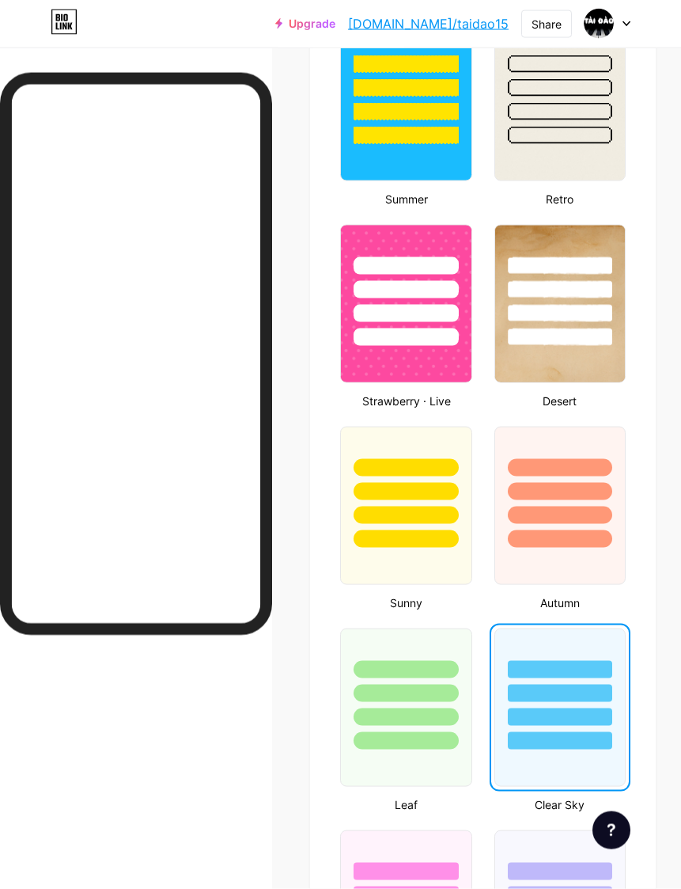
scroll to position [1563, 0]
click at [581, 481] on div at bounding box center [560, 486] width 130 height 120
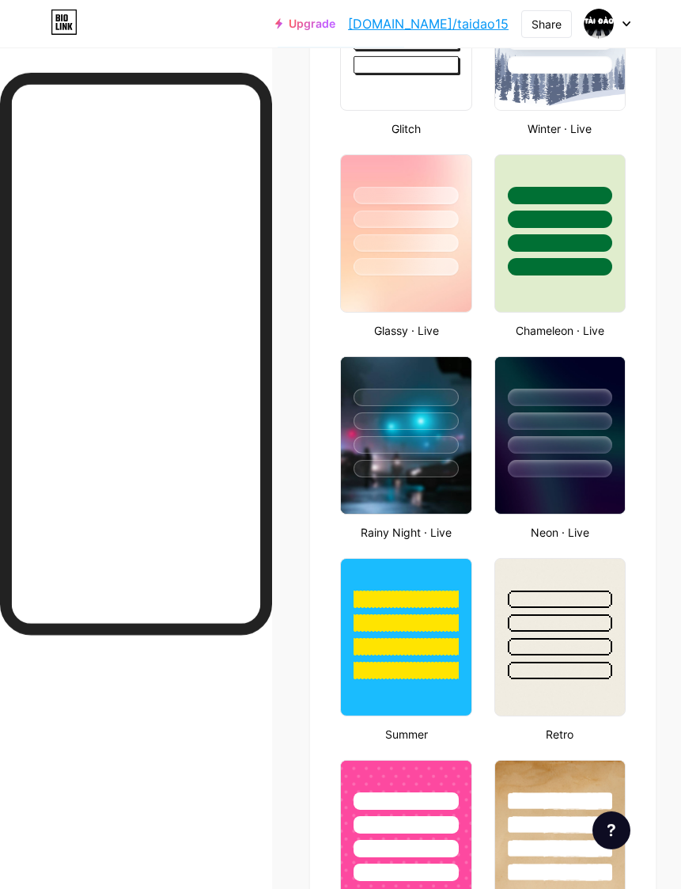
scroll to position [1029, 0]
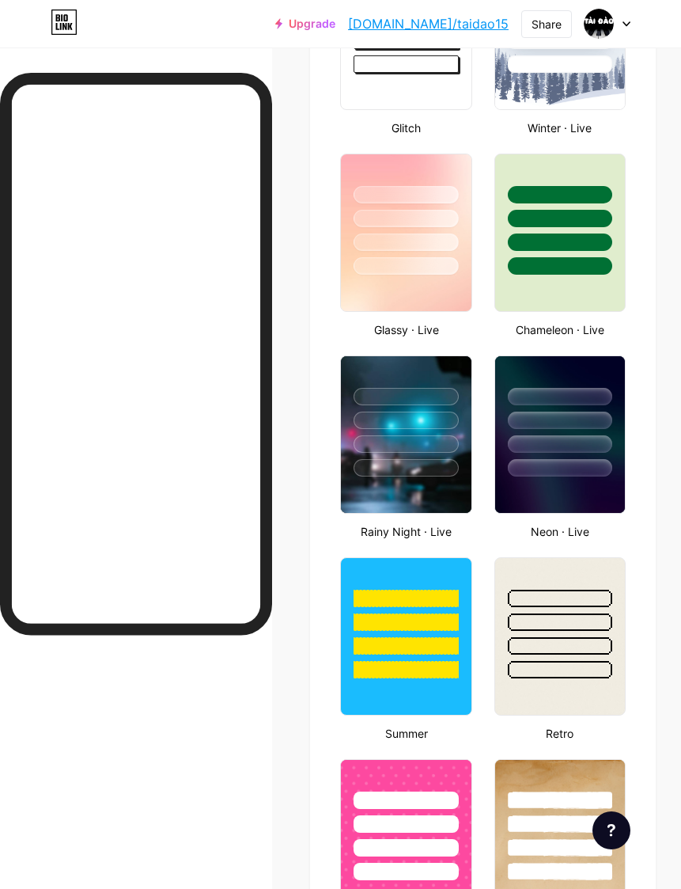
click at [425, 470] on div at bounding box center [406, 467] width 104 height 17
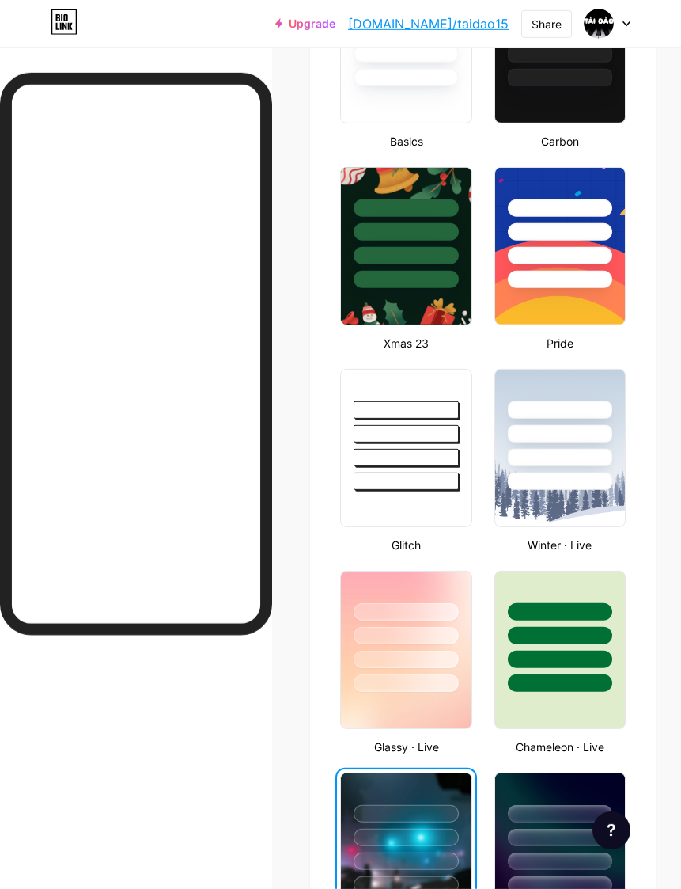
scroll to position [612, 0]
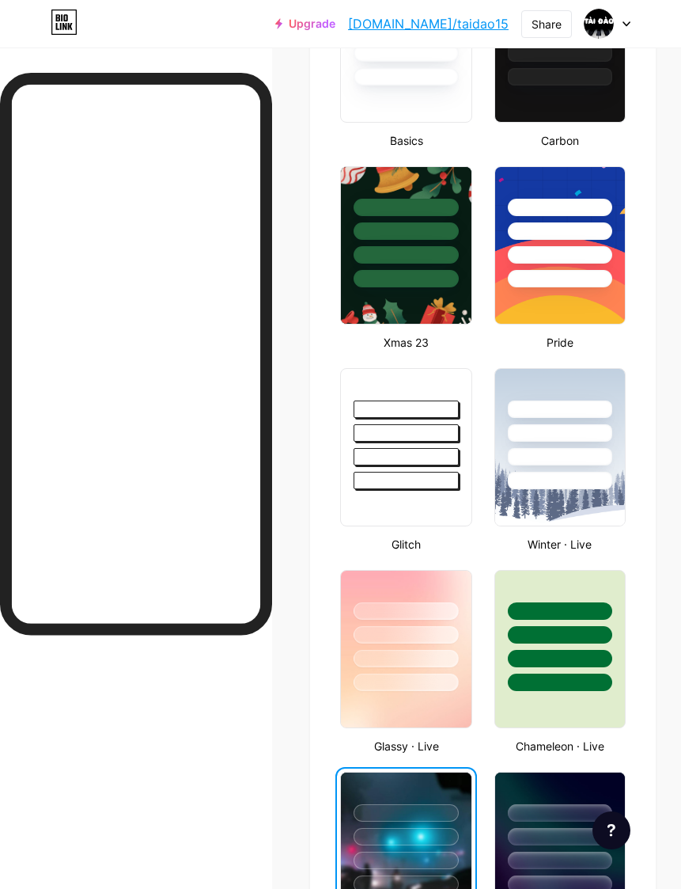
click at [563, 447] on div at bounding box center [560, 429] width 130 height 120
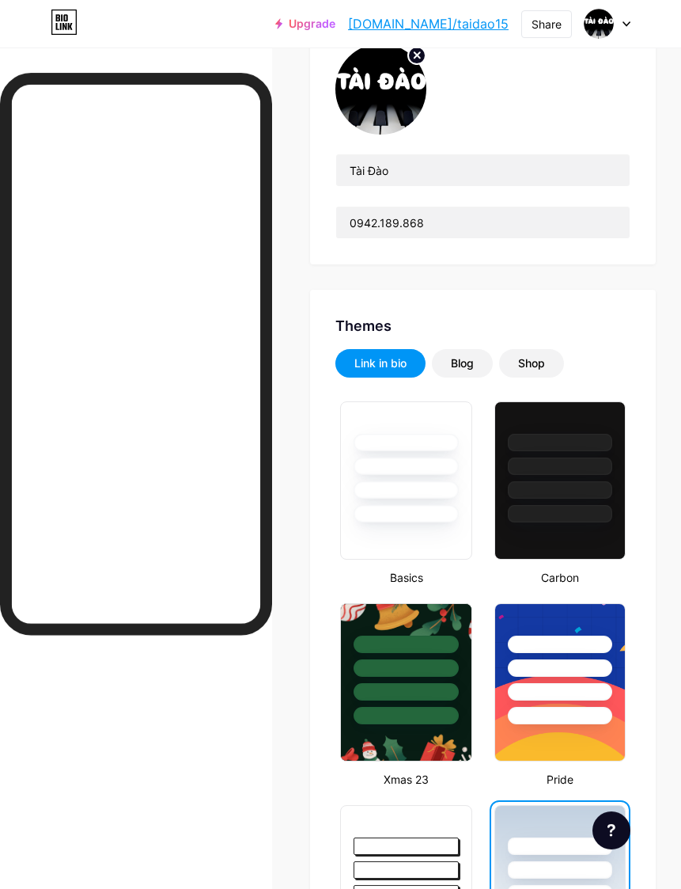
scroll to position [0, 0]
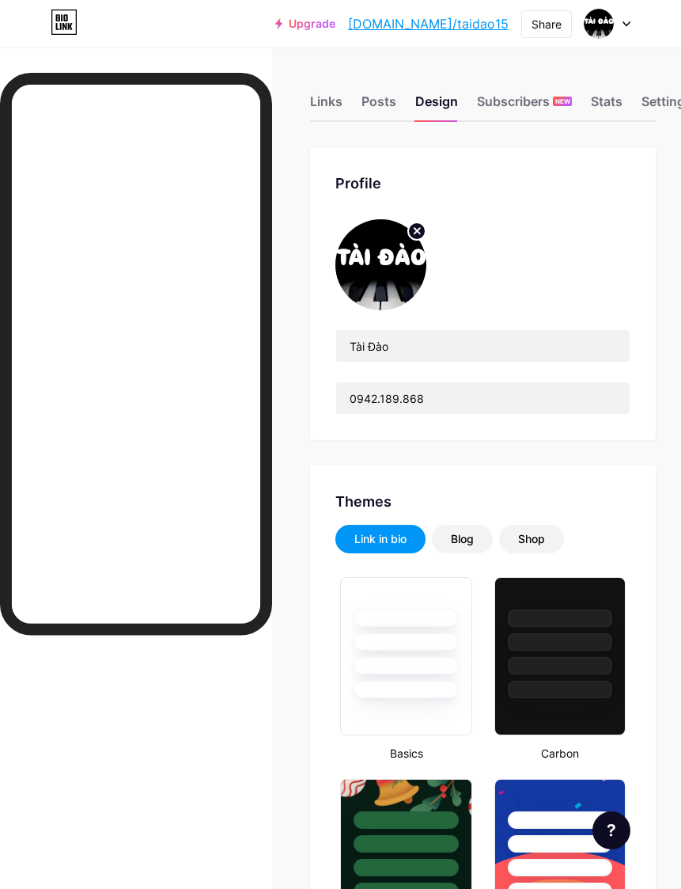
click at [469, 548] on div "Blog" at bounding box center [462, 539] width 61 height 28
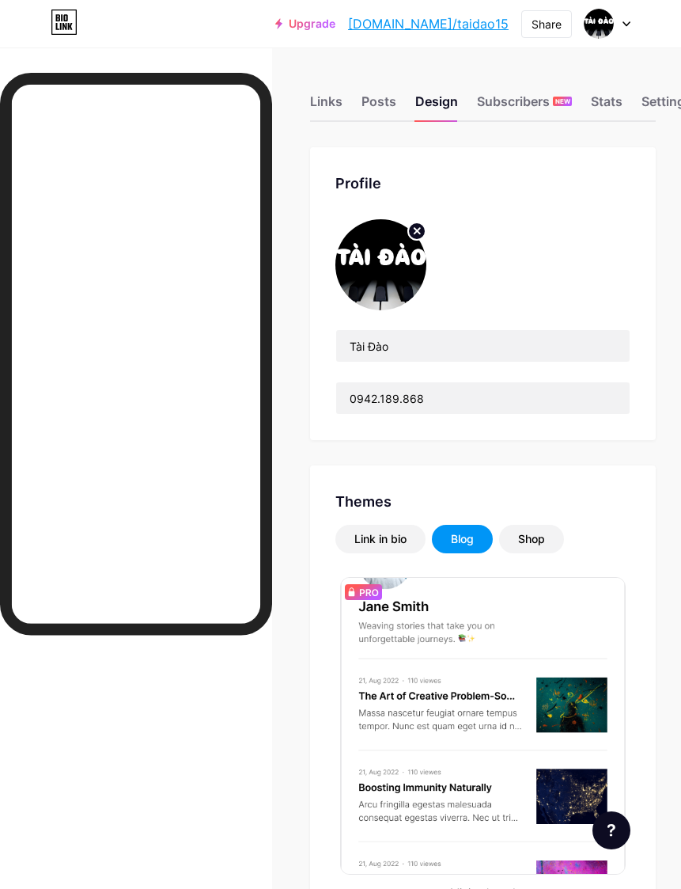
click at [542, 536] on div "Shop" at bounding box center [531, 539] width 27 height 16
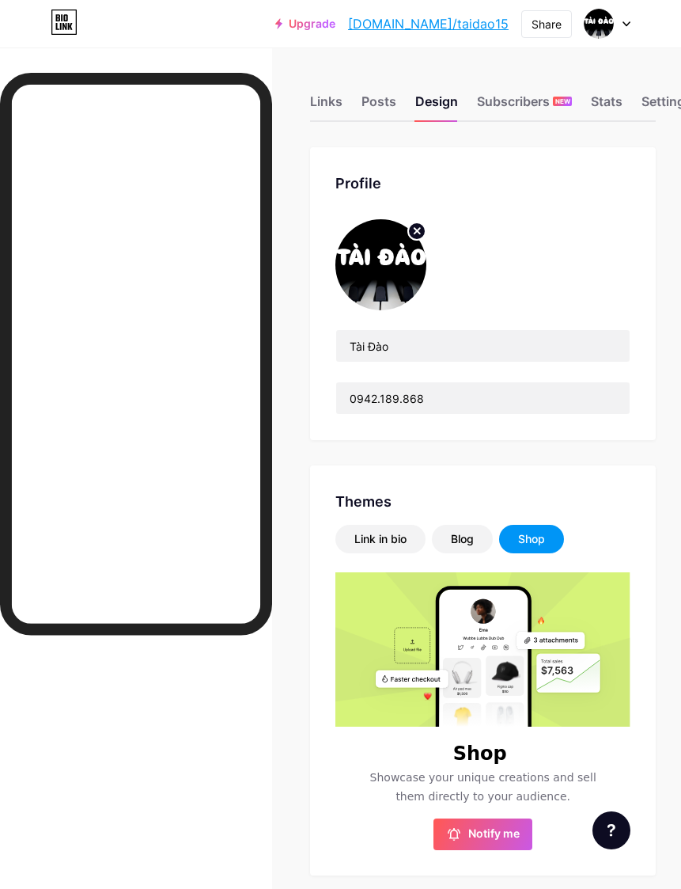
click at [518, 113] on div "Subscribers NEW" at bounding box center [524, 106] width 95 height 28
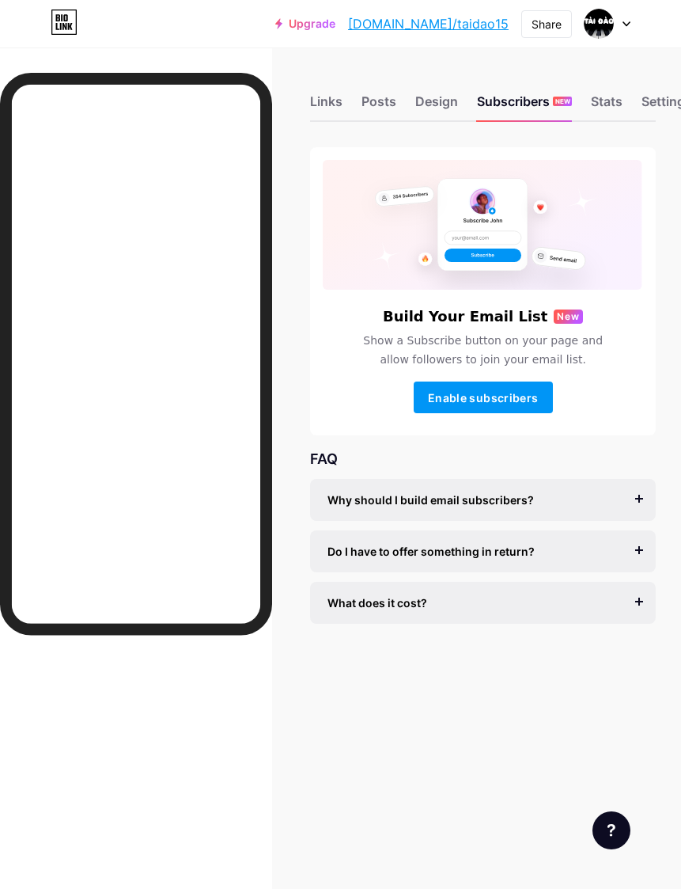
click at [608, 93] on div "Stats" at bounding box center [607, 106] width 32 height 28
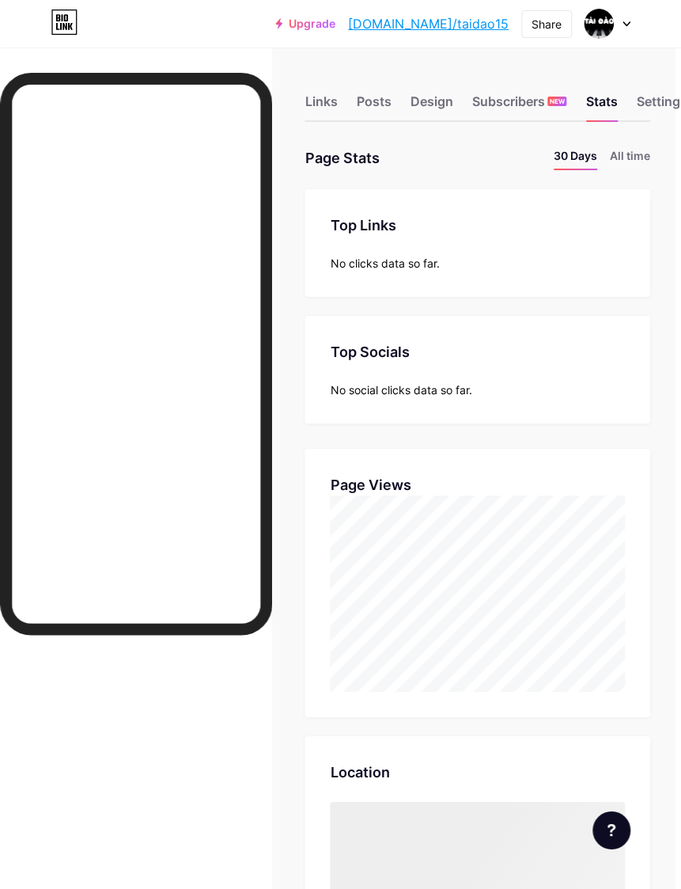
scroll to position [0, 13]
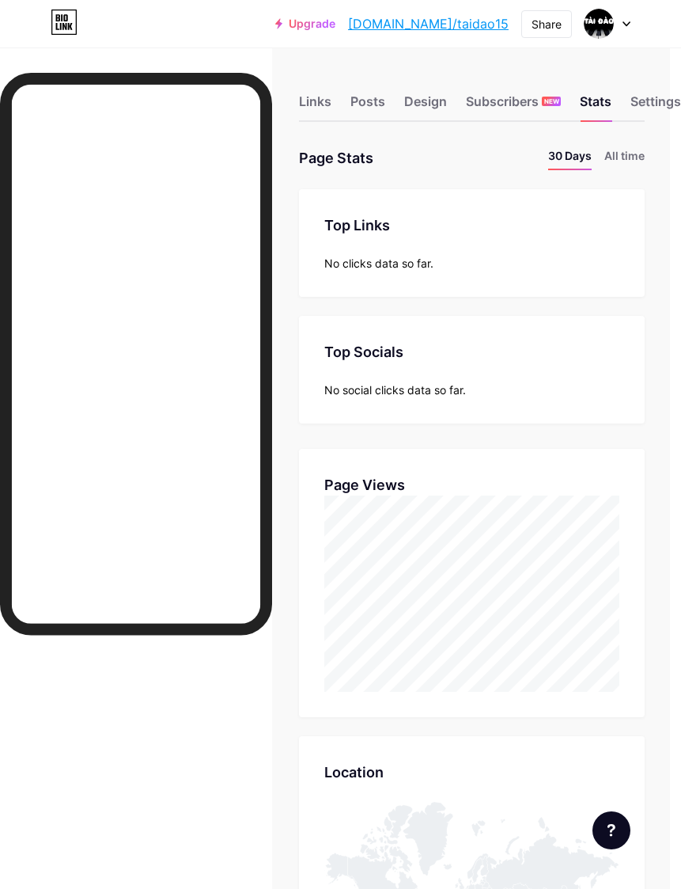
click at [636, 110] on div "Settings" at bounding box center [656, 106] width 51 height 28
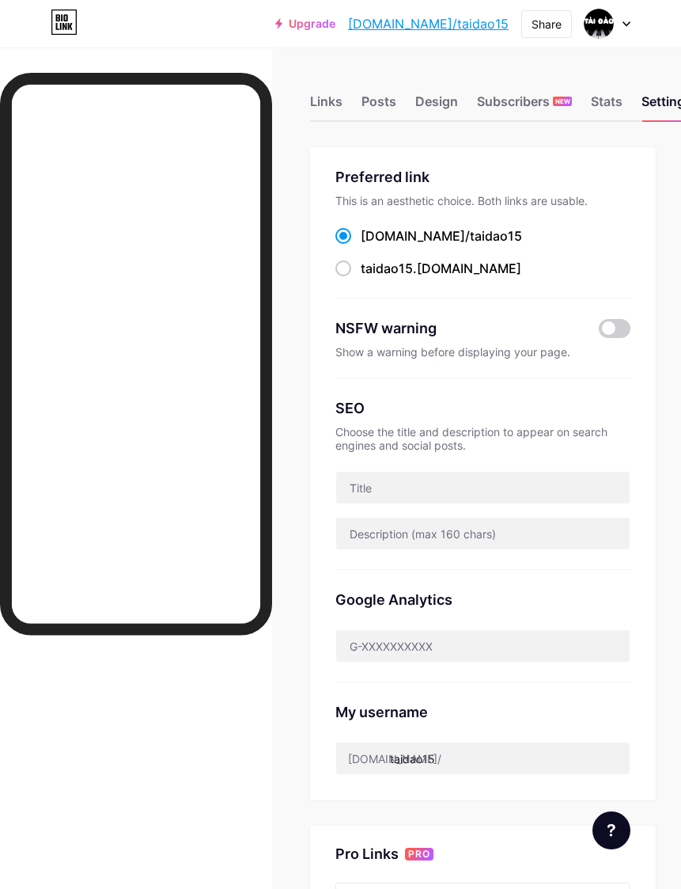
scroll to position [53, 0]
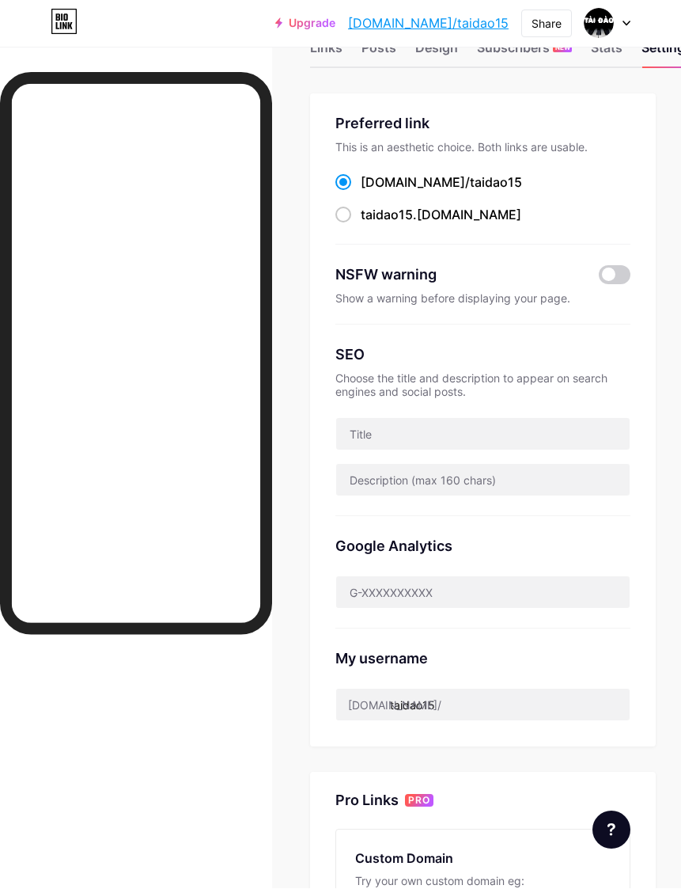
click at [470, 176] on span "taidao15" at bounding box center [496, 183] width 52 height 16
click at [371, 192] on input "[DOMAIN_NAME]/ taidao15" at bounding box center [366, 197] width 10 height 10
click at [502, 715] on input "taidao15" at bounding box center [483, 705] width 294 height 32
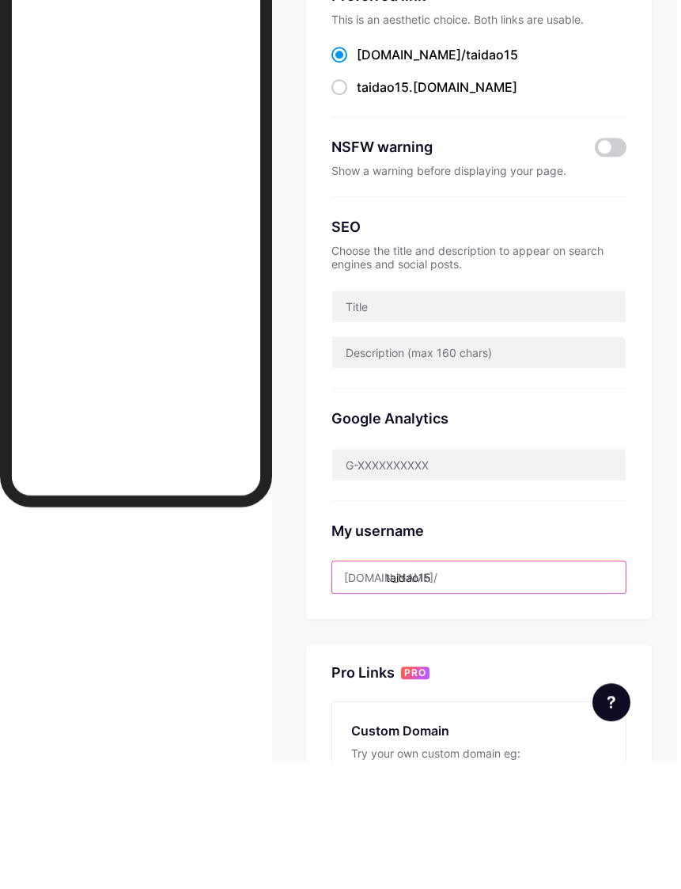
scroll to position [172, 12]
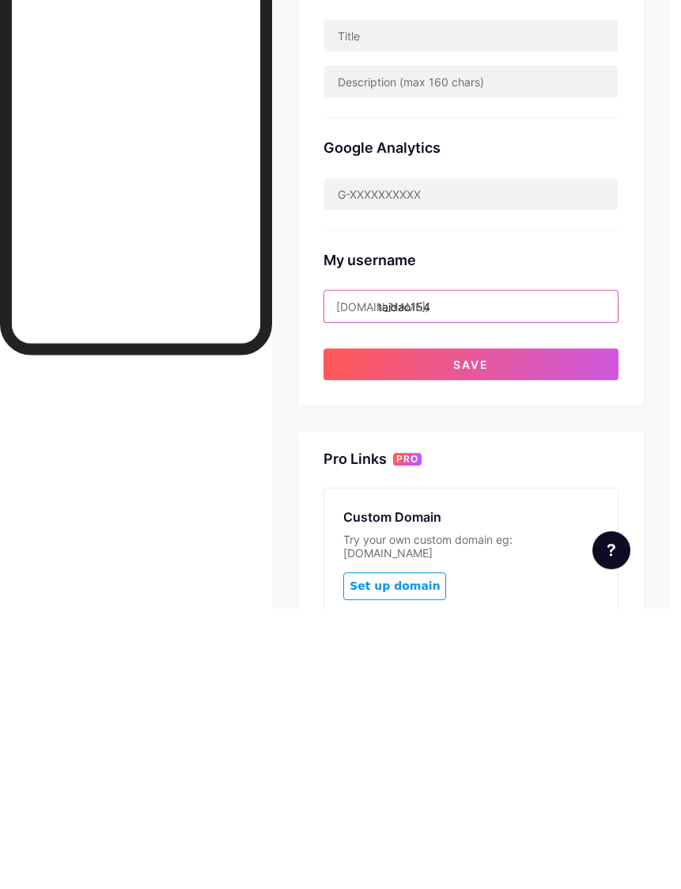
type input "taidao154"
click at [548, 628] on button "Save" at bounding box center [471, 644] width 295 height 32
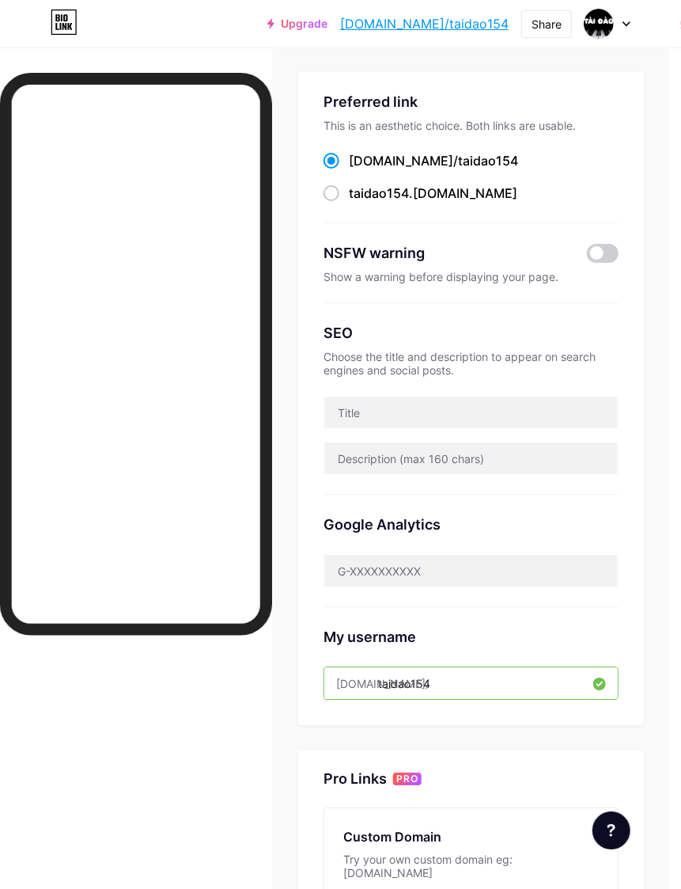
scroll to position [0, 12]
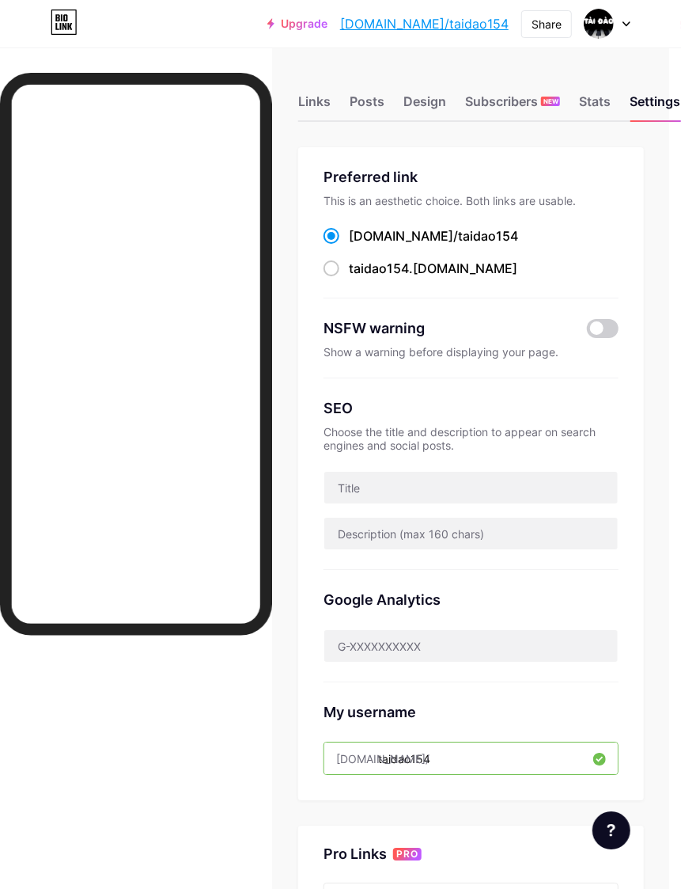
click at [313, 105] on div "Links" at bounding box center [314, 106] width 32 height 28
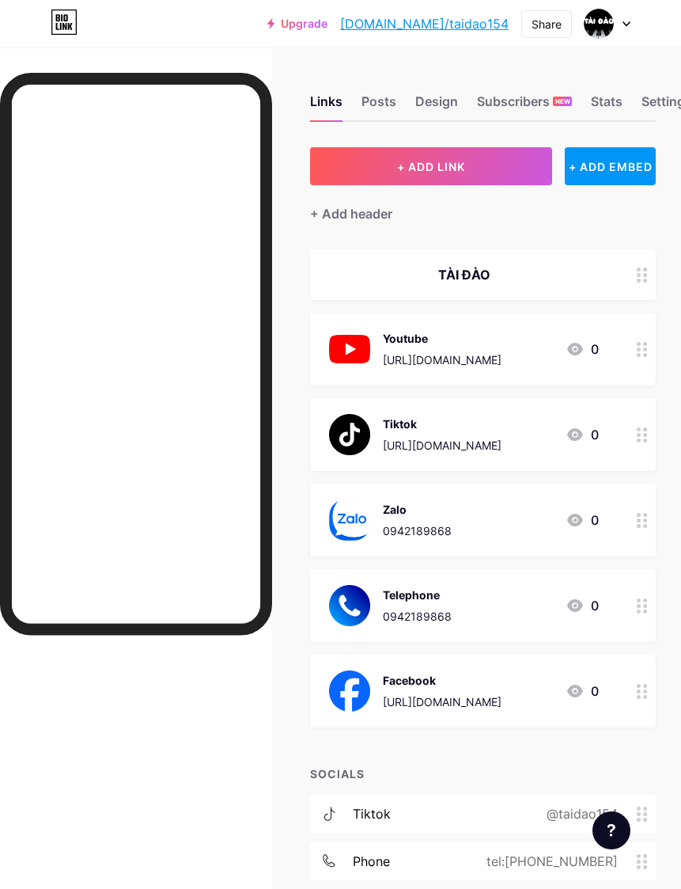
click at [461, 24] on link "[DOMAIN_NAME]/taidao154" at bounding box center [424, 23] width 169 height 19
click at [638, 520] on circle at bounding box center [639, 520] width 4 height 4
click at [396, 587] on button "Save" at bounding box center [341, 568] width 356 height 38
click at [639, 519] on circle at bounding box center [639, 520] width 4 height 4
click at [222, 524] on div "Zalo 0942189868 Make this a highlighted link Delete Hide Save" at bounding box center [340, 441] width 305 height 165
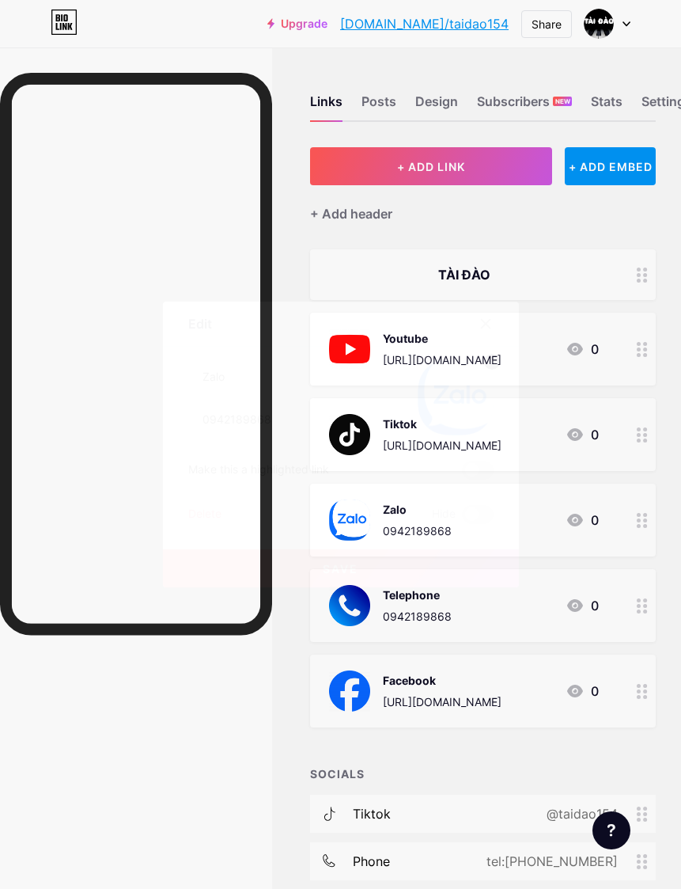
click at [210, 524] on div "Delete" at bounding box center [204, 514] width 33 height 19
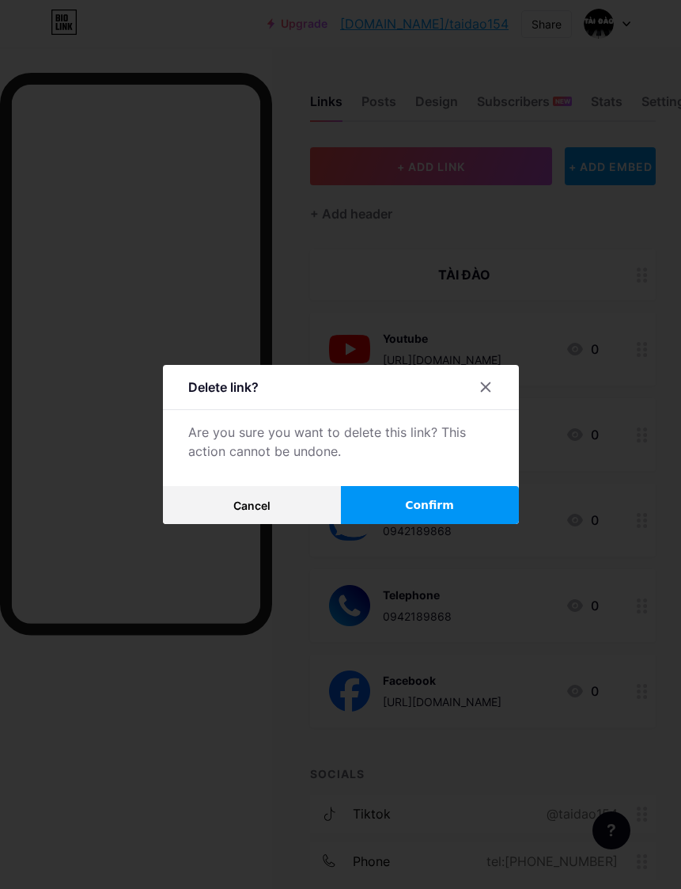
click at [464, 524] on button "Confirm" at bounding box center [430, 505] width 178 height 38
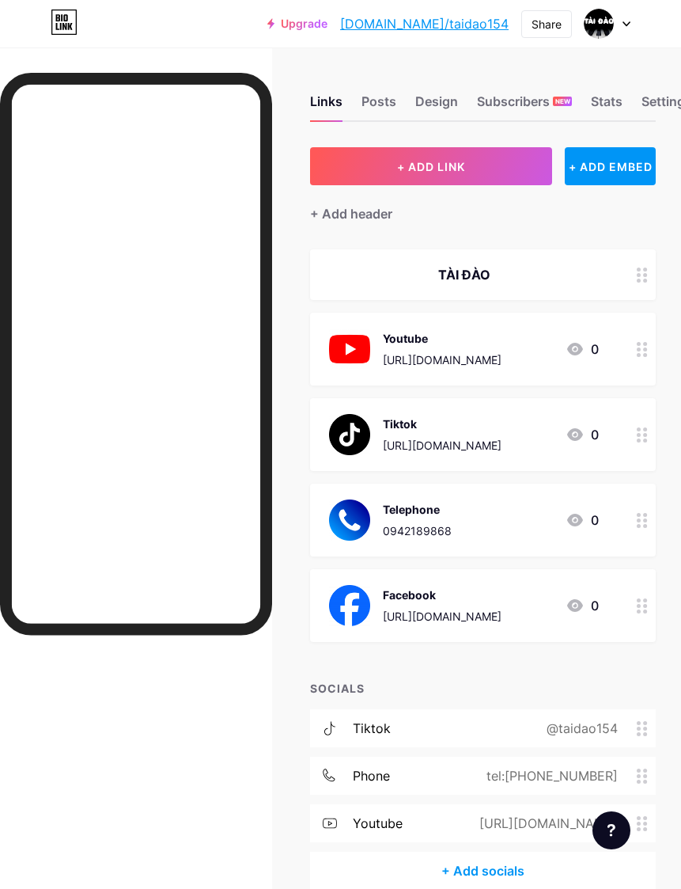
click at [646, 518] on circle at bounding box center [645, 520] width 4 height 4
click at [220, 524] on div "Delete" at bounding box center [204, 514] width 33 height 19
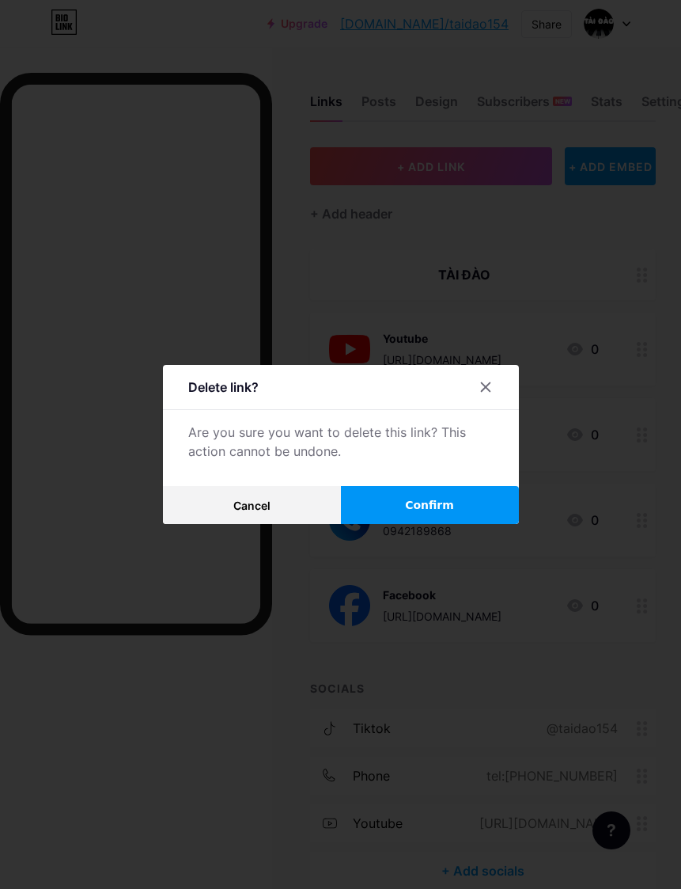
click at [457, 524] on button "Confirm" at bounding box center [430, 505] width 178 height 38
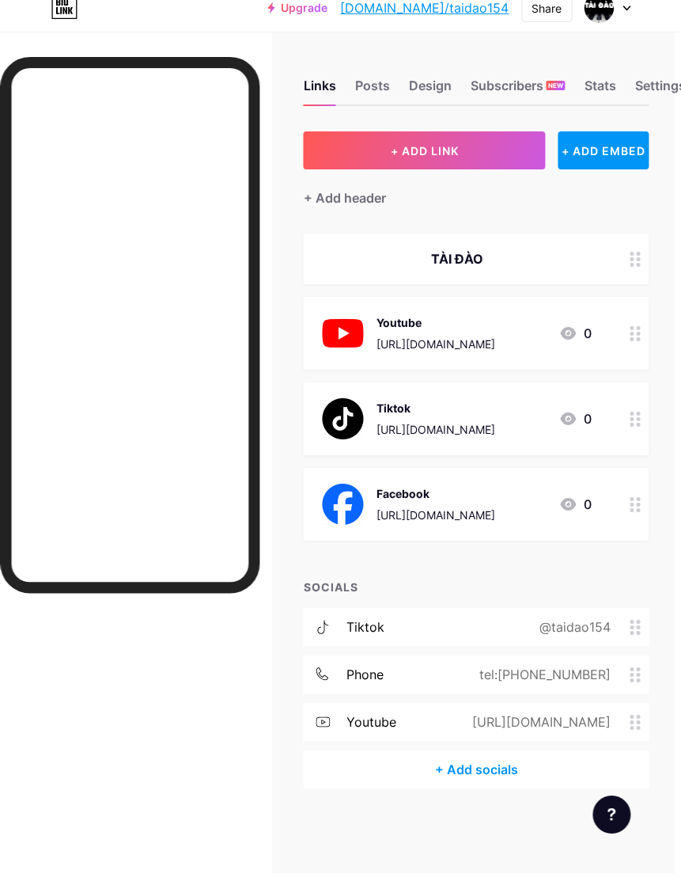
scroll to position [55, 0]
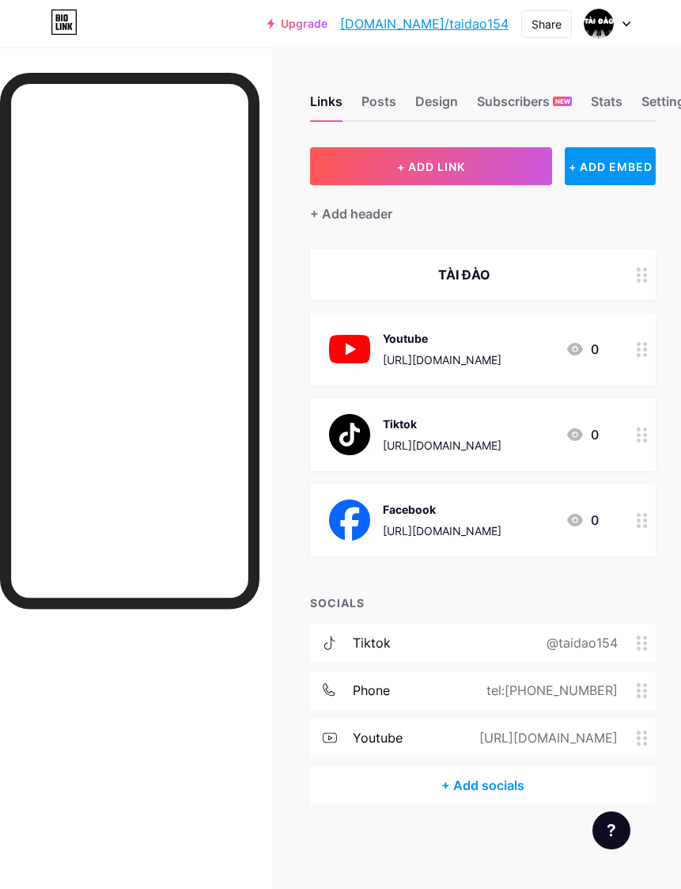
click at [595, 680] on div "tel:[PHONE_NUMBER]" at bounding box center [549, 689] width 176 height 19
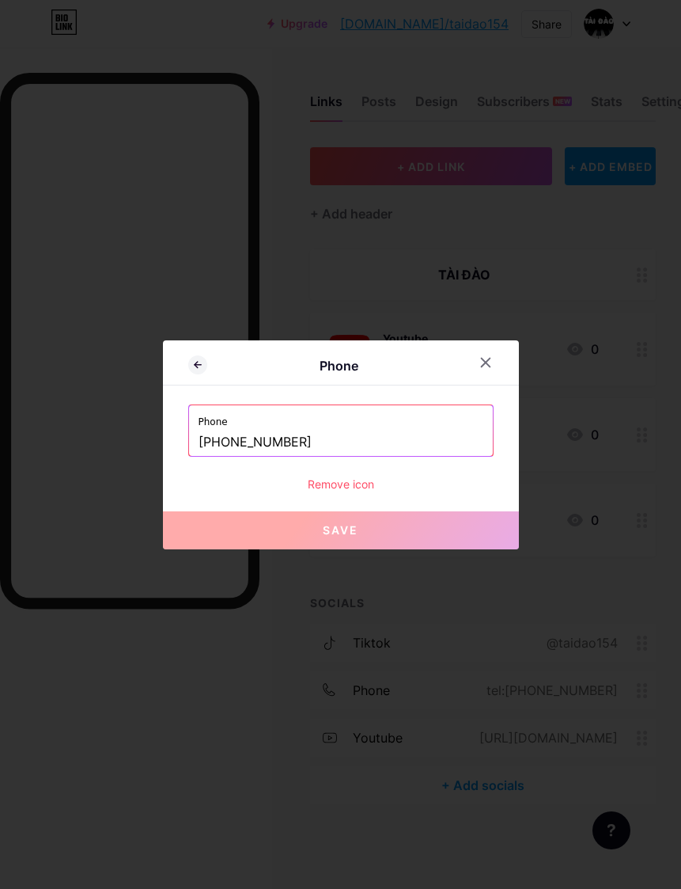
click at [487, 377] on div at bounding box center [486, 362] width 28 height 28
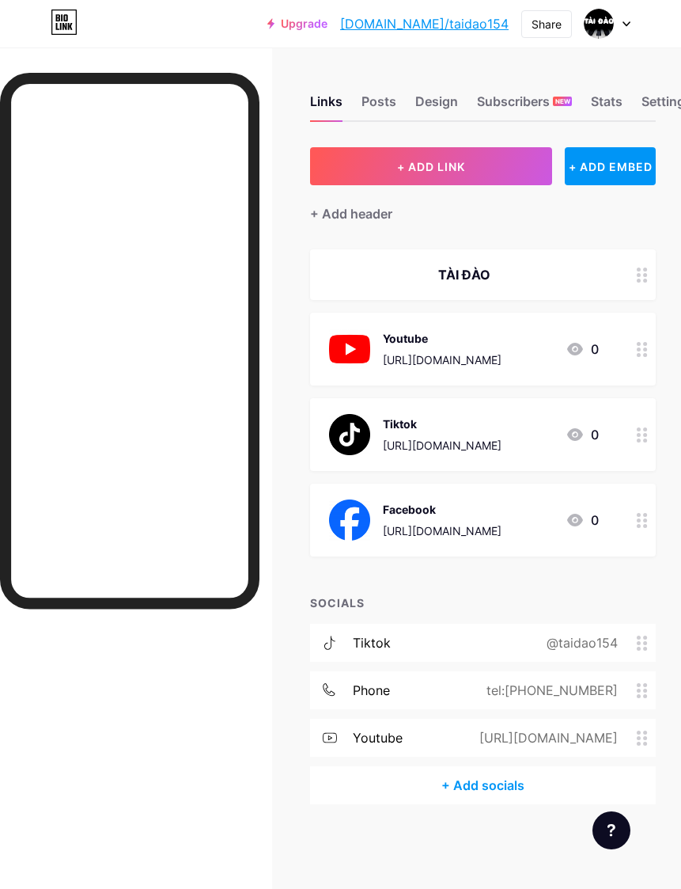
click at [637, 683] on icon at bounding box center [642, 690] width 11 height 15
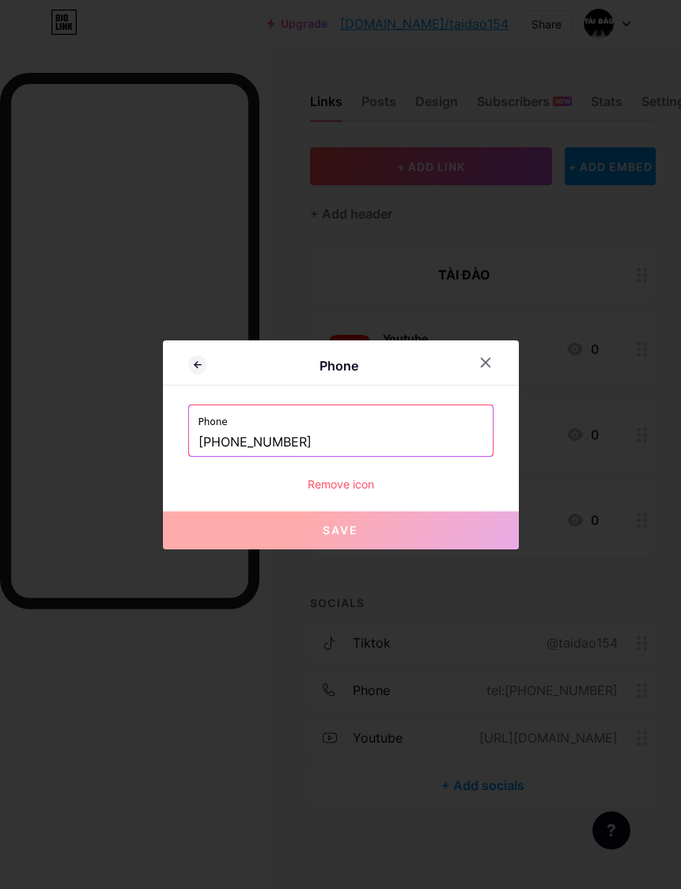
click at [368, 492] on div "Remove icon" at bounding box center [340, 484] width 305 height 17
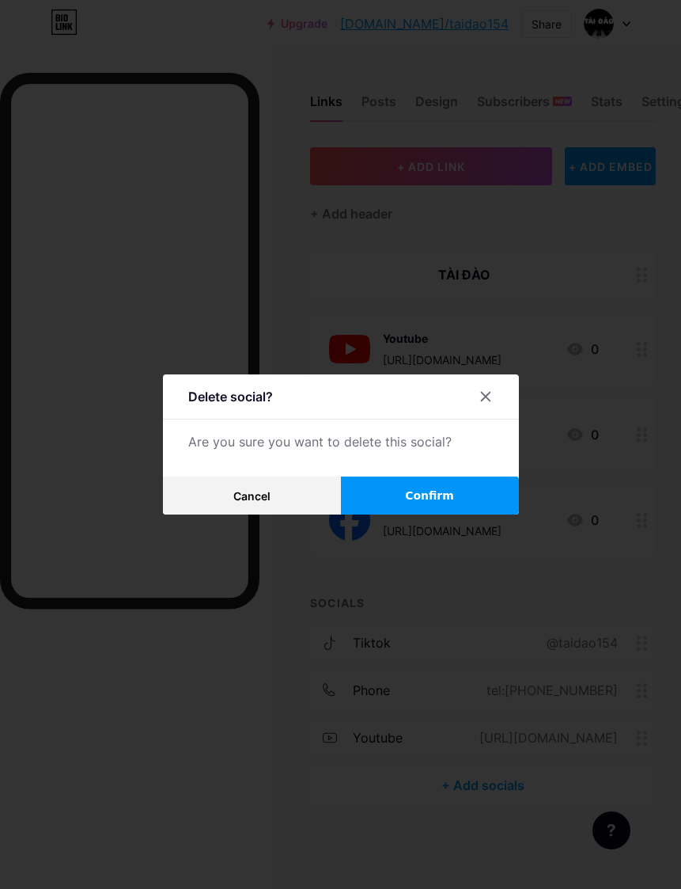
click at [466, 514] on button "Confirm" at bounding box center [430, 495] width 178 height 38
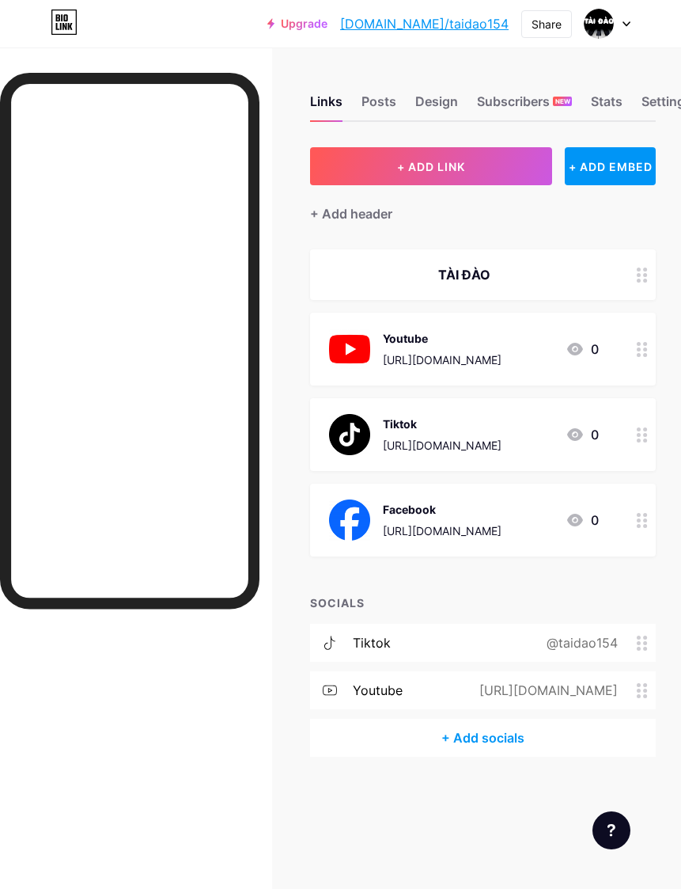
click at [640, 635] on icon at bounding box center [642, 642] width 11 height 15
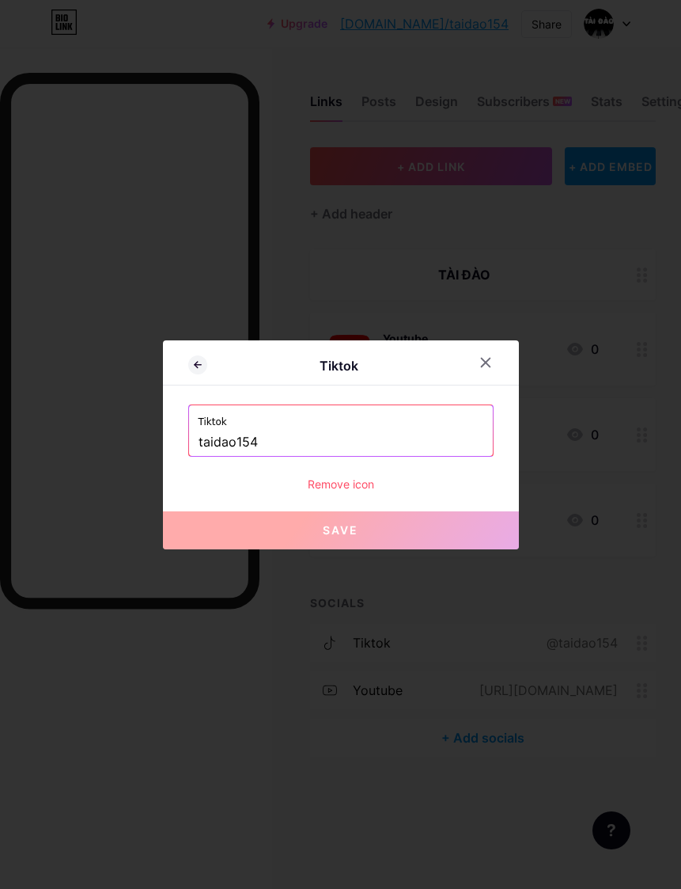
click at [366, 492] on div "Remove icon" at bounding box center [340, 484] width 305 height 17
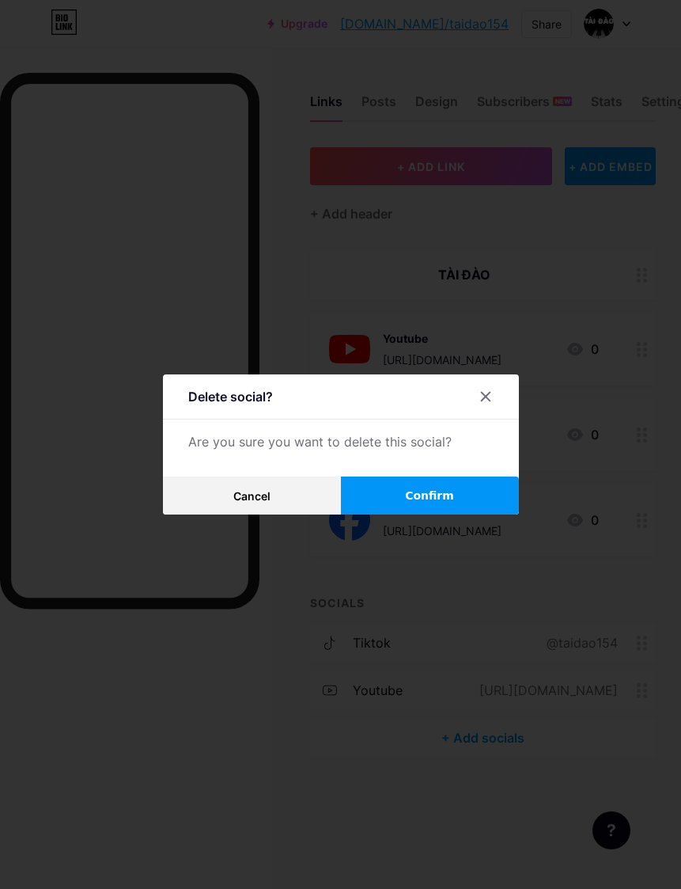
click at [449, 504] on span "Confirm" at bounding box center [429, 495] width 49 height 17
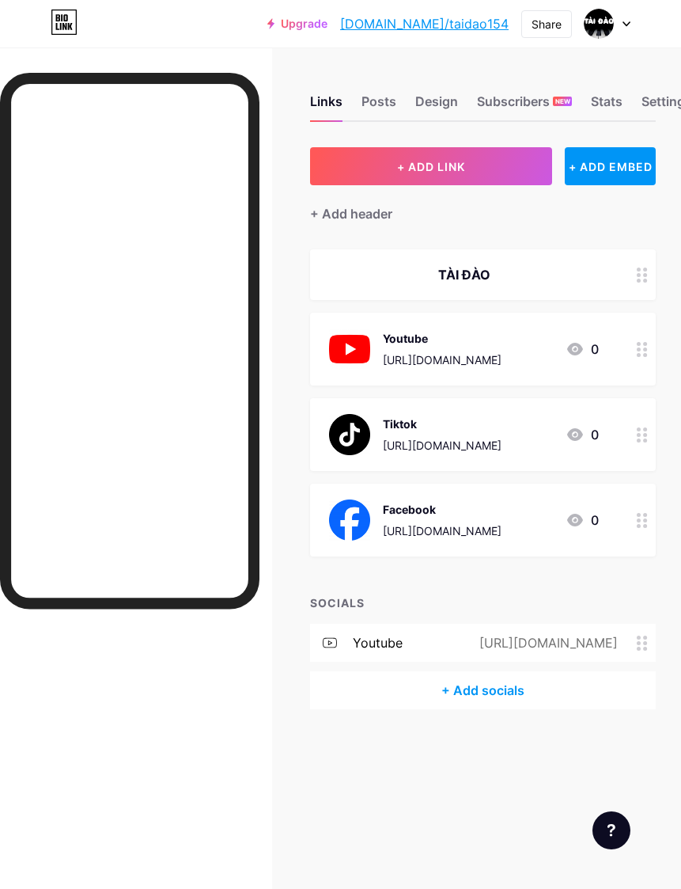
click at [648, 635] on span at bounding box center [646, 642] width 19 height 15
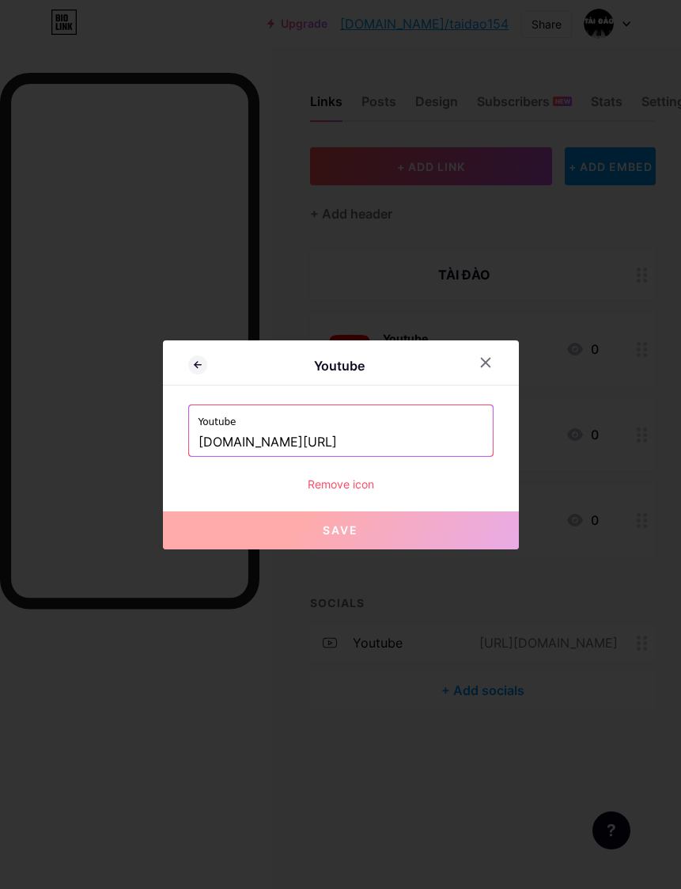
click at [355, 492] on div "Remove icon" at bounding box center [340, 484] width 305 height 17
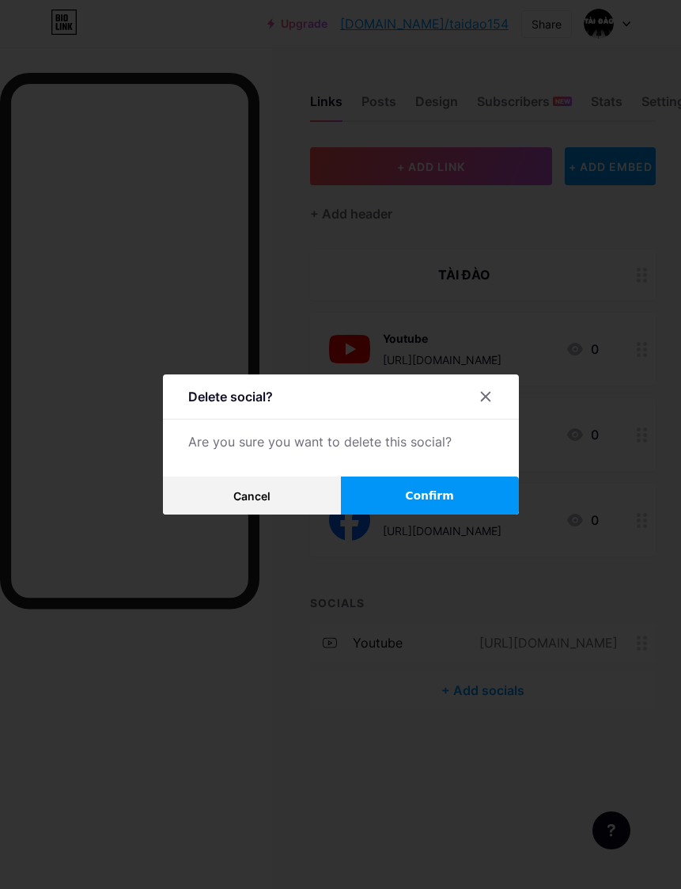
click at [434, 504] on span "Confirm" at bounding box center [429, 495] width 49 height 17
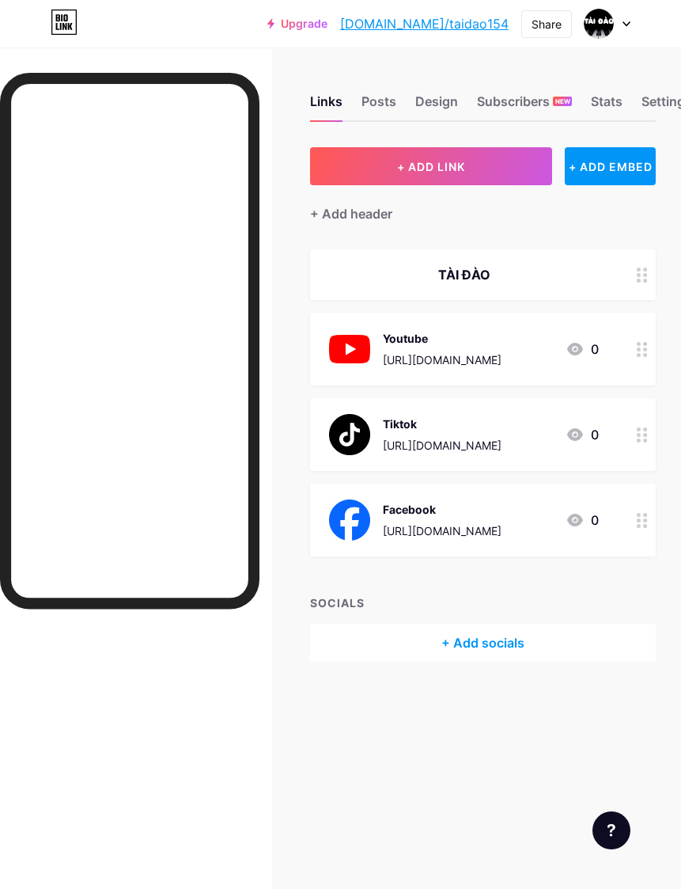
click at [645, 267] on icon at bounding box center [642, 274] width 11 height 15
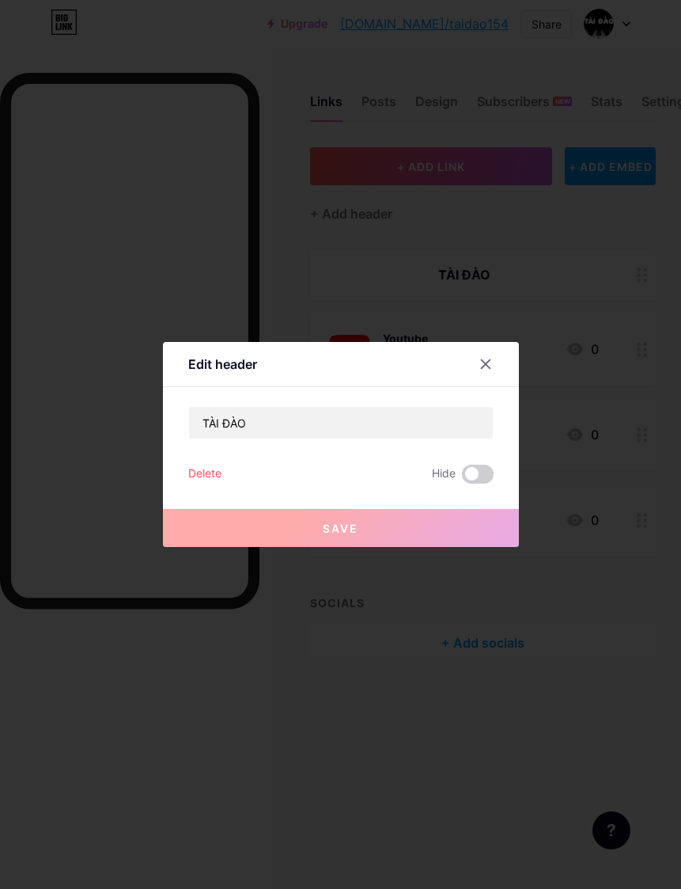
click at [555, 199] on div at bounding box center [340, 444] width 681 height 889
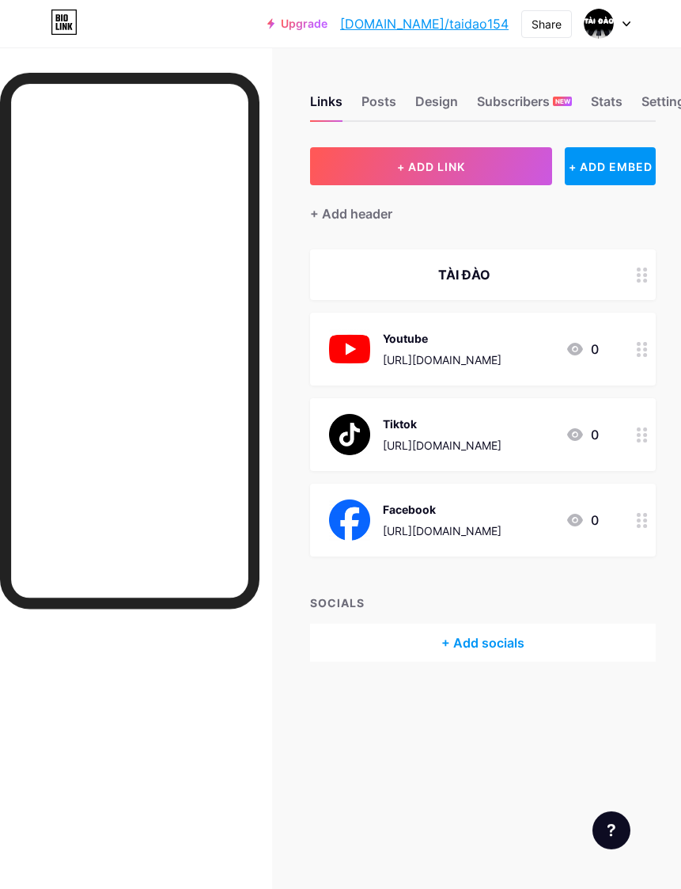
scroll to position [0, 0]
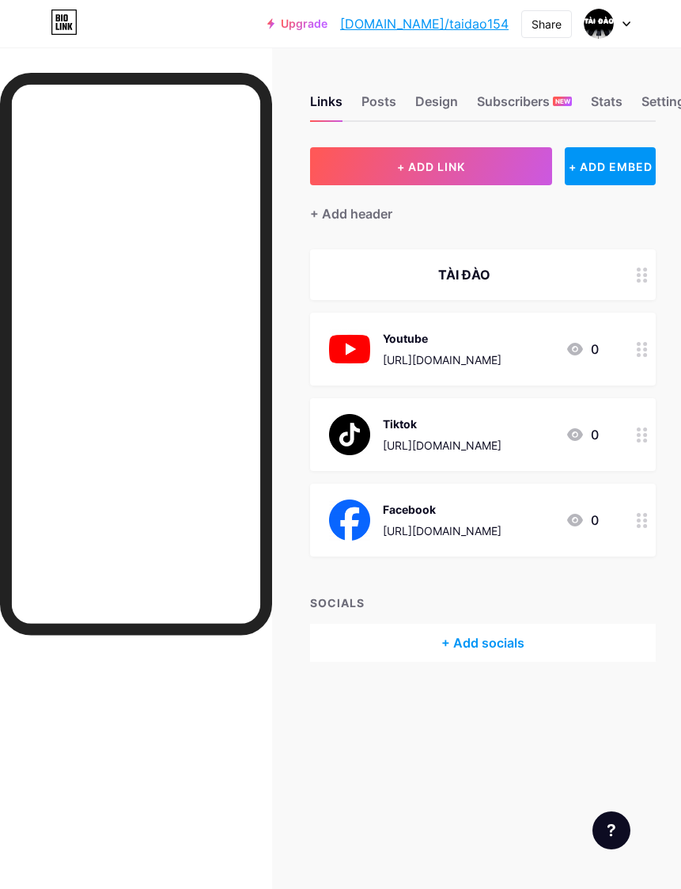
click at [388, 105] on div "Posts" at bounding box center [379, 106] width 35 height 28
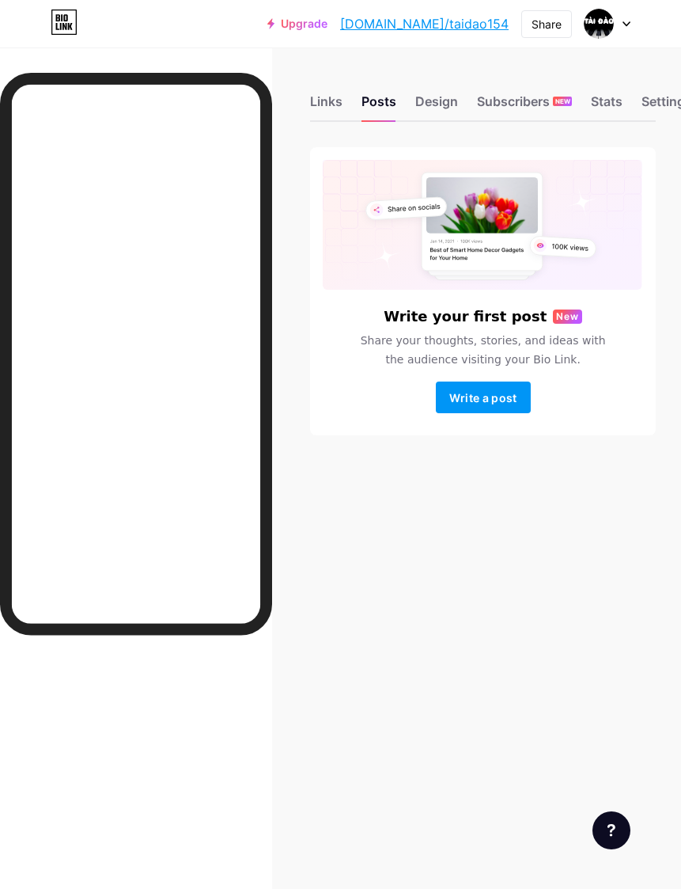
click at [453, 98] on div "Design" at bounding box center [436, 106] width 43 height 28
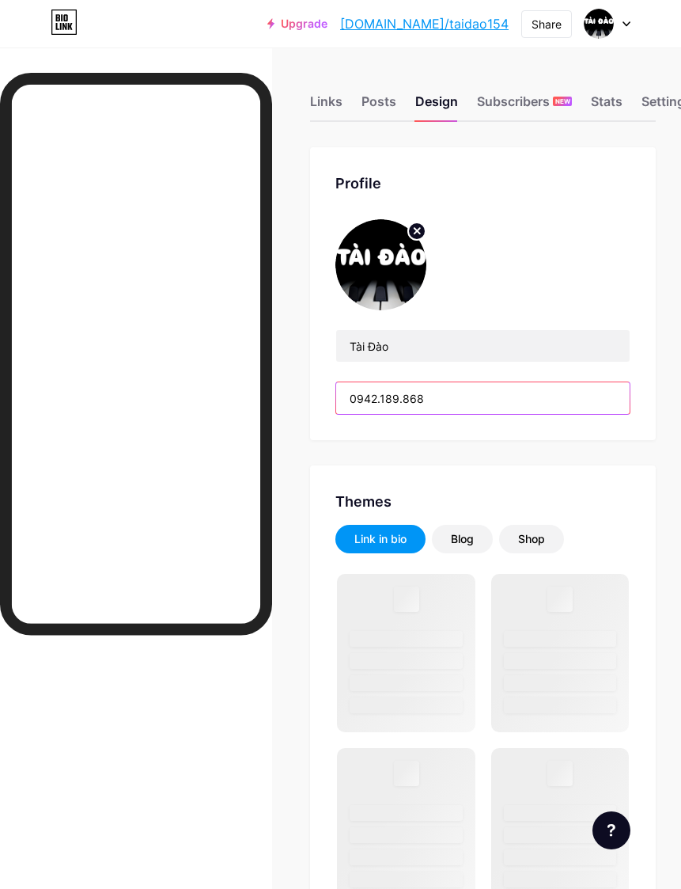
click at [496, 395] on input "0942.189.868" at bounding box center [483, 398] width 294 height 32
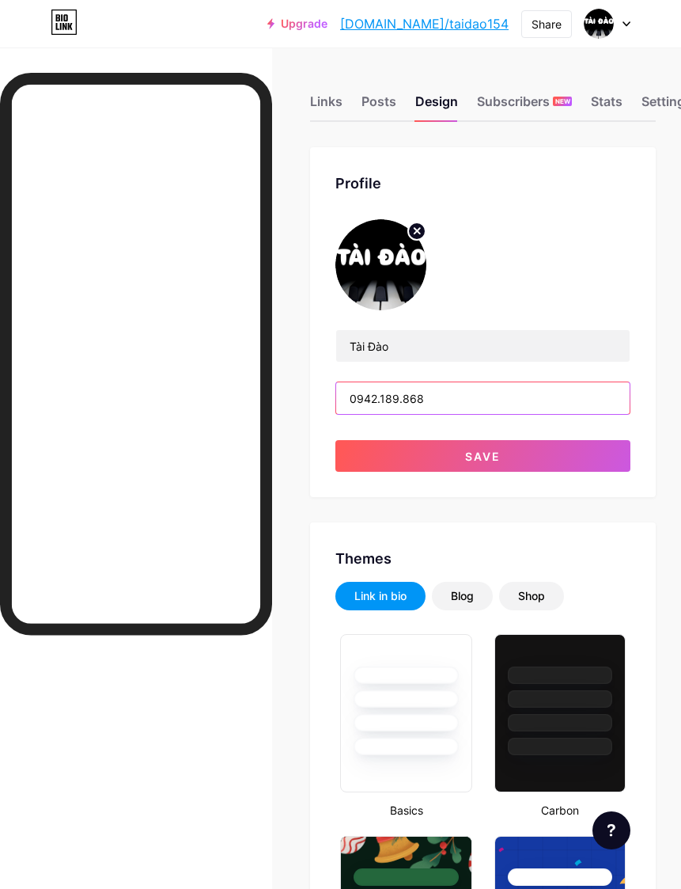
type input "0942.189.868"
click at [329, 105] on div "Links" at bounding box center [326, 106] width 32 height 28
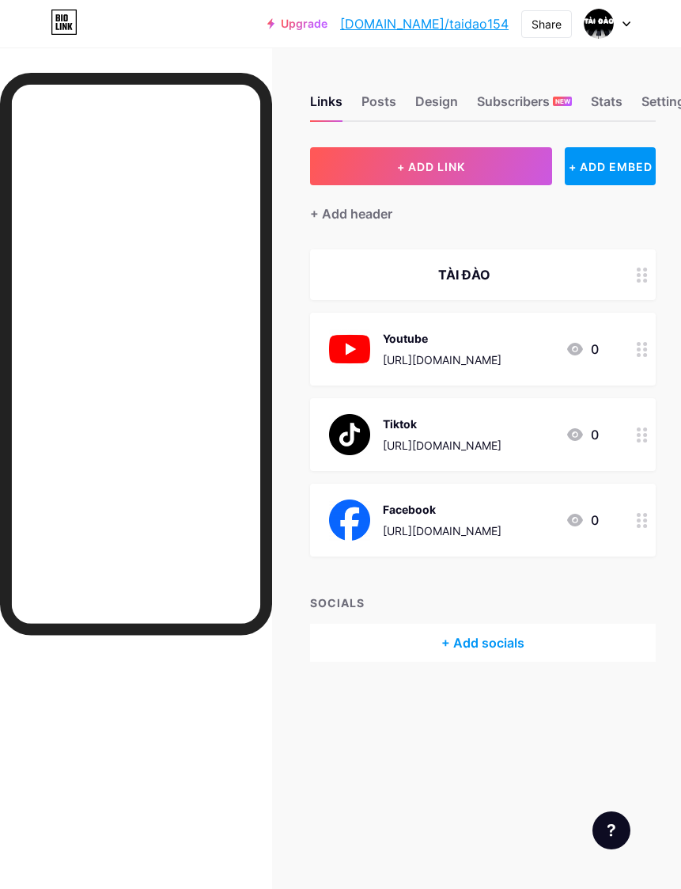
click at [640, 280] on circle at bounding box center [639, 281] width 4 height 4
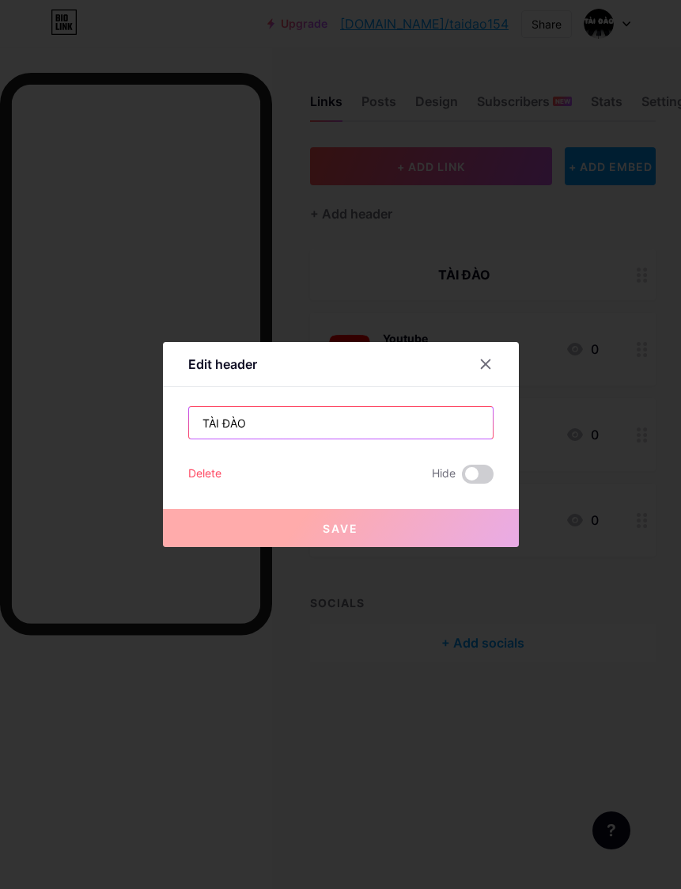
click at [364, 438] on input "TÀI ĐÀO" at bounding box center [341, 423] width 304 height 32
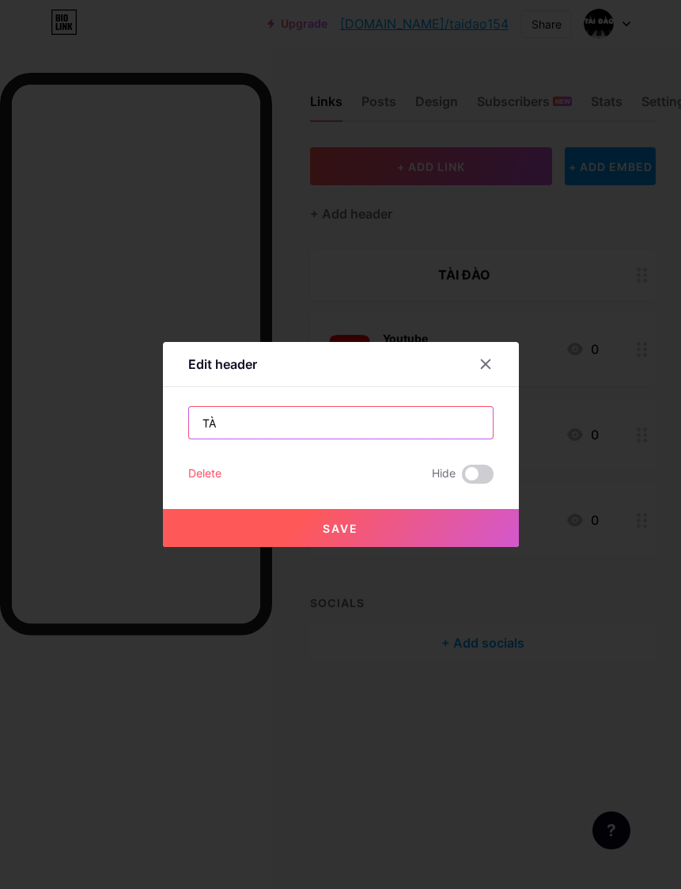
type input "T"
type input "[GEOGRAPHIC_DATA], [GEOGRAPHIC_DATA]"
click at [397, 547] on button "Save" at bounding box center [341, 528] width 356 height 38
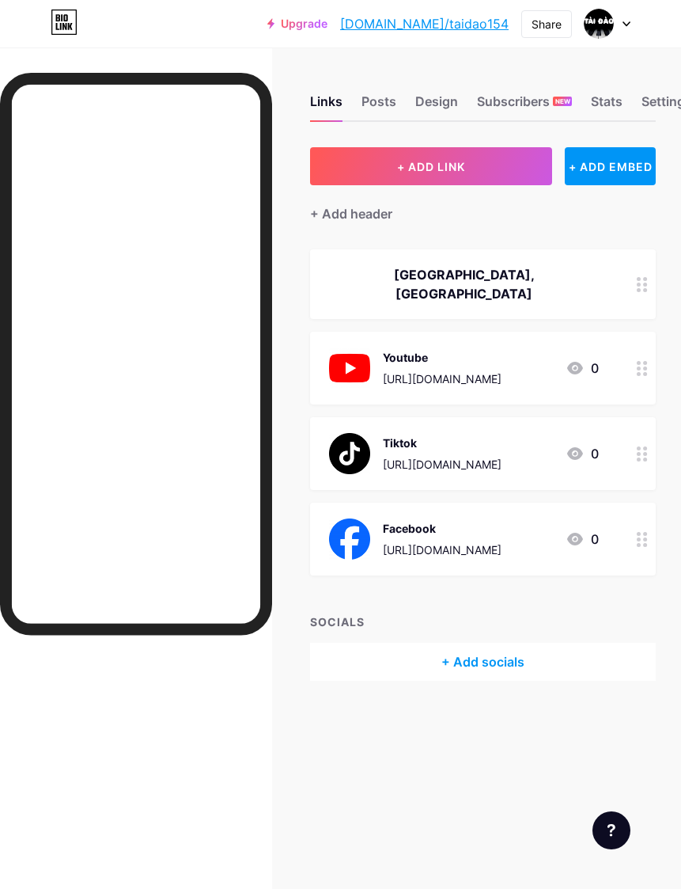
click at [442, 109] on div "Design" at bounding box center [436, 106] width 43 height 28
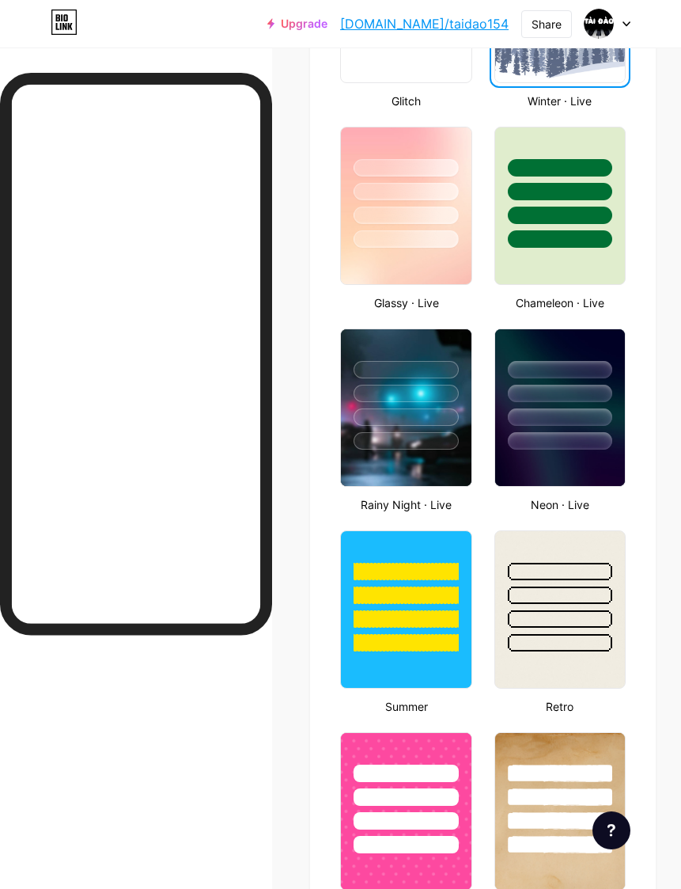
scroll to position [1056, 0]
click at [428, 426] on div at bounding box center [406, 389] width 130 height 120
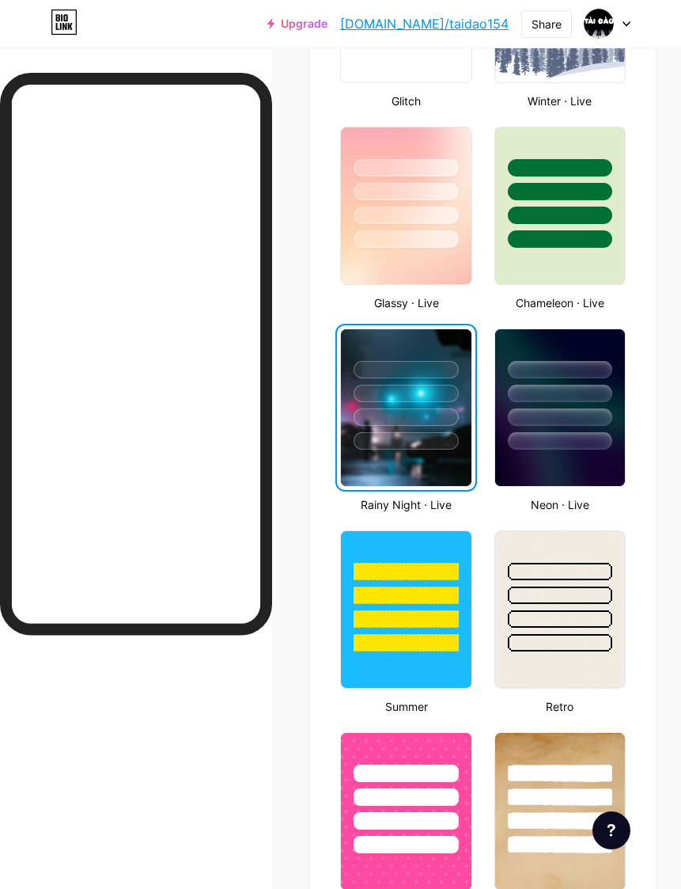
click at [570, 438] on div at bounding box center [560, 440] width 104 height 17
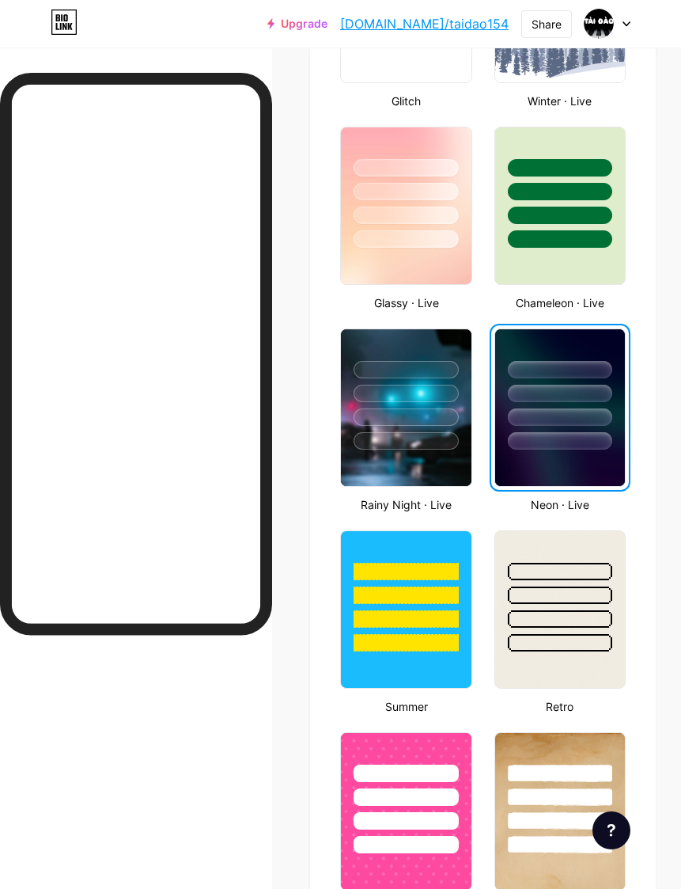
click at [396, 429] on div at bounding box center [406, 389] width 130 height 120
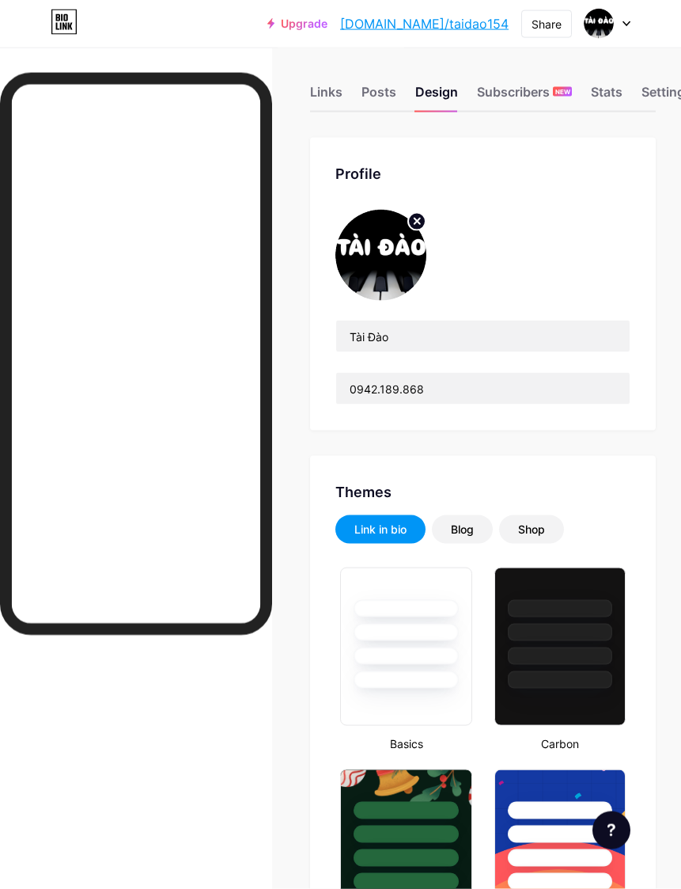
scroll to position [0, 0]
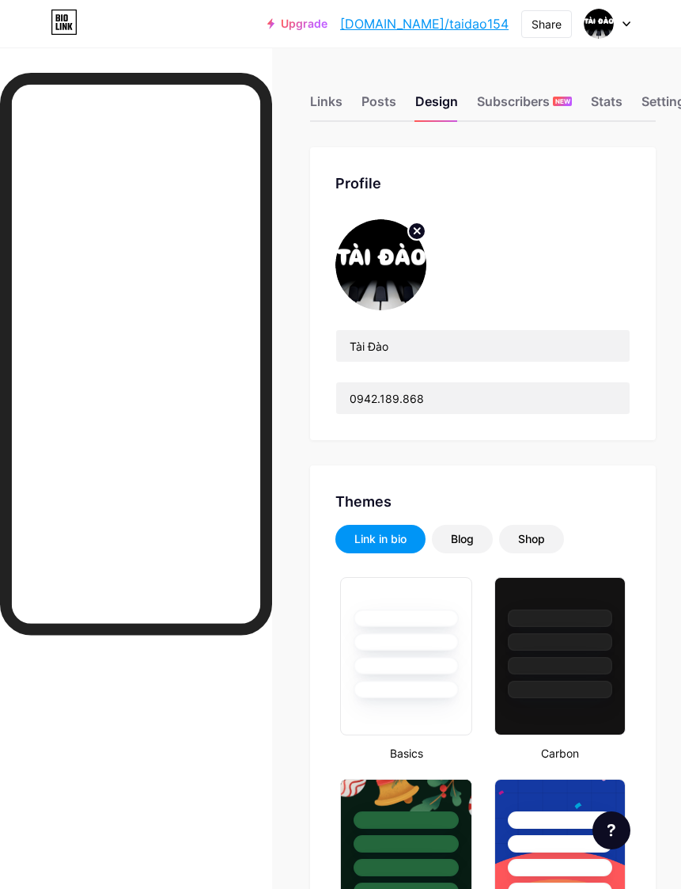
click at [617, 102] on div "Stats" at bounding box center [607, 106] width 32 height 28
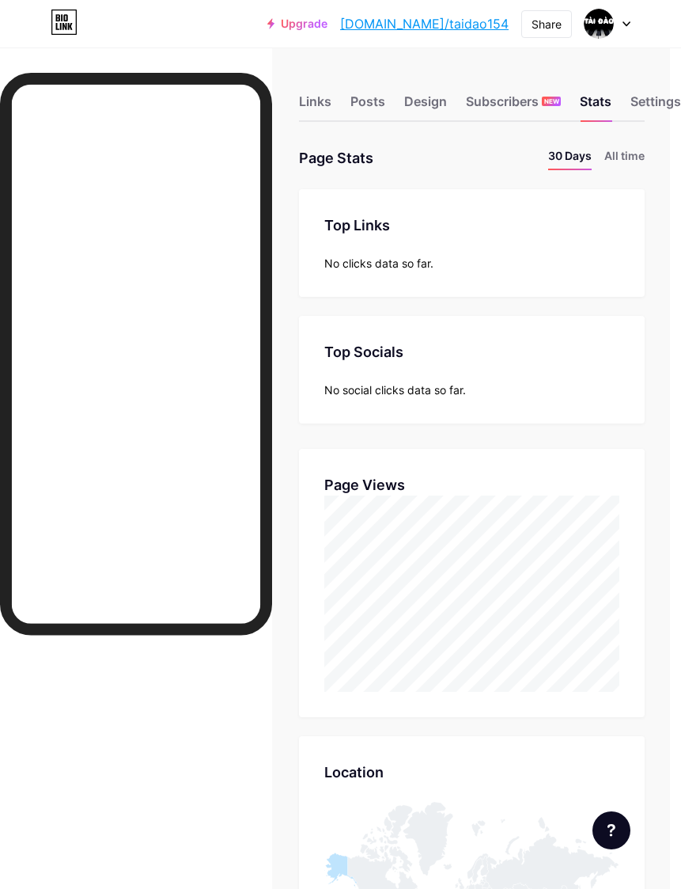
scroll to position [889, 681]
click at [648, 104] on div "Settings" at bounding box center [656, 106] width 51 height 28
